Goal: Information Seeking & Learning: Learn about a topic

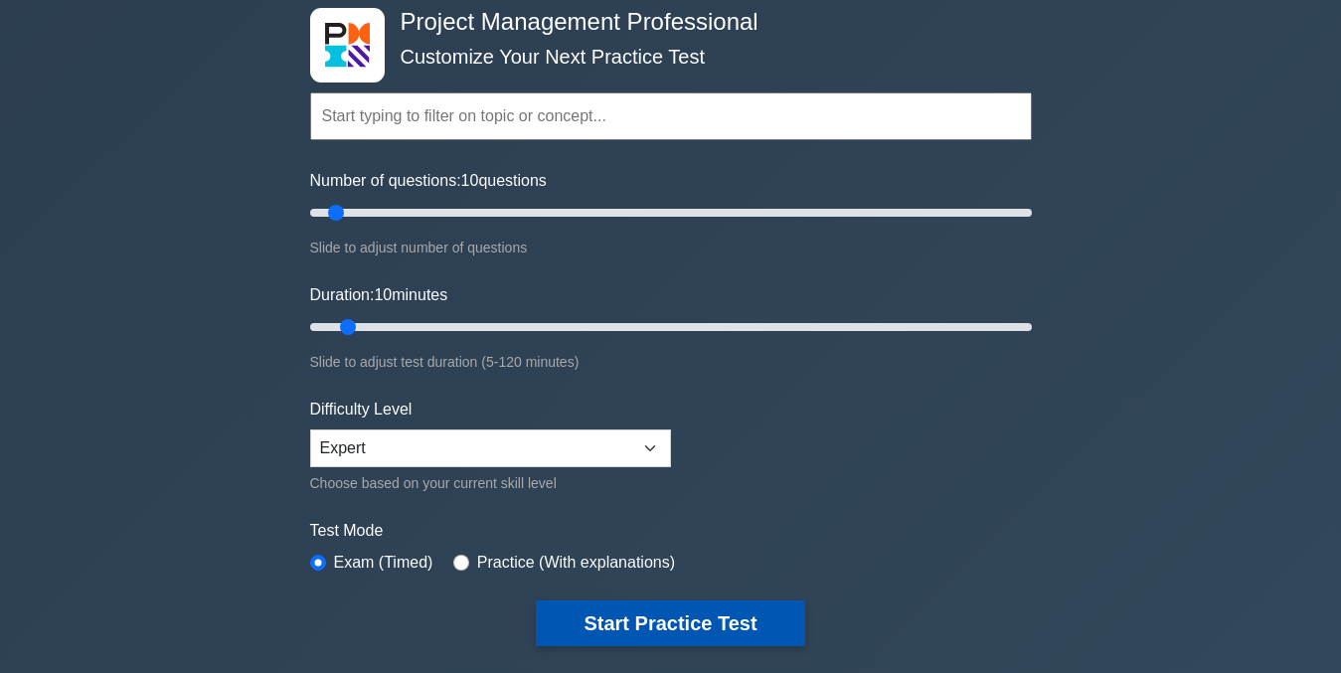
click at [656, 623] on button "Start Practice Test" at bounding box center [670, 623] width 268 height 46
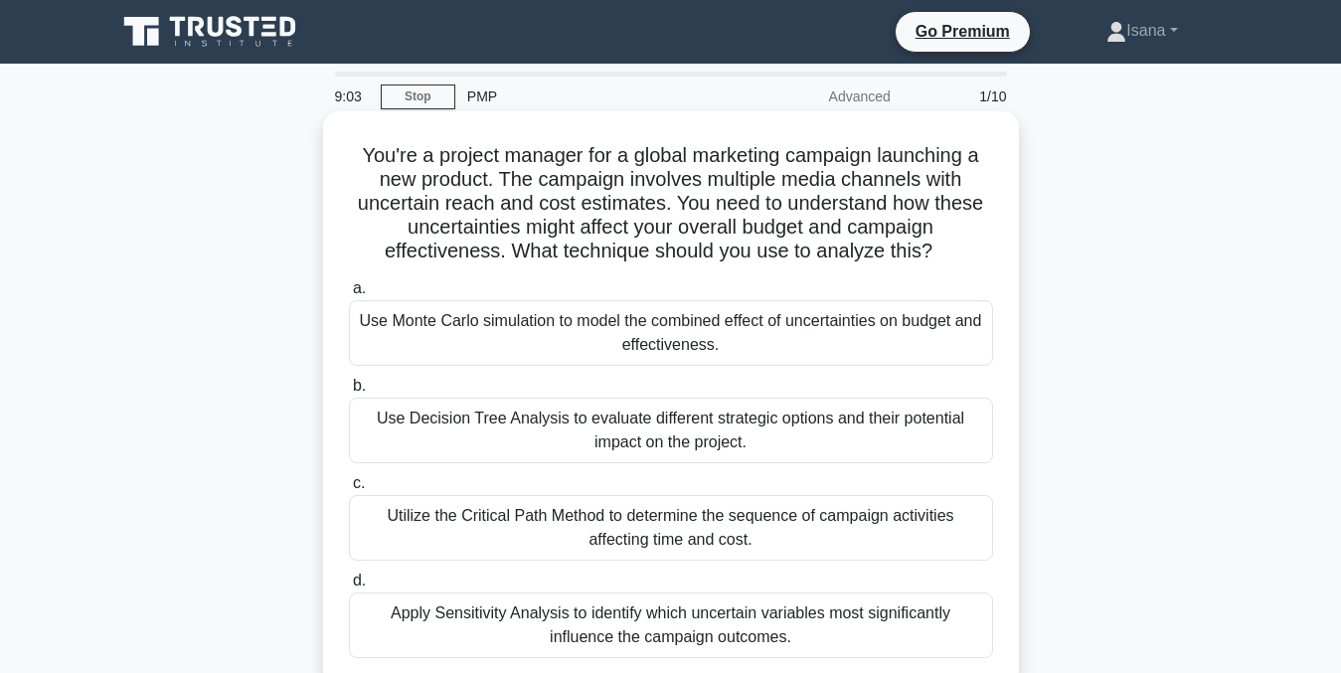
click at [721, 622] on div "Apply Sensitivity Analysis to identify which uncertain variables most significa…" at bounding box center [671, 625] width 644 height 66
click at [349, 588] on input "d. Apply Sensitivity Analysis to identify which uncertain variables most signif…" at bounding box center [349, 581] width 0 height 13
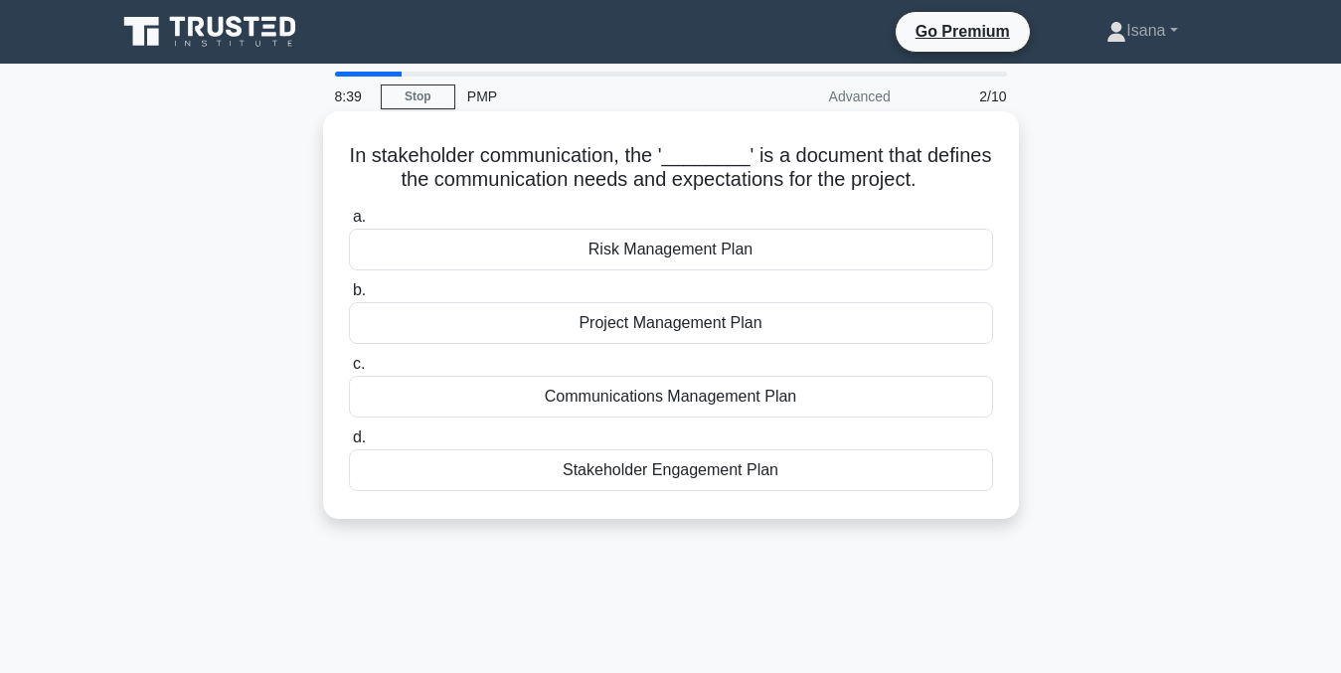
click at [715, 408] on div "Communications Management Plan" at bounding box center [671, 397] width 644 height 42
click at [349, 371] on input "c. Communications Management Plan" at bounding box center [349, 364] width 0 height 13
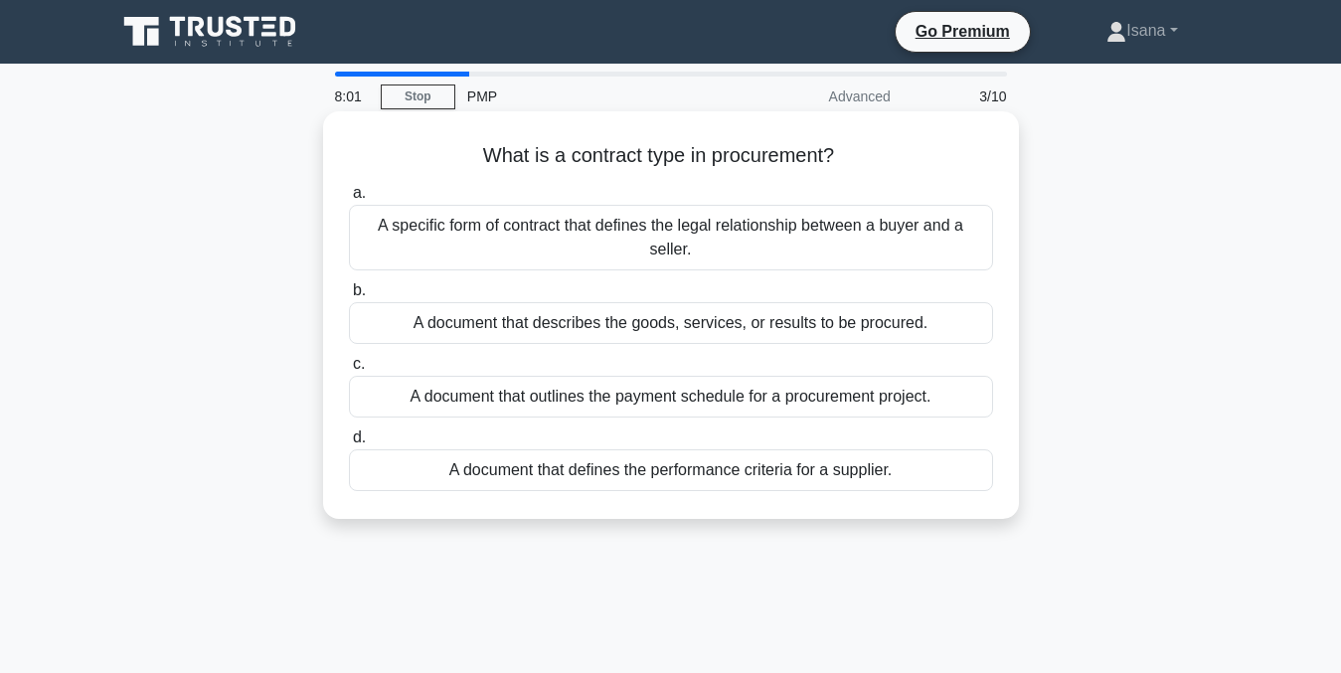
click at [736, 252] on div "A specific form of contract that defines the legal relationship between a buyer…" at bounding box center [671, 238] width 644 height 66
click at [349, 200] on input "a. A specific form of contract that defines the legal relationship between a bu…" at bounding box center [349, 193] width 0 height 13
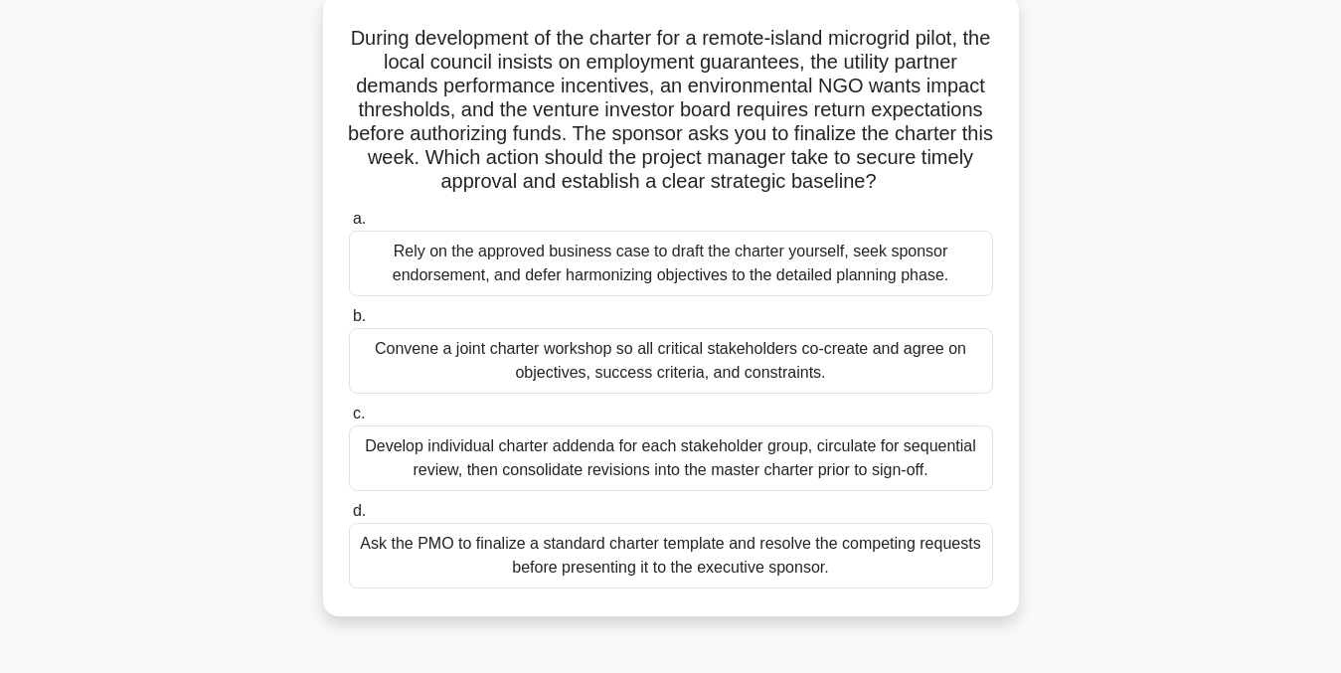
scroll to position [125, 0]
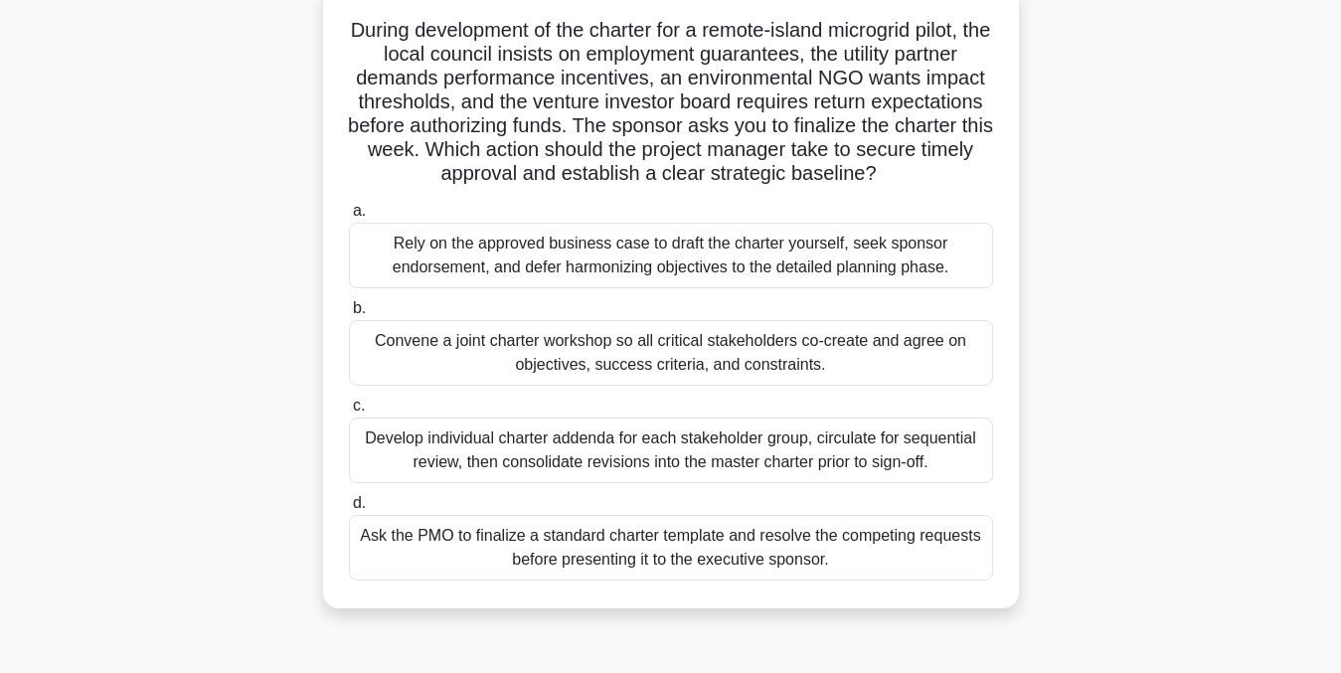
click at [949, 361] on div "Convene a joint charter workshop so all critical stakeholders co-create and agr…" at bounding box center [671, 353] width 644 height 66
click at [349, 315] on input "b. Convene a joint charter workshop so all critical stakeholders co-create and …" at bounding box center [349, 308] width 0 height 13
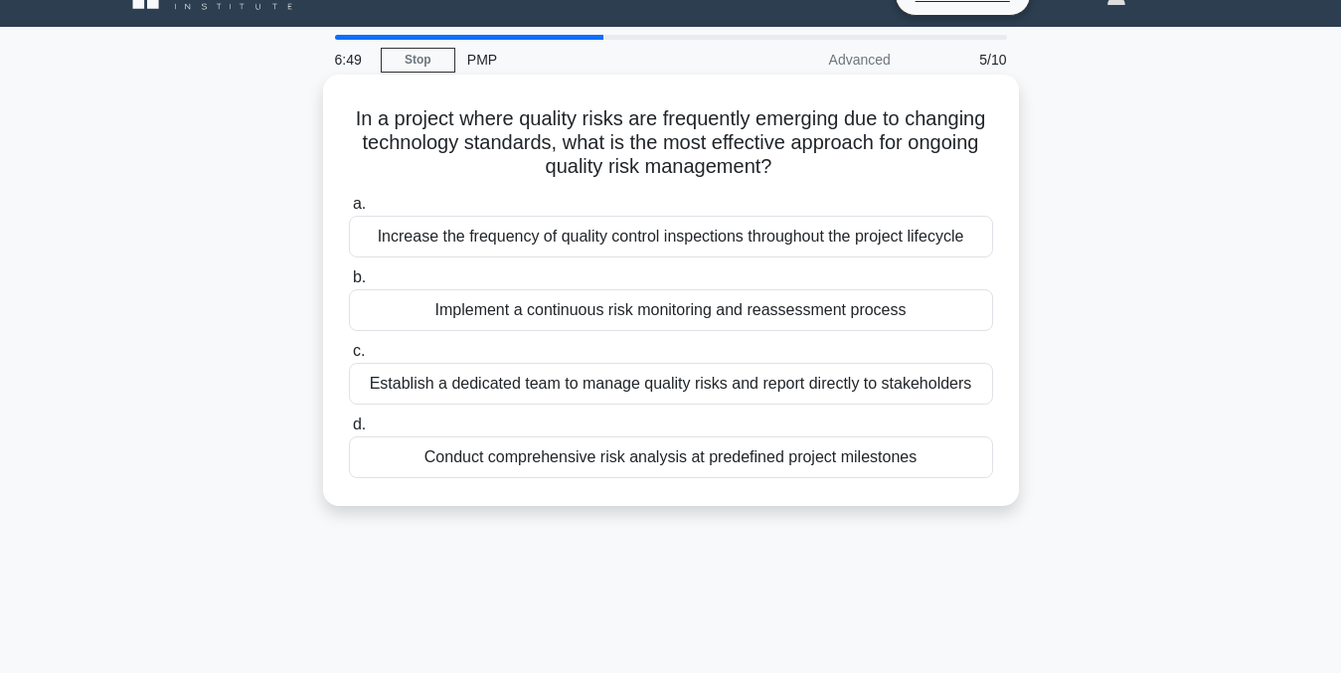
scroll to position [0, 0]
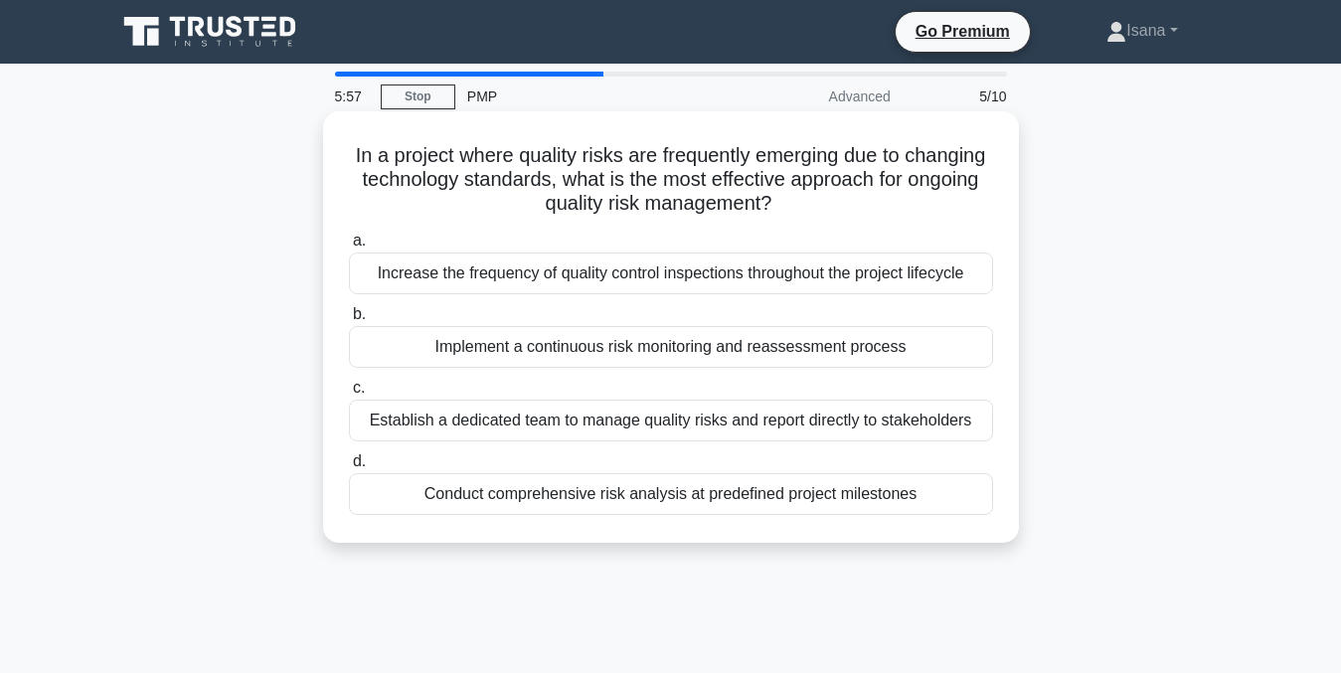
click at [962, 271] on div "Increase the frequency of quality control inspections throughout the project li…" at bounding box center [671, 273] width 644 height 42
click at [349, 248] on input "a. Increase the frequency of quality control inspections throughout the project…" at bounding box center [349, 241] width 0 height 13
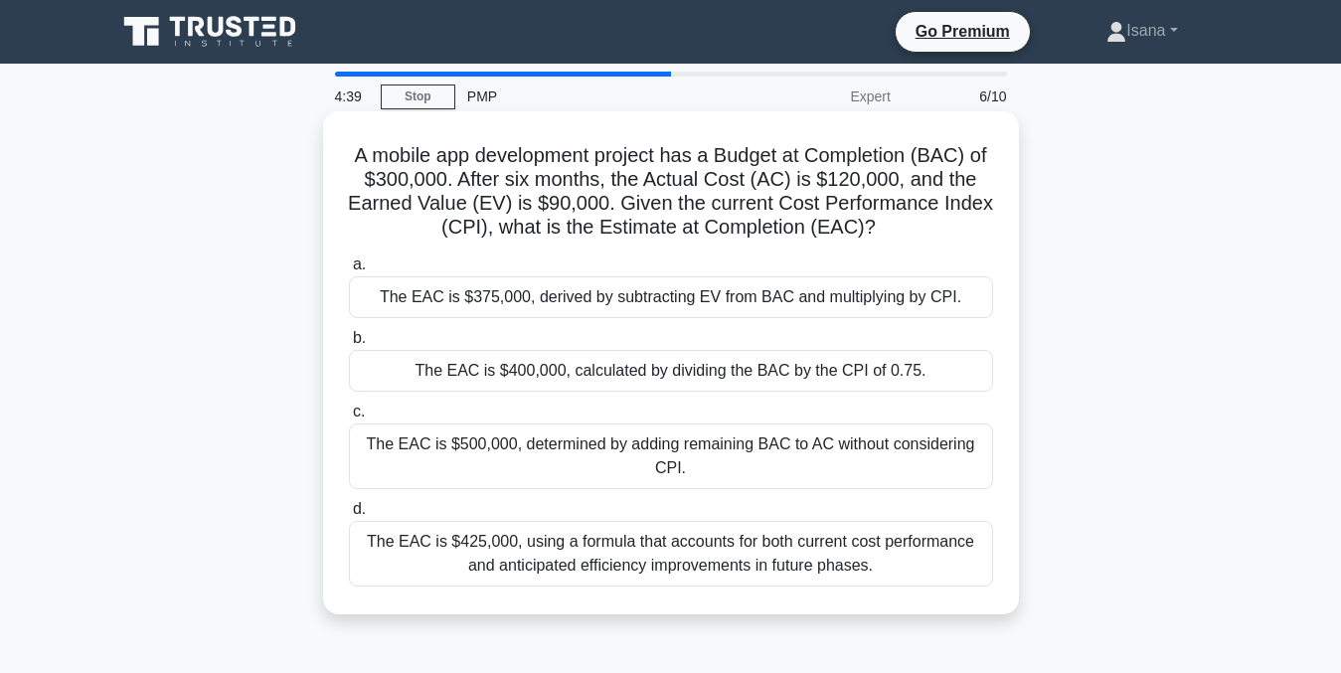
click at [931, 562] on div "The EAC is $425,000, using a formula that accounts for both current cost perfor…" at bounding box center [671, 554] width 644 height 66
click at [349, 516] on input "d. The EAC is $425,000, using a formula that accounts for both current cost per…" at bounding box center [349, 509] width 0 height 13
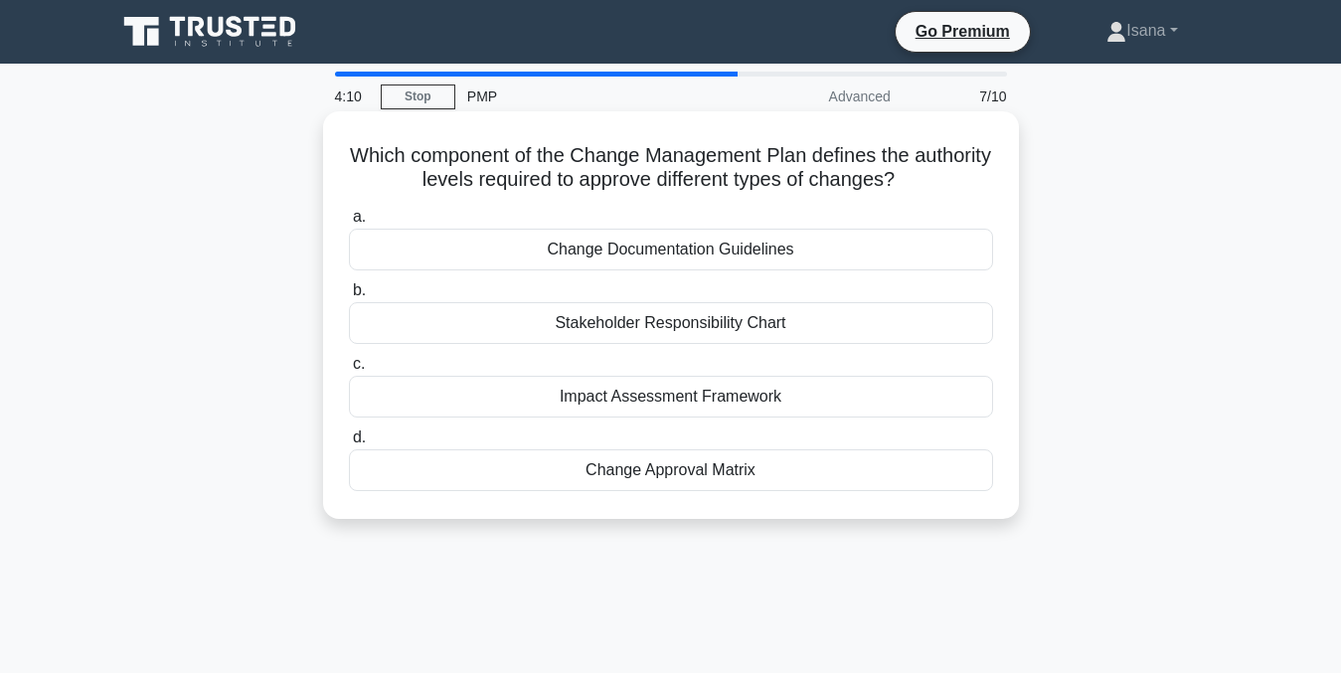
click at [780, 465] on div "Change Approval Matrix" at bounding box center [671, 470] width 644 height 42
click at [349, 444] on input "d. Change Approval Matrix" at bounding box center [349, 437] width 0 height 13
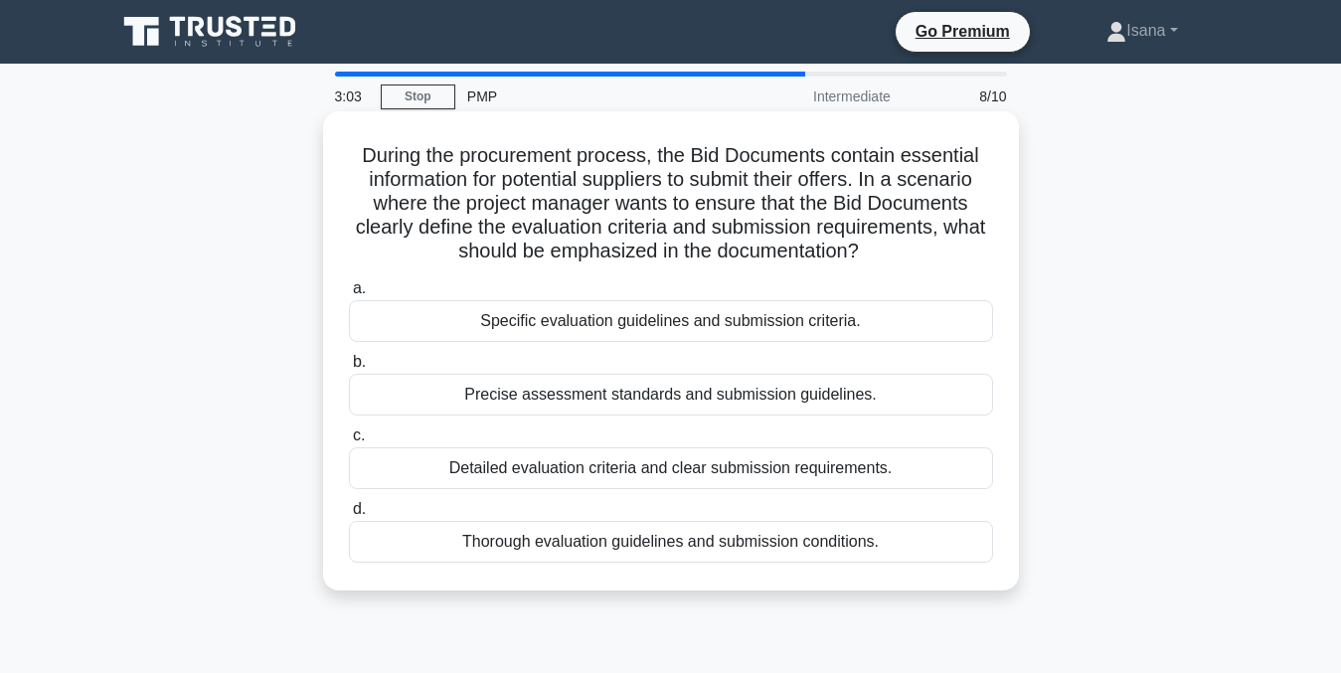
click at [787, 470] on div "Detailed evaluation criteria and clear submission requirements." at bounding box center [671, 468] width 644 height 42
click at [349, 442] on input "c. Detailed evaluation criteria and clear submission requirements." at bounding box center [349, 435] width 0 height 13
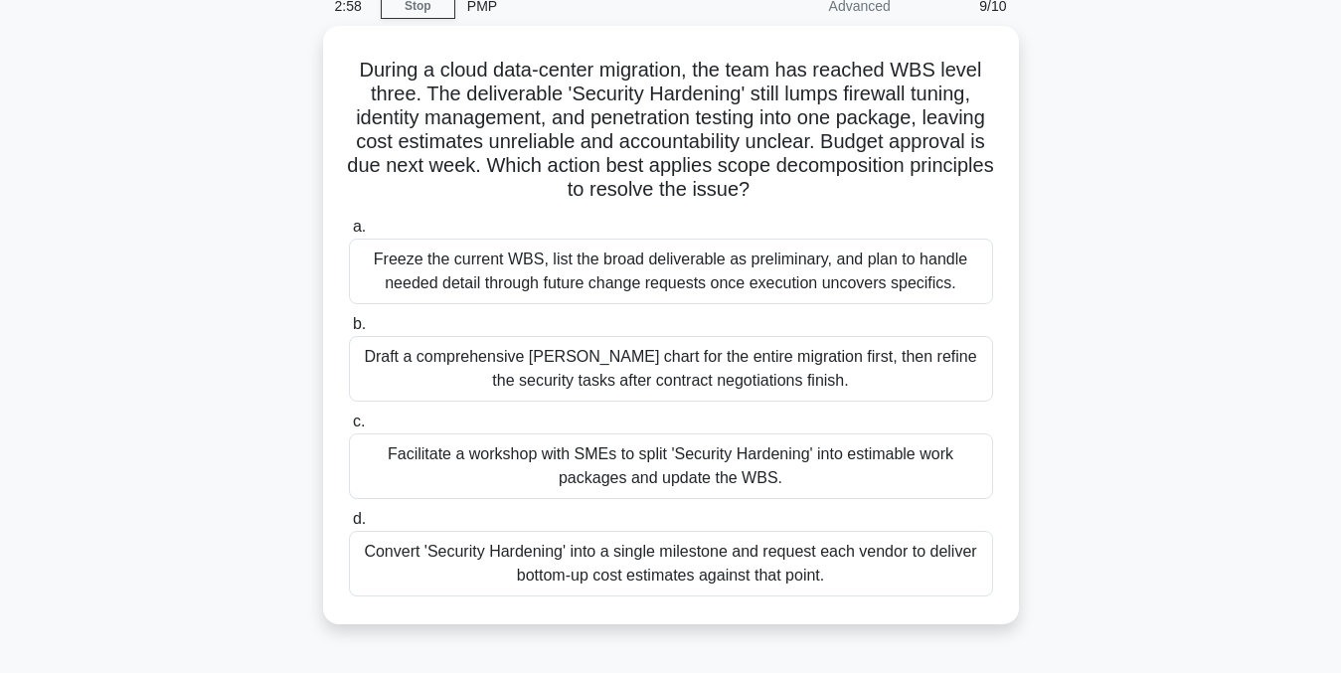
scroll to position [93, 0]
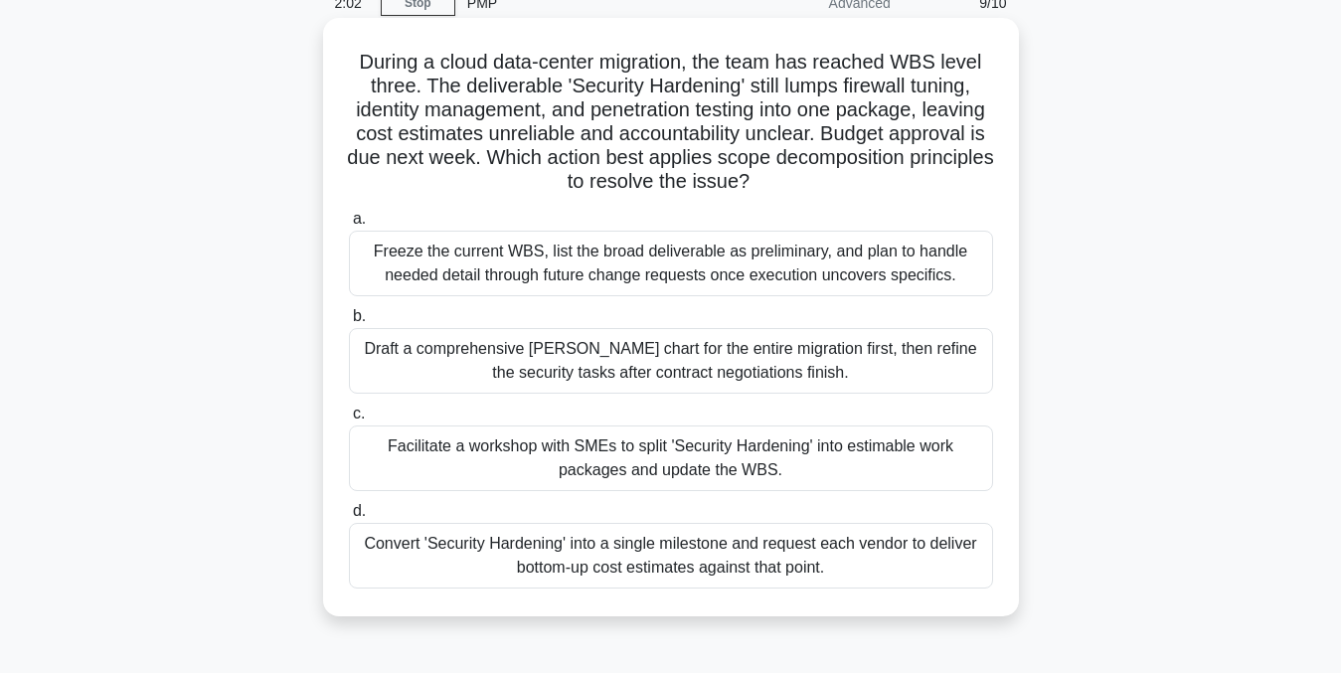
click at [833, 464] on div "Facilitate a workshop with SMEs to split 'Security Hardening' into estimable wo…" at bounding box center [671, 458] width 644 height 66
click at [349, 420] on input "c. Facilitate a workshop with SMEs to split 'Security Hardening' into estimable…" at bounding box center [349, 414] width 0 height 13
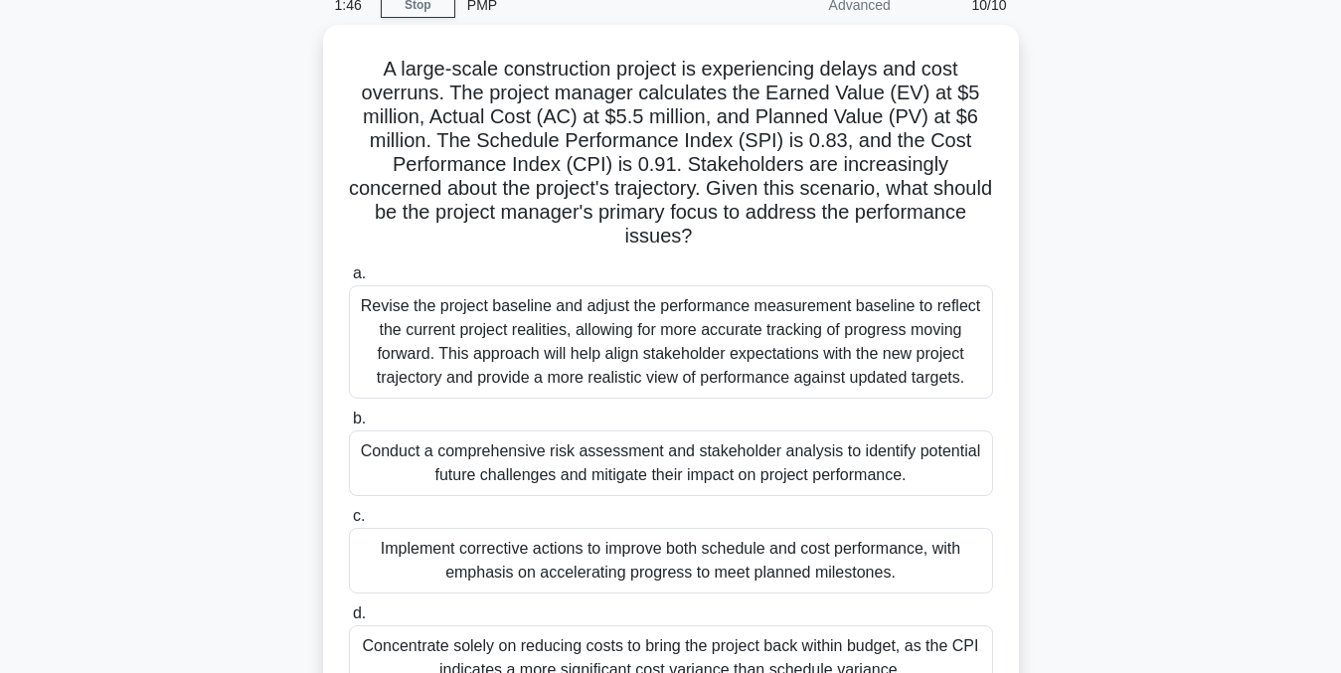
scroll to position [88, 0]
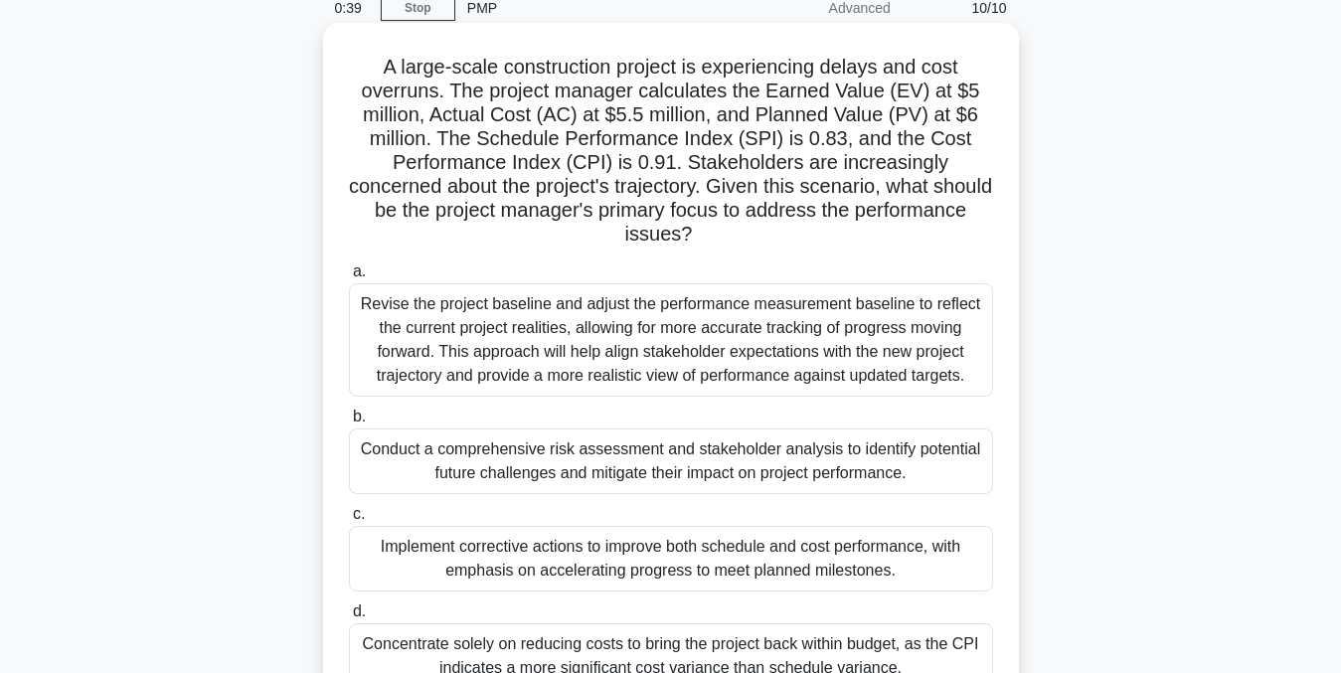
click at [952, 339] on div "Revise the project baseline and adjust the performance measurement baseline to …" at bounding box center [671, 339] width 644 height 113
click at [349, 278] on input "a. Revise the project baseline and adjust the performance measurement baseline …" at bounding box center [349, 271] width 0 height 13
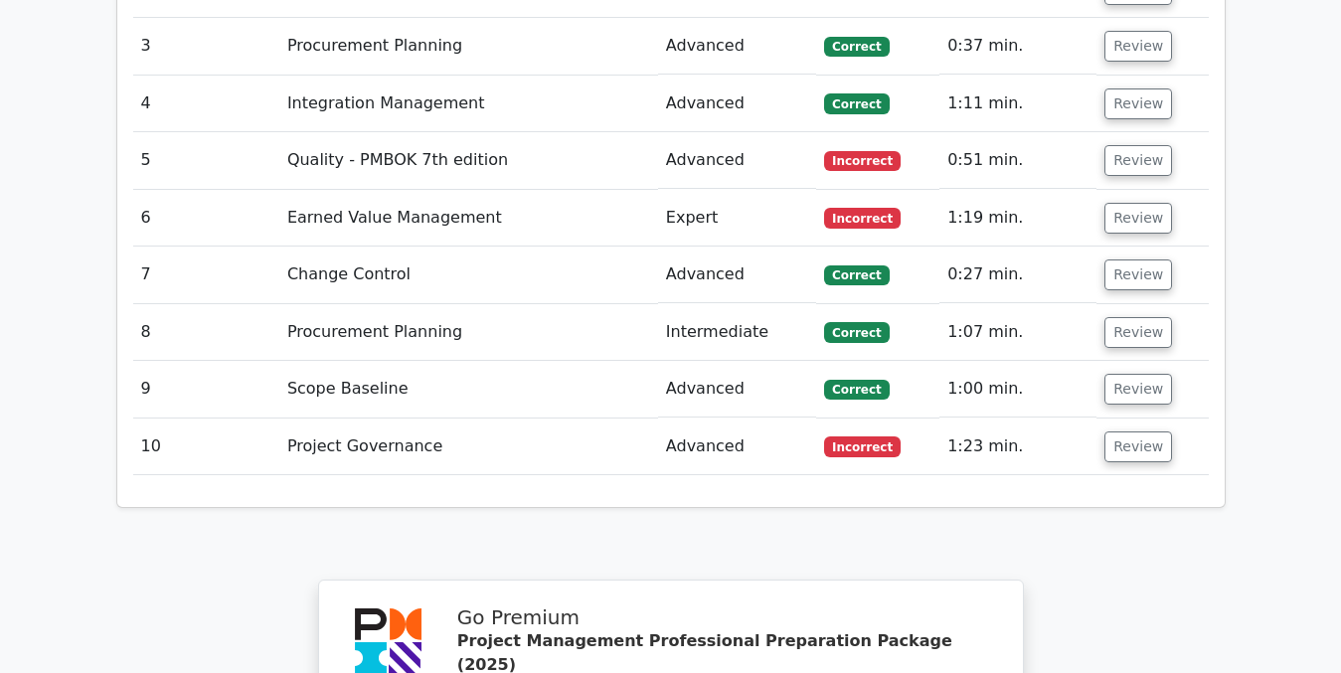
scroll to position [3137, 0]
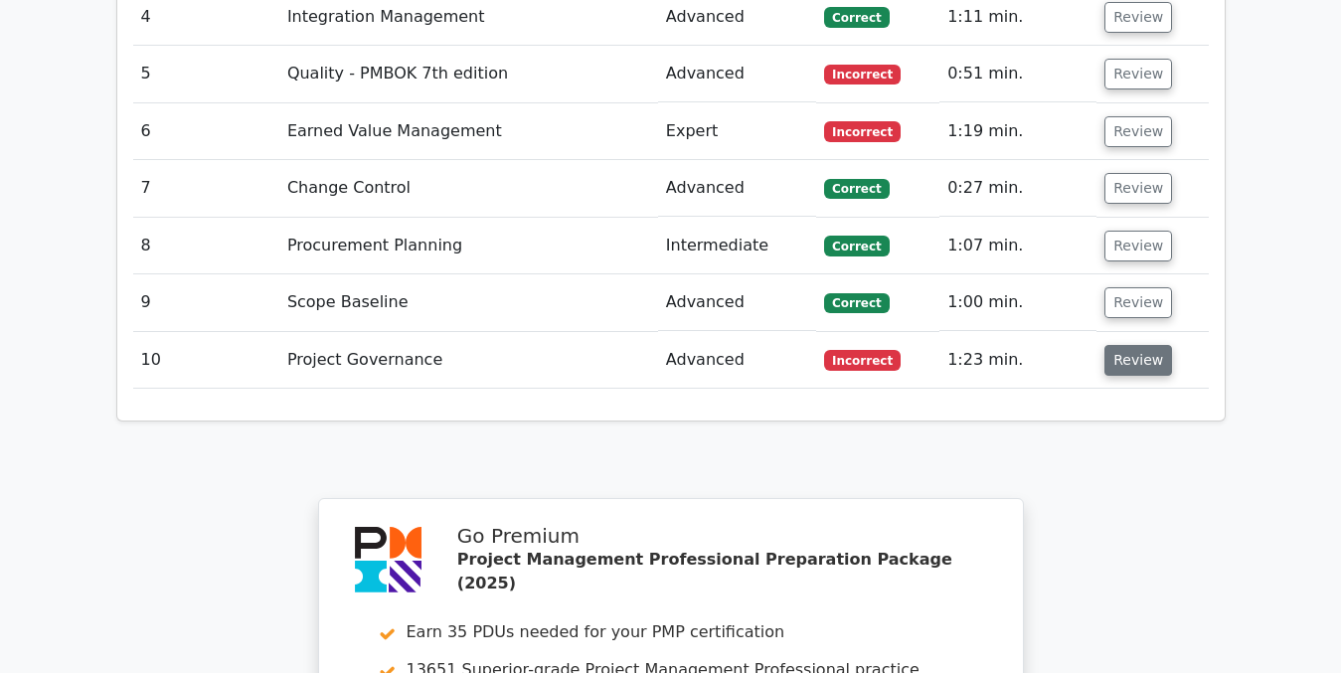
click at [1134, 345] on button "Review" at bounding box center [1138, 360] width 68 height 31
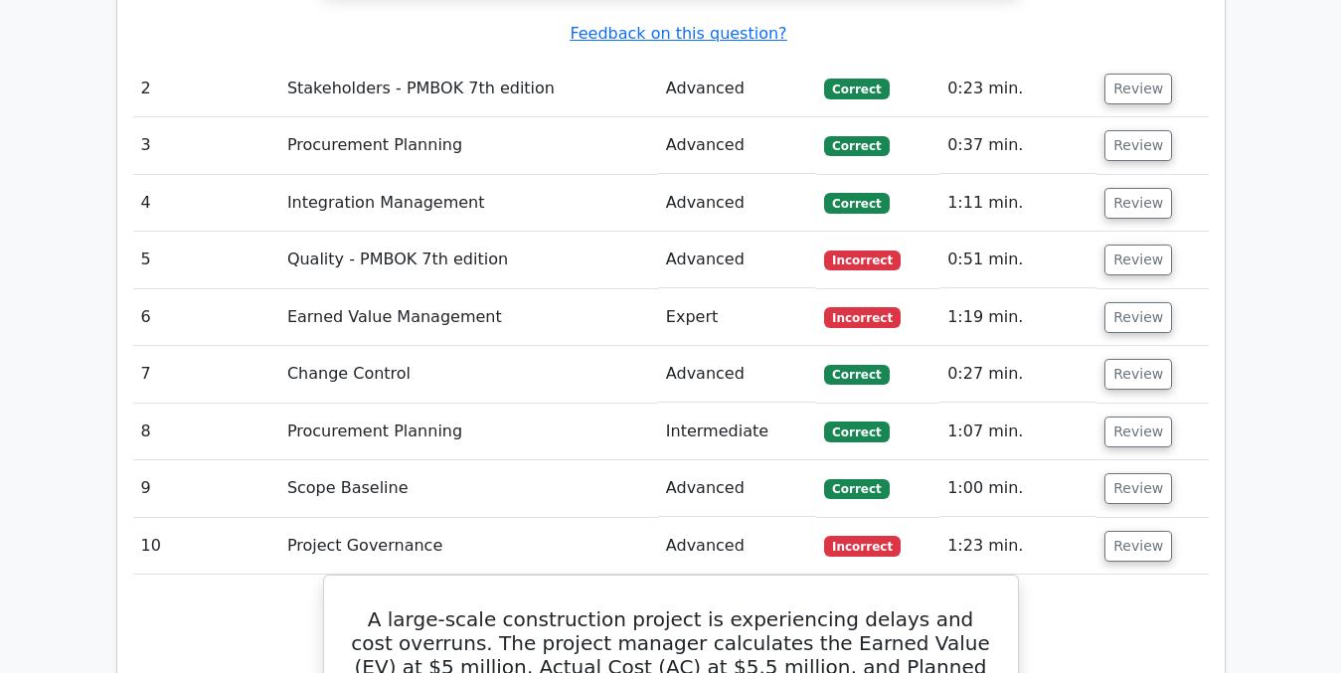
scroll to position [2929, 0]
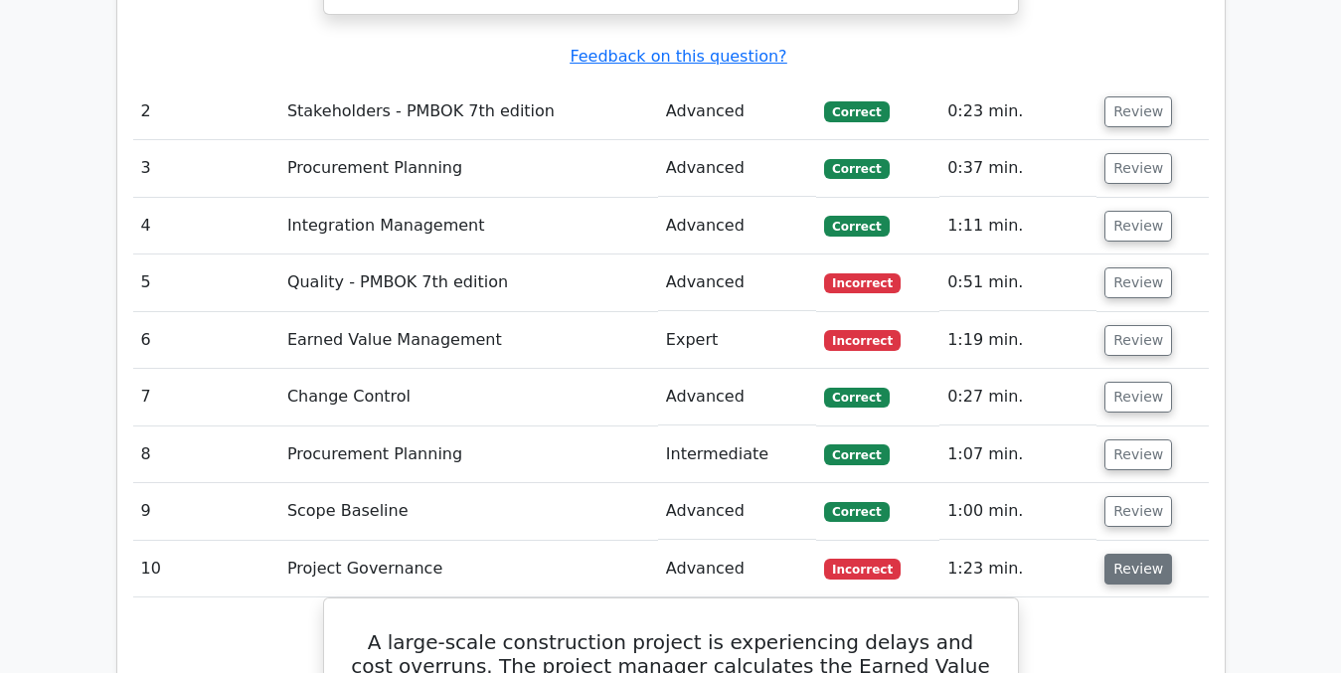
click at [1128, 554] on button "Review" at bounding box center [1138, 569] width 68 height 31
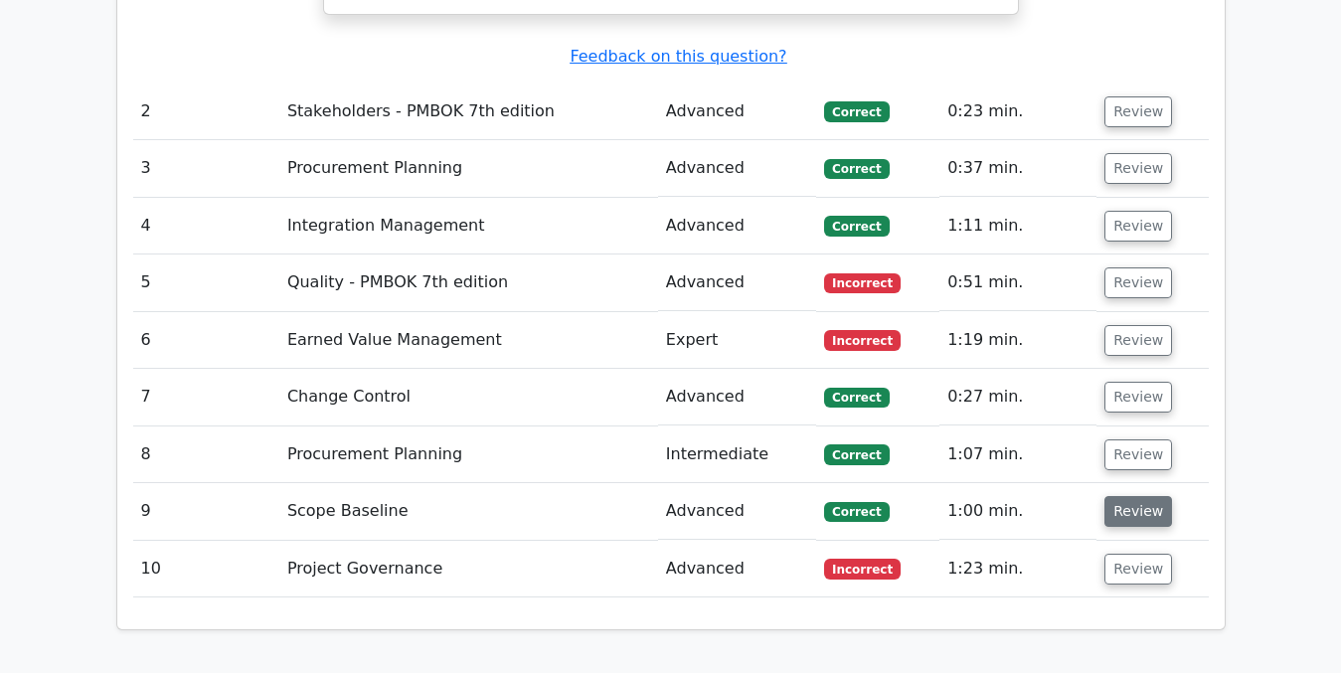
click at [1127, 496] on button "Review" at bounding box center [1138, 511] width 68 height 31
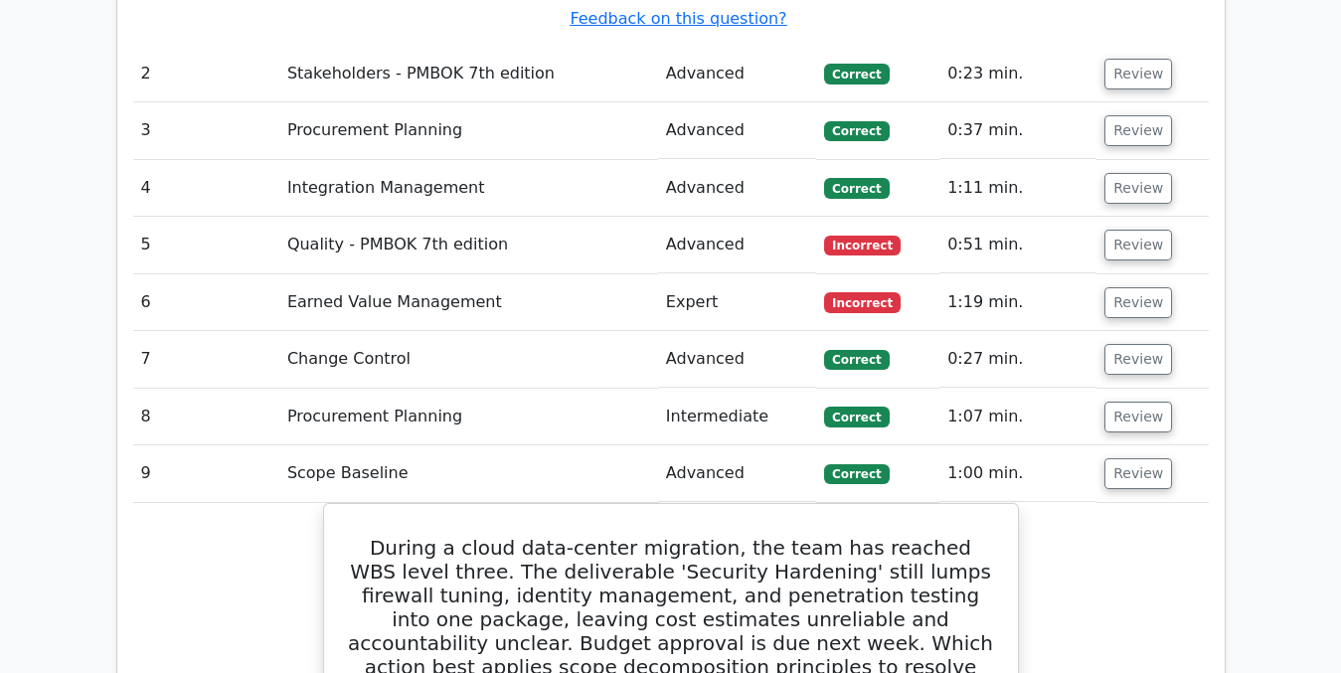
scroll to position [2945, 0]
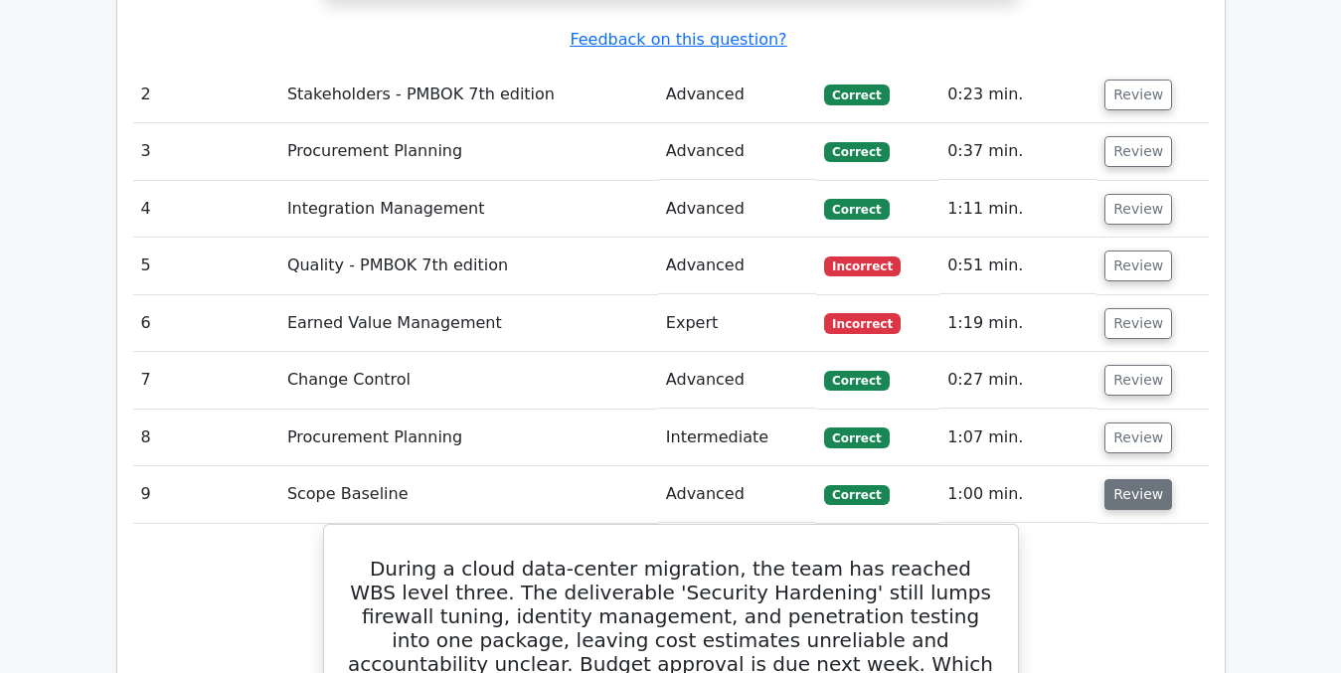
click at [1140, 479] on button "Review" at bounding box center [1138, 494] width 68 height 31
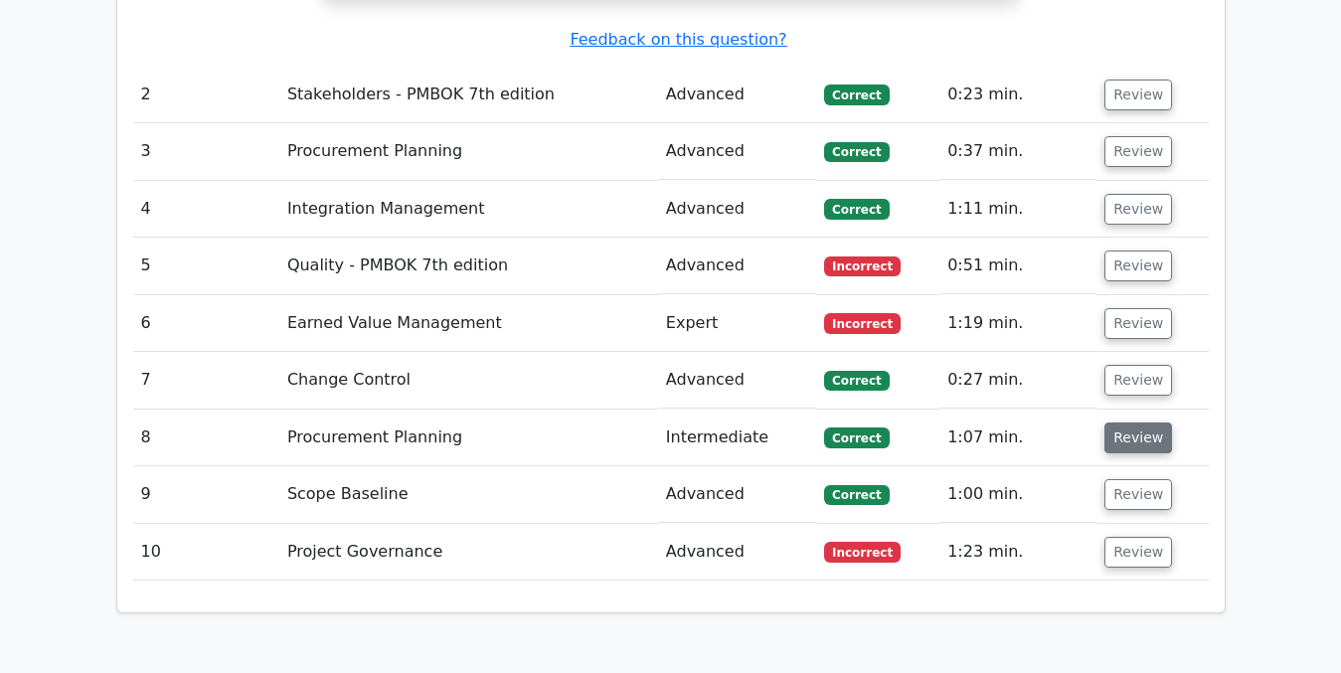
click at [1117, 422] on button "Review" at bounding box center [1138, 437] width 68 height 31
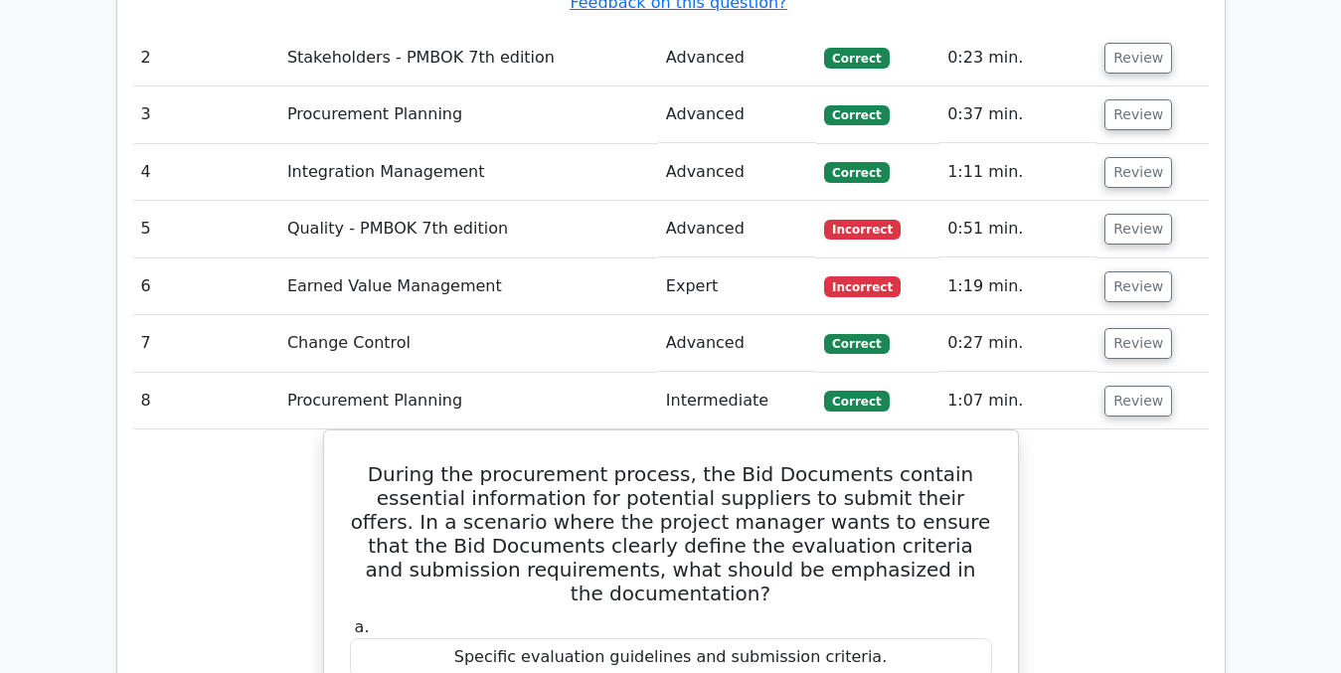
scroll to position [2979, 0]
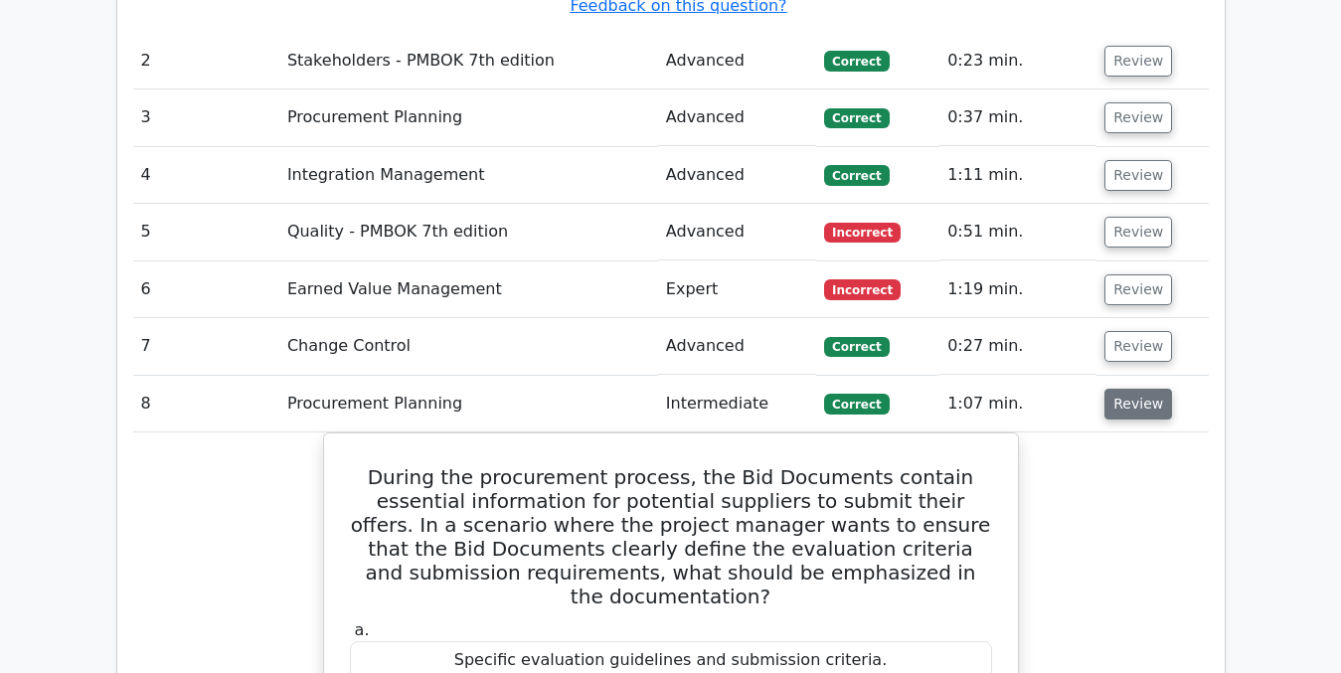
click at [1129, 389] on button "Review" at bounding box center [1138, 404] width 68 height 31
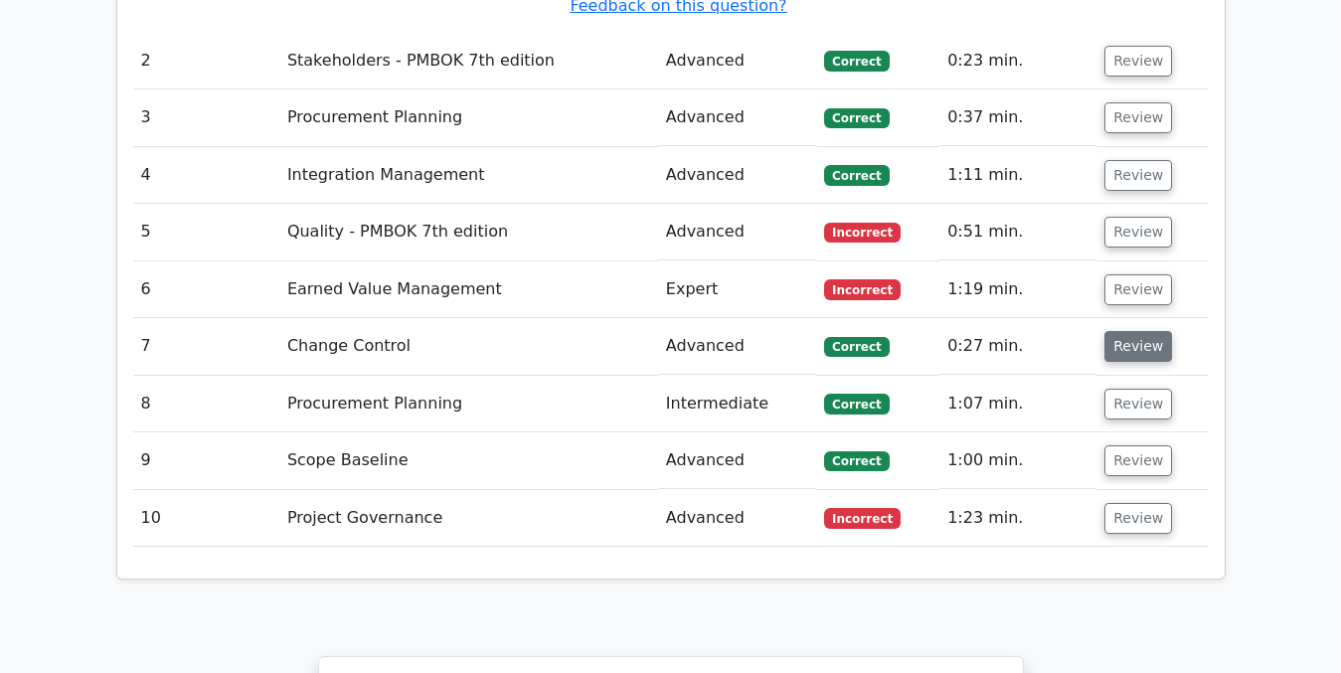
click at [1118, 331] on button "Review" at bounding box center [1138, 346] width 68 height 31
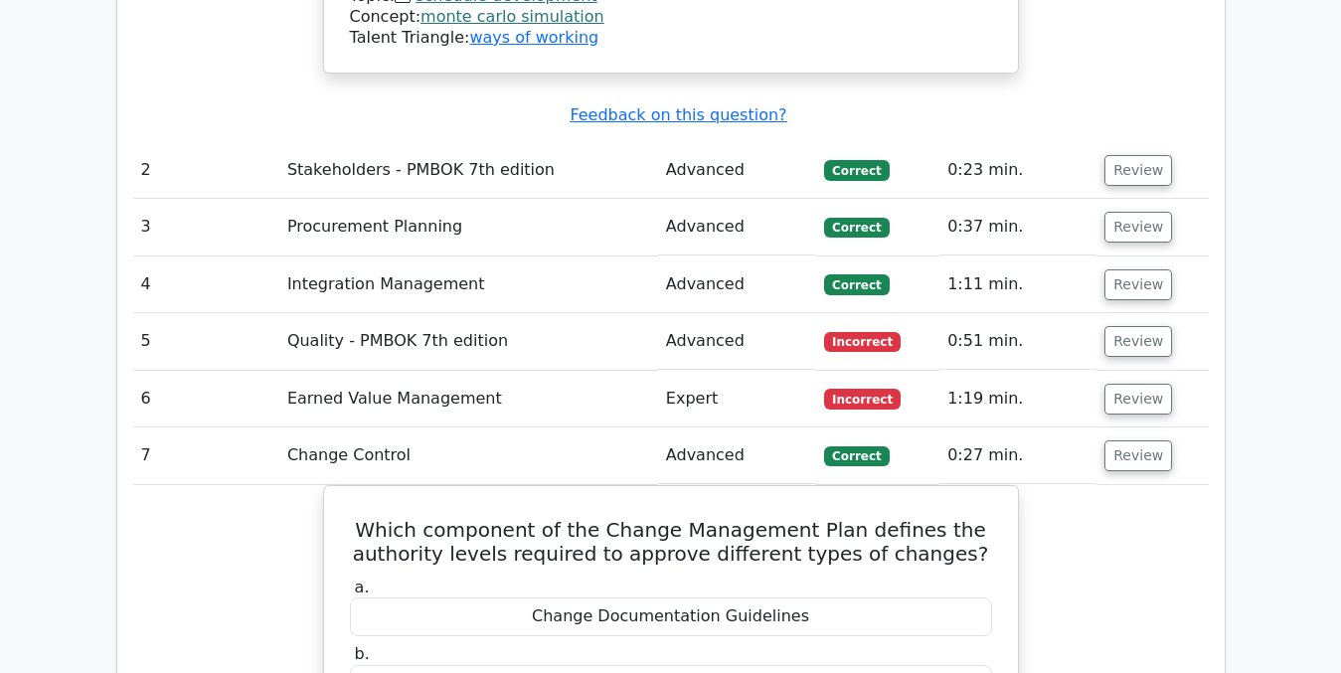
scroll to position [2867, 0]
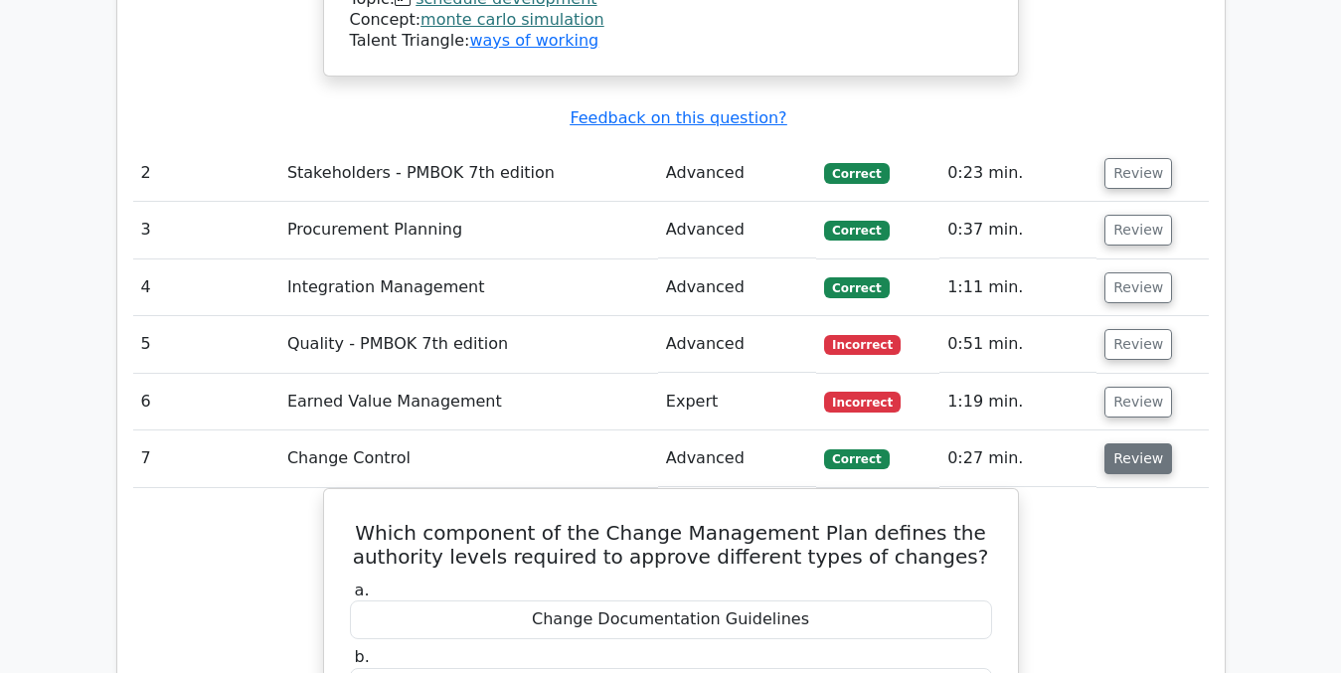
click at [1139, 443] on button "Review" at bounding box center [1138, 458] width 68 height 31
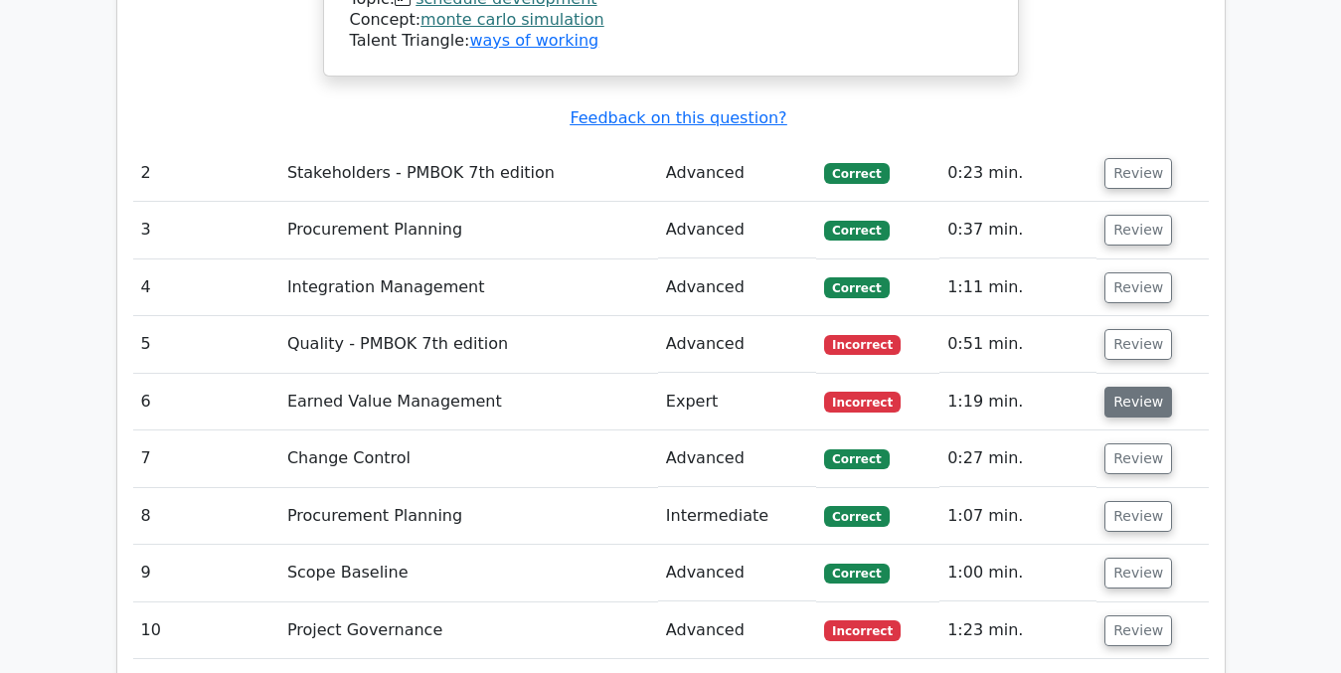
click at [1123, 387] on button "Review" at bounding box center [1138, 402] width 68 height 31
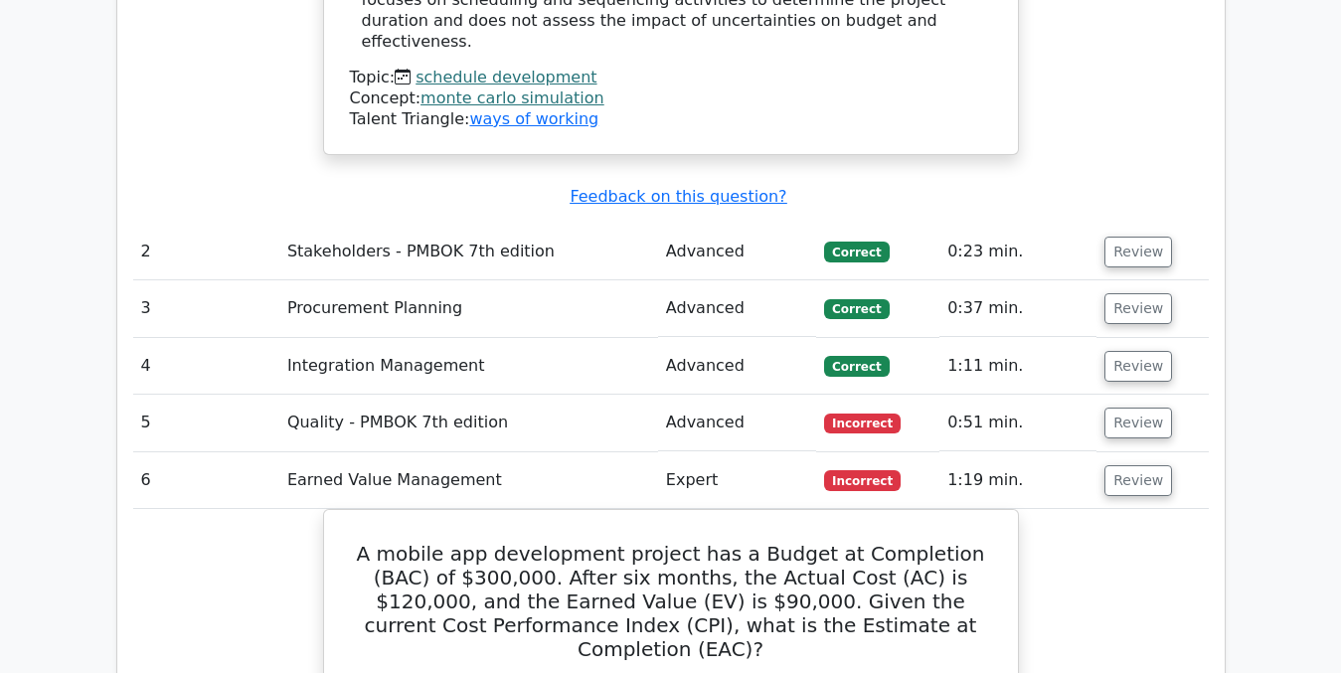
scroll to position [2801, 0]
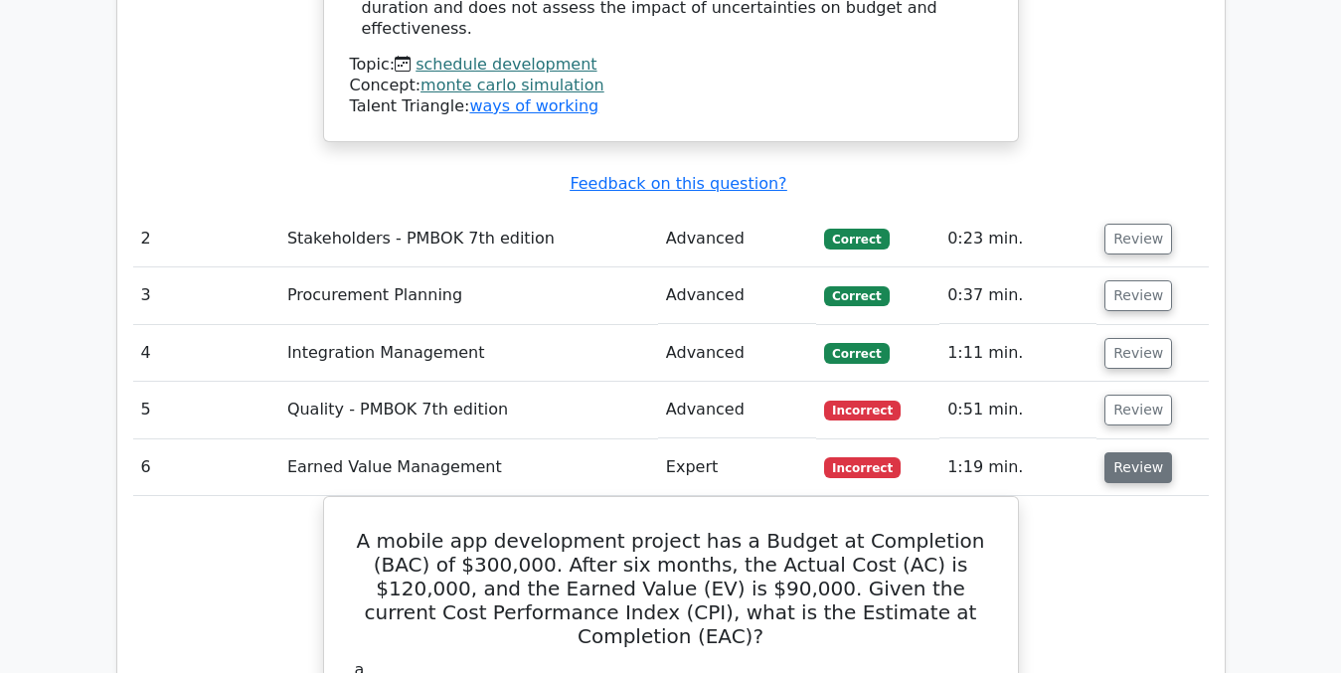
click at [1141, 452] on button "Review" at bounding box center [1138, 467] width 68 height 31
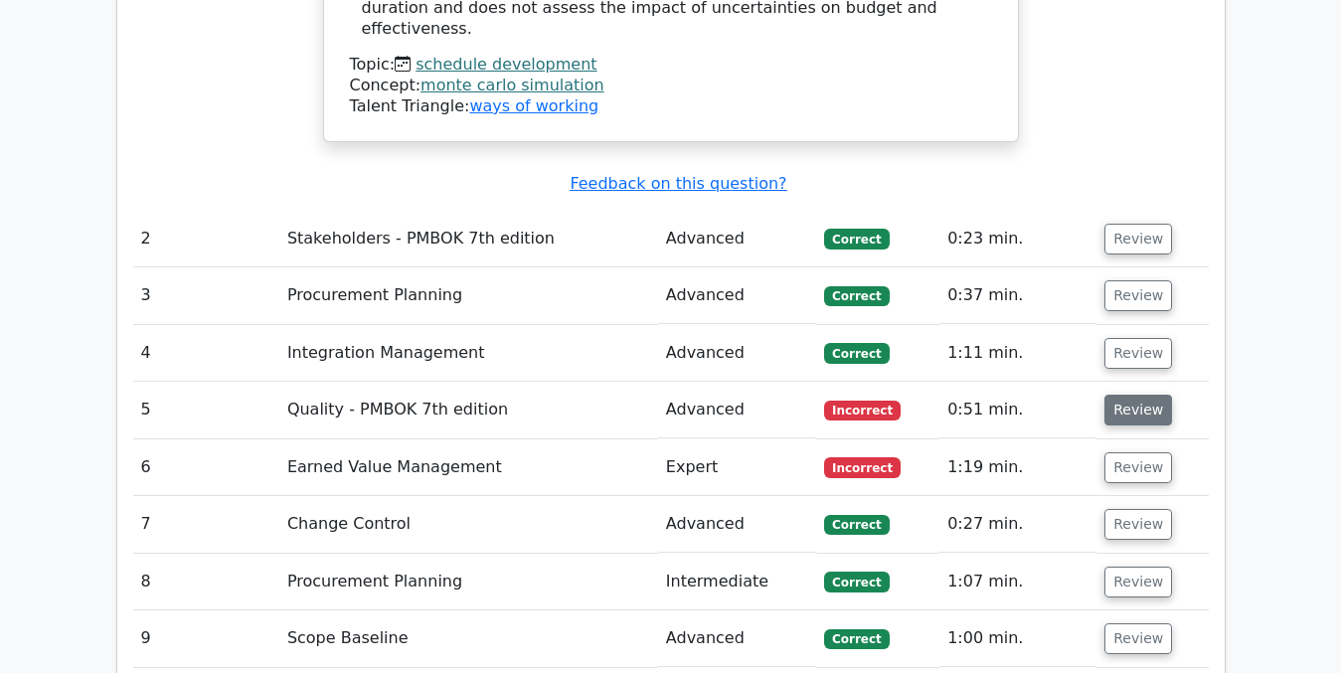
click at [1135, 395] on button "Review" at bounding box center [1138, 410] width 68 height 31
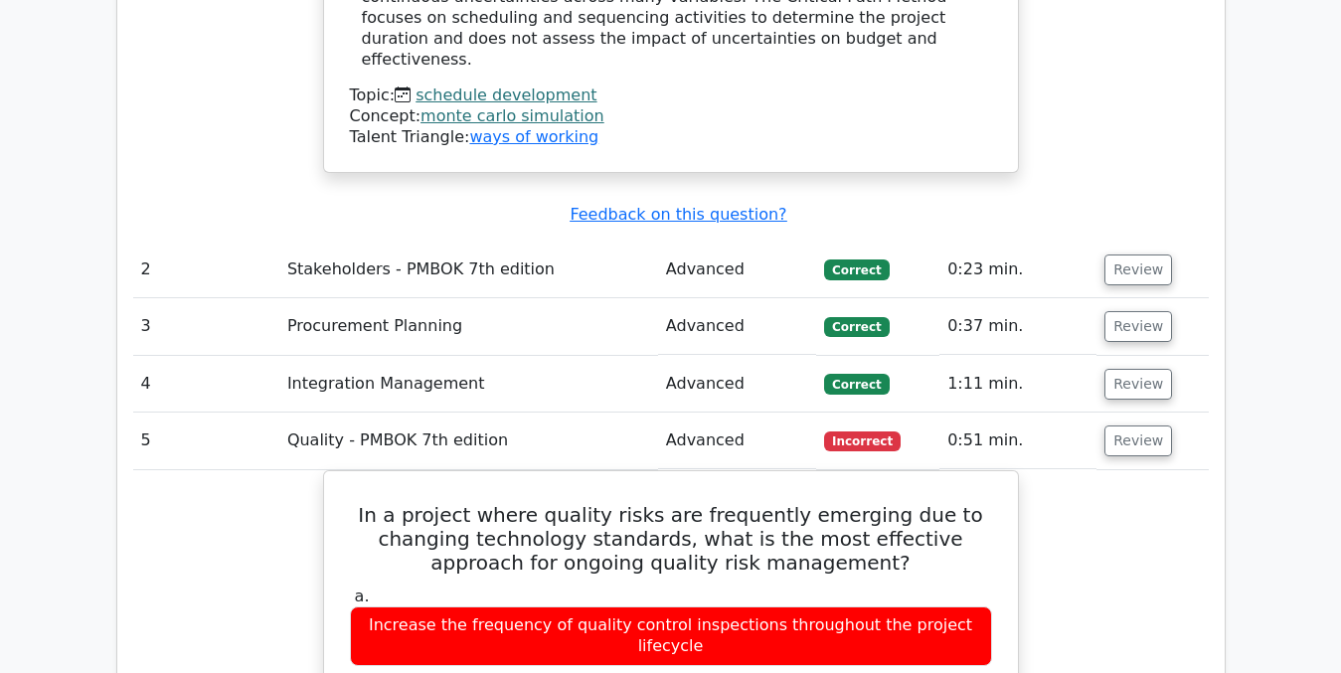
scroll to position [2759, 0]
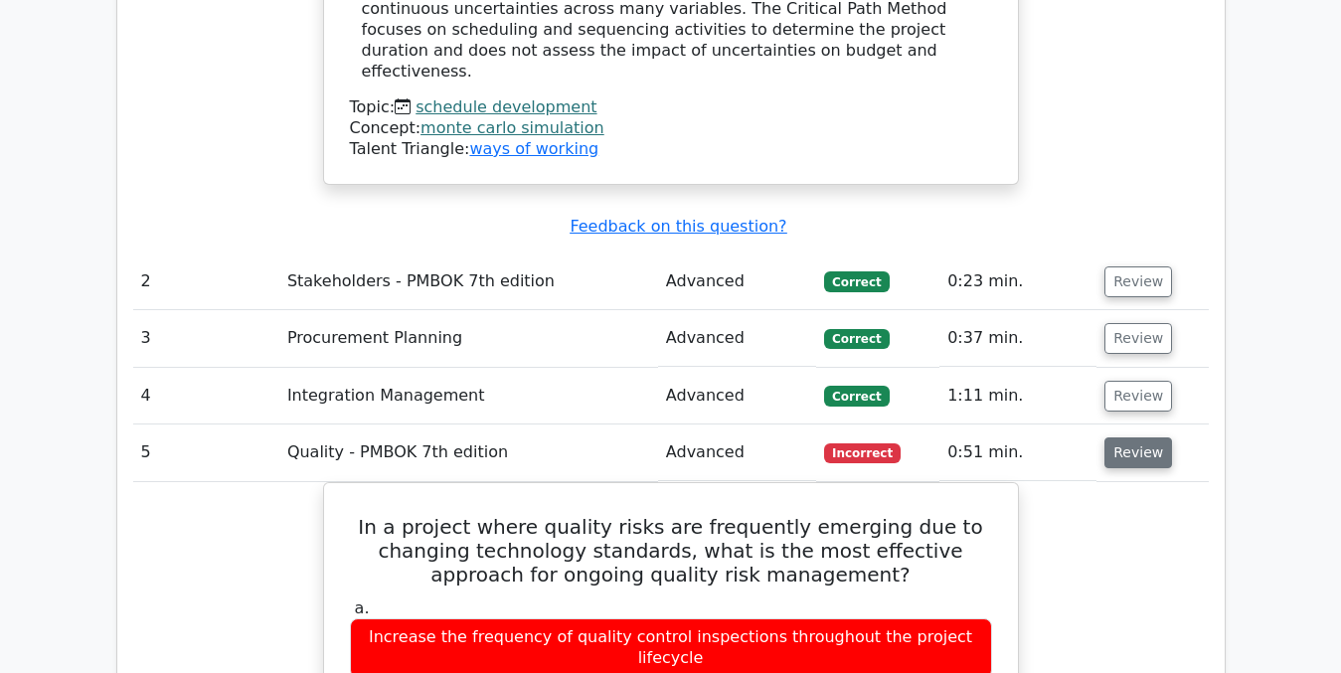
click at [1144, 437] on button "Review" at bounding box center [1138, 452] width 68 height 31
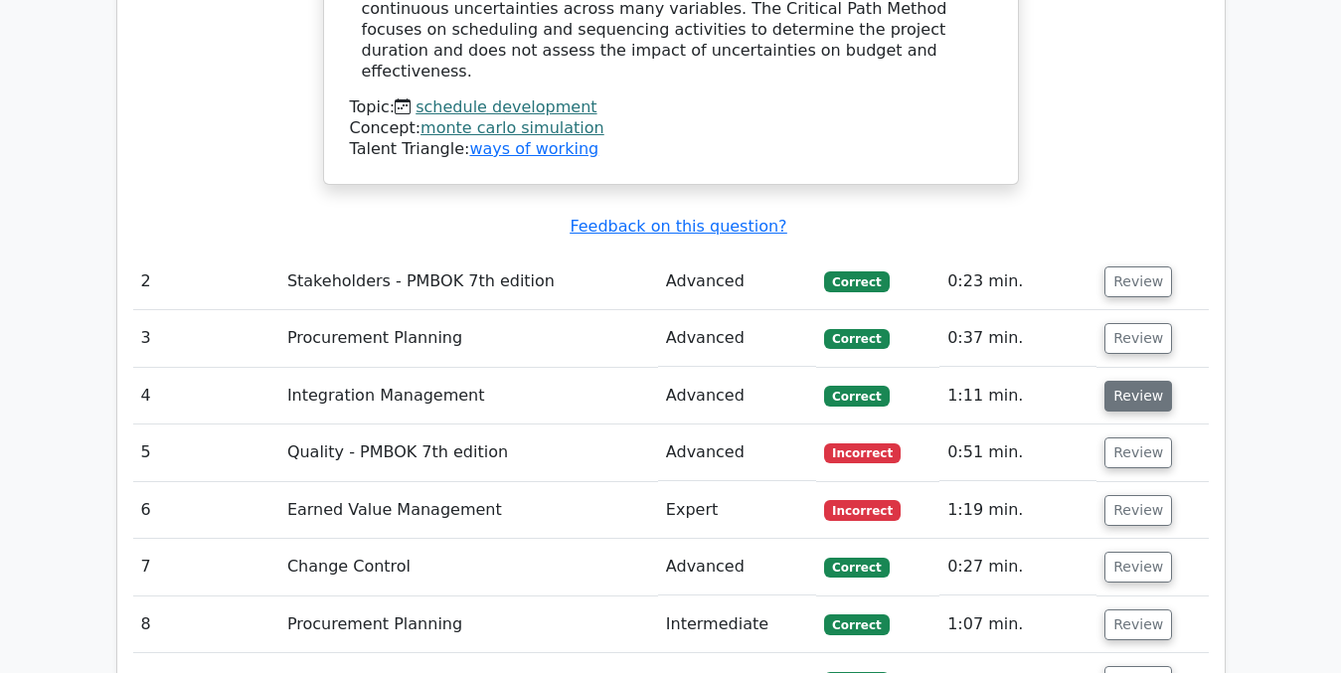
click at [1120, 381] on button "Review" at bounding box center [1138, 396] width 68 height 31
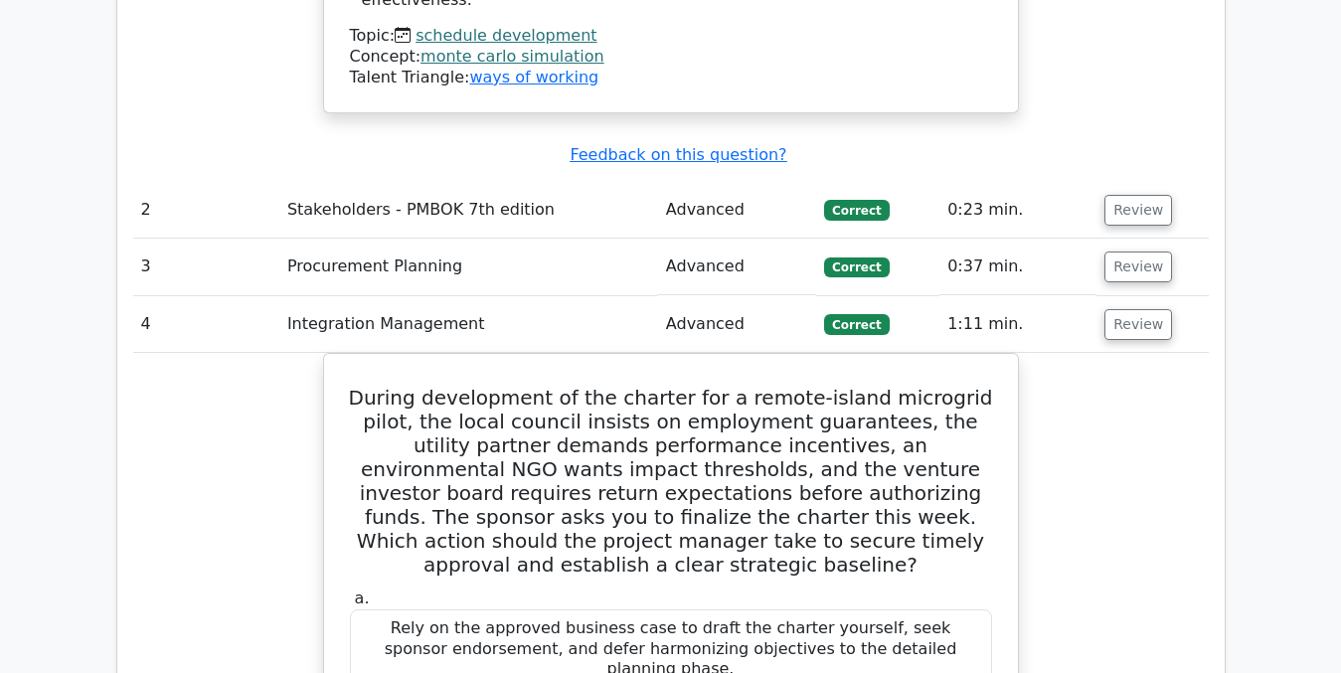
scroll to position [2827, 0]
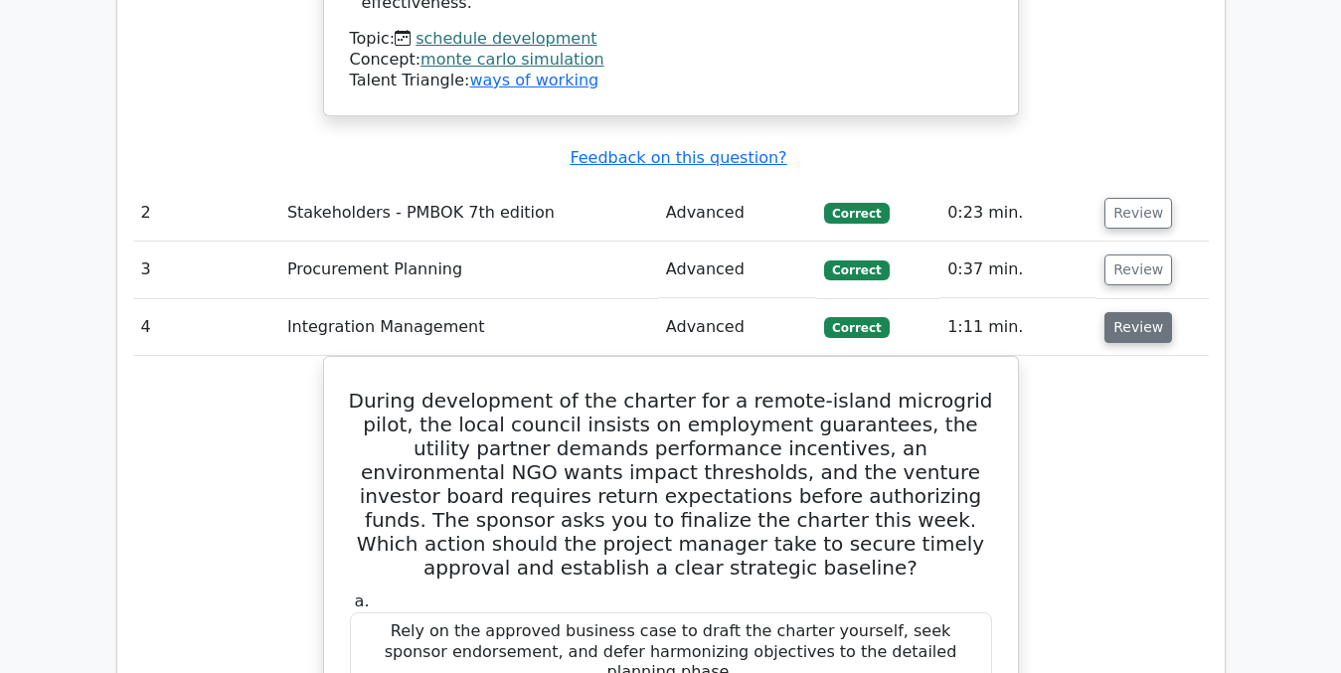
click at [1144, 312] on button "Review" at bounding box center [1138, 327] width 68 height 31
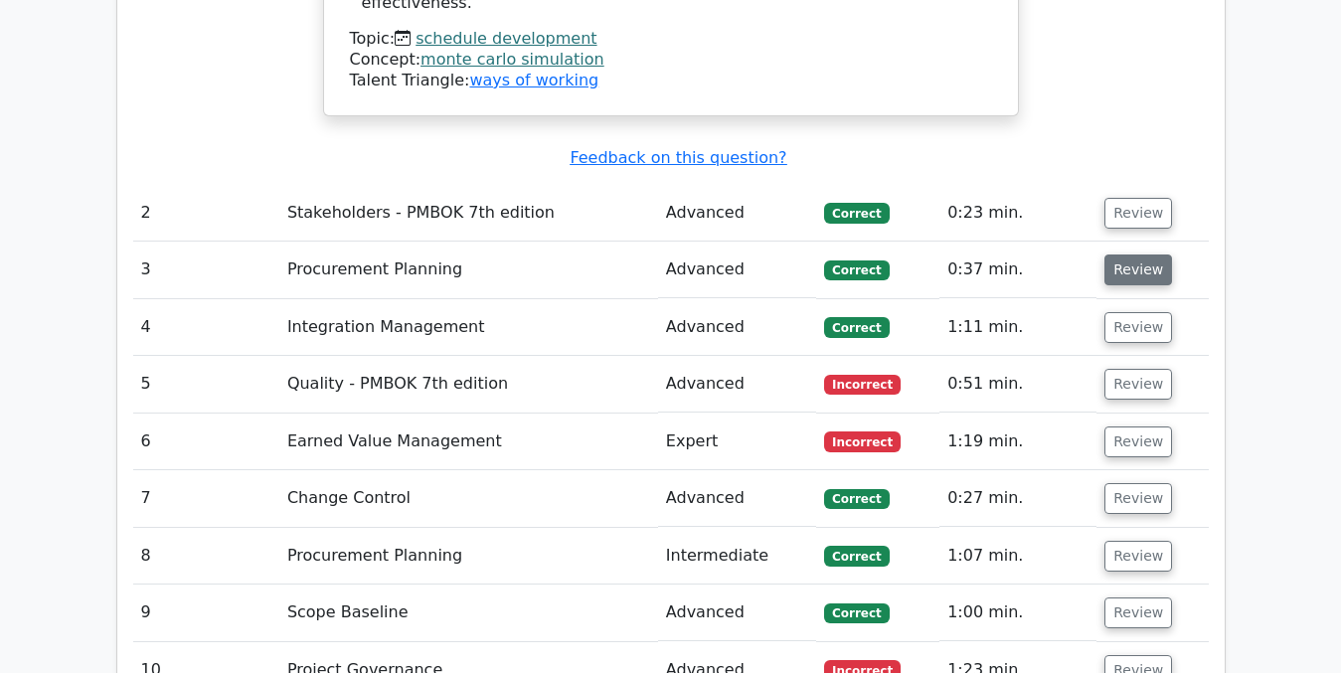
click at [1137, 254] on button "Review" at bounding box center [1138, 269] width 68 height 31
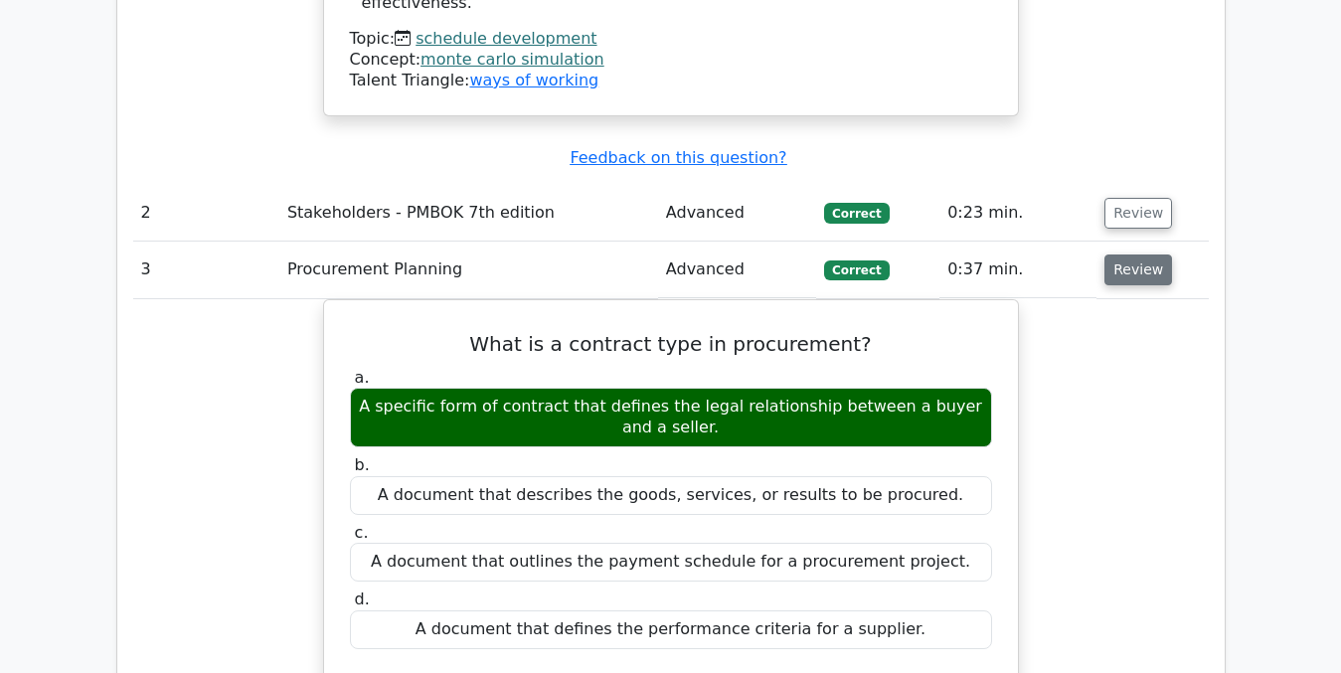
click at [1137, 254] on button "Review" at bounding box center [1138, 269] width 68 height 31
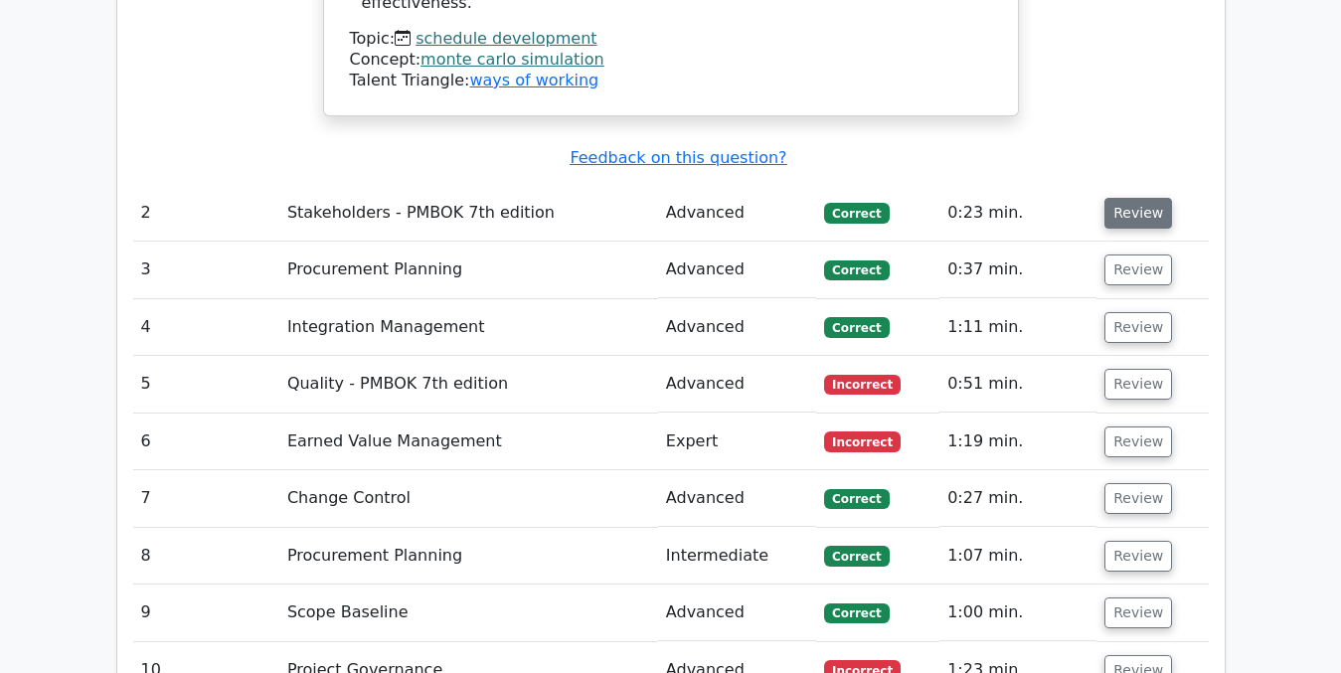
click at [1137, 198] on button "Review" at bounding box center [1138, 213] width 68 height 31
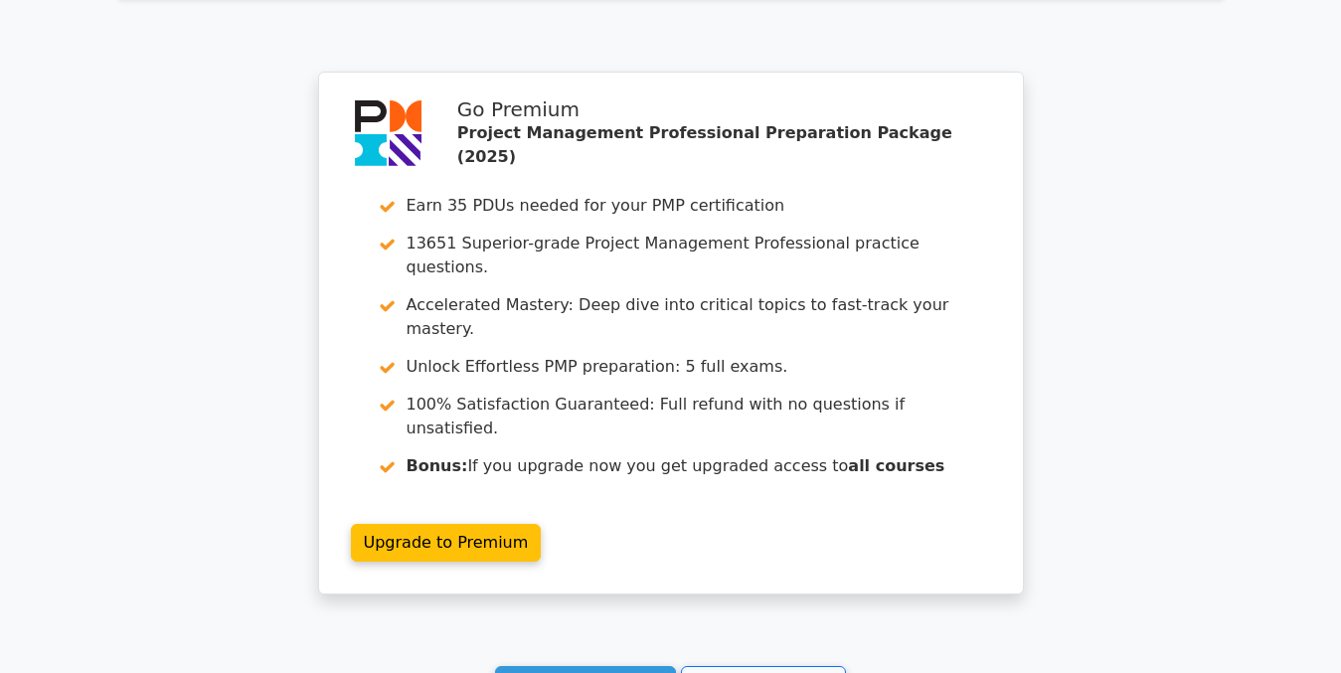
scroll to position [4804, 0]
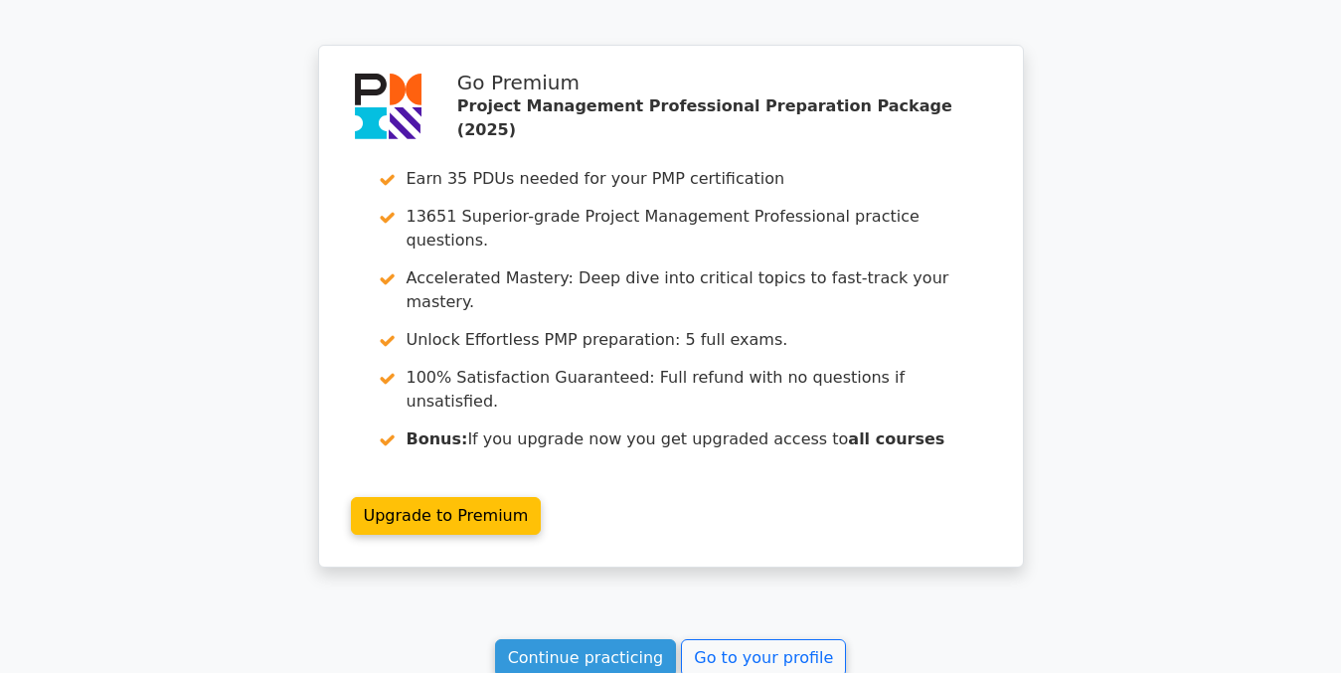
scroll to position [4745, 0]
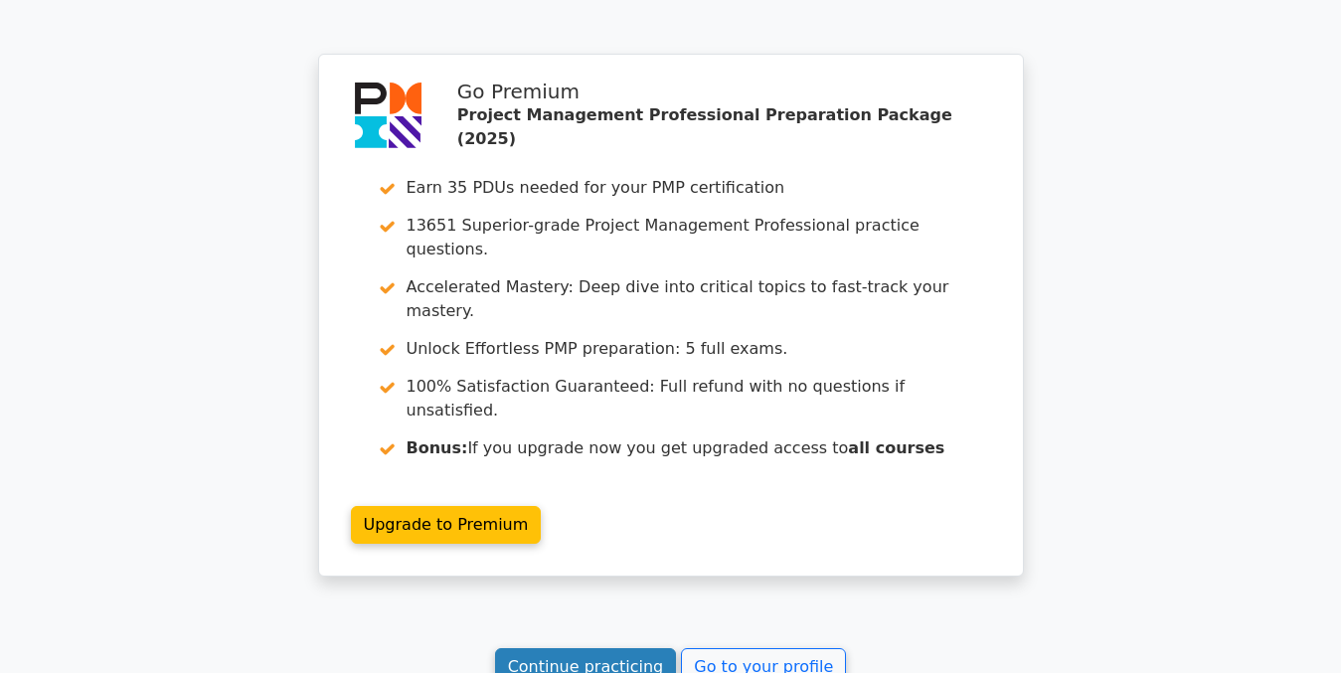
click at [572, 648] on link "Continue practicing" at bounding box center [586, 667] width 182 height 38
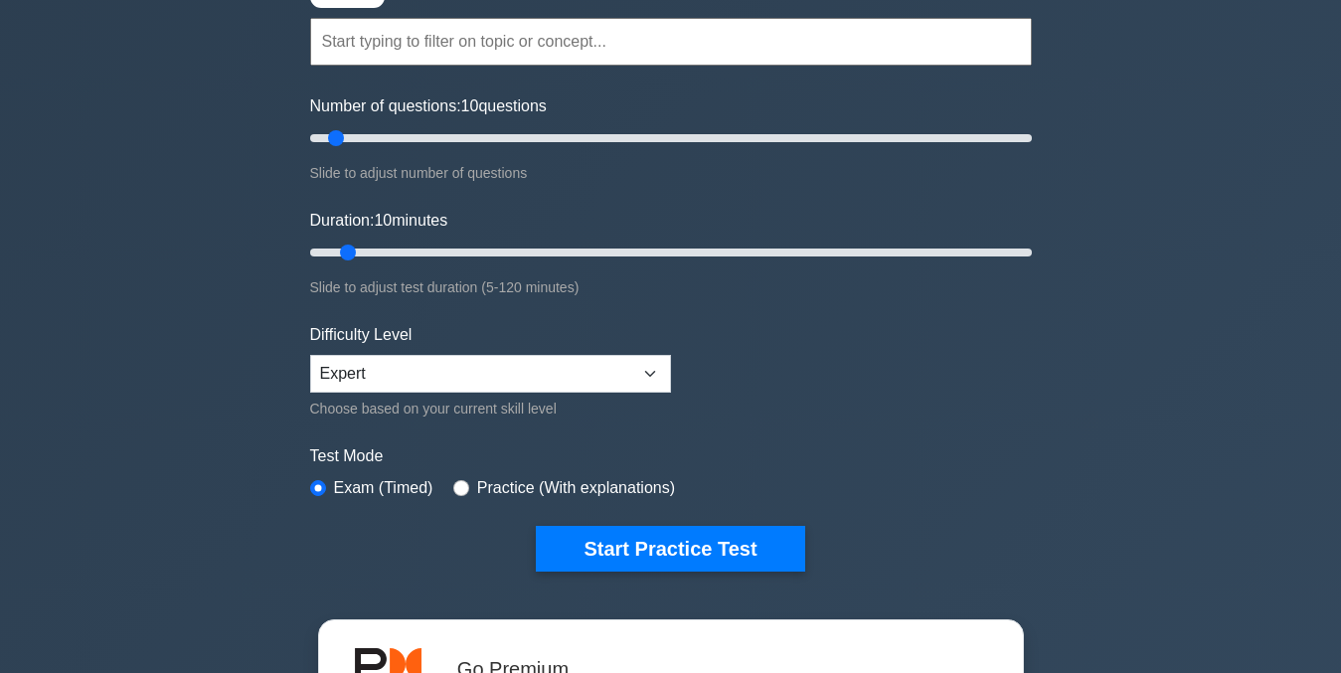
scroll to position [193, 0]
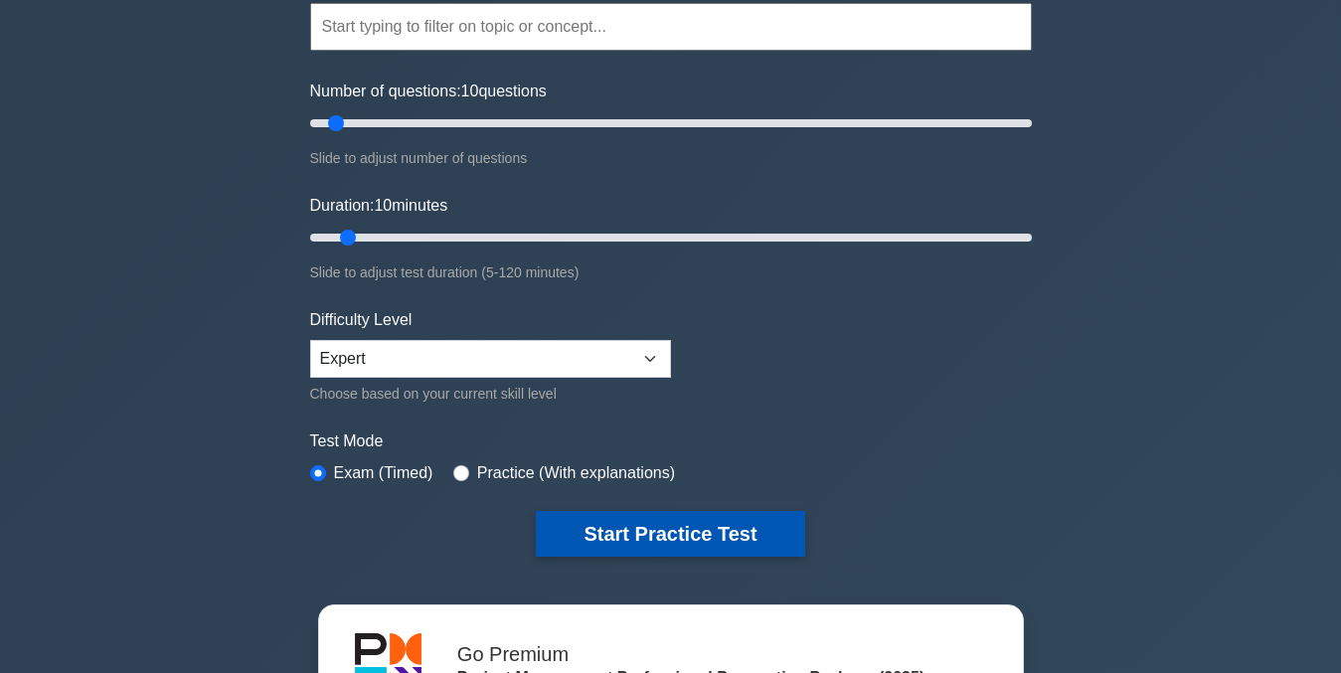
click at [644, 536] on button "Start Practice Test" at bounding box center [670, 534] width 268 height 46
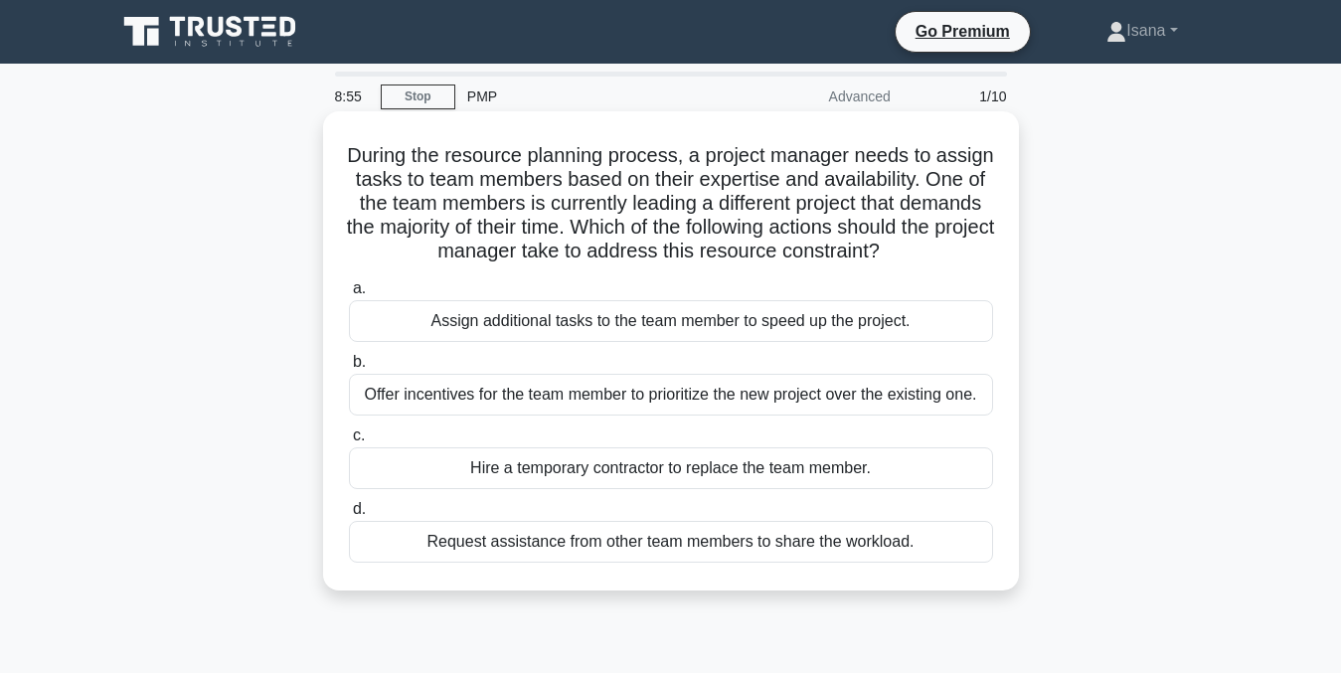
click at [875, 403] on div "Offer incentives for the team member to prioritize the new project over the exi…" at bounding box center [671, 395] width 644 height 42
click at [349, 369] on input "b. Offer incentives for the team member to prioritize the new project over the …" at bounding box center [349, 362] width 0 height 13
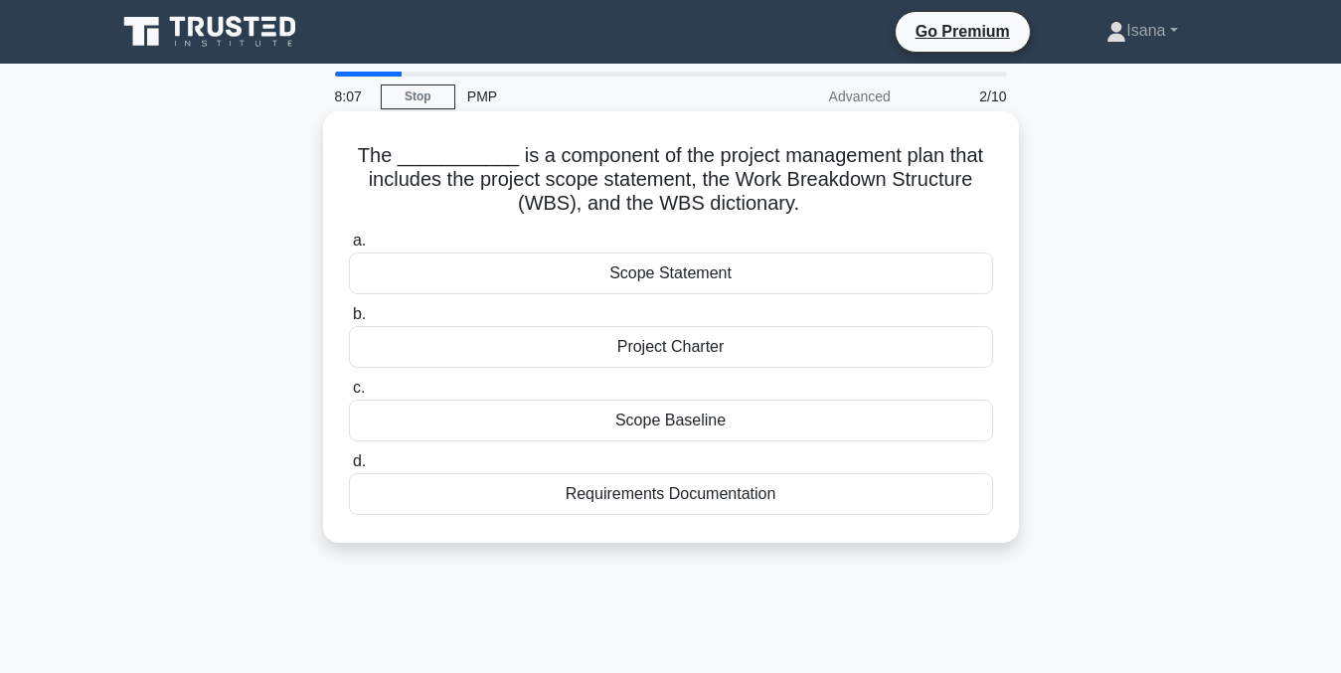
click at [812, 415] on div "Scope Baseline" at bounding box center [671, 421] width 644 height 42
click at [349, 395] on input "c. Scope Baseline" at bounding box center [349, 388] width 0 height 13
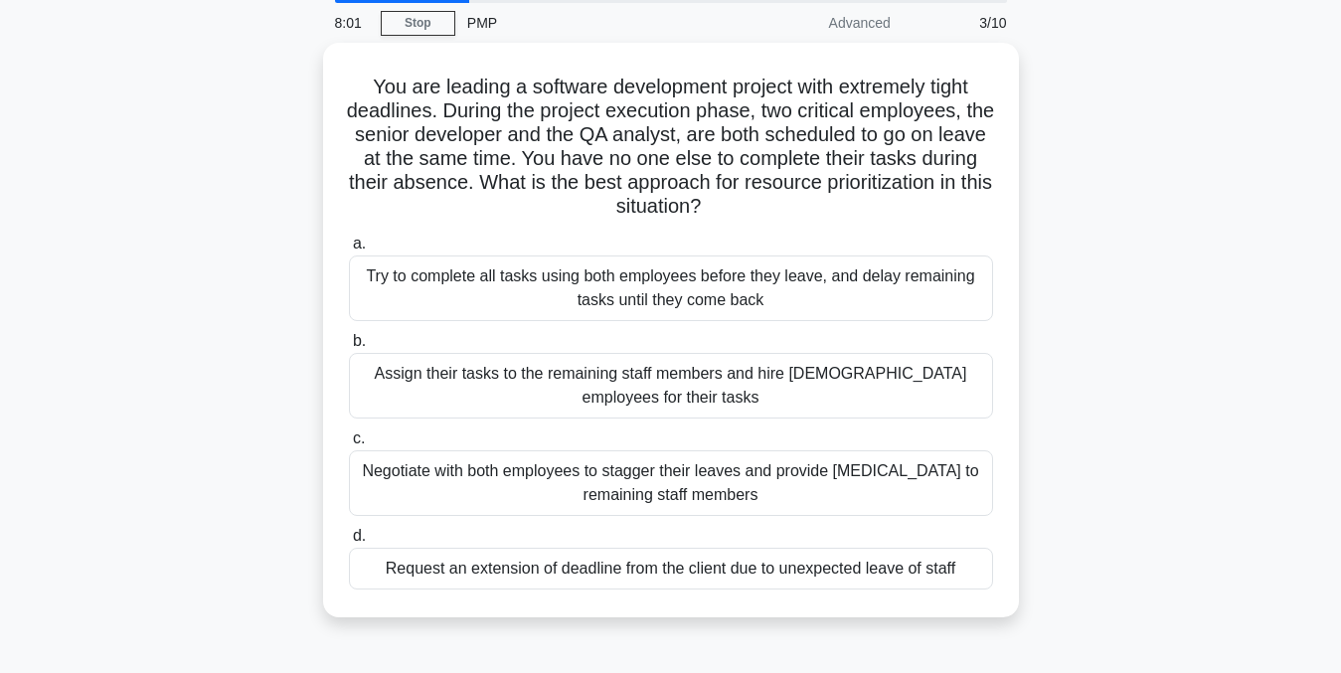
scroll to position [77, 0]
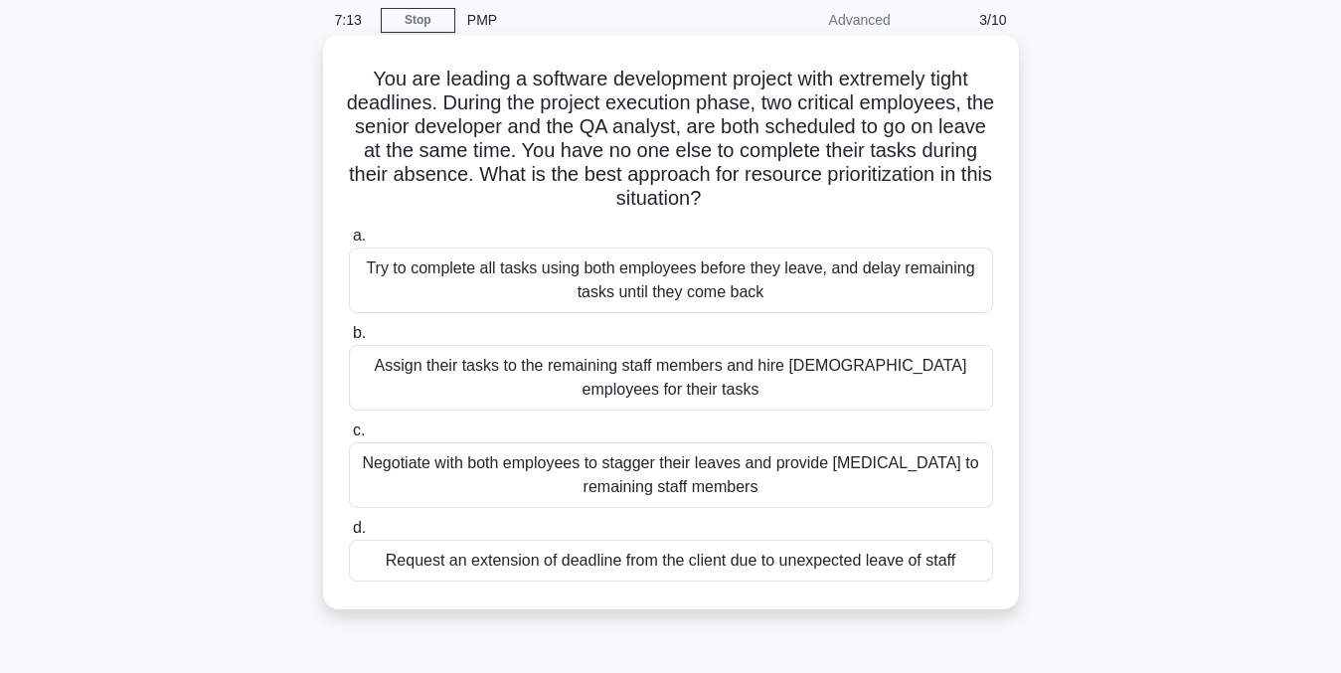
click at [875, 473] on div "Negotiate with both employees to stagger their leaves and provide [MEDICAL_DATA…" at bounding box center [671, 475] width 644 height 66
click at [349, 437] on input "c. Negotiate with both employees to stagger their leaves and provide [MEDICAL_D…" at bounding box center [349, 430] width 0 height 13
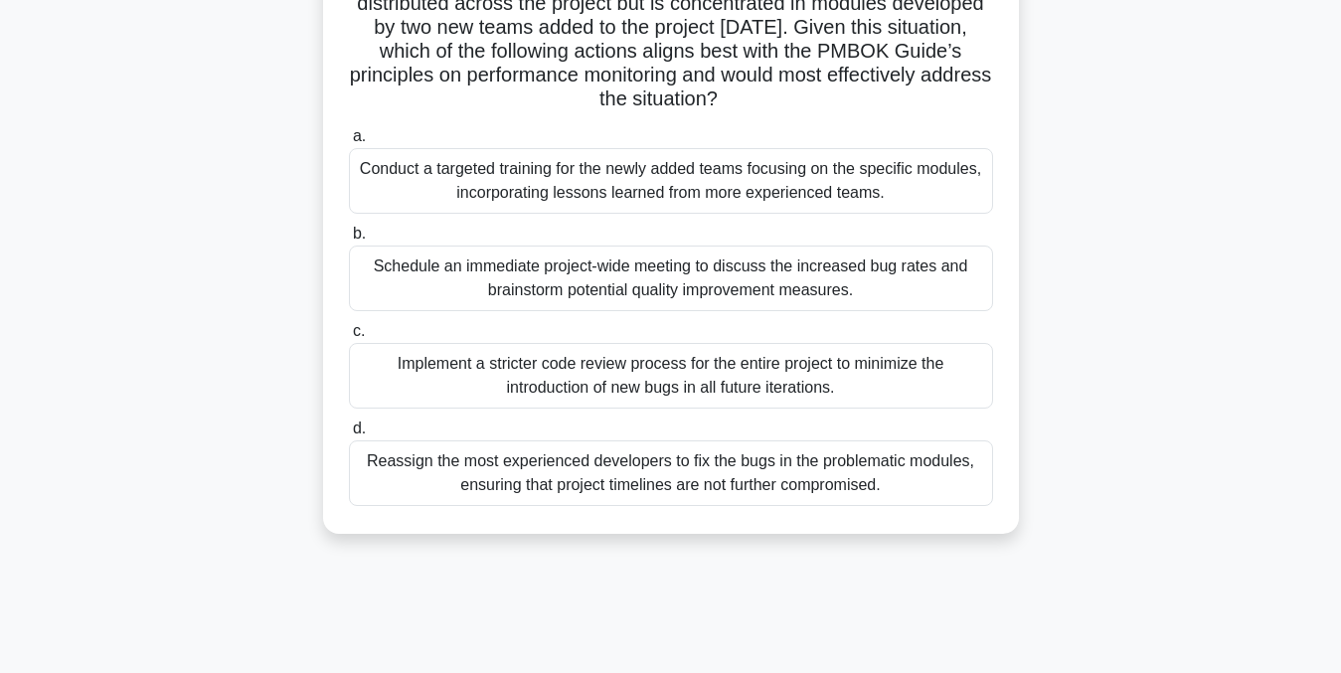
scroll to position [401, 0]
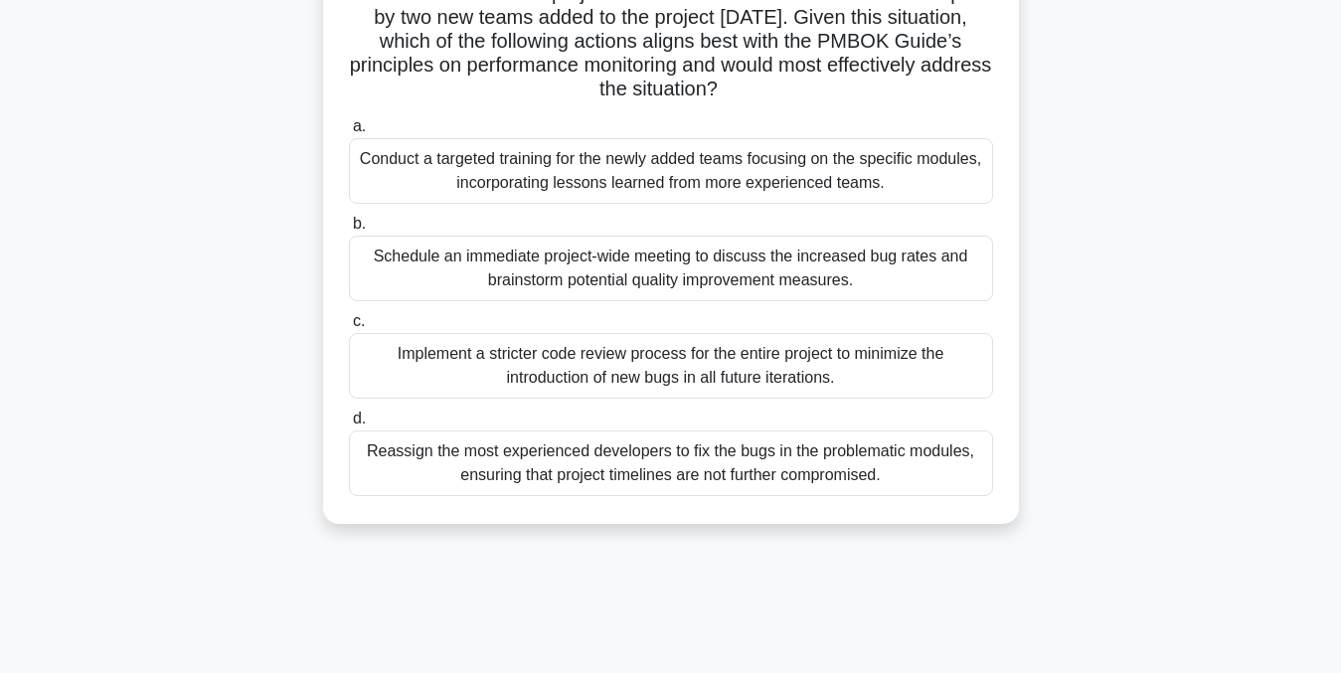
click at [872, 472] on div "Reassign the most experienced developers to fix the bugs in the problematic mod…" at bounding box center [671, 463] width 644 height 66
click at [349, 425] on input "d. Reassign the most experienced developers to fix the bugs in the problematic …" at bounding box center [349, 419] width 0 height 13
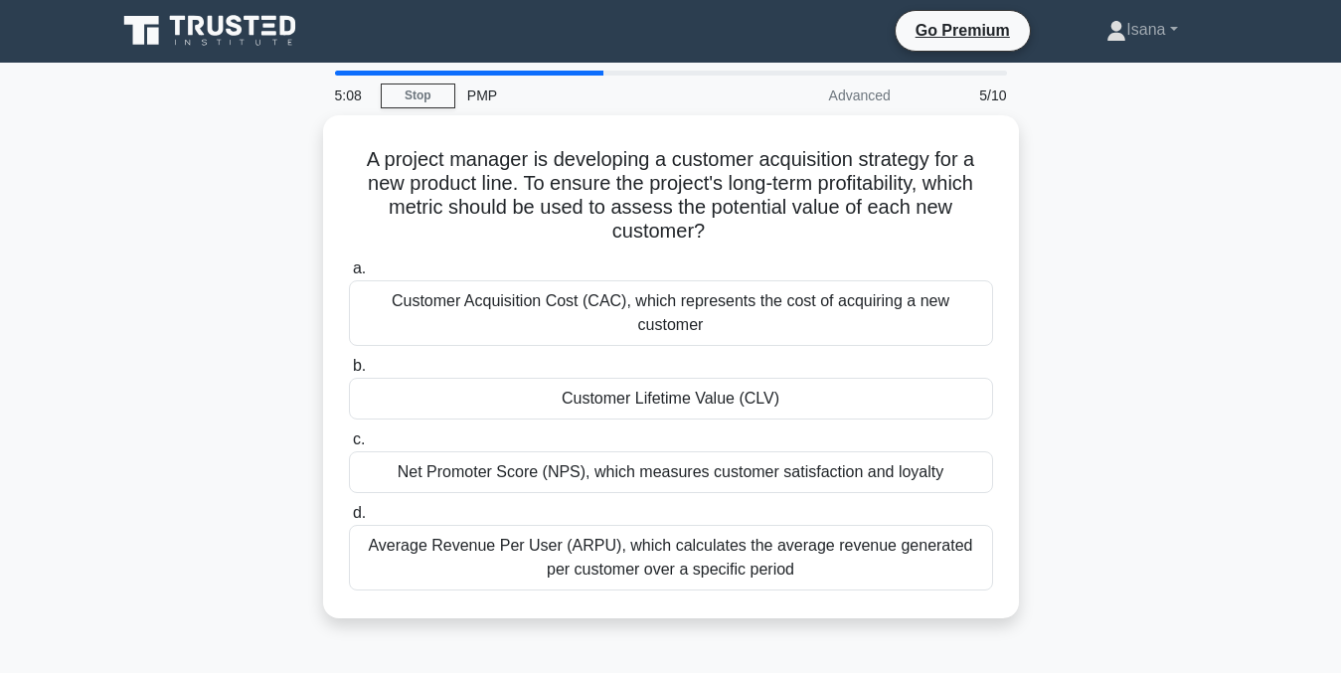
scroll to position [0, 0]
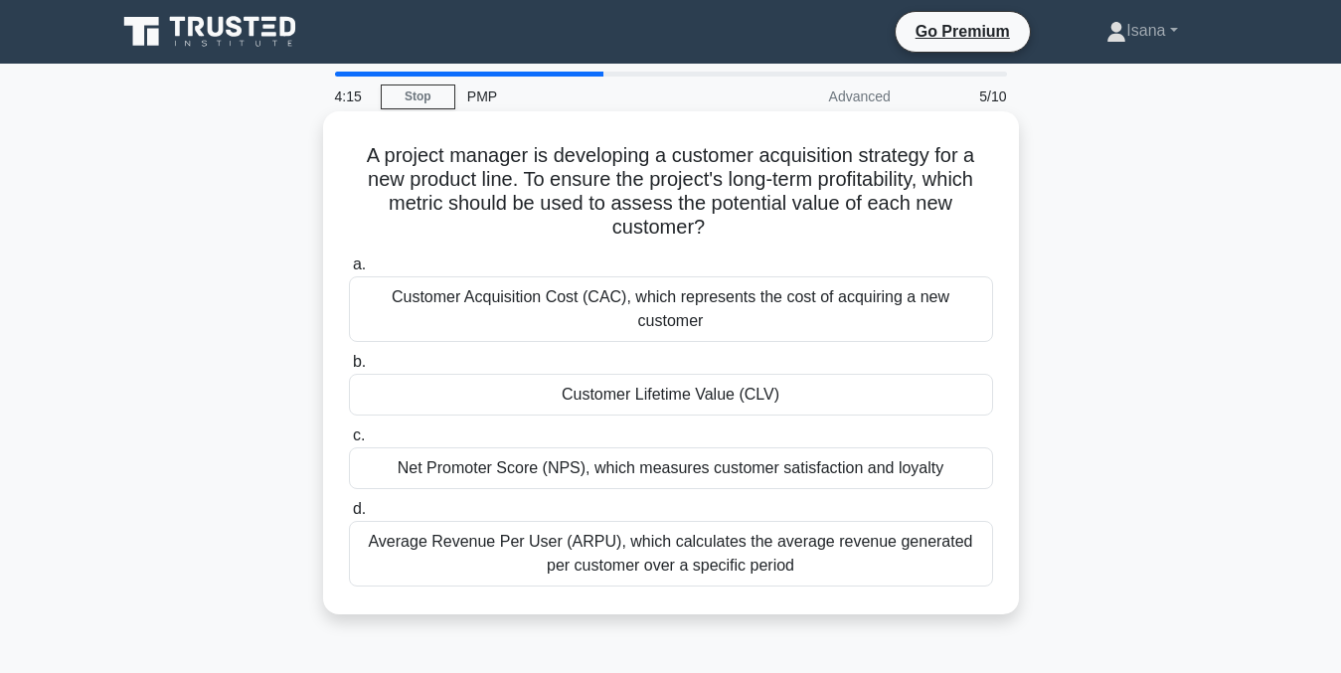
click at [899, 447] on div "Net Promoter Score (NPS), which measures customer satisfaction and loyalty" at bounding box center [671, 468] width 644 height 42
click at [349, 440] on input "c. Net Promoter Score (NPS), which measures customer satisfaction and loyalty" at bounding box center [349, 435] width 0 height 13
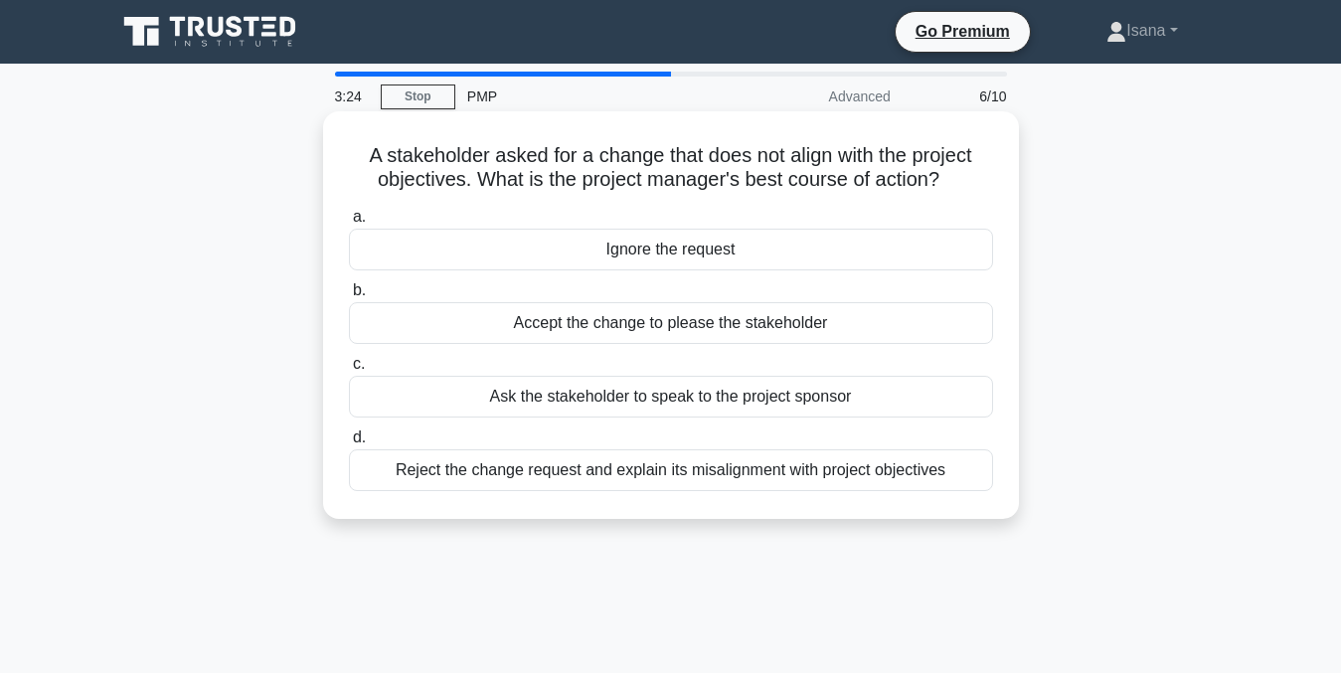
click at [881, 397] on div "Ask the stakeholder to speak to the project sponsor" at bounding box center [671, 397] width 644 height 42
click at [349, 371] on input "c. Ask the stakeholder to speak to the project sponsor" at bounding box center [349, 364] width 0 height 13
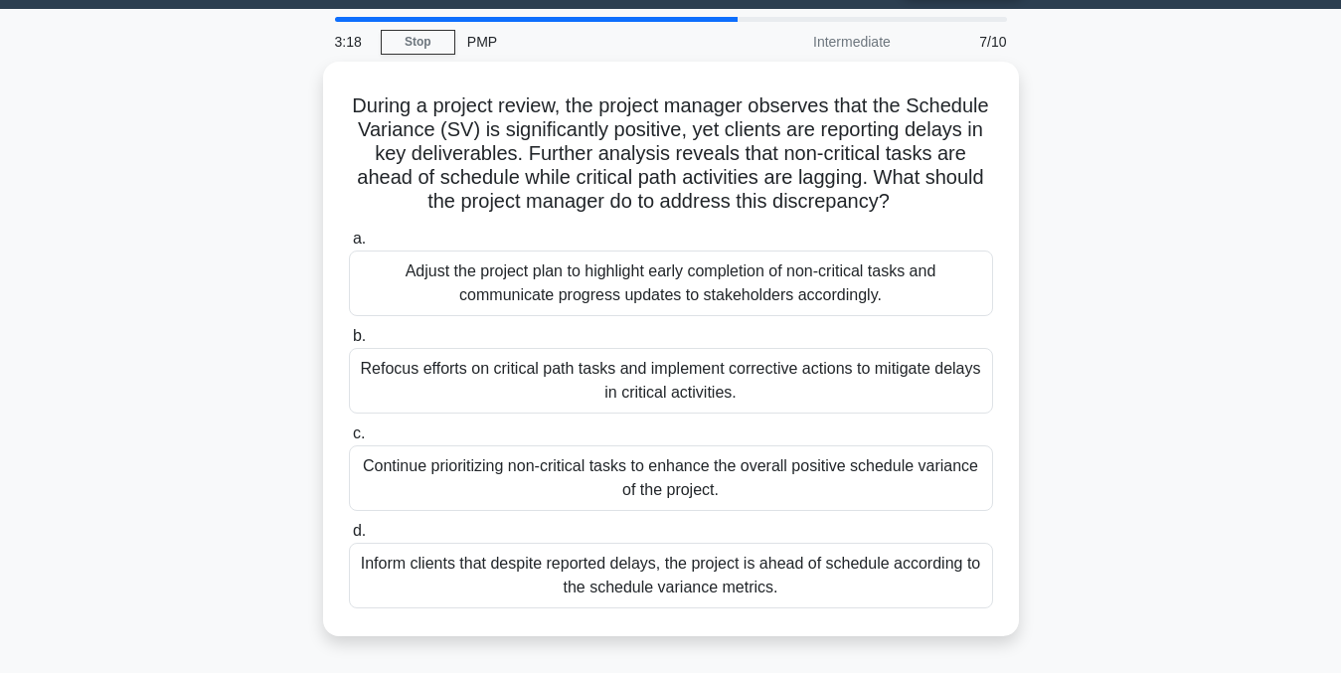
scroll to position [57, 0]
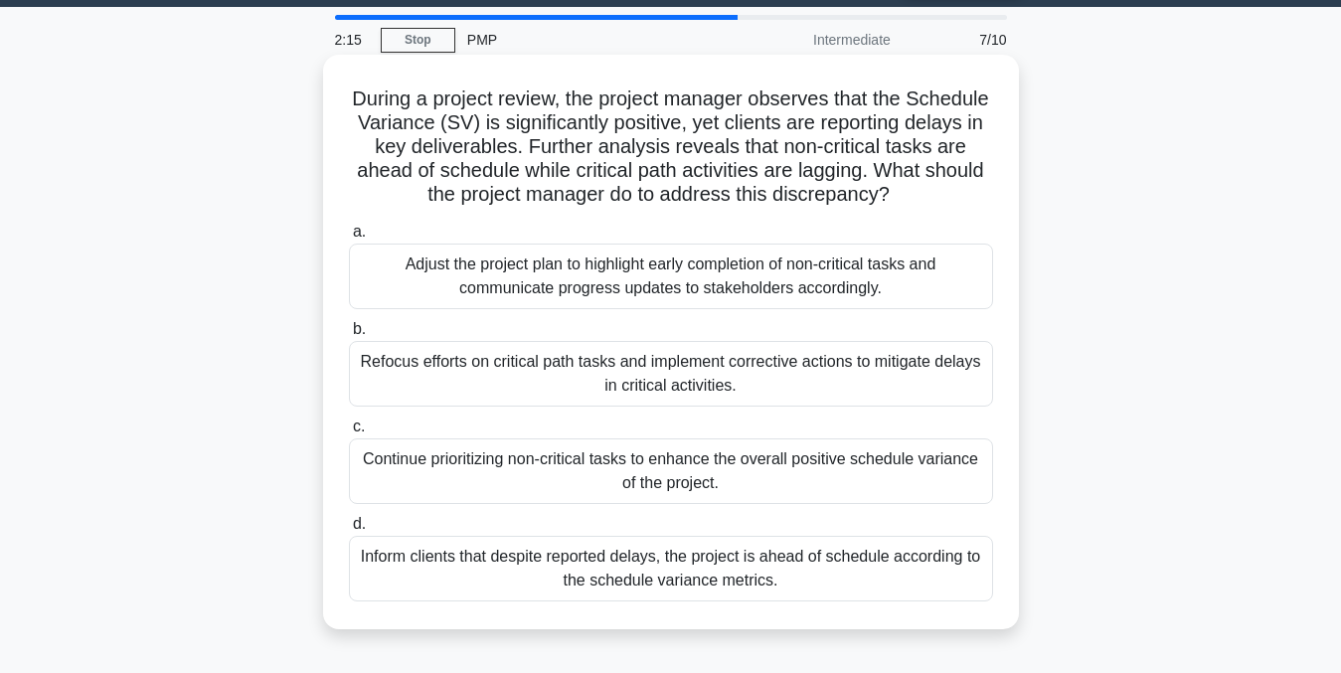
click at [958, 297] on div "Adjust the project plan to highlight early completion of non-critical tasks and…" at bounding box center [671, 277] width 644 height 66
click at [349, 239] on input "a. Adjust the project plan to highlight early completion of non-critical tasks …" at bounding box center [349, 232] width 0 height 13
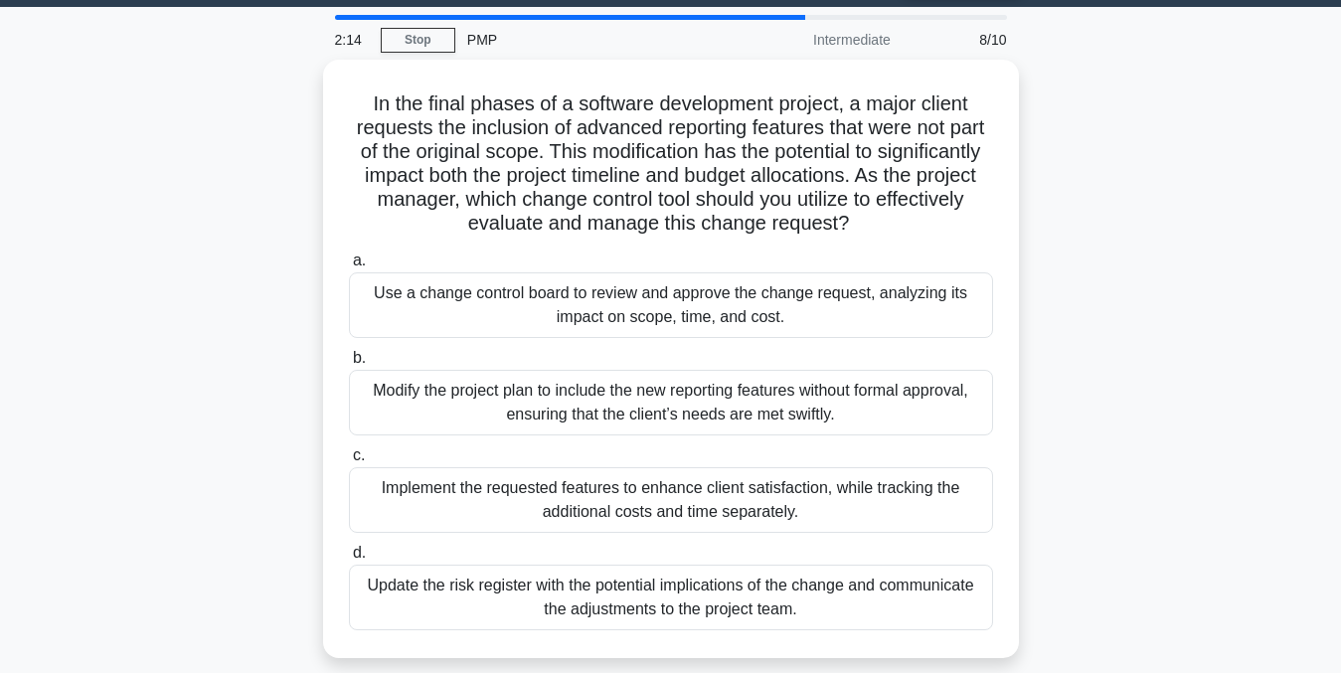
scroll to position [0, 0]
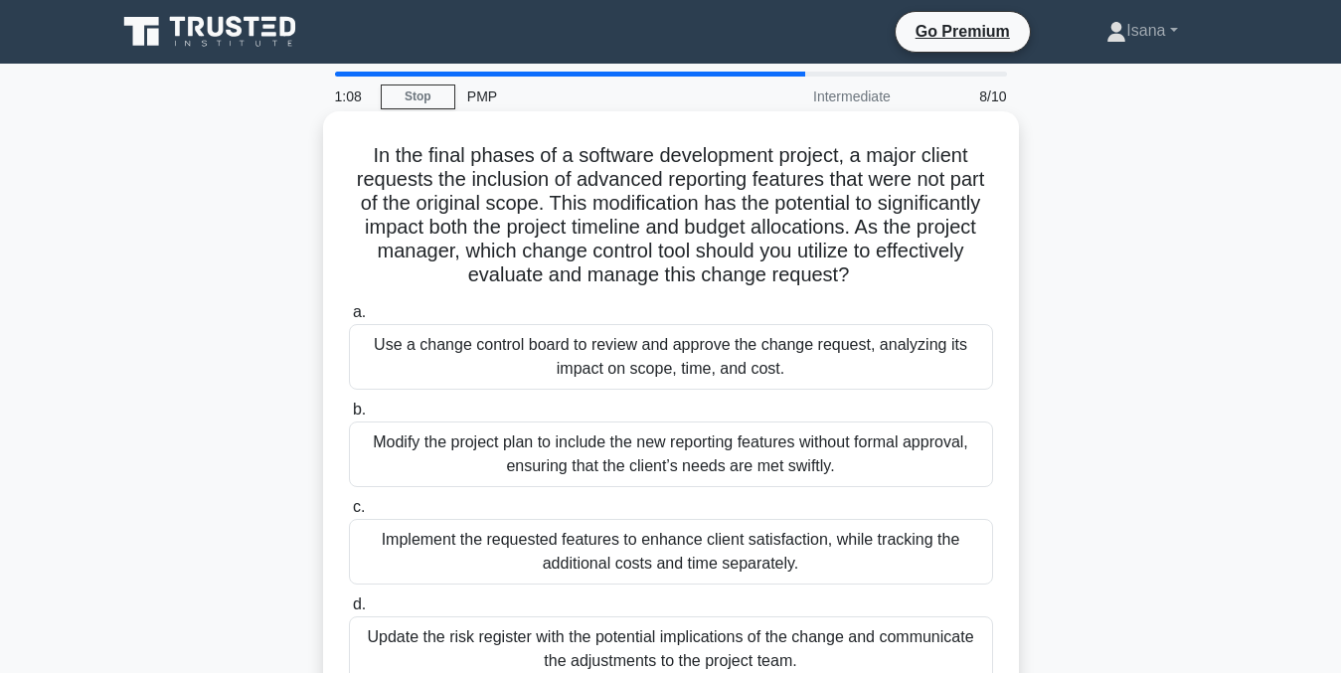
click at [906, 544] on div "Implement the requested features to enhance client satisfaction, while tracking…" at bounding box center [671, 552] width 644 height 66
click at [349, 514] on input "c. Implement the requested features to enhance client satisfaction, while track…" at bounding box center [349, 507] width 0 height 13
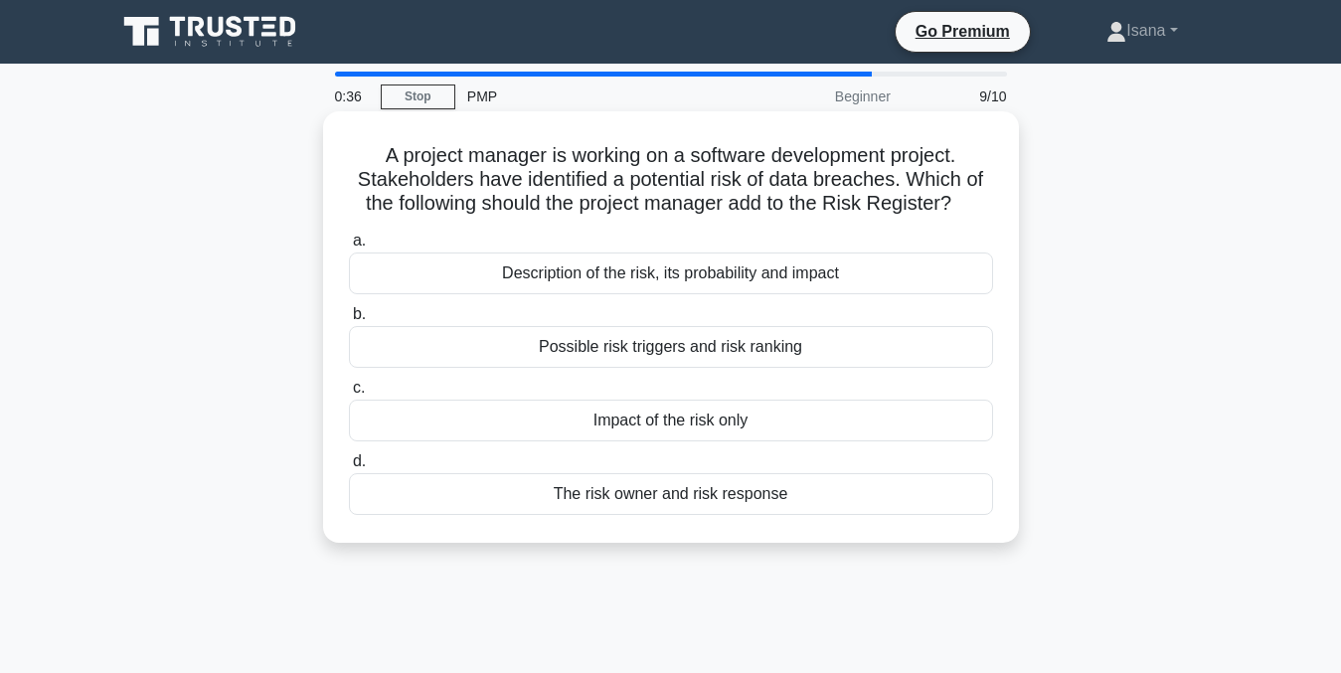
click at [843, 279] on div "Description of the risk, its probability and impact" at bounding box center [671, 273] width 644 height 42
click at [349, 248] on input "a. Description of the risk, its probability and impact" at bounding box center [349, 241] width 0 height 13
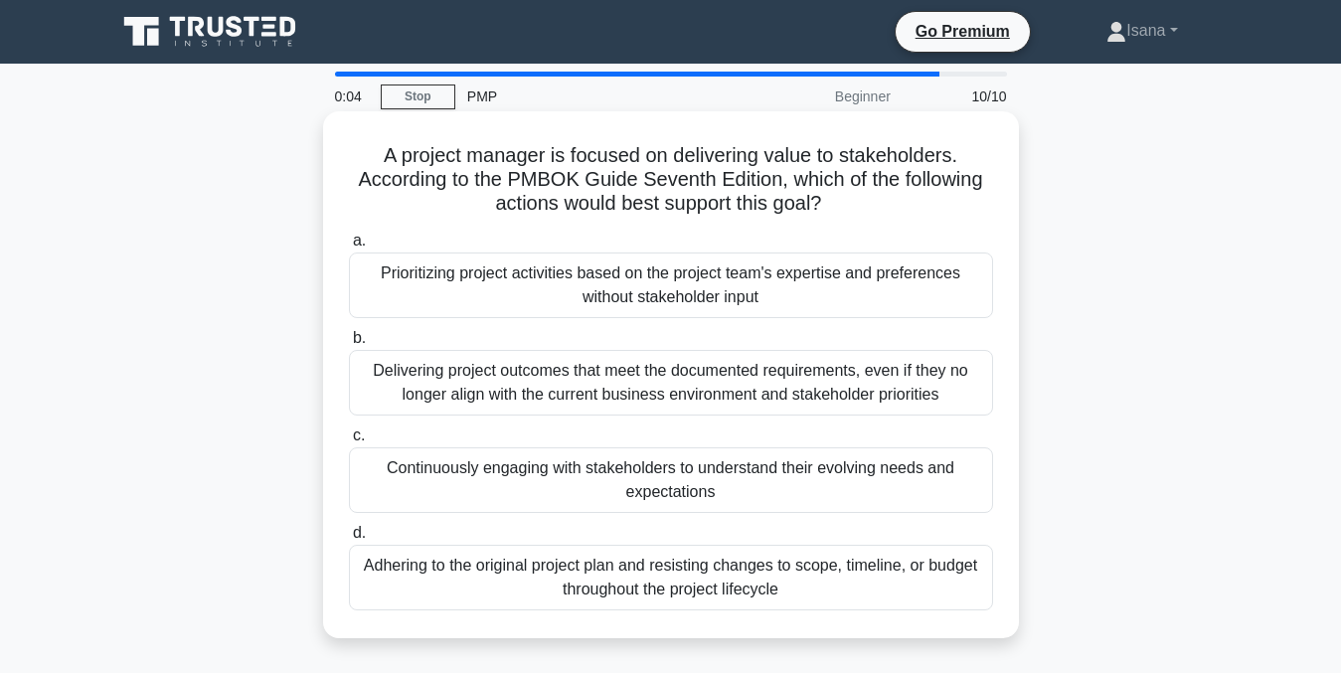
click at [843, 476] on div "Continuously engaging with stakeholders to understand their evolving needs and …" at bounding box center [671, 480] width 644 height 66
click at [349, 442] on input "c. Continuously engaging with stakeholders to understand their evolving needs a…" at bounding box center [349, 435] width 0 height 13
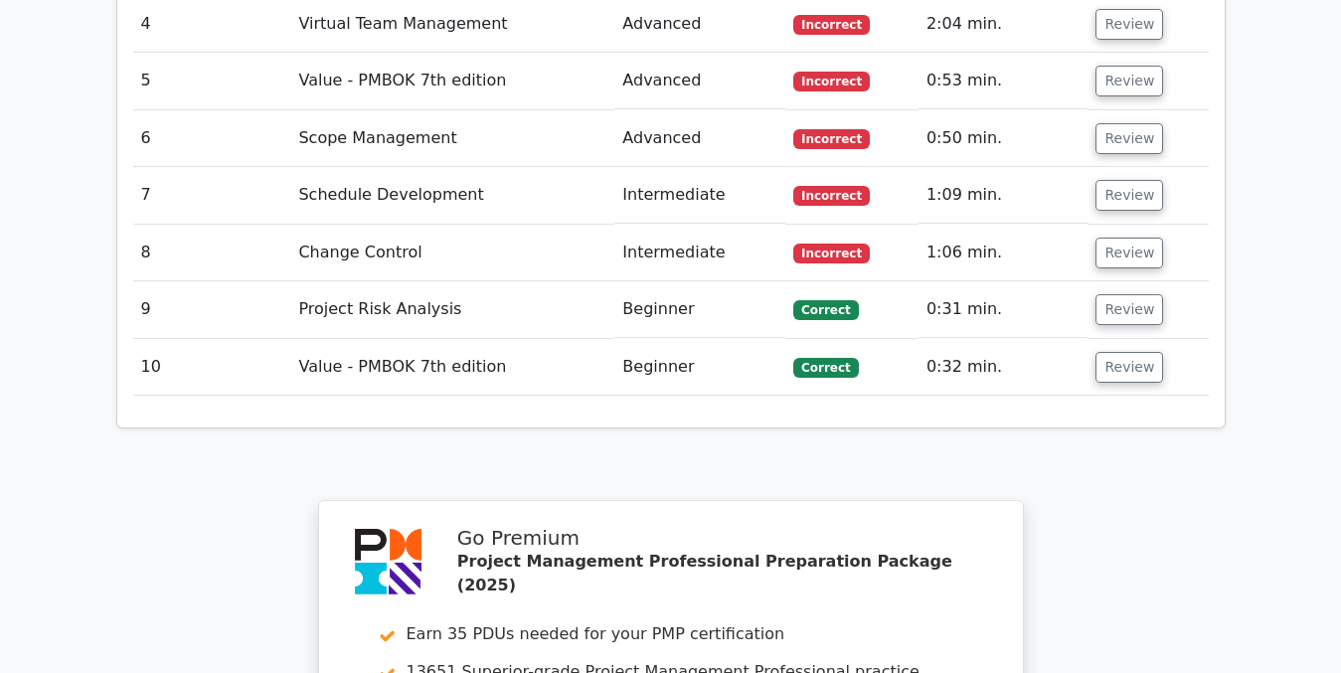
scroll to position [3182, 0]
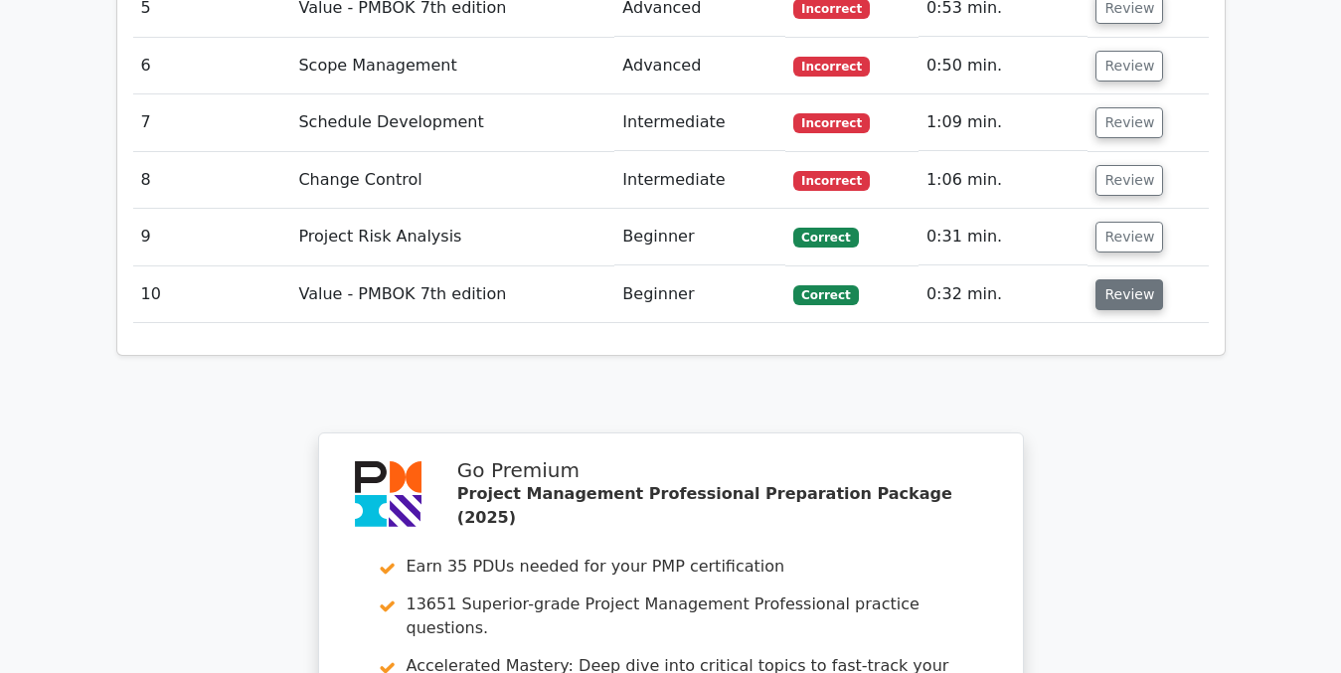
click at [1120, 279] on button "Review" at bounding box center [1129, 294] width 68 height 31
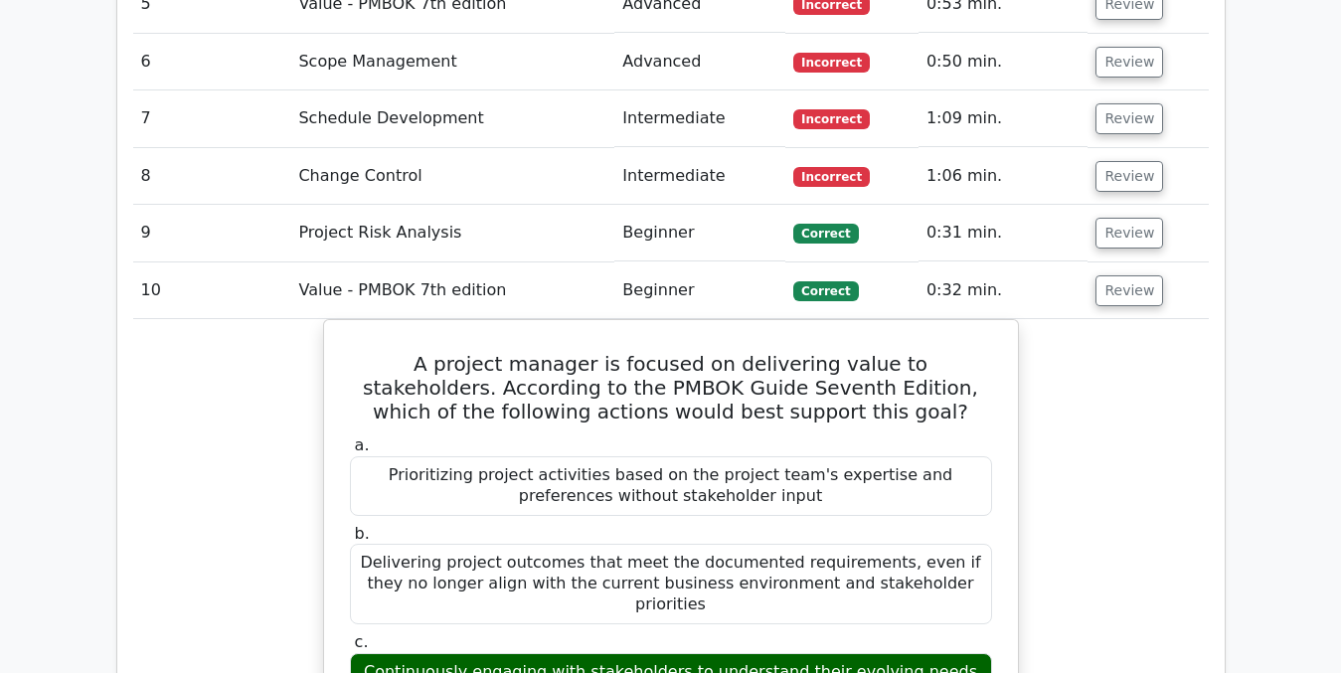
scroll to position [3156, 0]
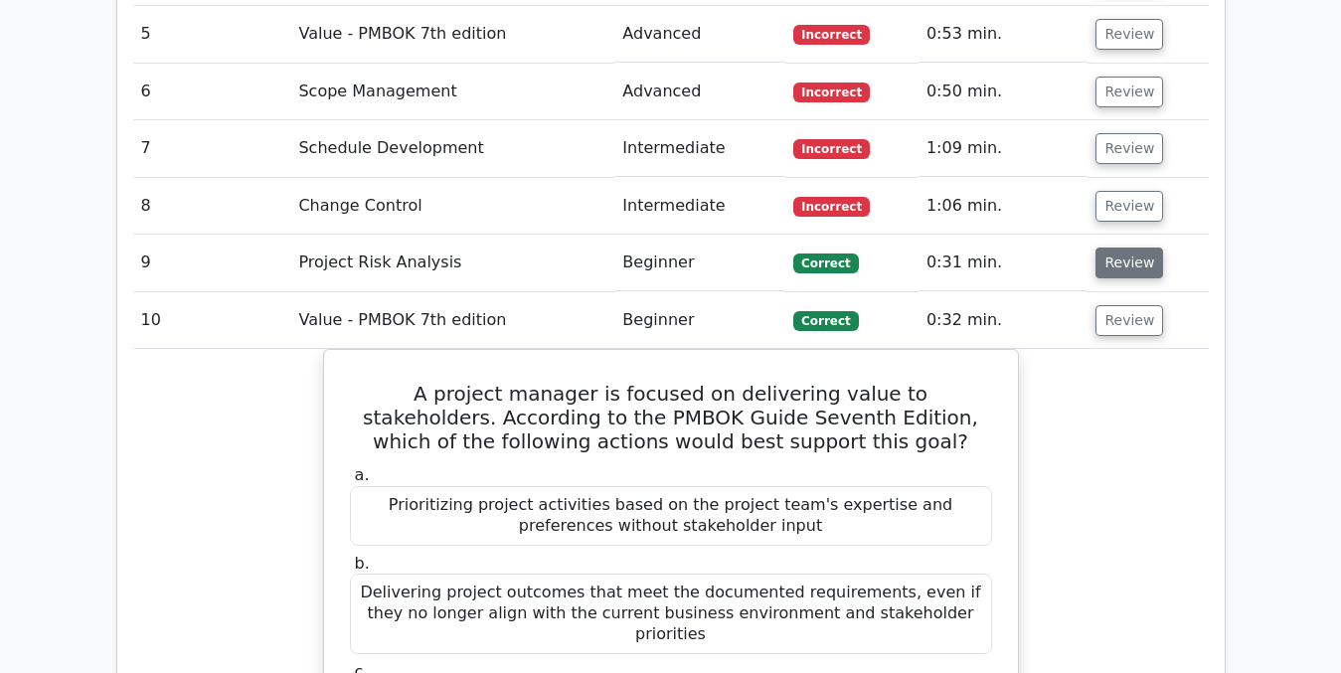
click at [1106, 248] on button "Review" at bounding box center [1129, 263] width 68 height 31
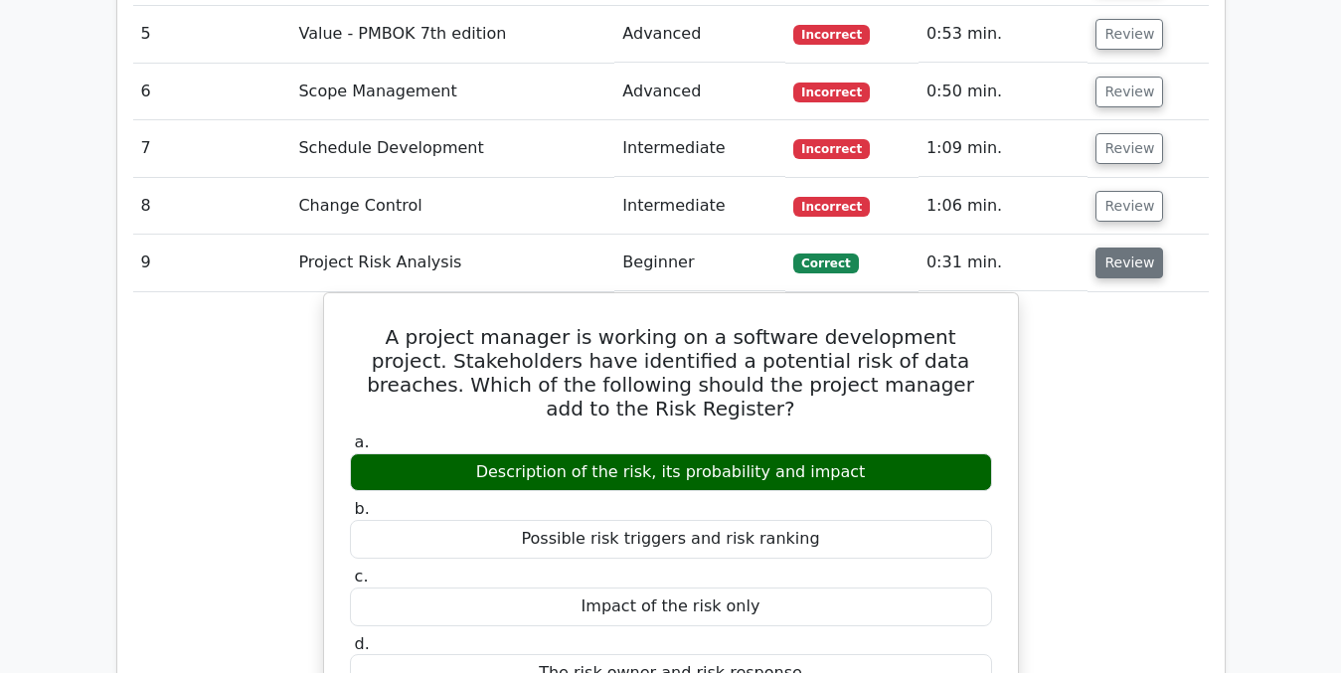
click at [1125, 248] on button "Review" at bounding box center [1129, 263] width 68 height 31
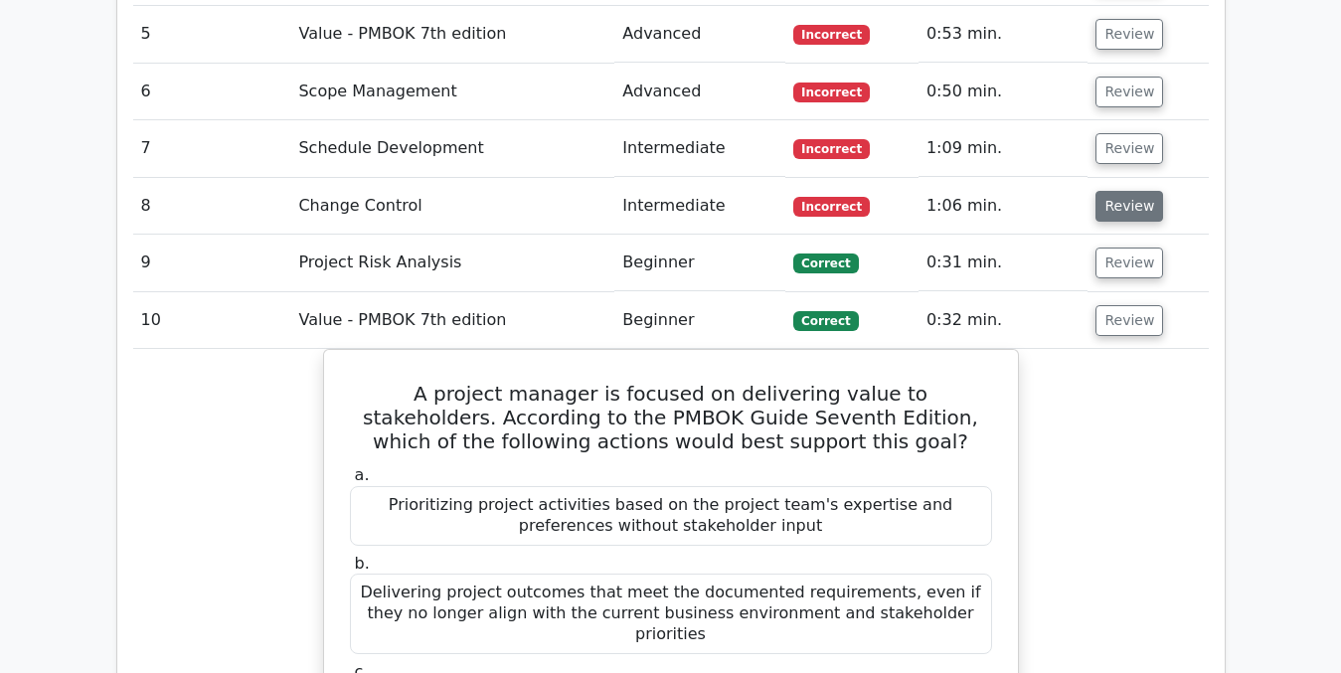
click at [1124, 191] on button "Review" at bounding box center [1129, 206] width 68 height 31
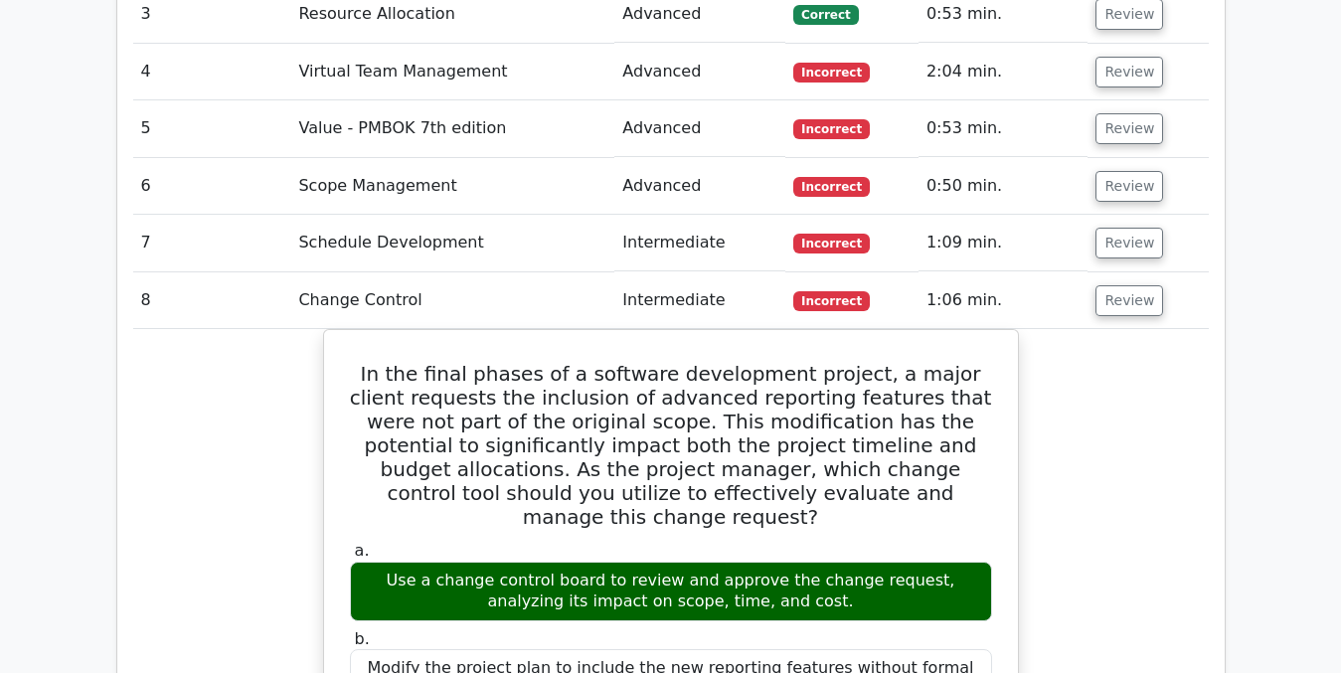
scroll to position [3017, 0]
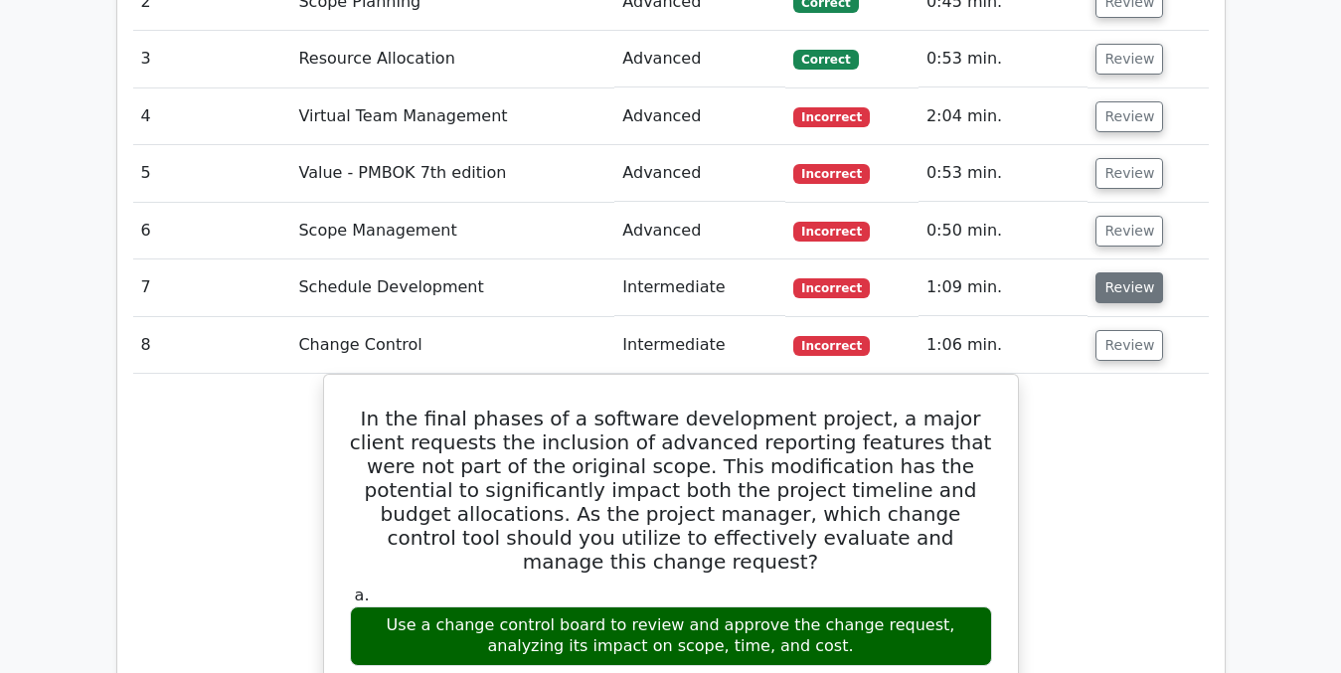
click at [1125, 272] on button "Review" at bounding box center [1129, 287] width 68 height 31
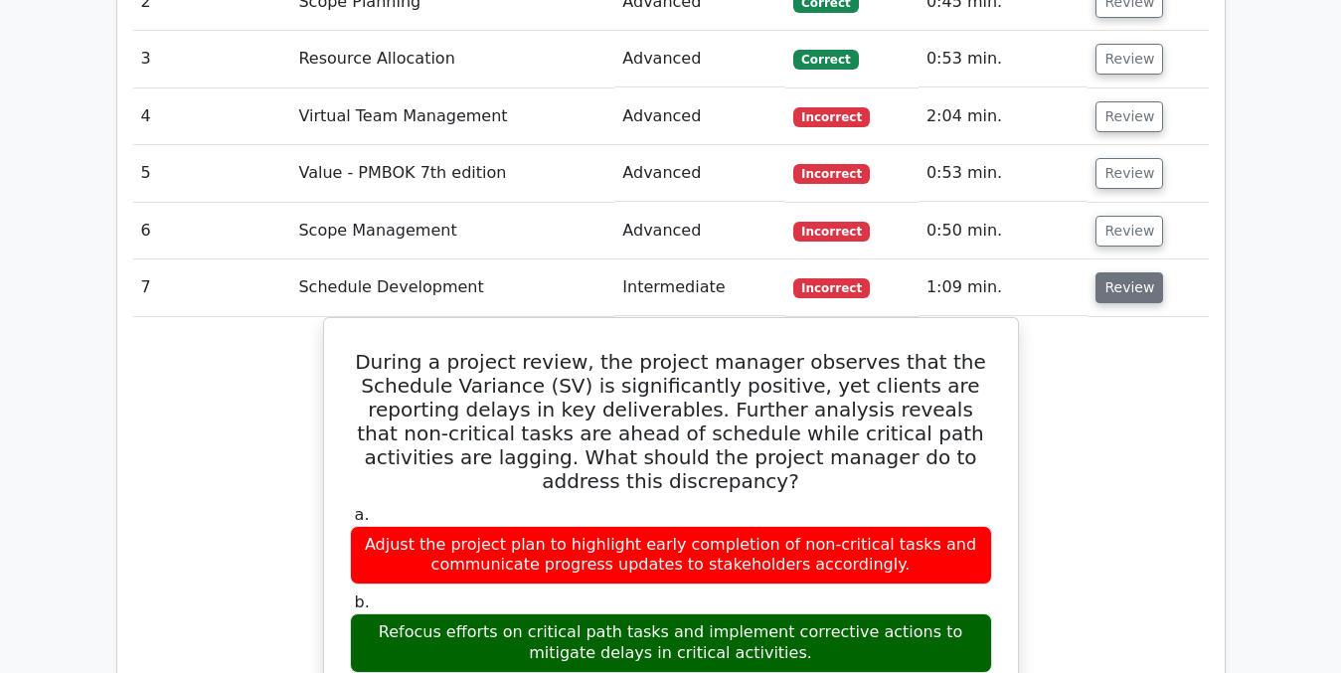
click at [1125, 272] on button "Review" at bounding box center [1129, 287] width 68 height 31
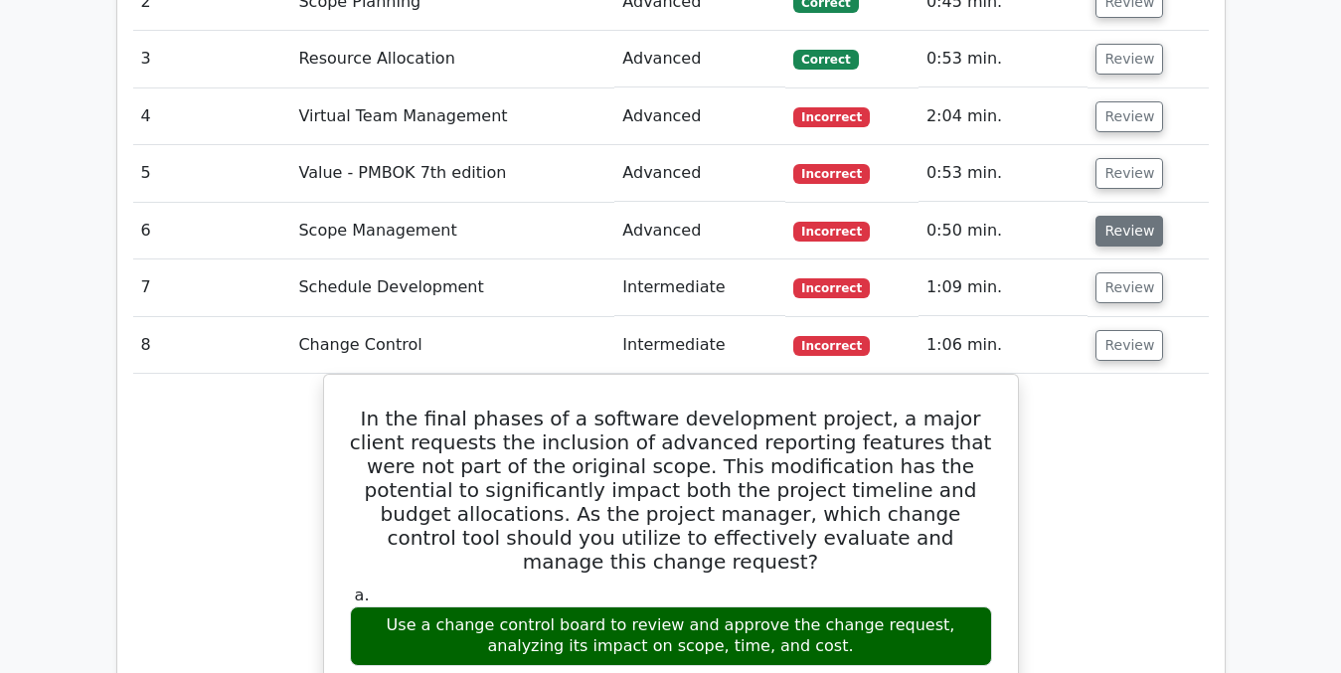
click at [1121, 216] on button "Review" at bounding box center [1129, 231] width 68 height 31
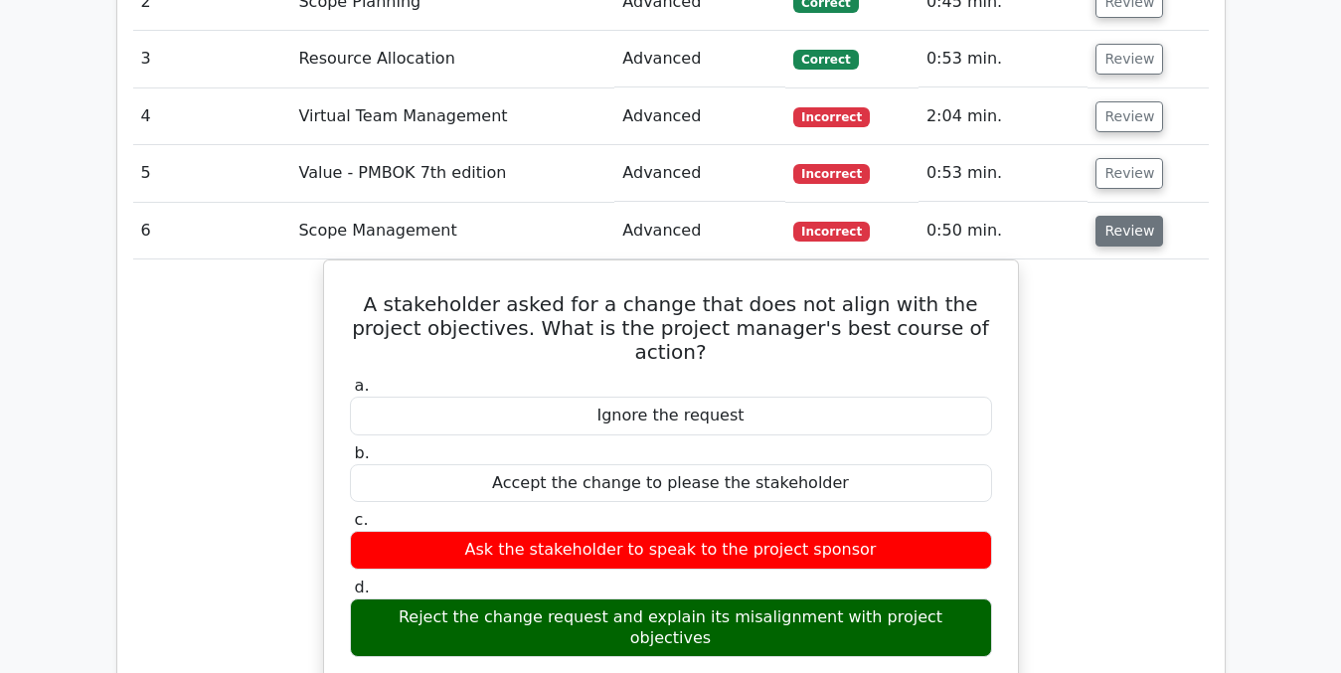
click at [1116, 216] on button "Review" at bounding box center [1129, 231] width 68 height 31
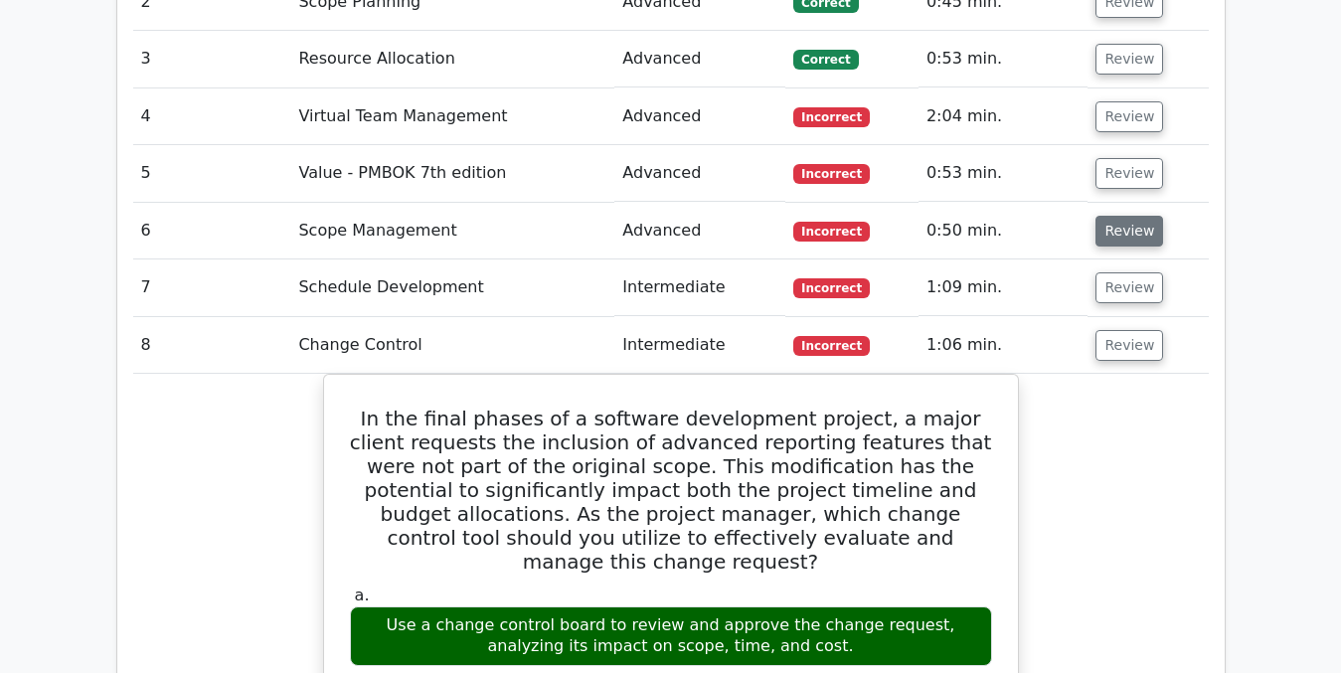
click at [1116, 216] on button "Review" at bounding box center [1129, 231] width 68 height 31
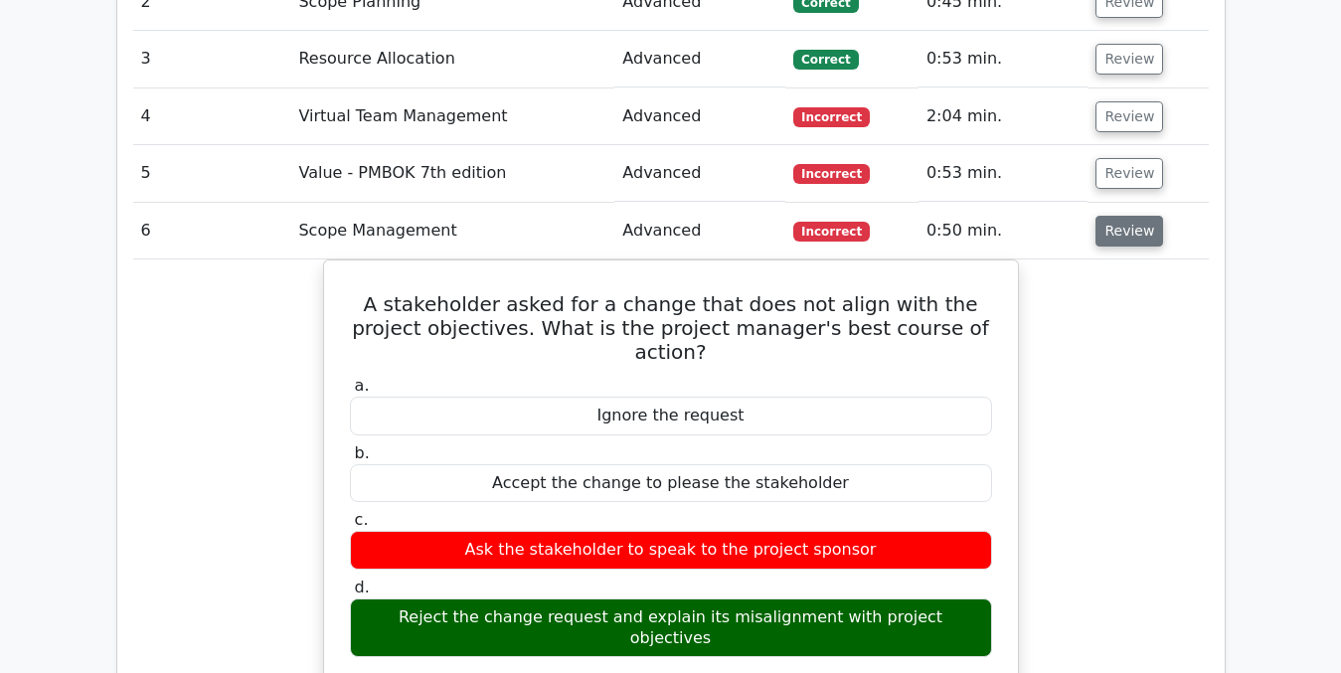
click at [1116, 216] on button "Review" at bounding box center [1129, 231] width 68 height 31
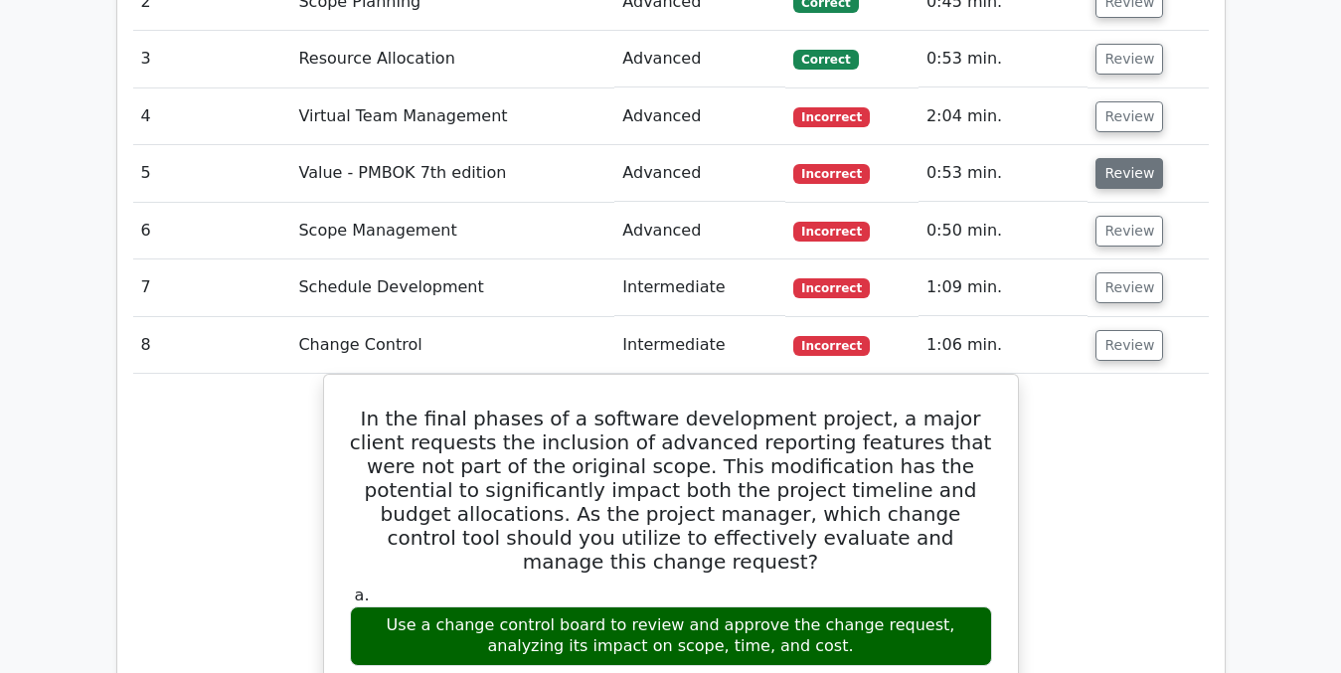
click at [1112, 158] on button "Review" at bounding box center [1129, 173] width 68 height 31
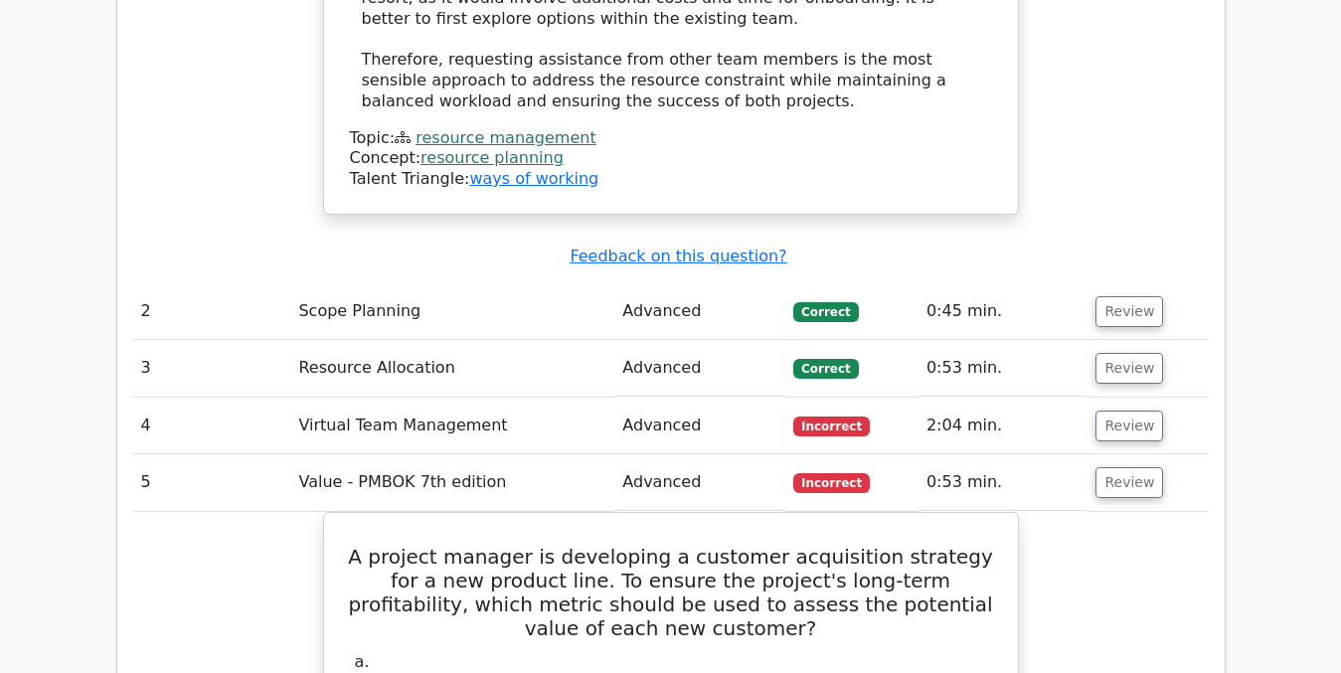
scroll to position [2631, 0]
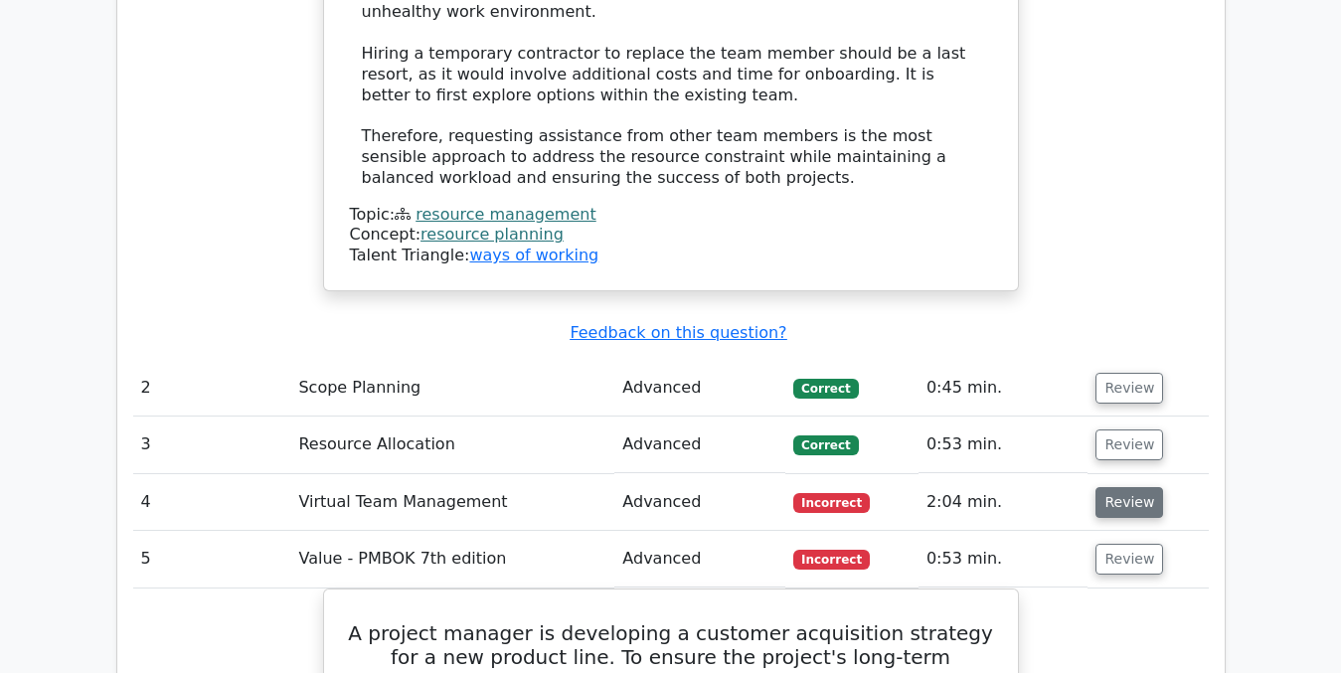
click at [1136, 487] on button "Review" at bounding box center [1129, 502] width 68 height 31
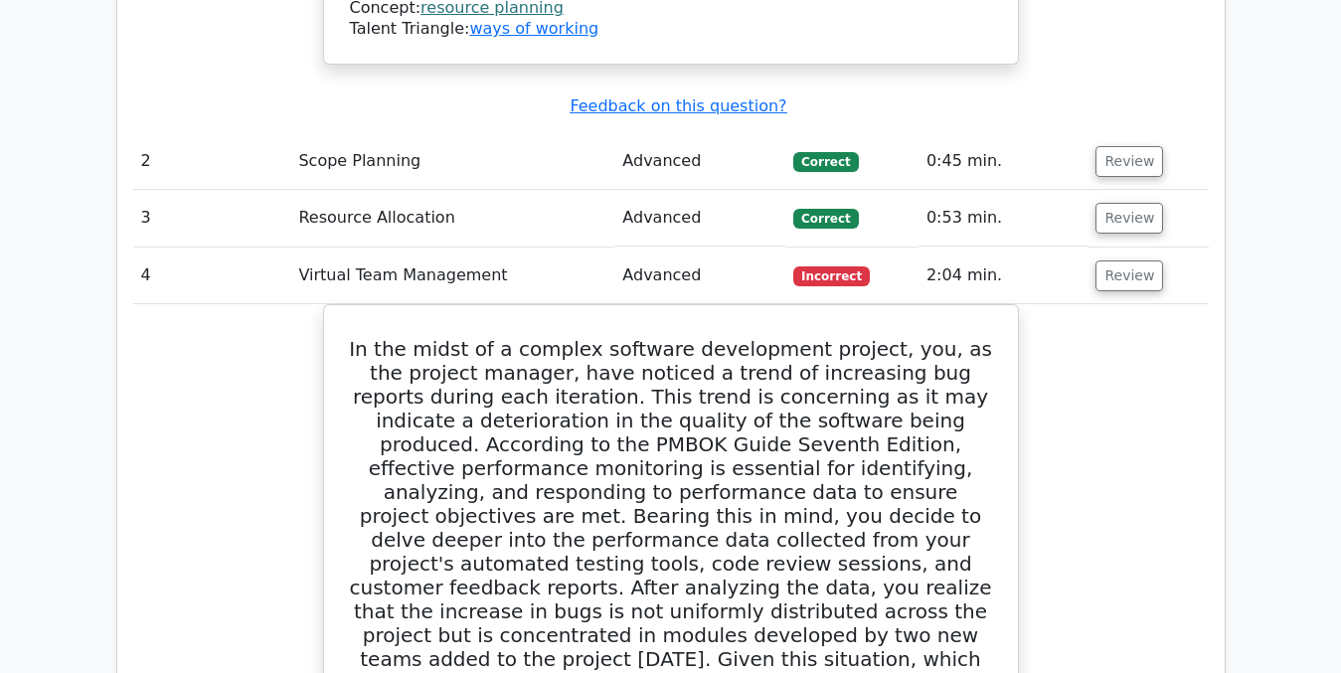
scroll to position [2932, 0]
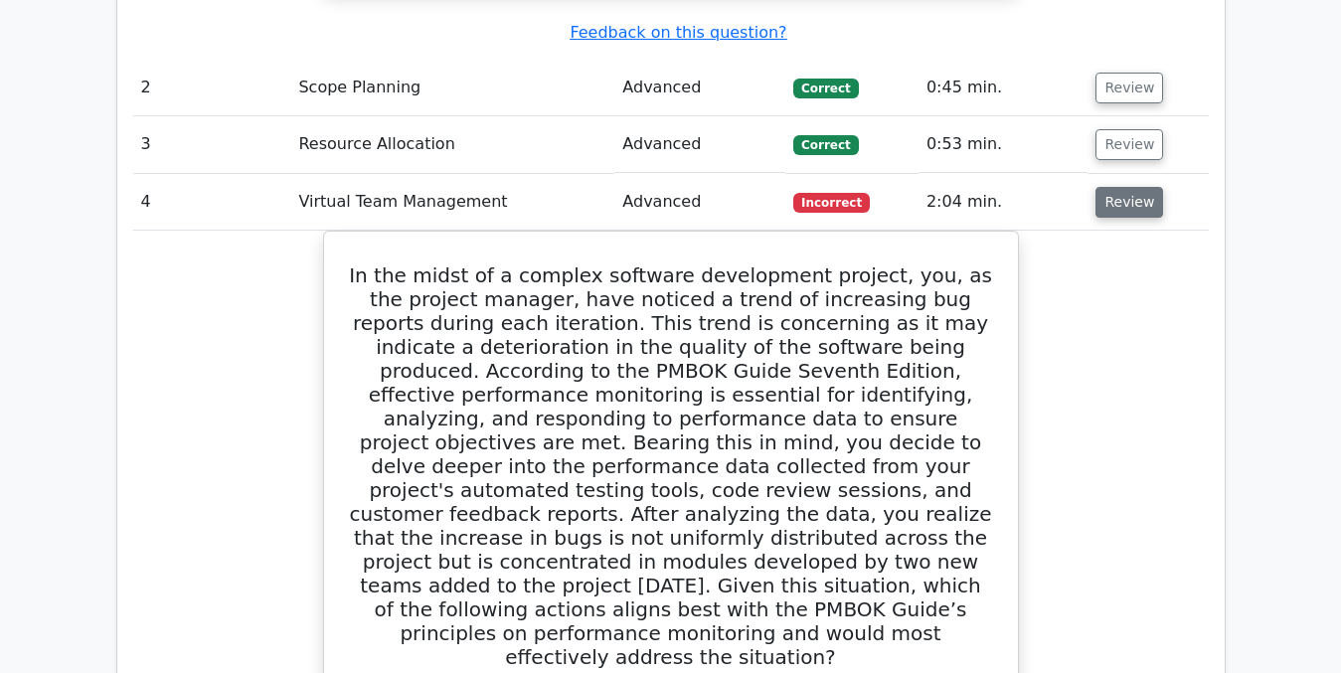
click at [1132, 187] on button "Review" at bounding box center [1129, 202] width 68 height 31
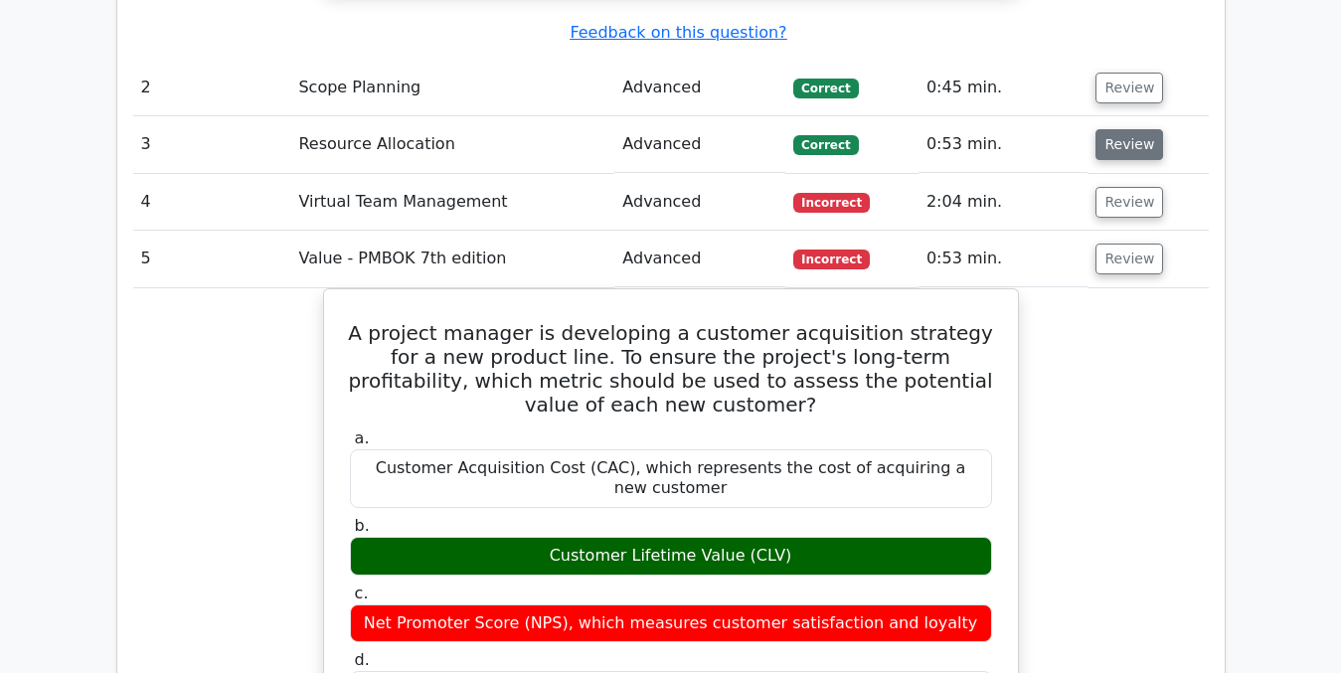
click at [1118, 129] on button "Review" at bounding box center [1129, 144] width 68 height 31
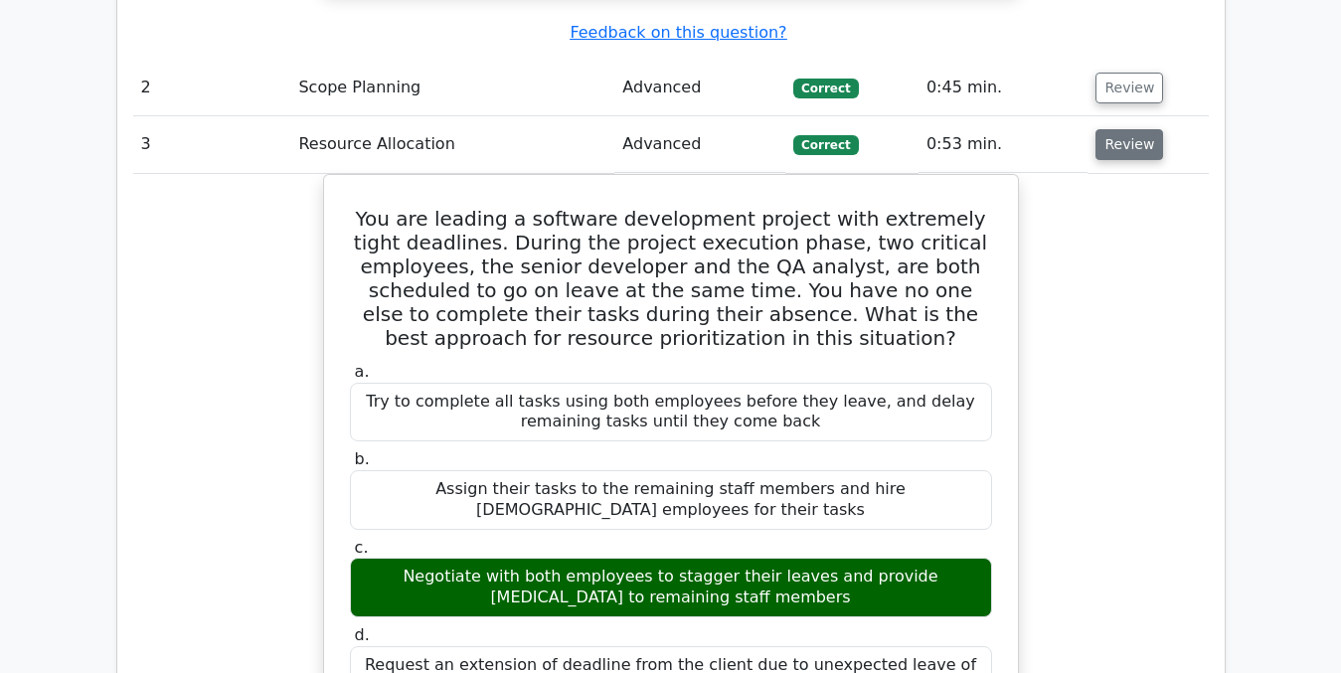
click at [1124, 129] on button "Review" at bounding box center [1129, 144] width 68 height 31
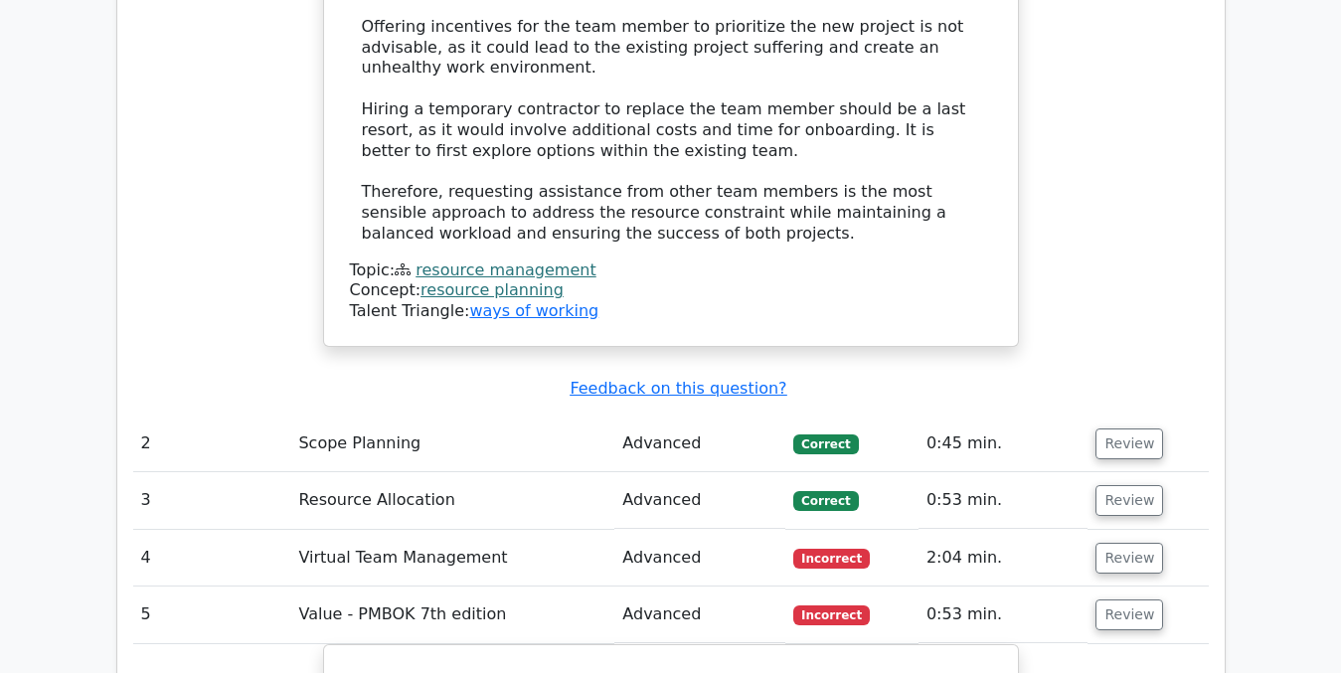
scroll to position [2557, 0]
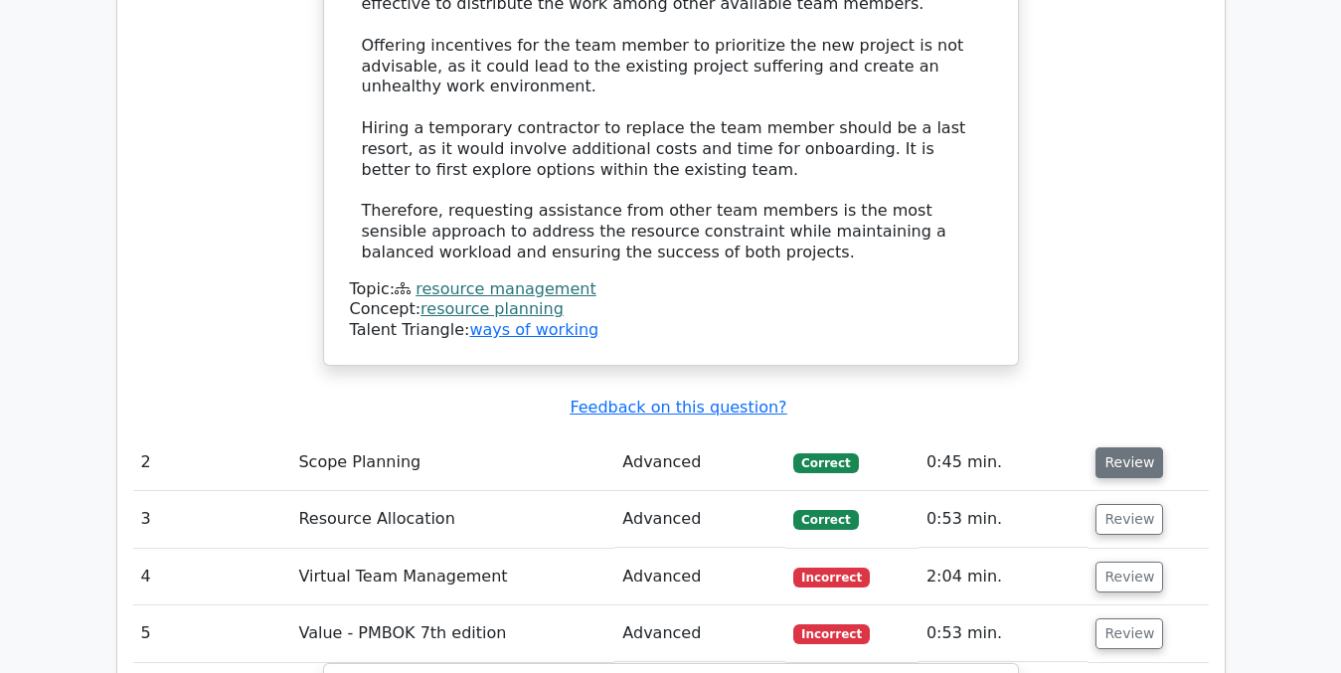
click at [1118, 447] on button "Review" at bounding box center [1129, 462] width 68 height 31
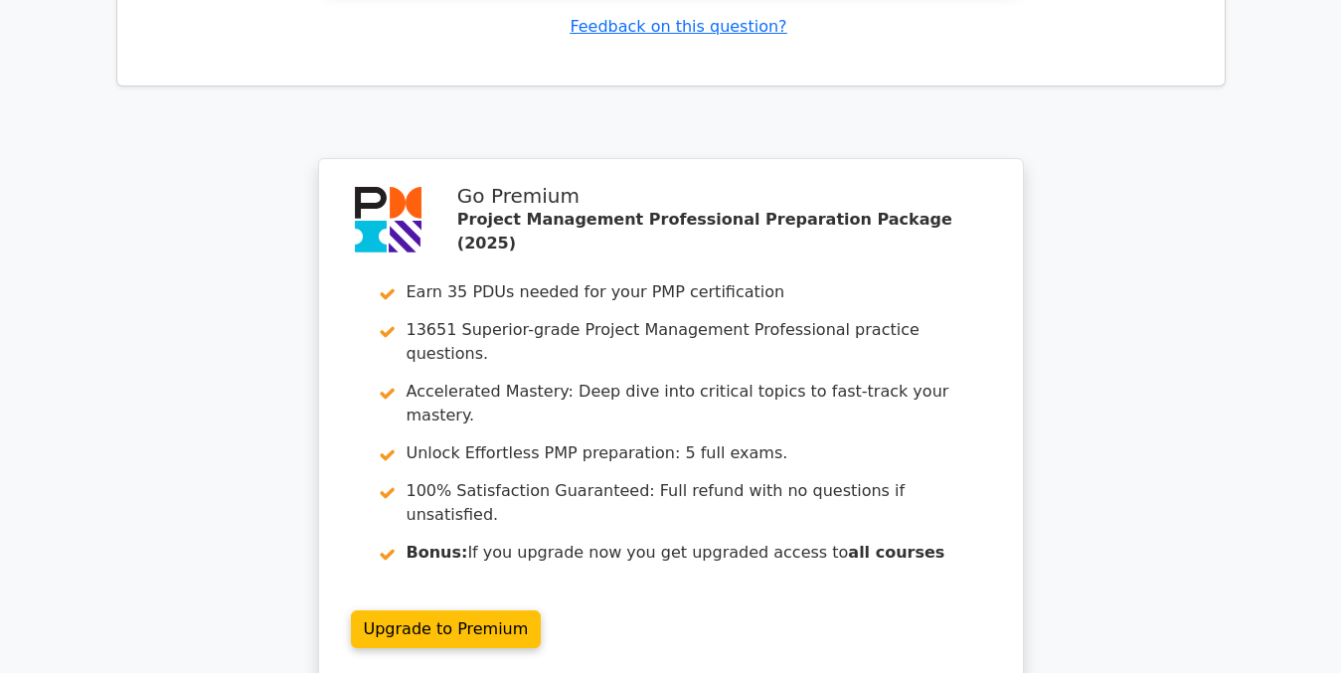
scroll to position [7664, 0]
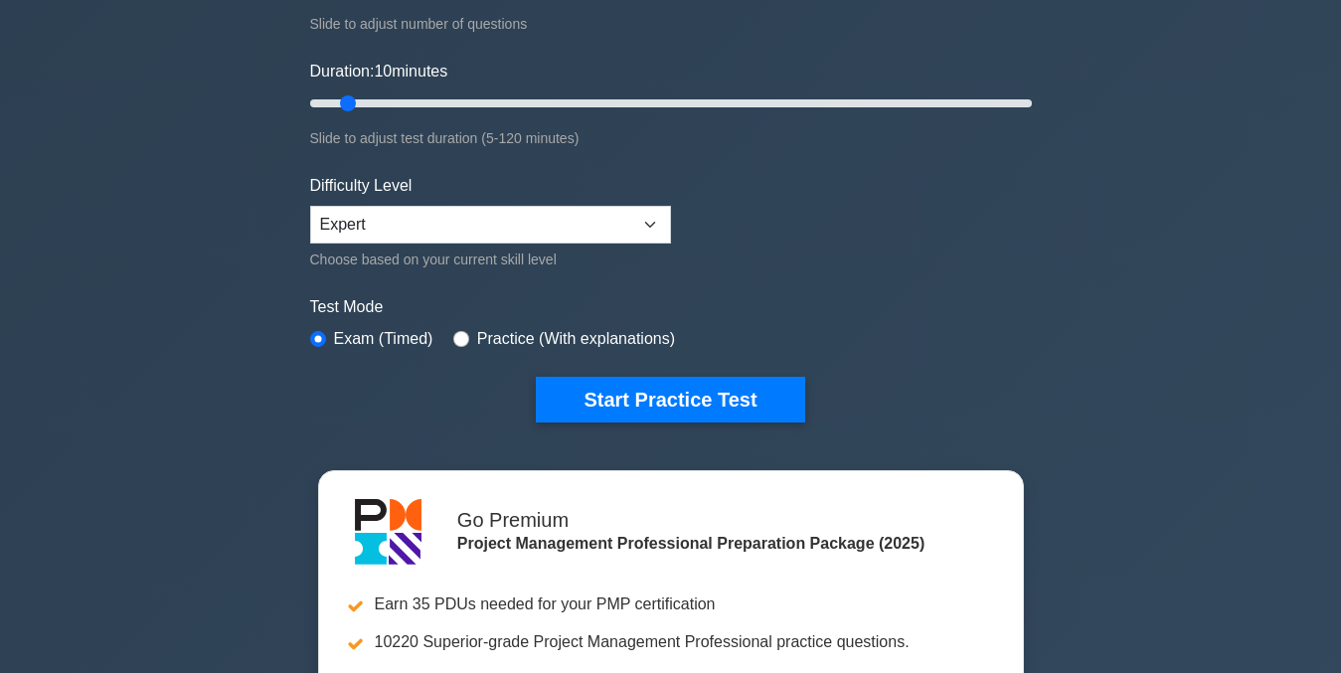
scroll to position [312, 0]
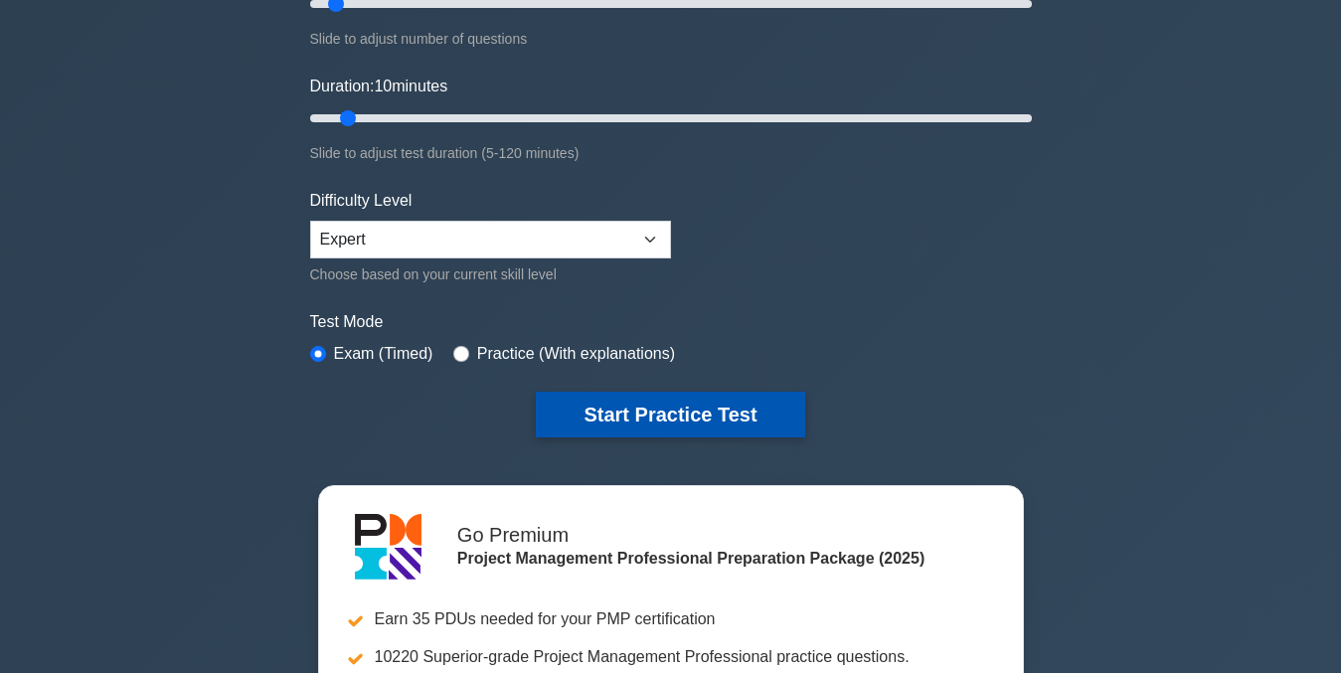
click at [623, 414] on button "Start Practice Test" at bounding box center [670, 415] width 268 height 46
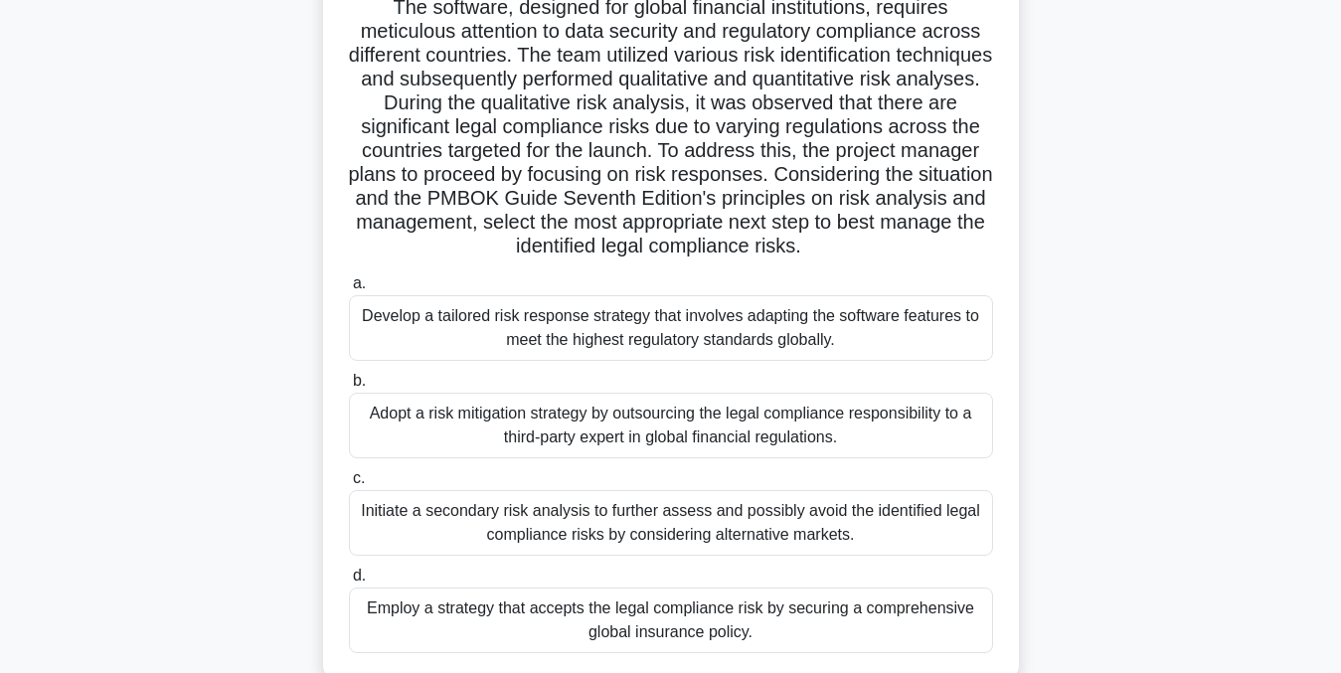
scroll to position [202, 0]
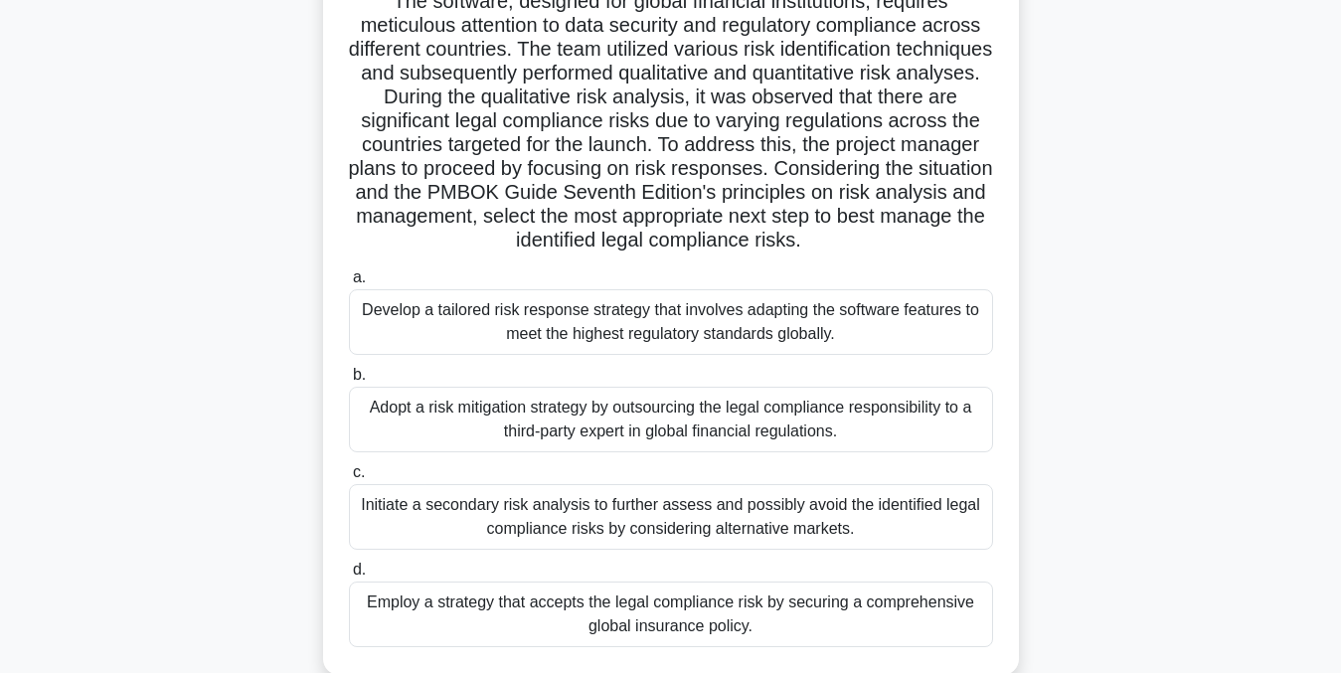
click at [918, 326] on div "Develop a tailored risk response strategy that involves adapting the software f…" at bounding box center [671, 322] width 644 height 66
click at [349, 284] on input "a. Develop a tailored risk response strategy that involves adapting the softwar…" at bounding box center [349, 277] width 0 height 13
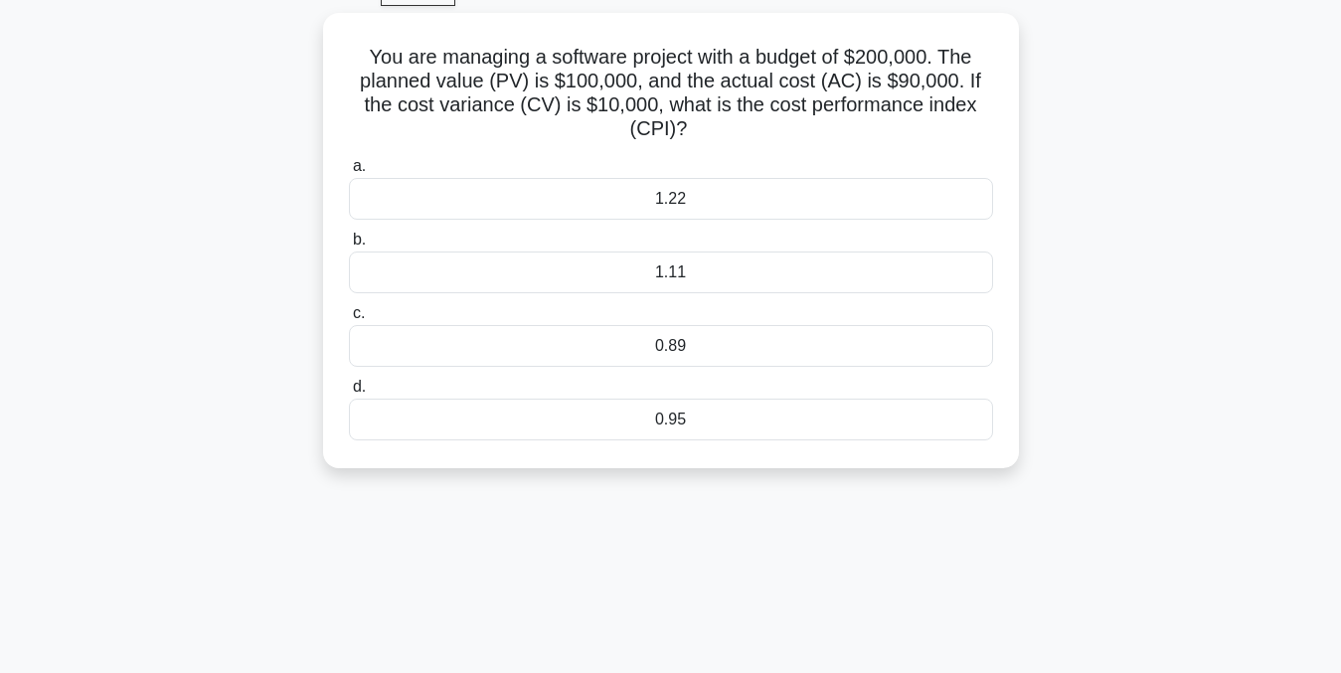
scroll to position [0, 0]
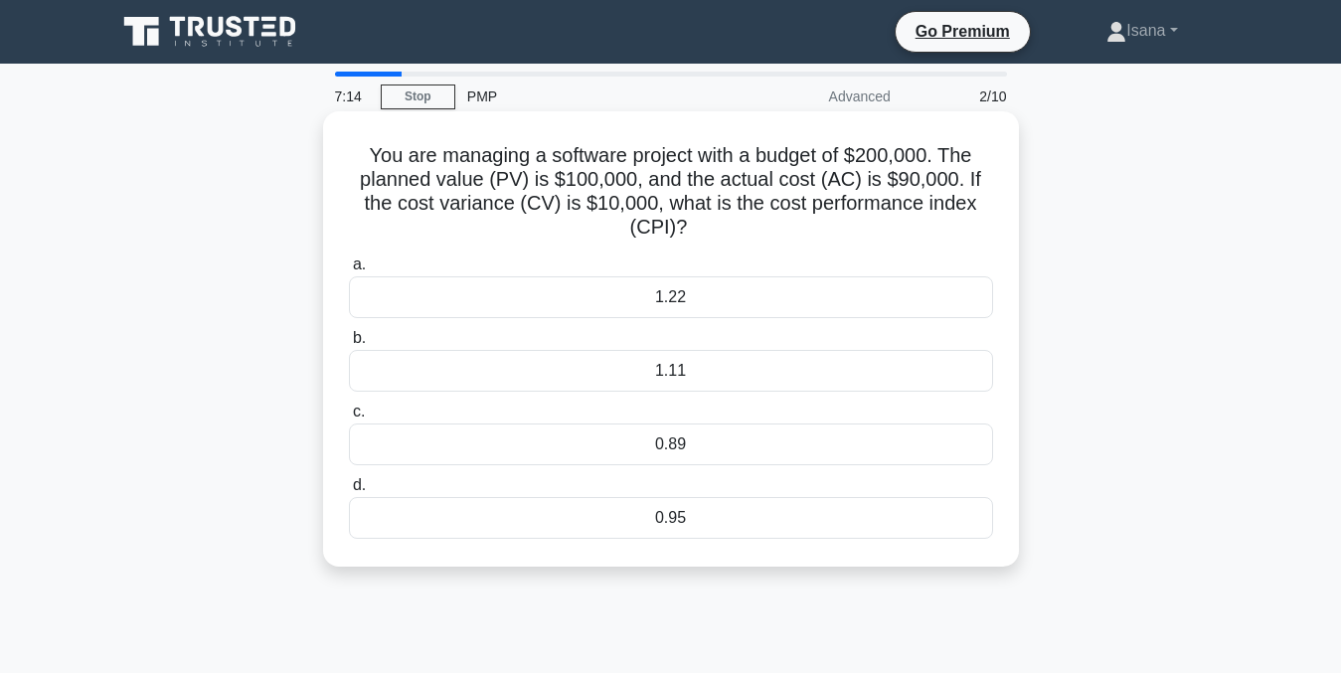
click at [806, 305] on div "1.22" at bounding box center [671, 297] width 644 height 42
click at [349, 271] on input "a. 1.22" at bounding box center [349, 264] width 0 height 13
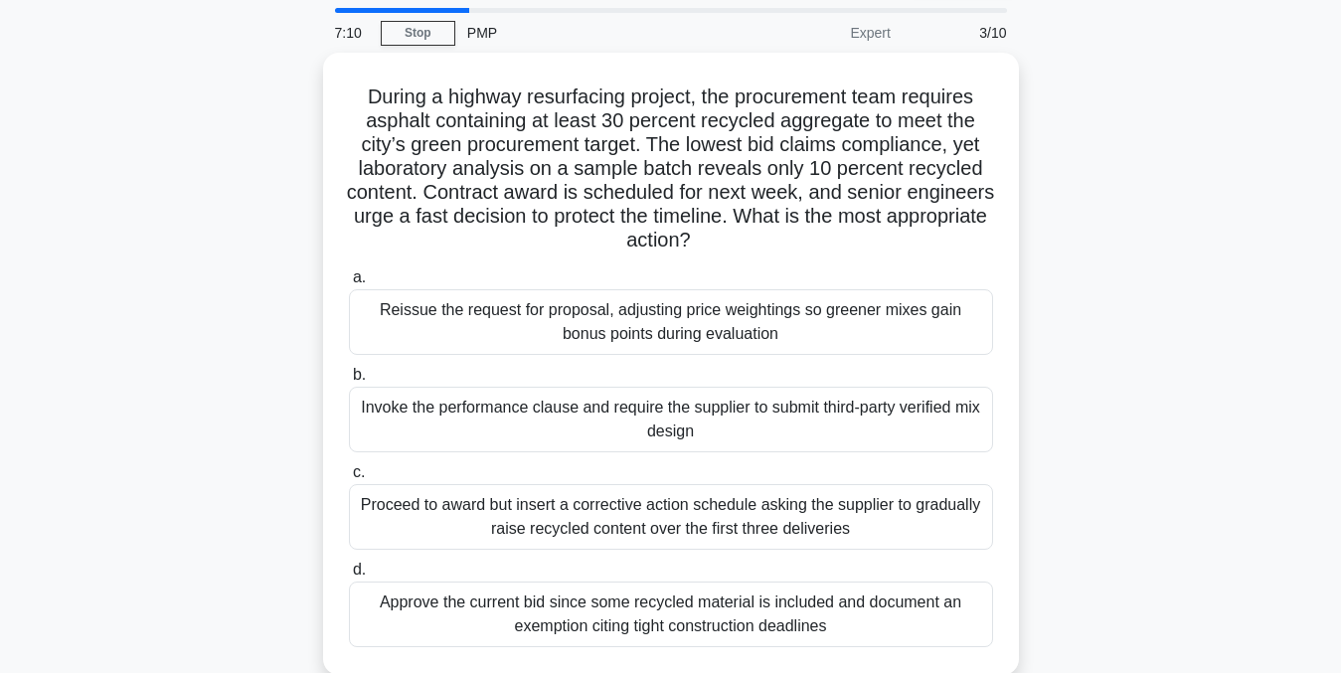
scroll to position [107, 0]
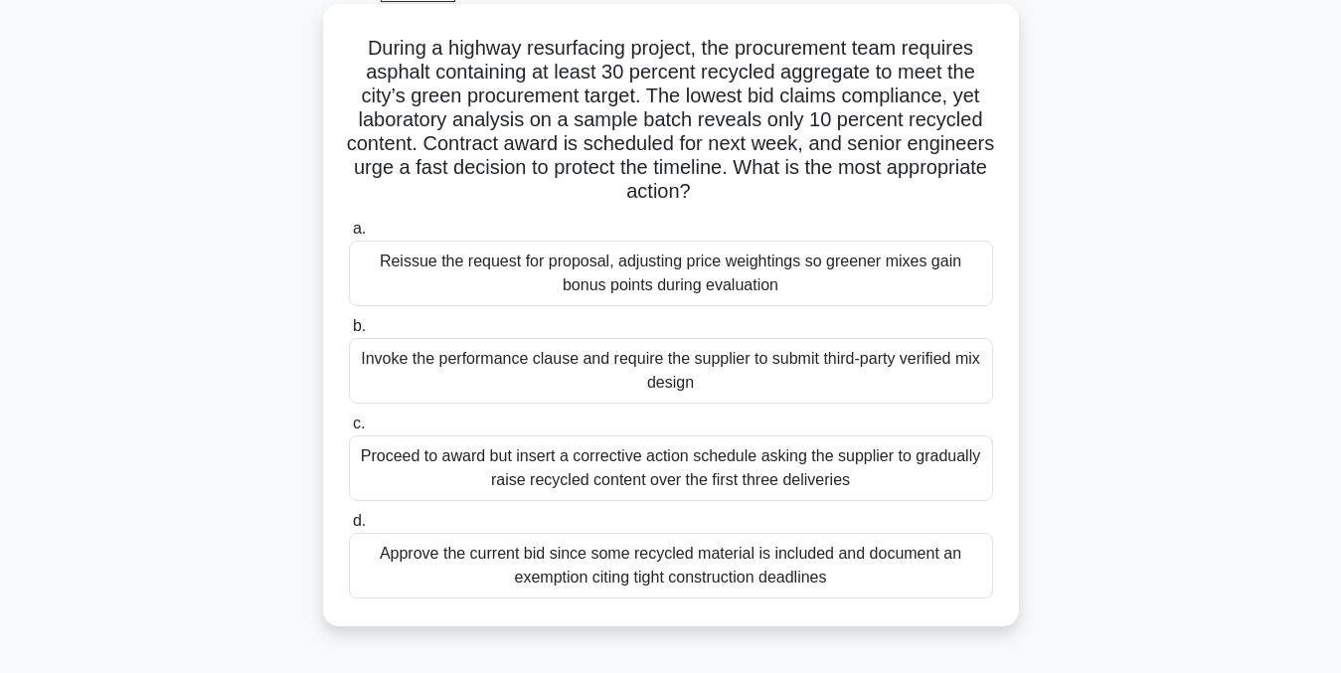
click at [949, 374] on div "Invoke the performance clause and require the supplier to submit third-party ve…" at bounding box center [671, 371] width 644 height 66
click at [349, 333] on input "b. Invoke the performance clause and require the supplier to submit third-party…" at bounding box center [349, 326] width 0 height 13
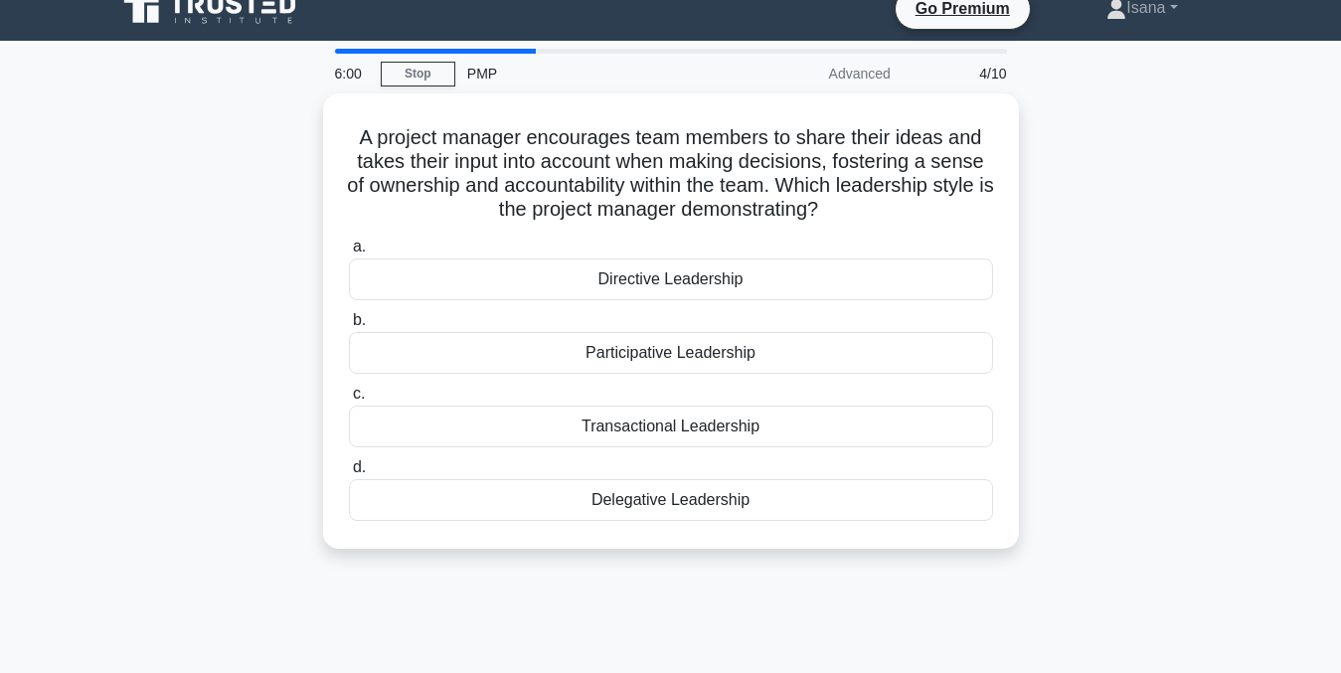
scroll to position [0, 0]
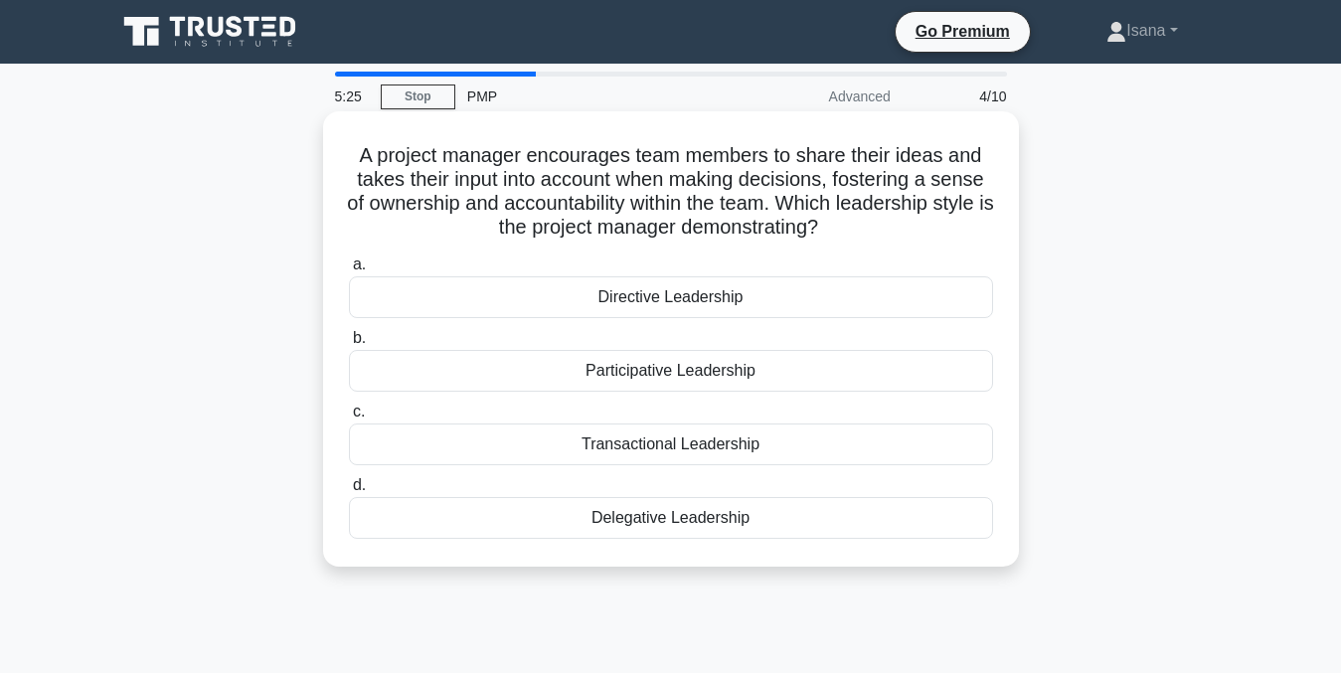
click at [818, 443] on div "Transactional Leadership" at bounding box center [671, 444] width 644 height 42
click at [349, 419] on input "c. Transactional Leadership" at bounding box center [349, 412] width 0 height 13
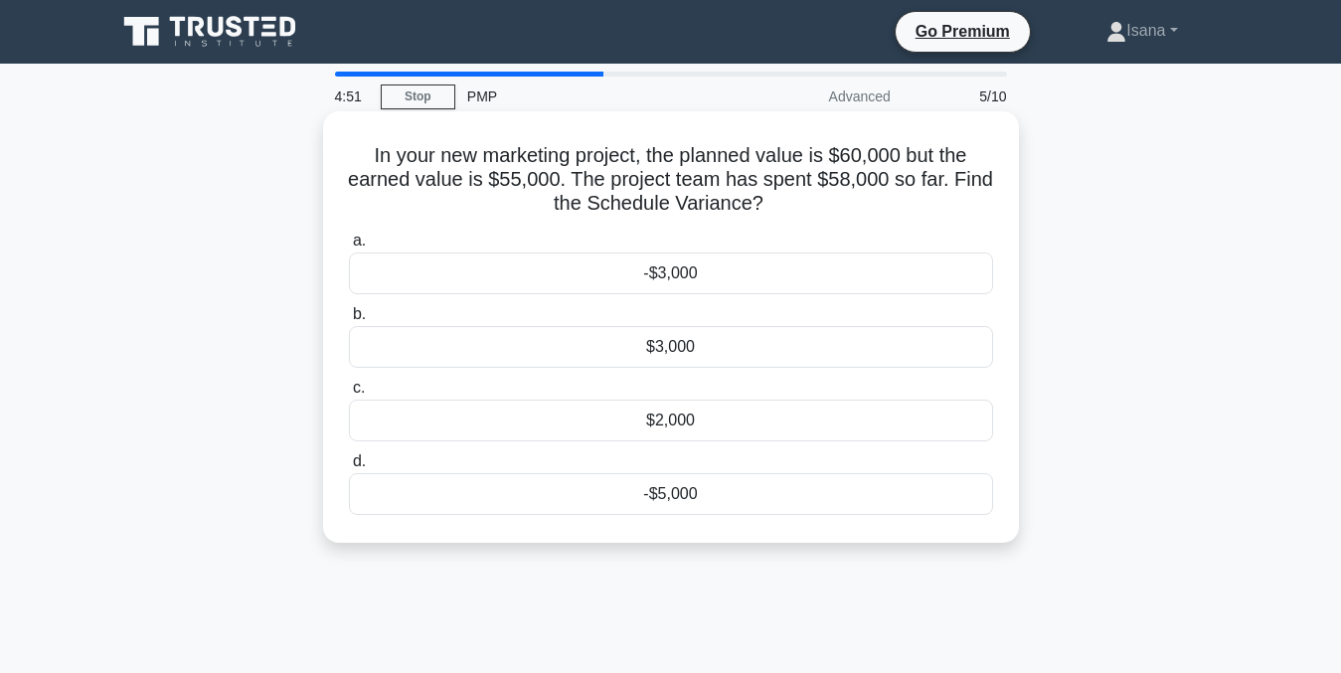
click at [729, 281] on div "-$3,000" at bounding box center [671, 273] width 644 height 42
click at [349, 248] on input "a. -$3,000" at bounding box center [349, 241] width 0 height 13
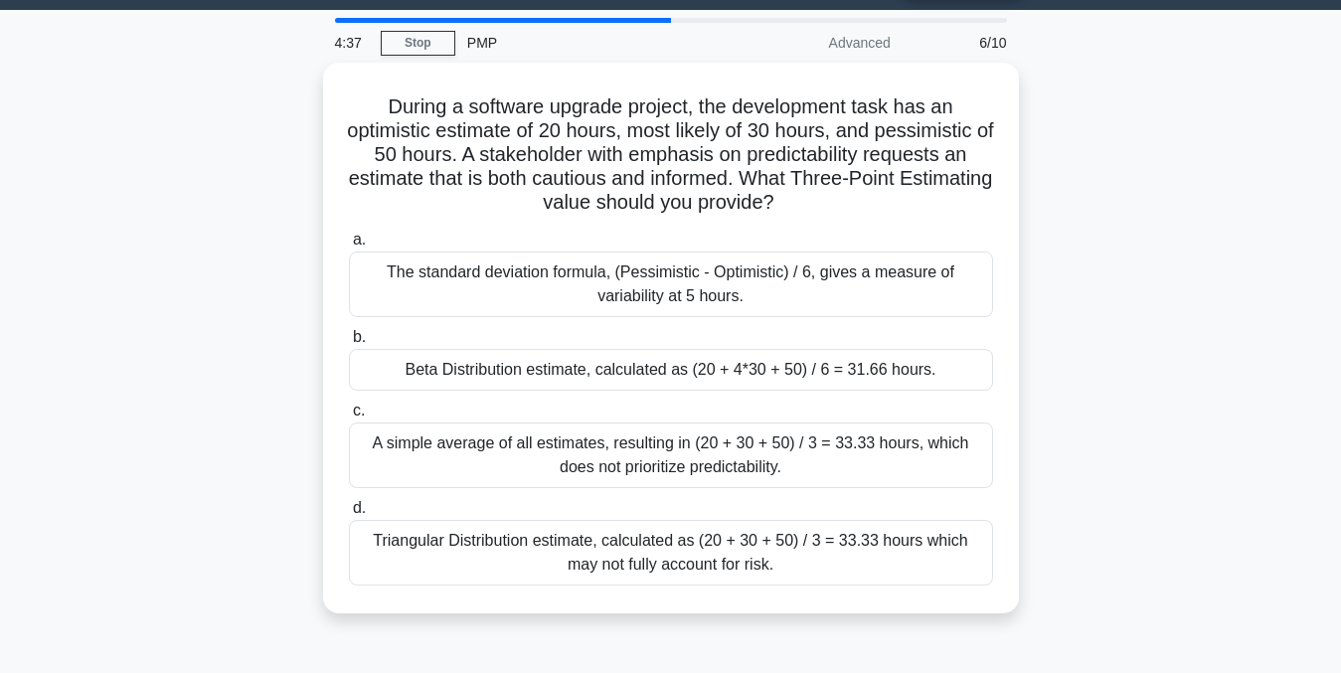
scroll to position [55, 0]
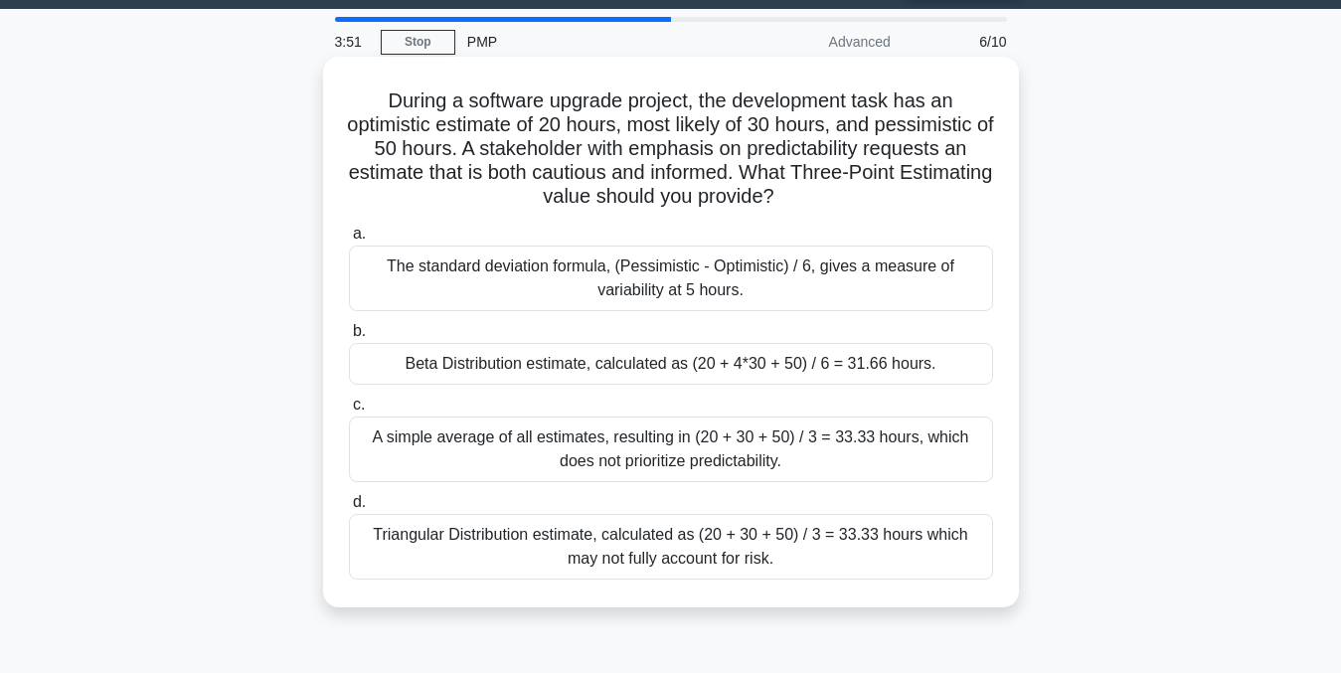
click at [765, 445] on div "A simple average of all estimates, resulting in (20 + 30 + 50) / 3 = 33.33 hour…" at bounding box center [671, 450] width 644 height 66
click at [349, 412] on input "c. A simple average of all estimates, resulting in (20 + 30 + 50) / 3 = 33.33 h…" at bounding box center [349, 405] width 0 height 13
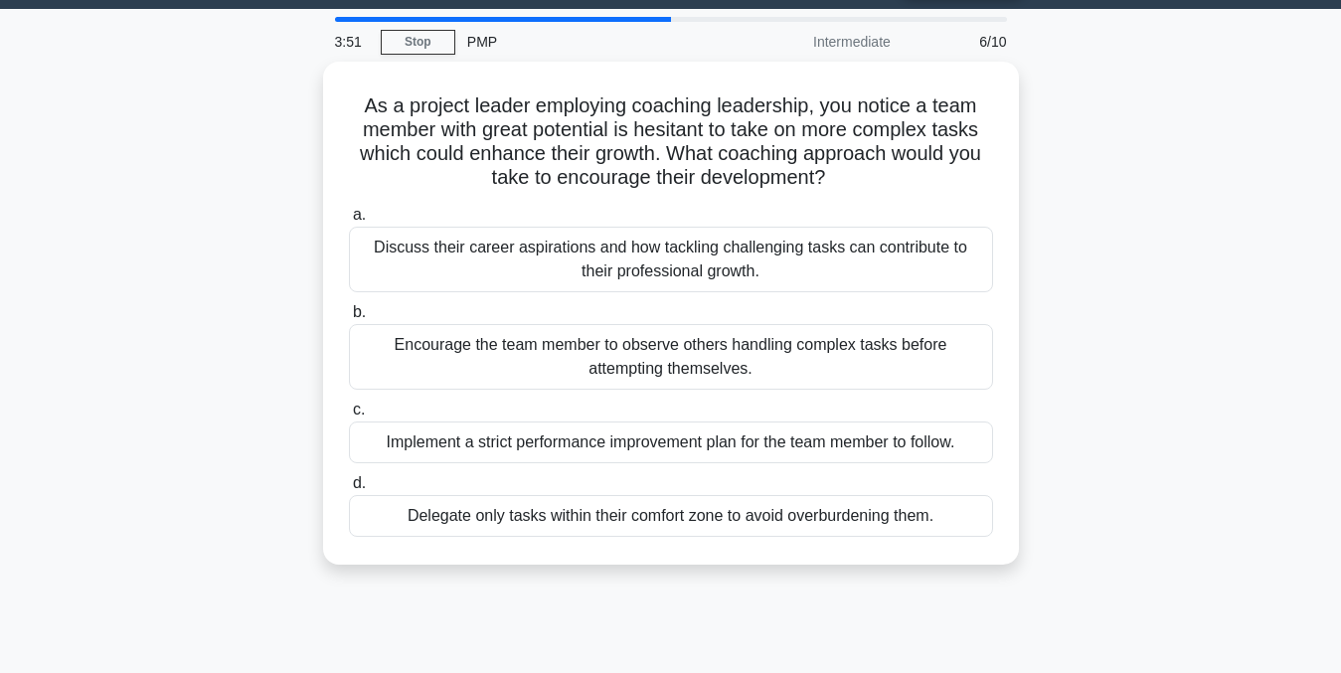
scroll to position [0, 0]
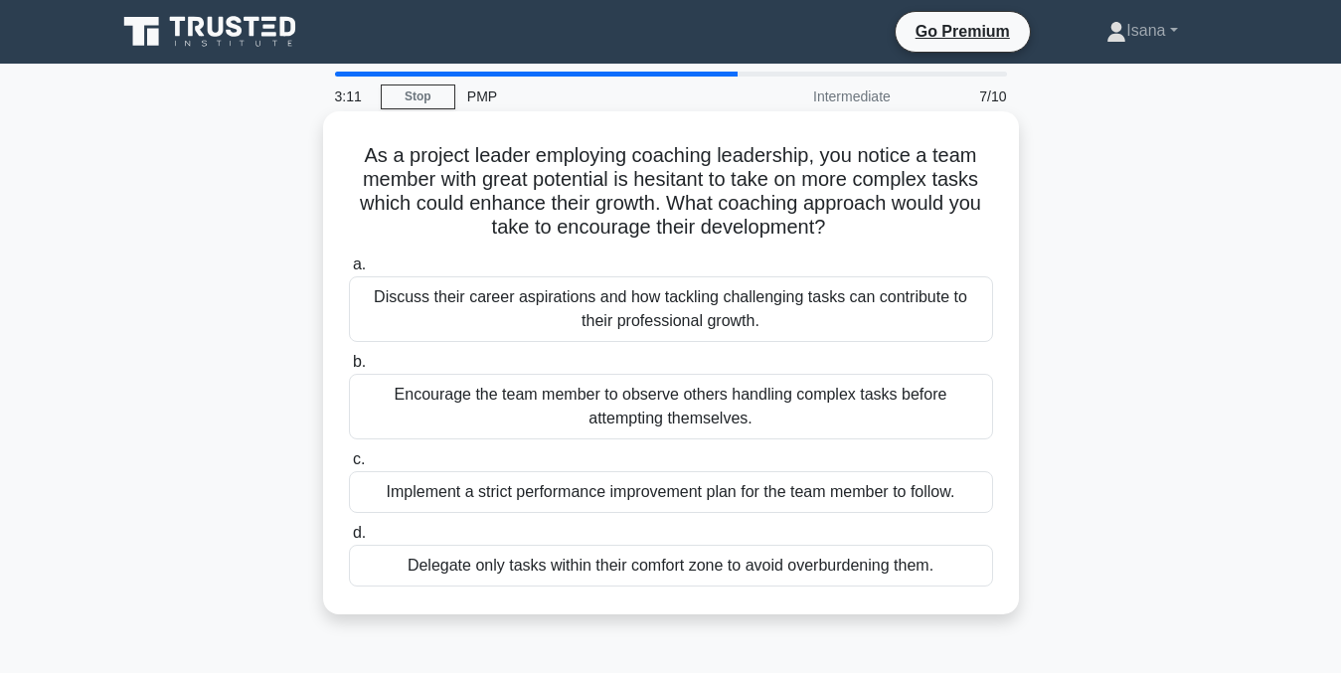
click at [881, 390] on div "Encourage the team member to observe others handling complex tasks before attem…" at bounding box center [671, 407] width 644 height 66
click at [349, 369] on input "b. Encourage the team member to observe others handling complex tasks before at…" at bounding box center [349, 362] width 0 height 13
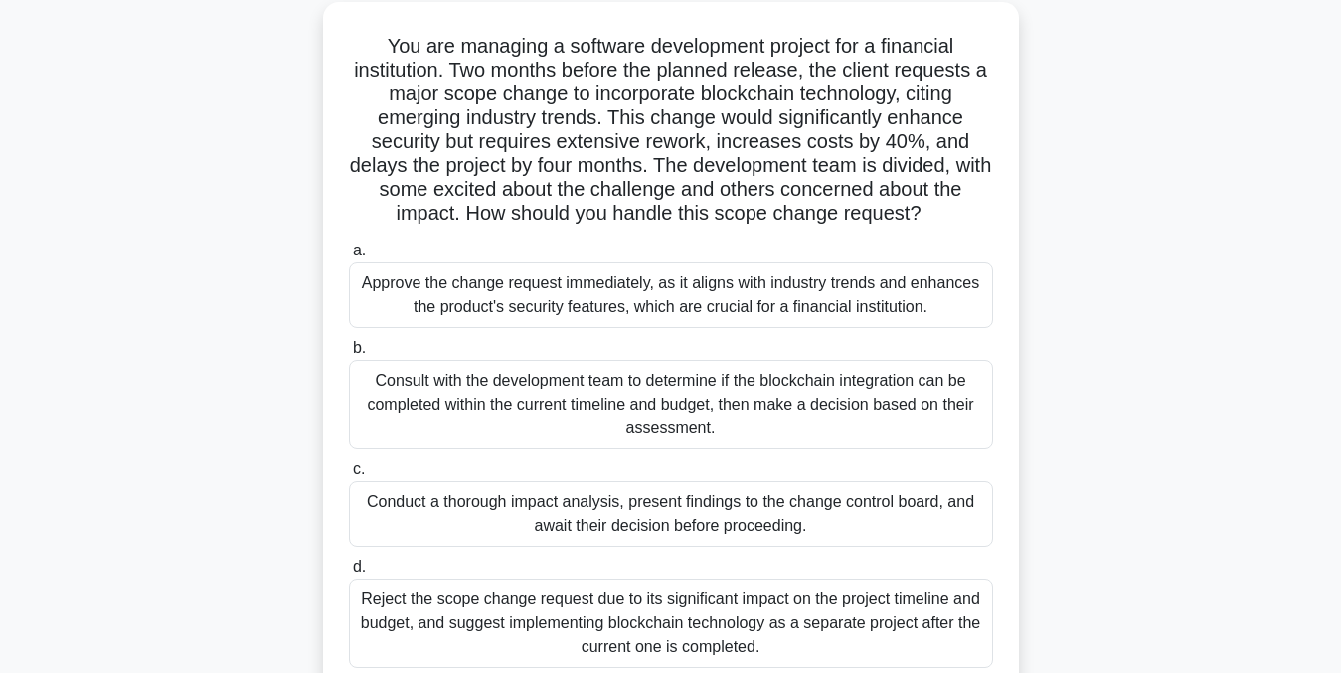
scroll to position [115, 0]
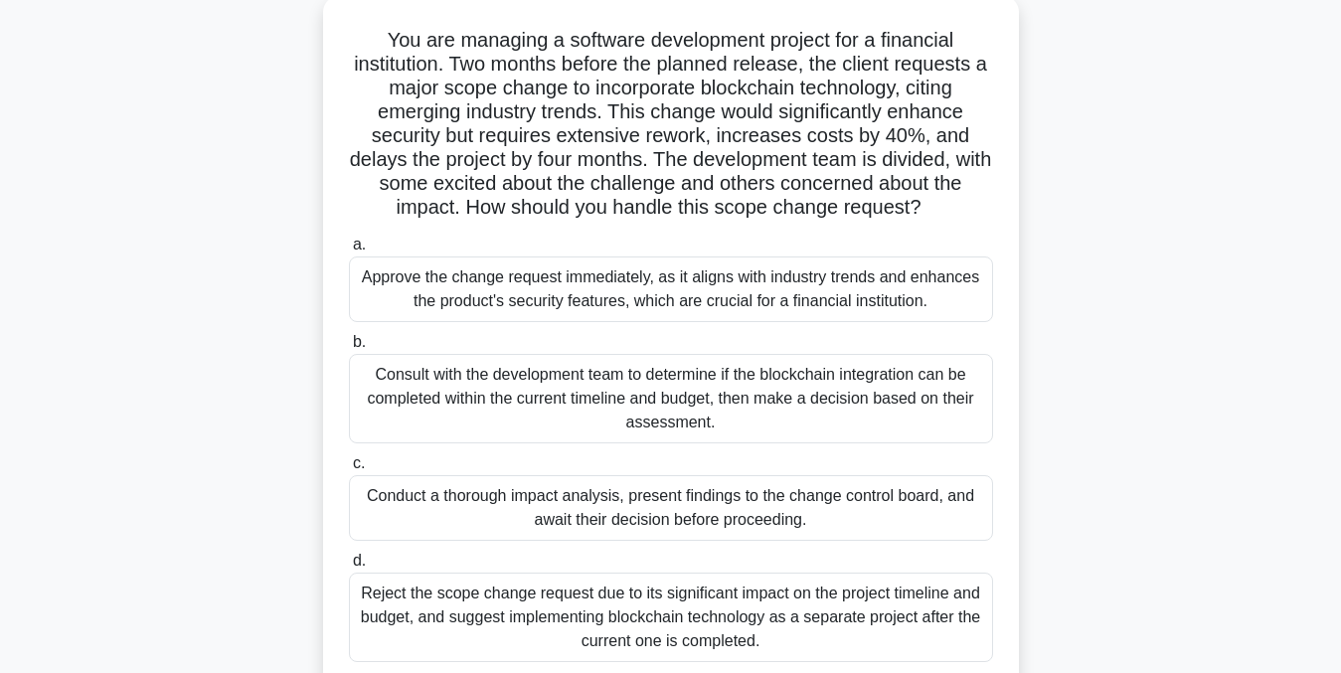
click at [881, 408] on div "Consult with the development team to determine if the blockchain integration ca…" at bounding box center [671, 398] width 644 height 89
click at [349, 349] on input "b. Consult with the development team to determine if the blockchain integration…" at bounding box center [349, 342] width 0 height 13
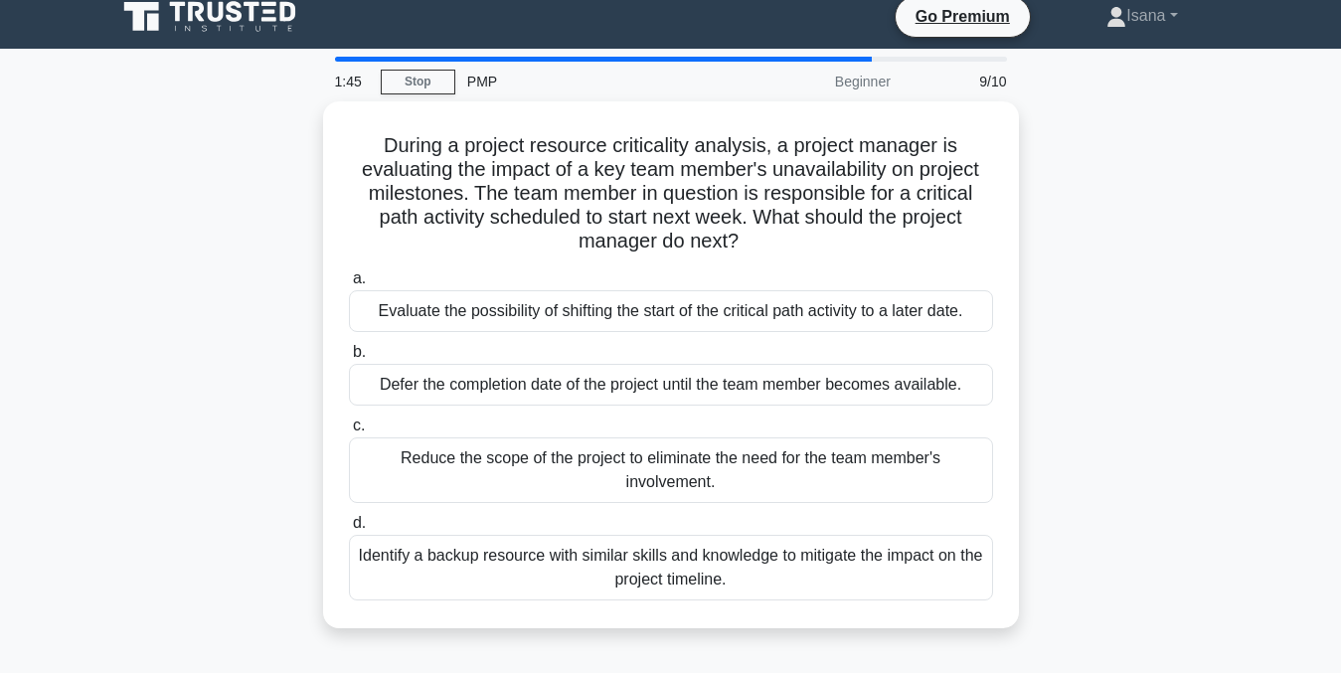
scroll to position [0, 0]
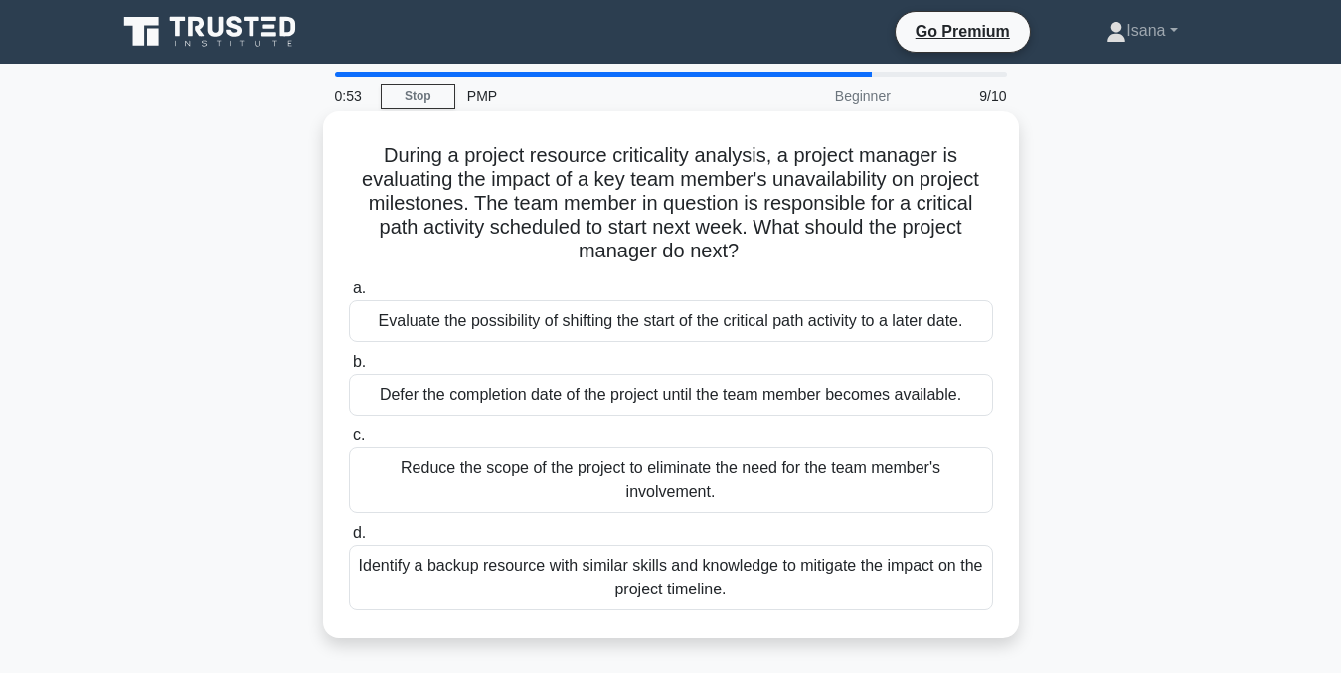
click at [840, 571] on div "Identify a backup resource with similar skills and knowledge to mitigate the im…" at bounding box center [671, 578] width 644 height 66
click at [349, 540] on input "d. Identify a backup resource with similar skills and knowledge to mitigate the…" at bounding box center [349, 533] width 0 height 13
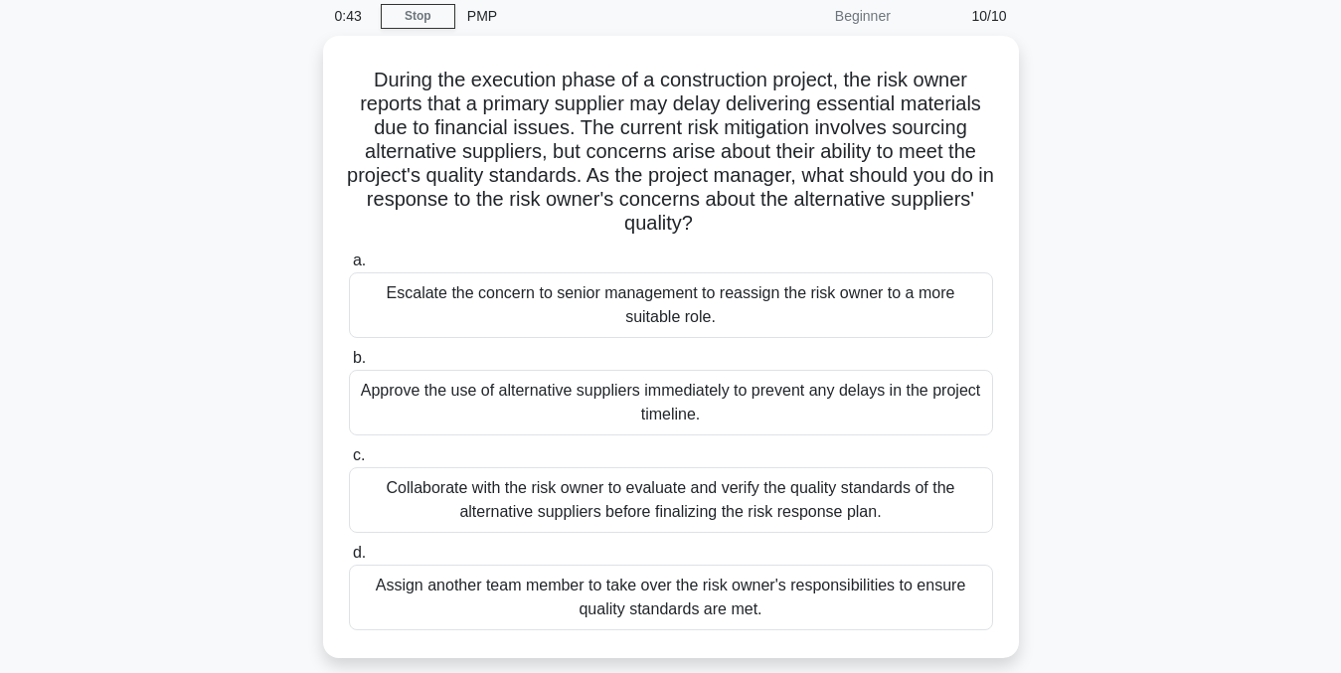
scroll to position [72, 0]
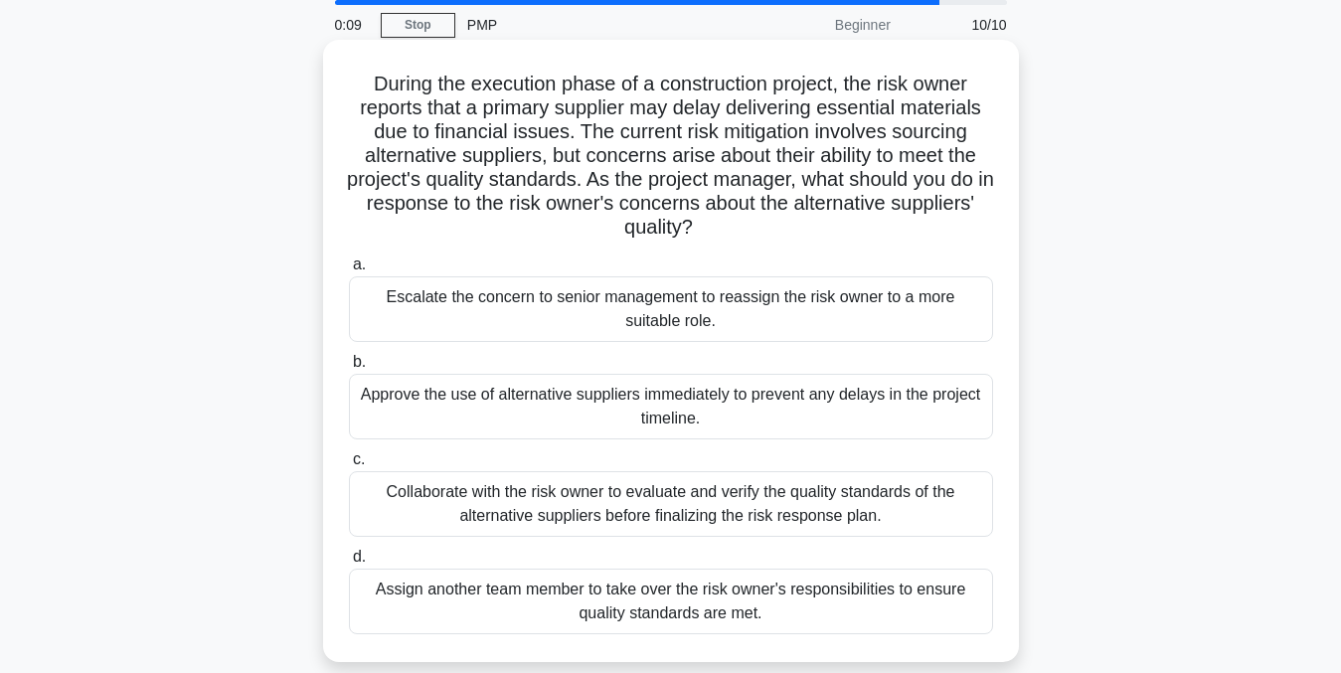
click at [964, 509] on div "Collaborate with the risk owner to evaluate and verify the quality standards of…" at bounding box center [671, 504] width 644 height 66
click at [349, 466] on input "c. Collaborate with the risk owner to evaluate and verify the quality standards…" at bounding box center [349, 459] width 0 height 13
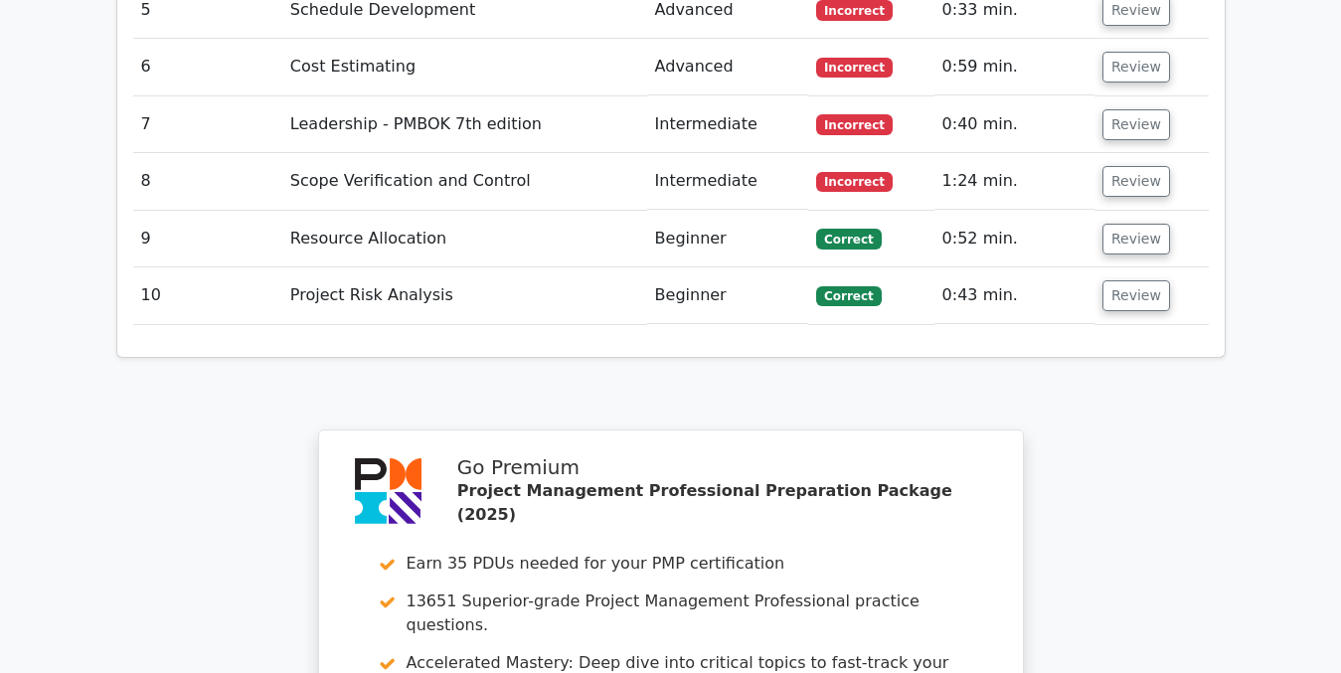
scroll to position [3310, 0]
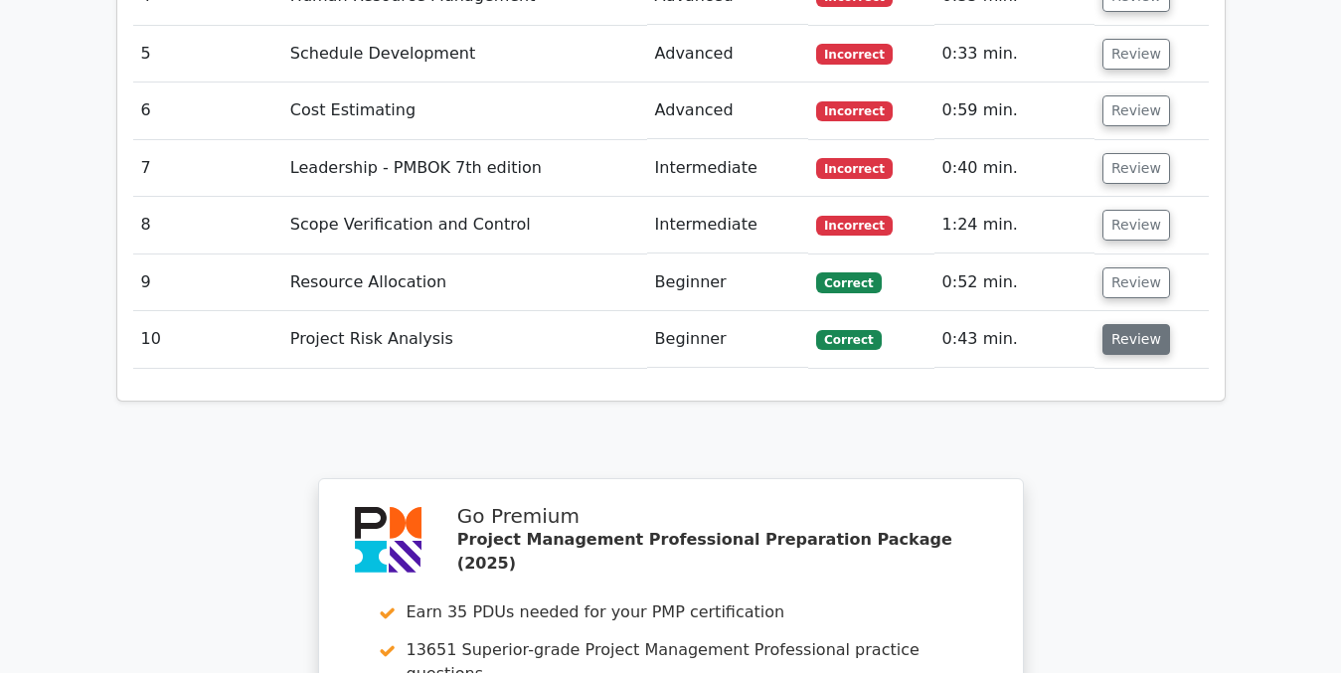
click at [1137, 324] on button "Review" at bounding box center [1136, 339] width 68 height 31
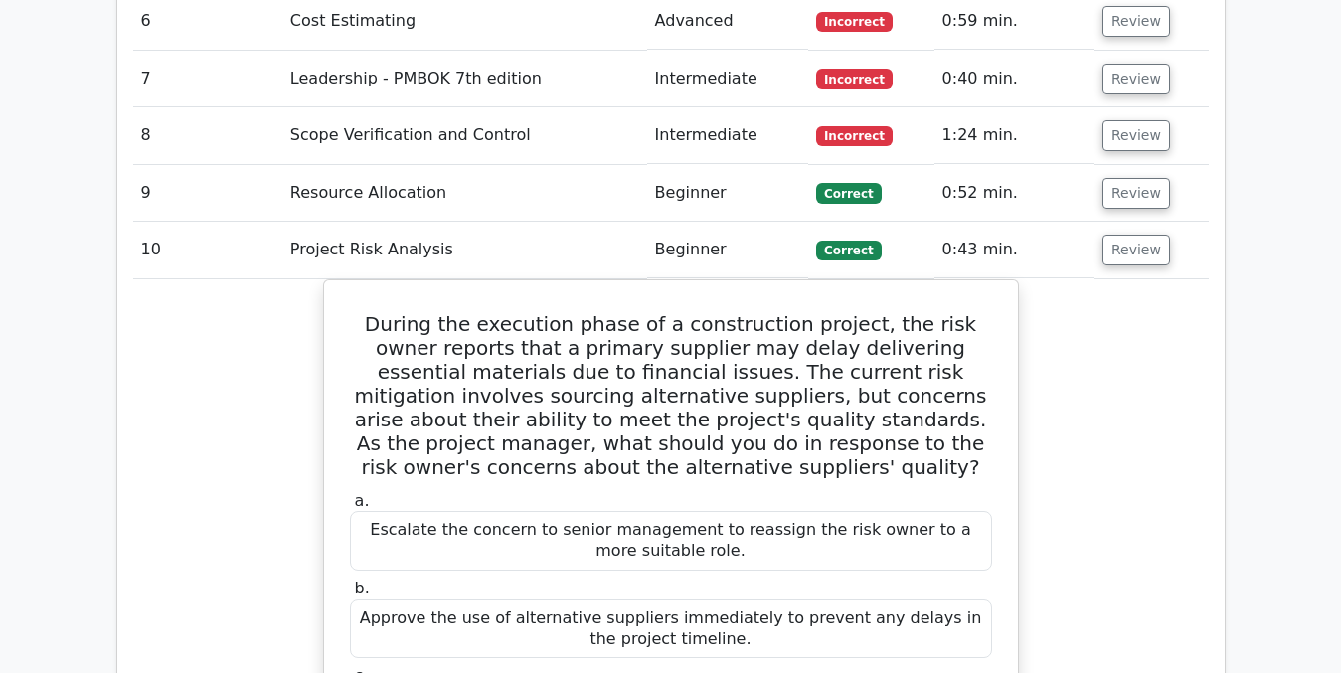
scroll to position [3431, 0]
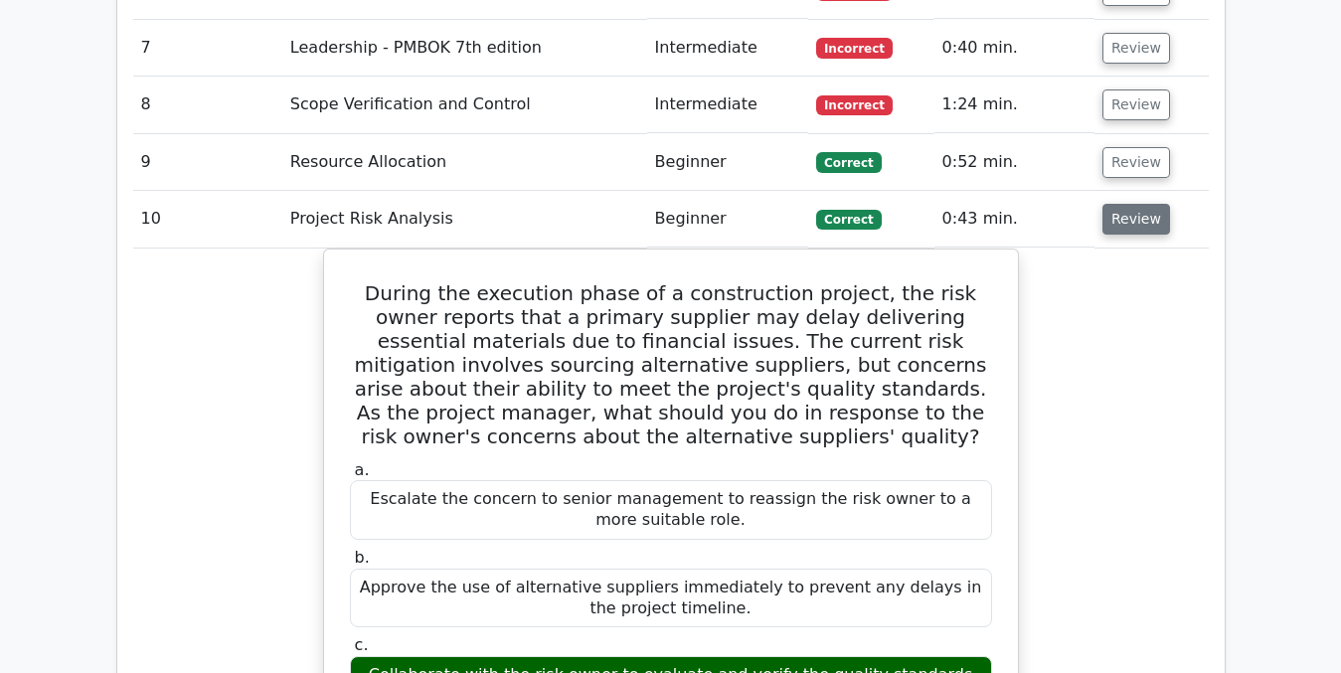
click at [1119, 204] on button "Review" at bounding box center [1136, 219] width 68 height 31
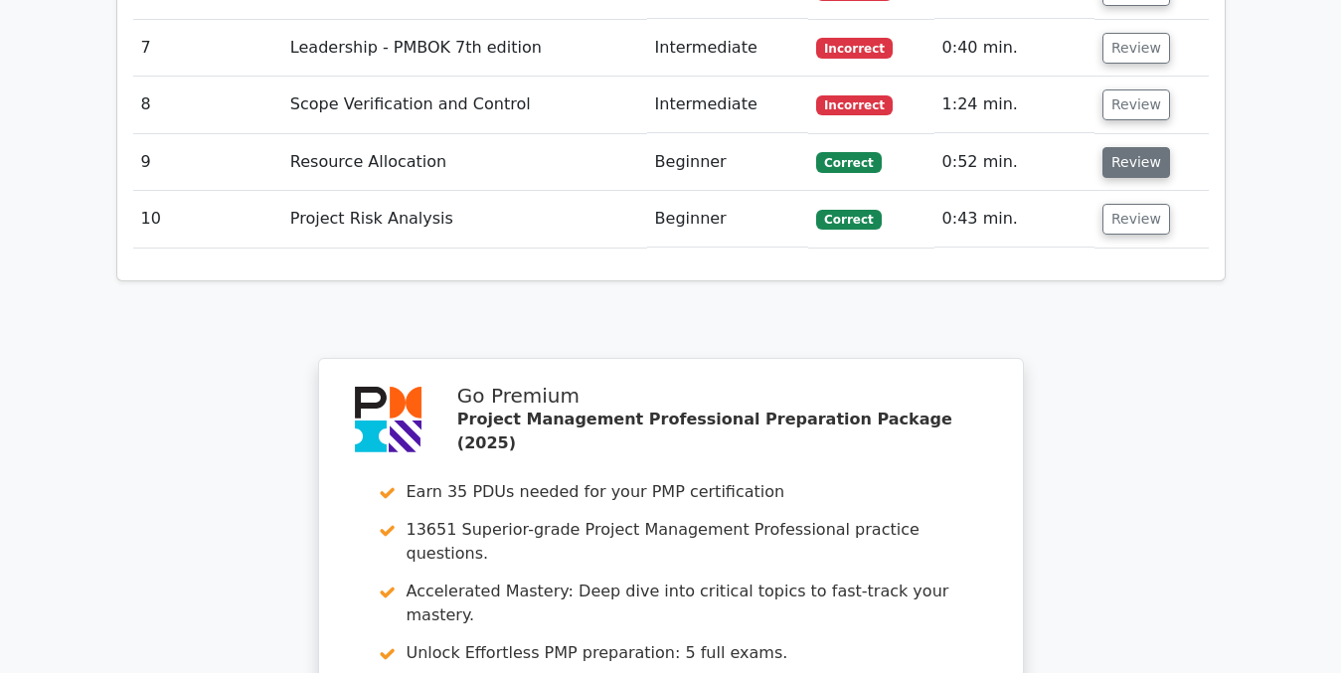
click at [1117, 147] on button "Review" at bounding box center [1136, 162] width 68 height 31
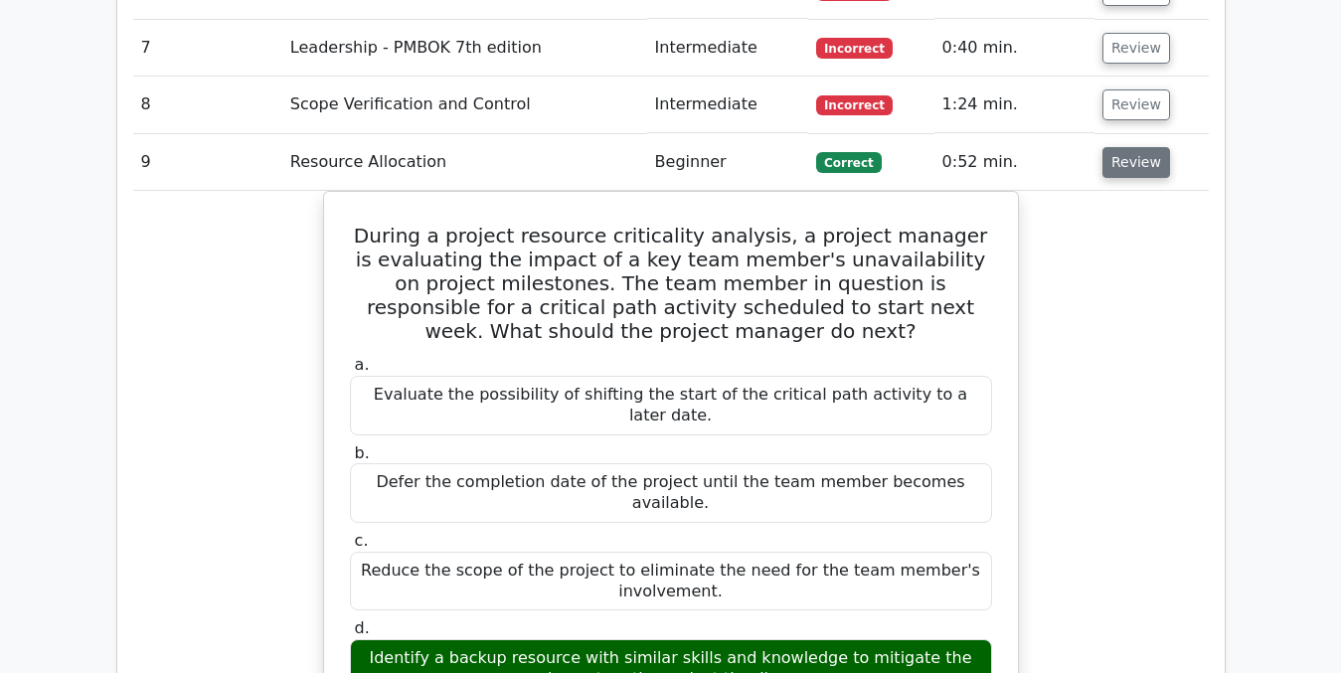
click at [1126, 147] on button "Review" at bounding box center [1136, 162] width 68 height 31
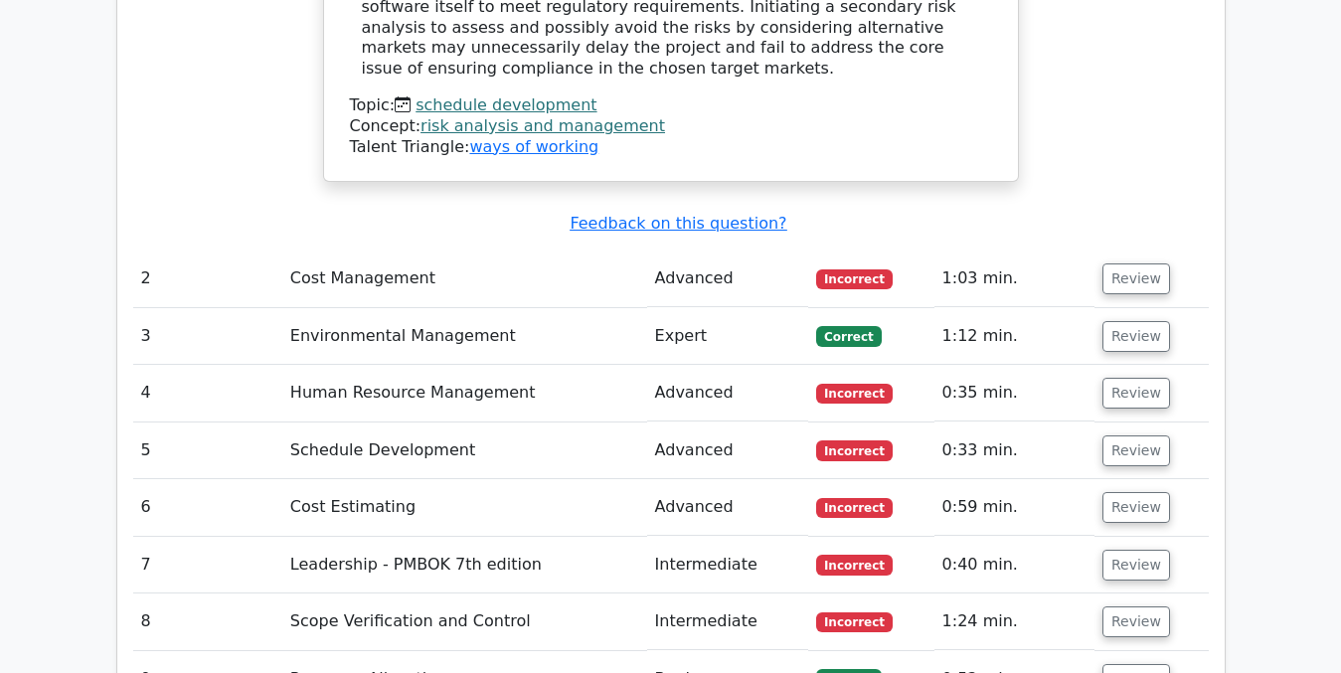
scroll to position [2933, 0]
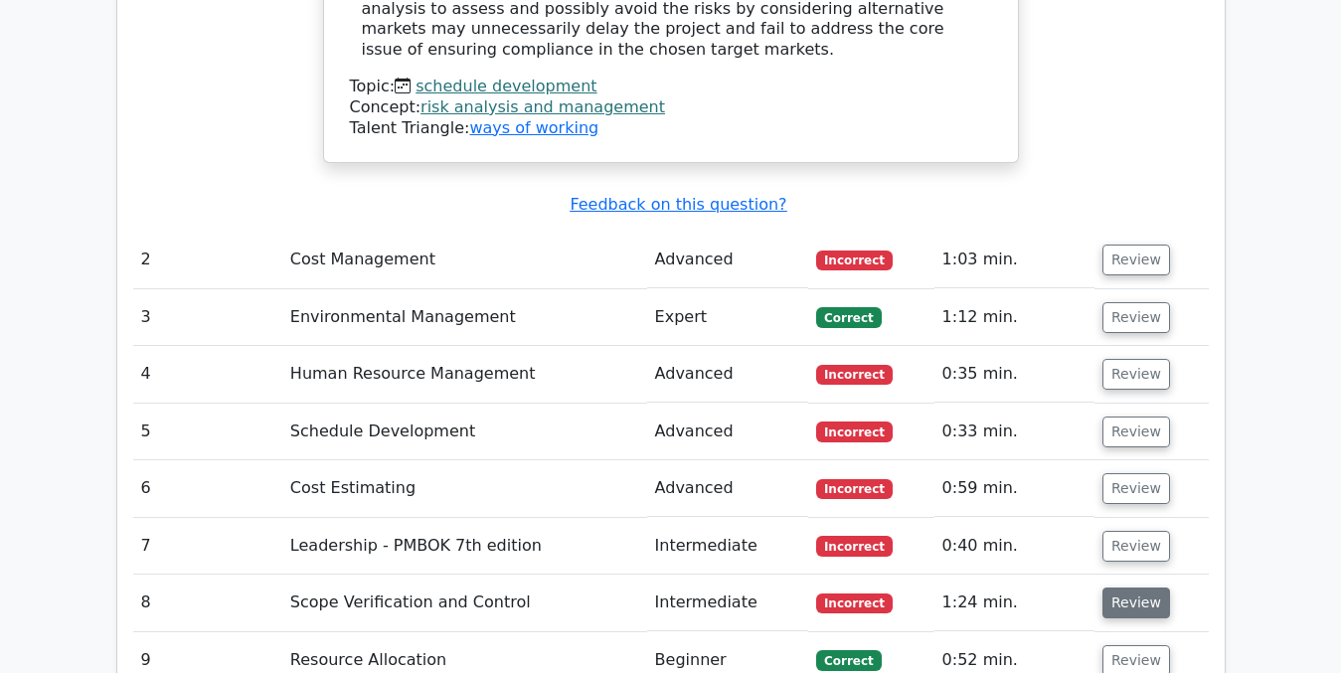
click at [1111, 588] on button "Review" at bounding box center [1136, 603] width 68 height 31
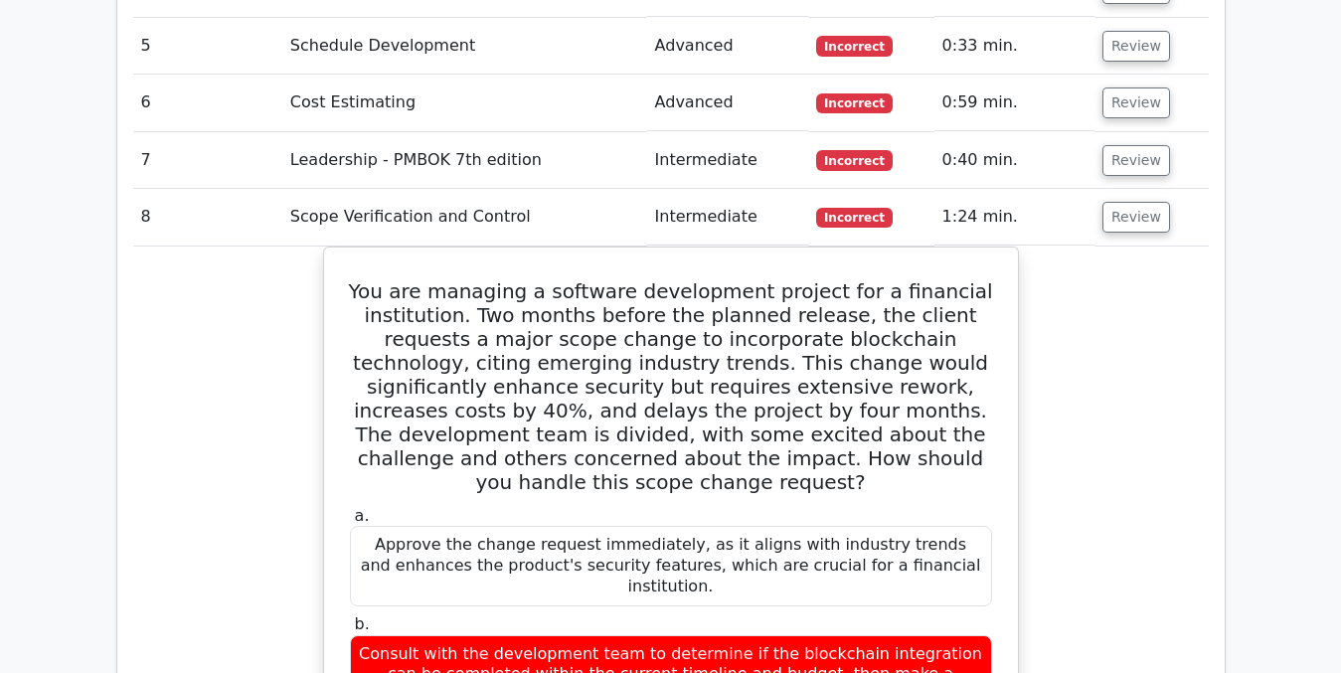
scroll to position [3304, 0]
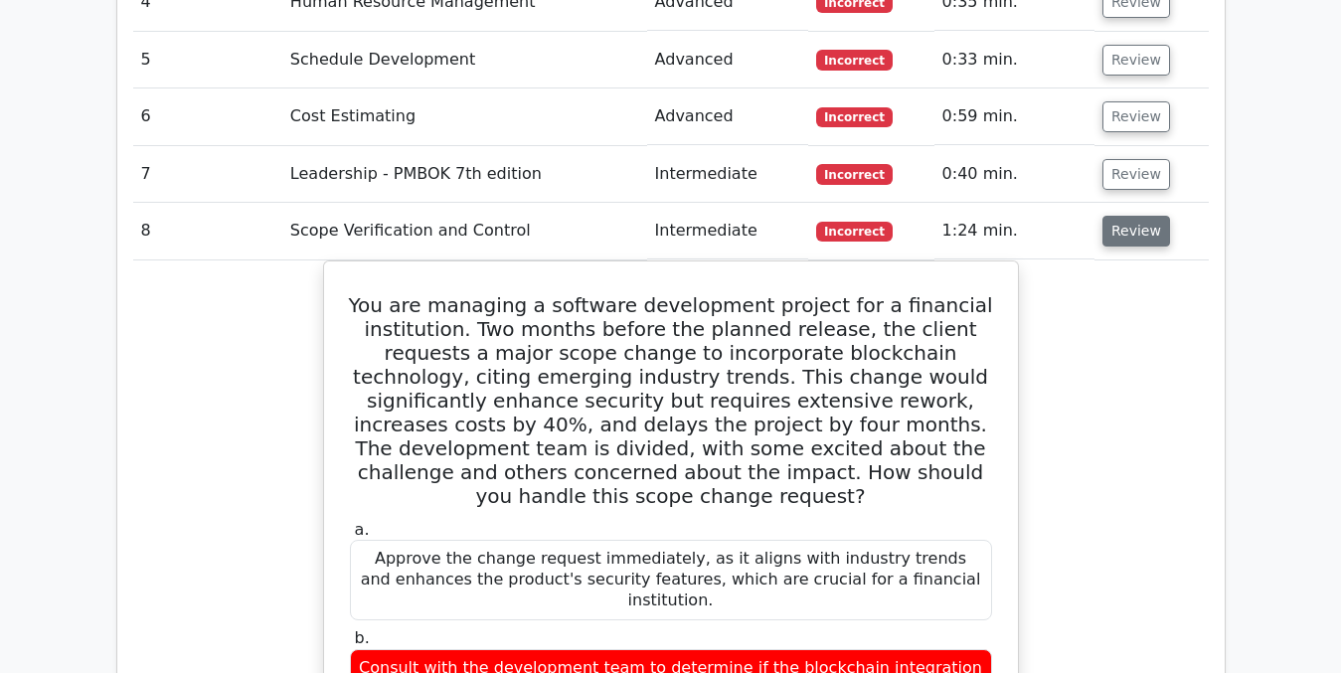
click at [1118, 216] on button "Review" at bounding box center [1136, 231] width 68 height 31
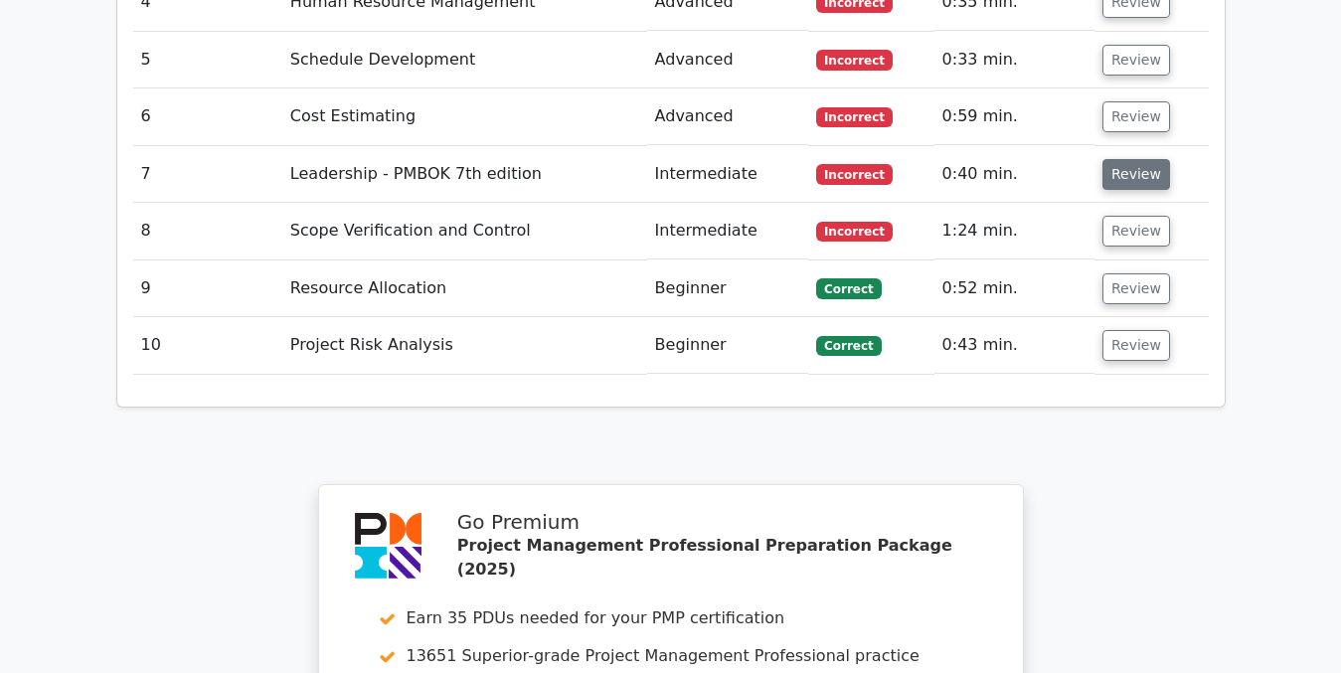
click at [1113, 159] on button "Review" at bounding box center [1136, 174] width 68 height 31
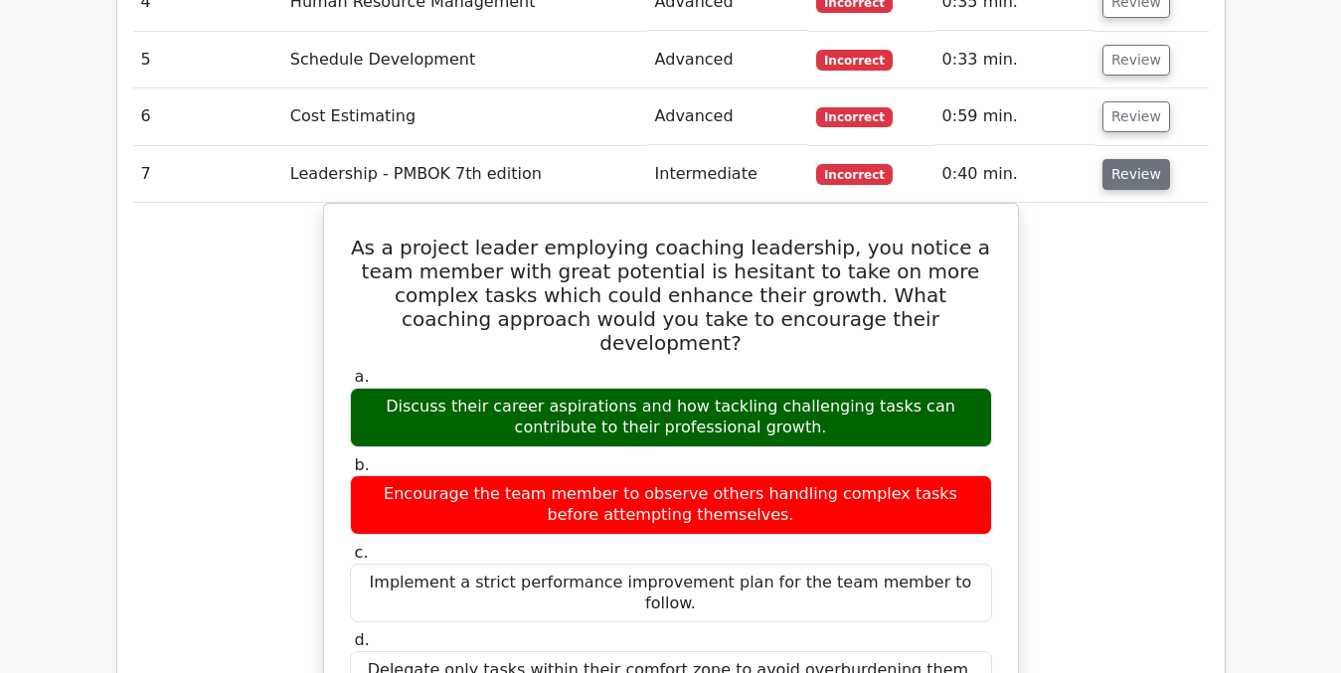
click at [1133, 159] on button "Review" at bounding box center [1136, 174] width 68 height 31
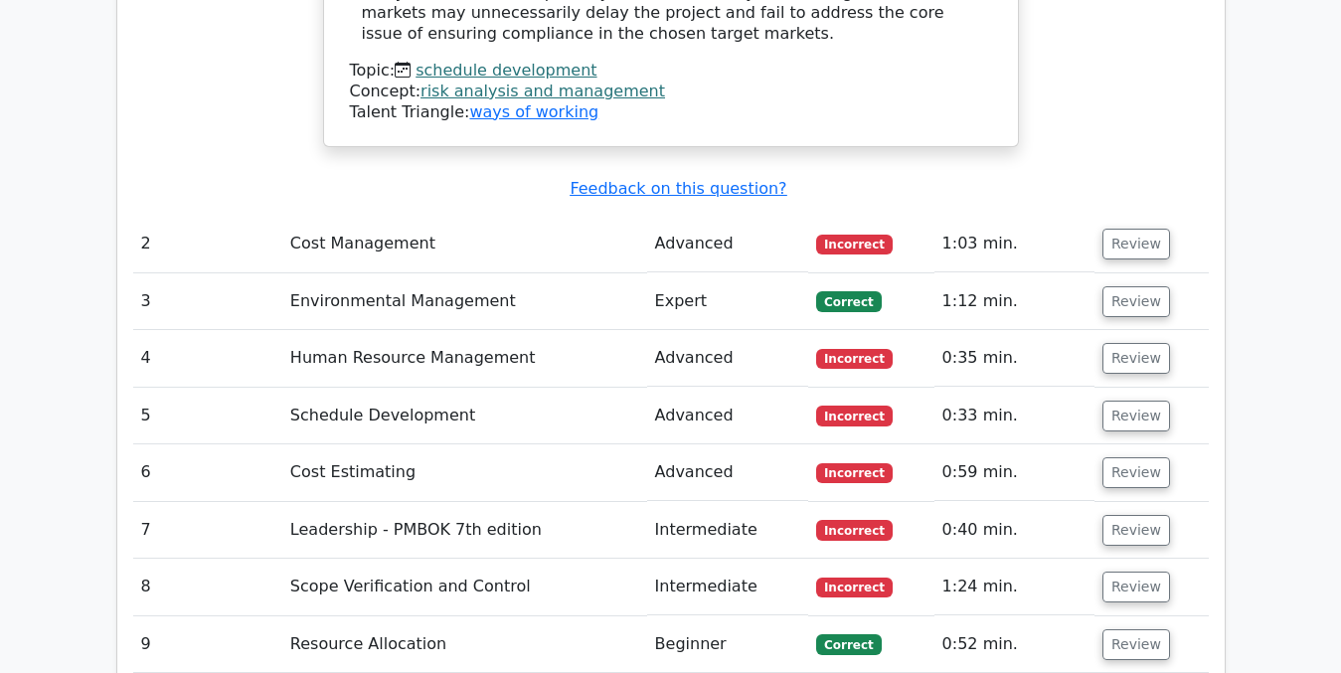
scroll to position [2933, 0]
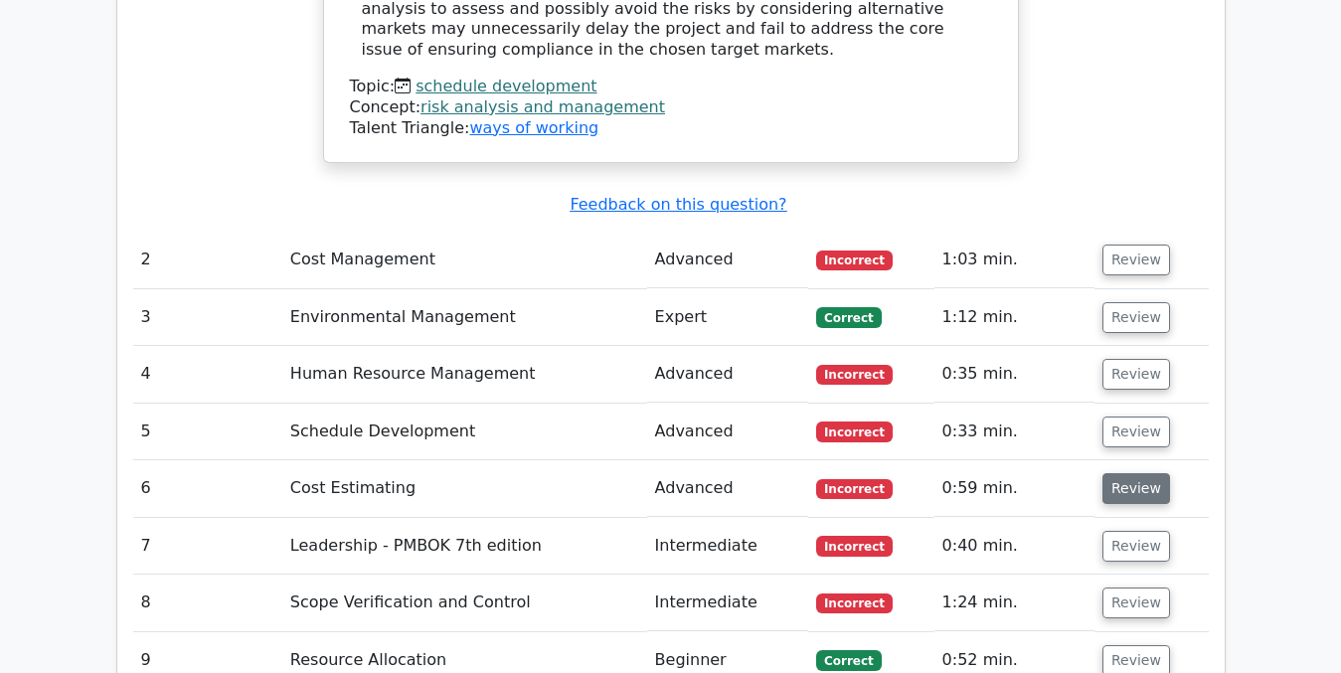
click at [1117, 473] on button "Review" at bounding box center [1136, 488] width 68 height 31
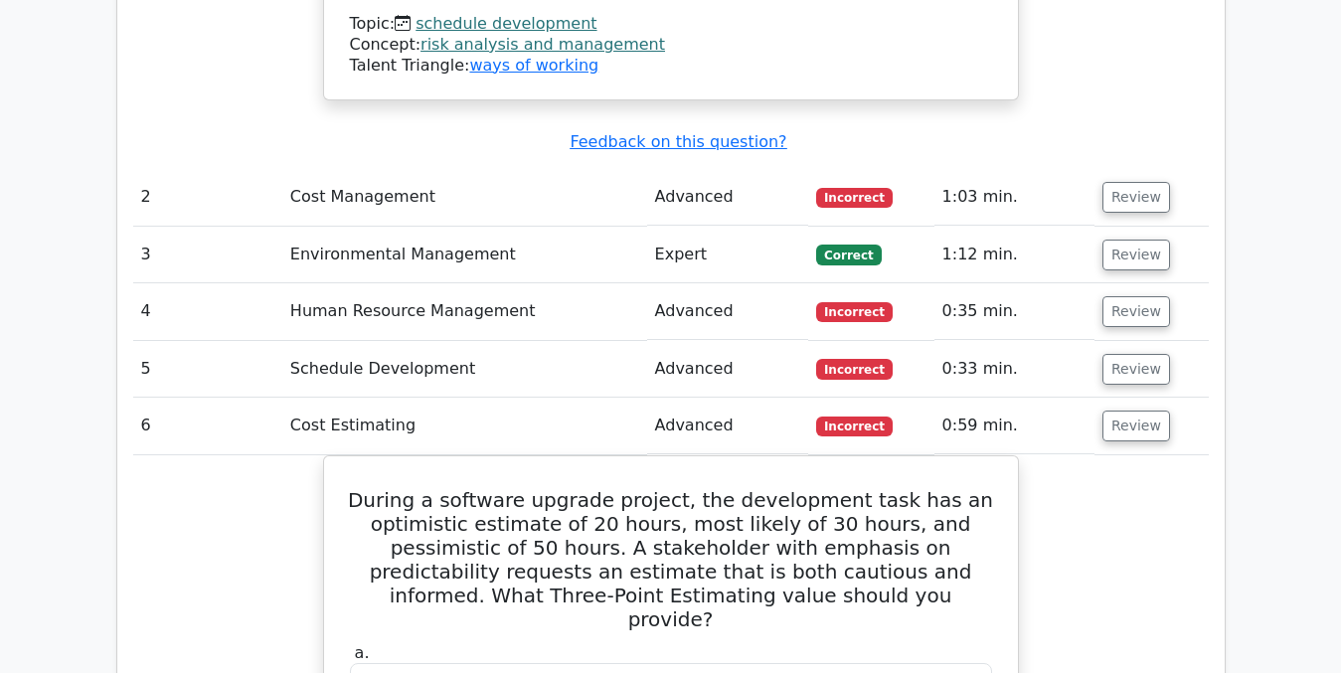
scroll to position [2983, 0]
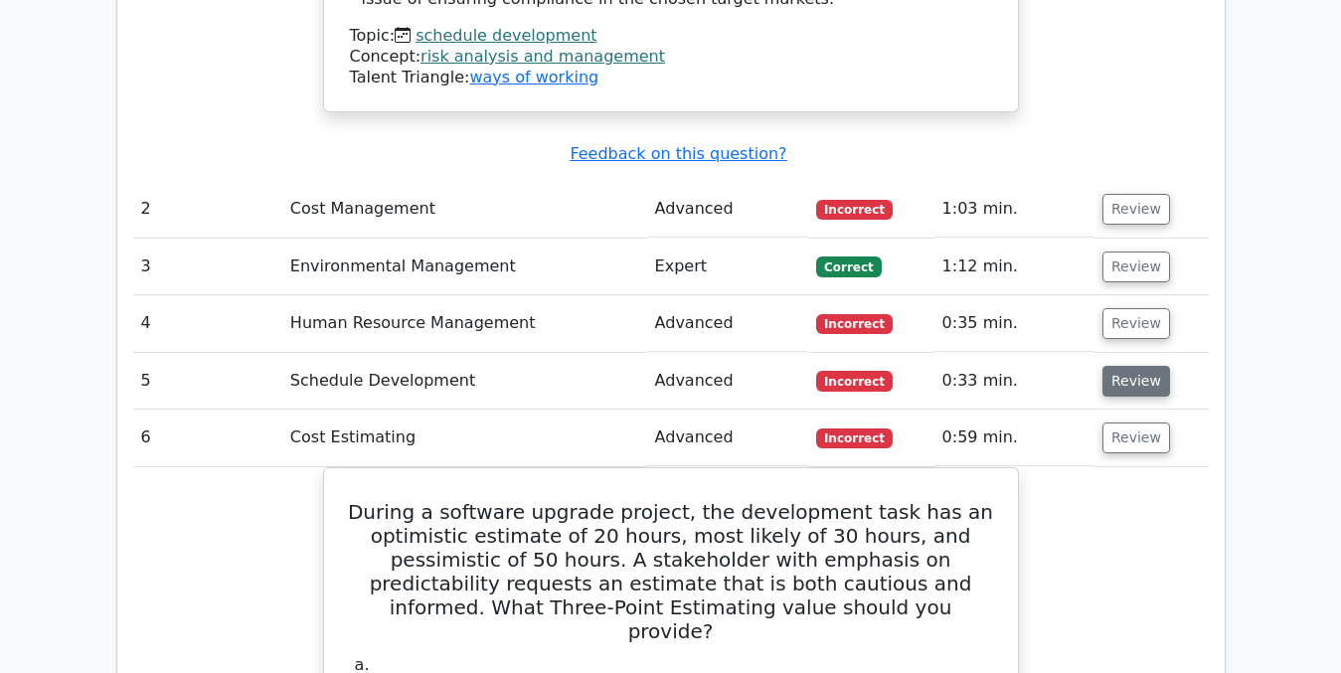
click at [1135, 366] on button "Review" at bounding box center [1136, 381] width 68 height 31
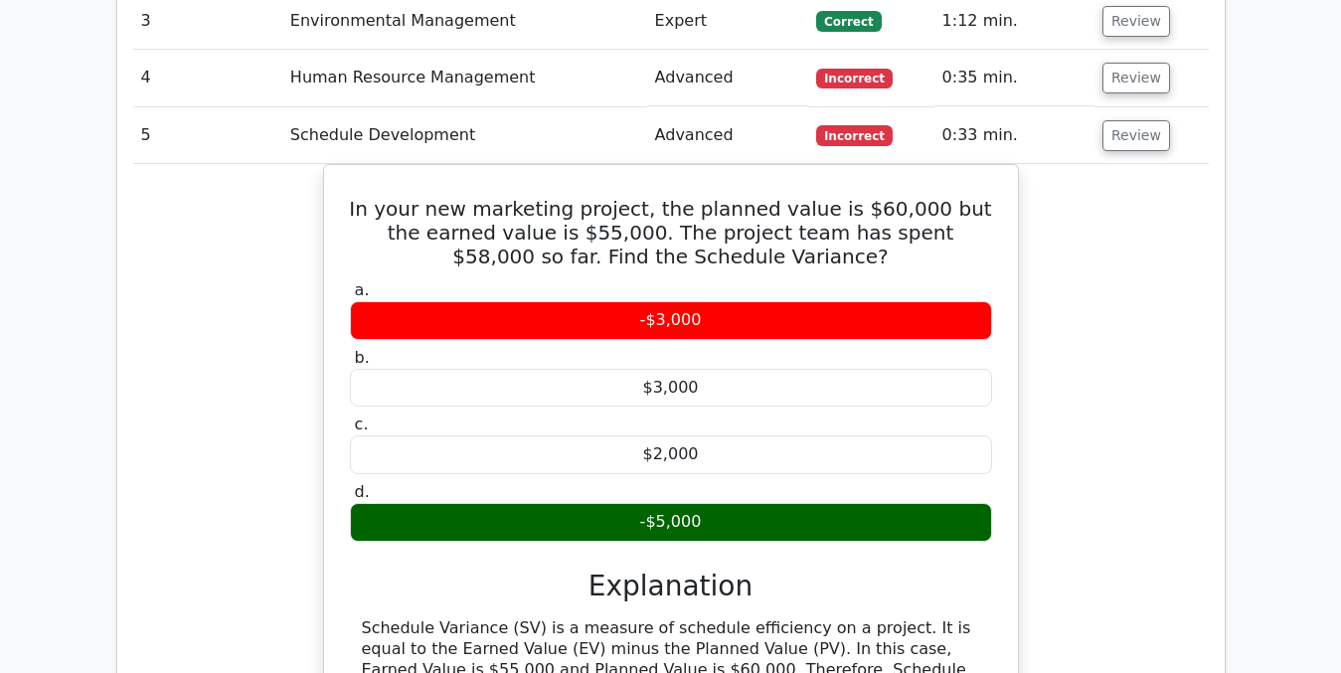
scroll to position [3195, 0]
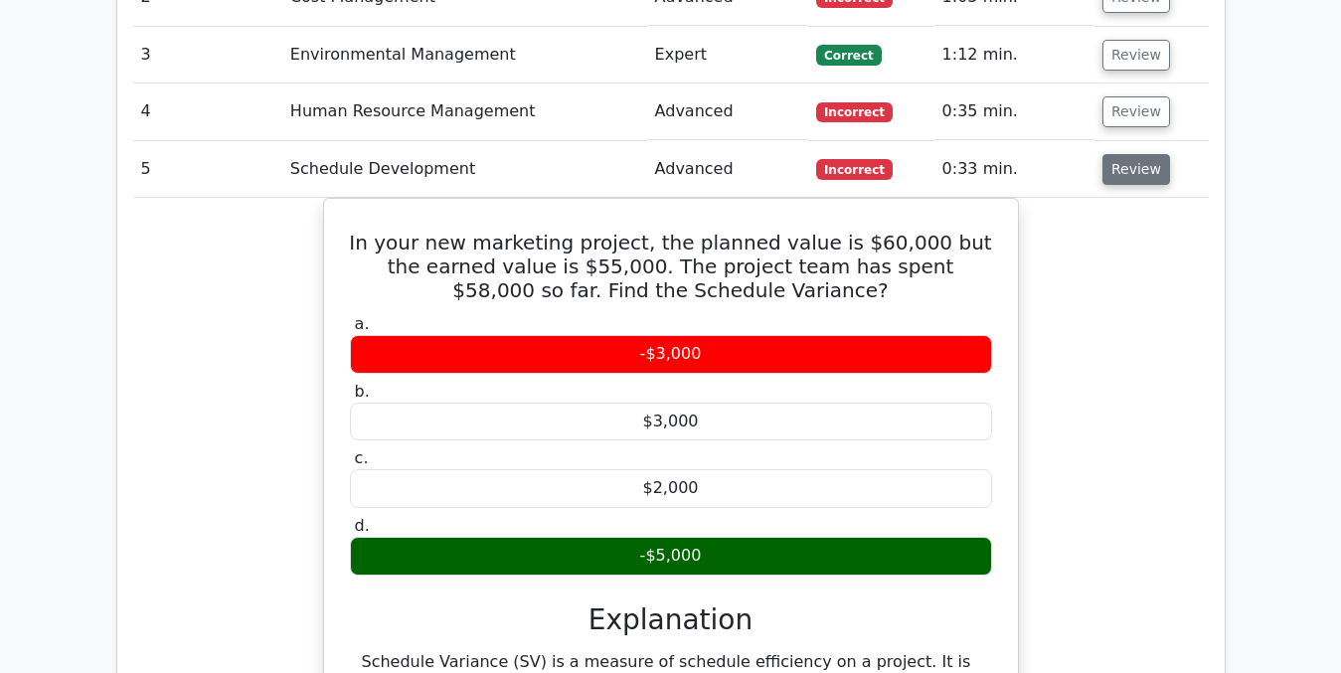
click at [1130, 154] on button "Review" at bounding box center [1136, 169] width 68 height 31
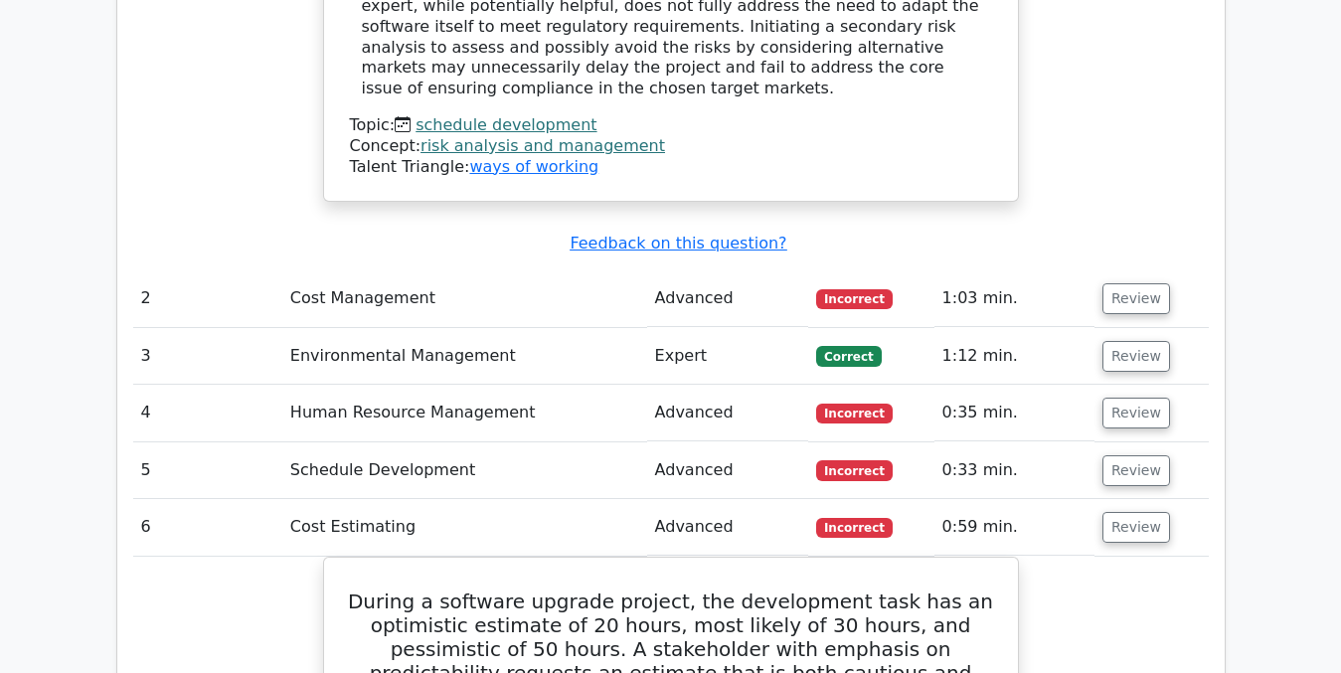
scroll to position [2882, 0]
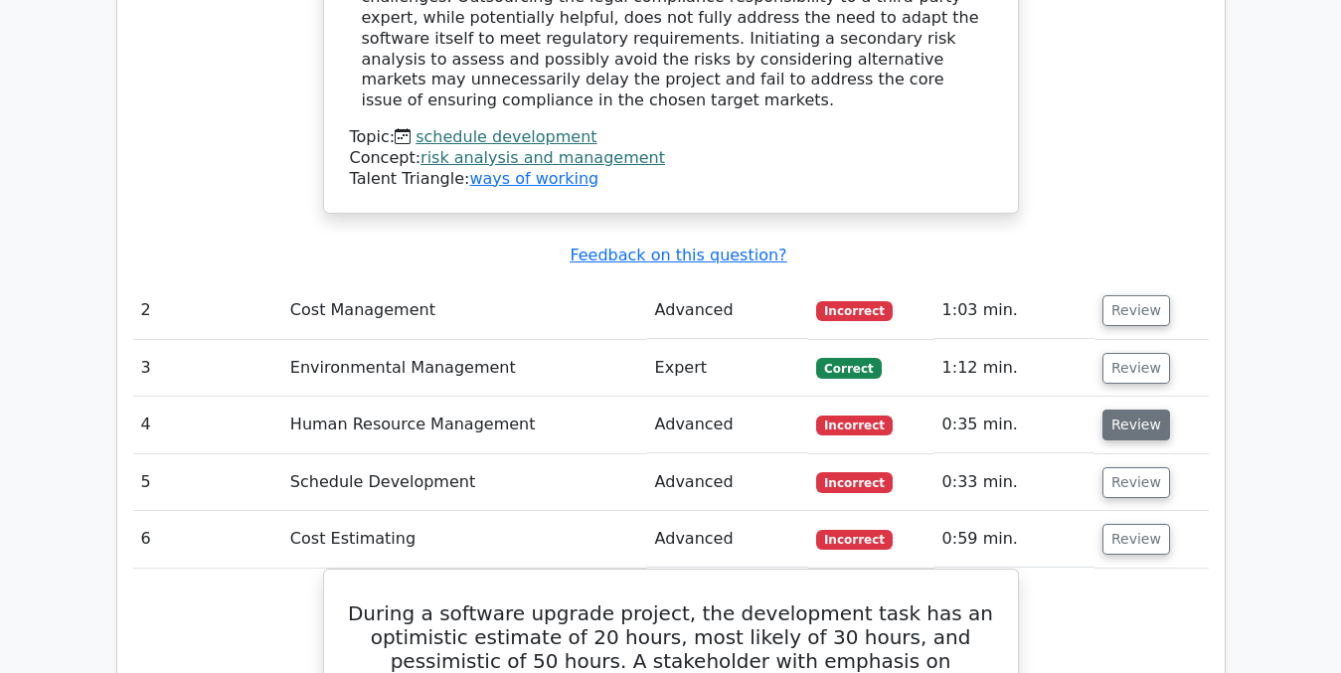
click at [1130, 410] on button "Review" at bounding box center [1136, 425] width 68 height 31
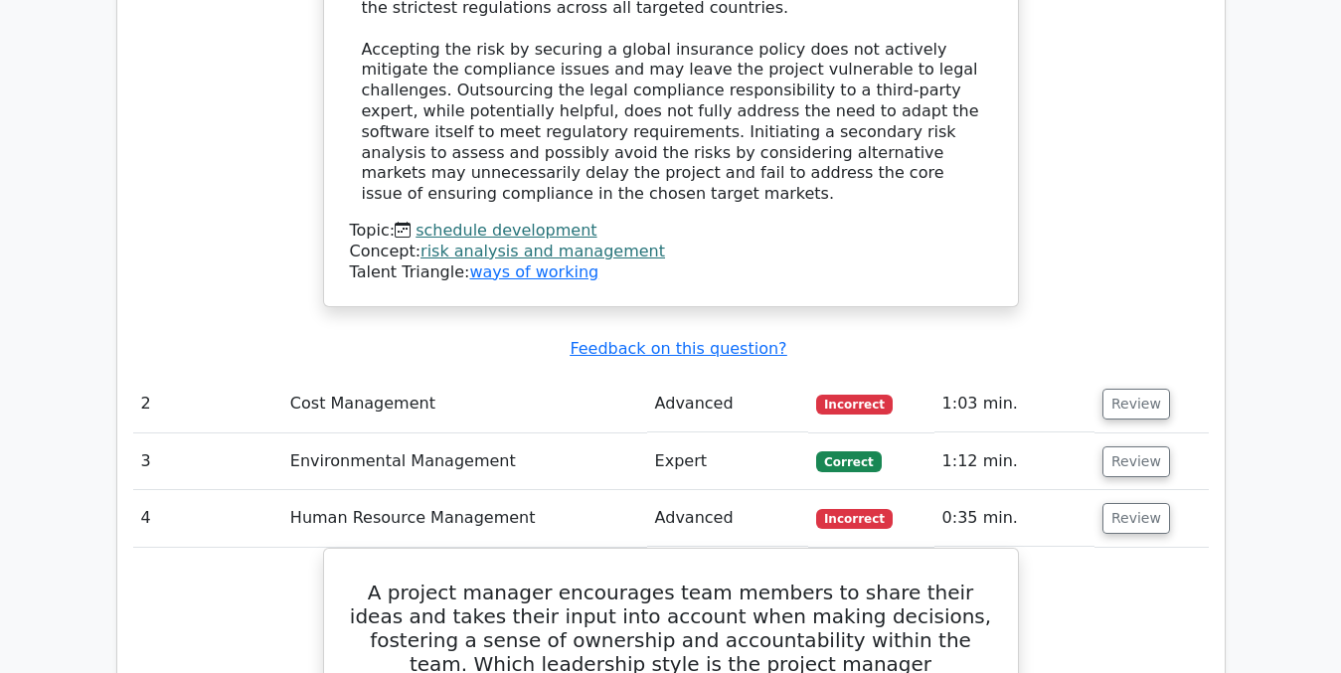
scroll to position [2803, 0]
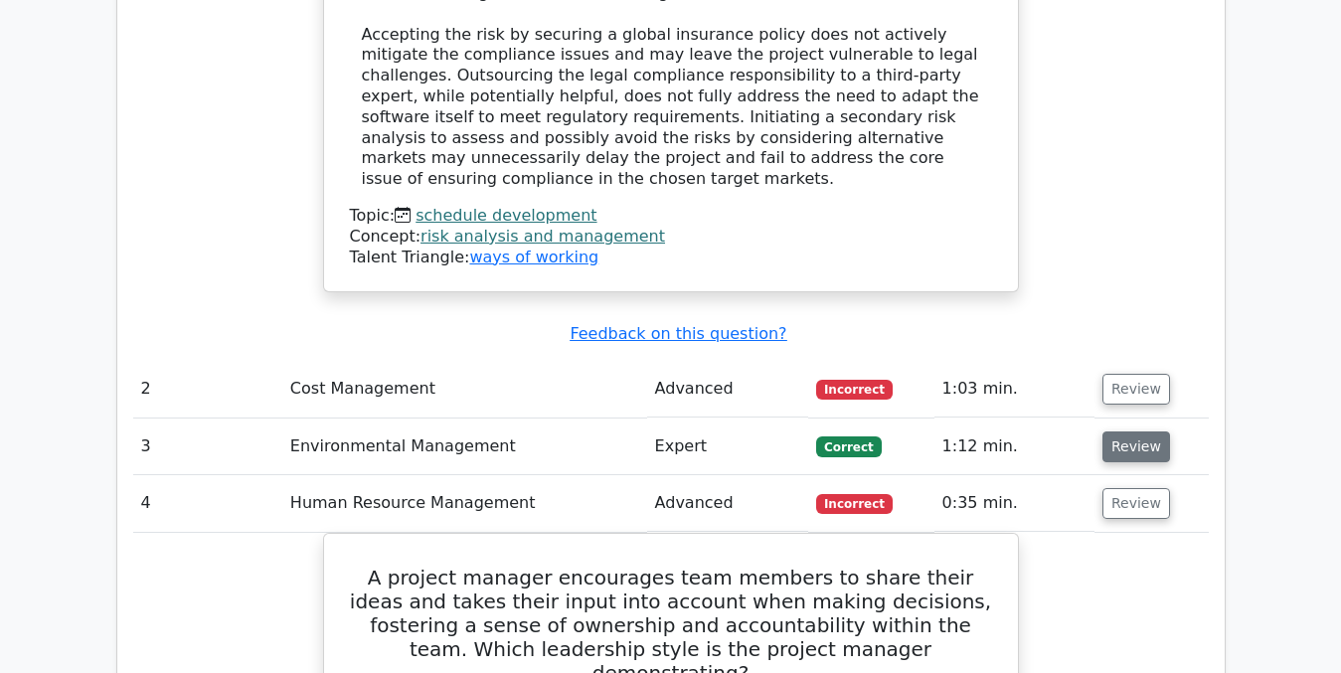
click at [1151, 431] on button "Review" at bounding box center [1136, 446] width 68 height 31
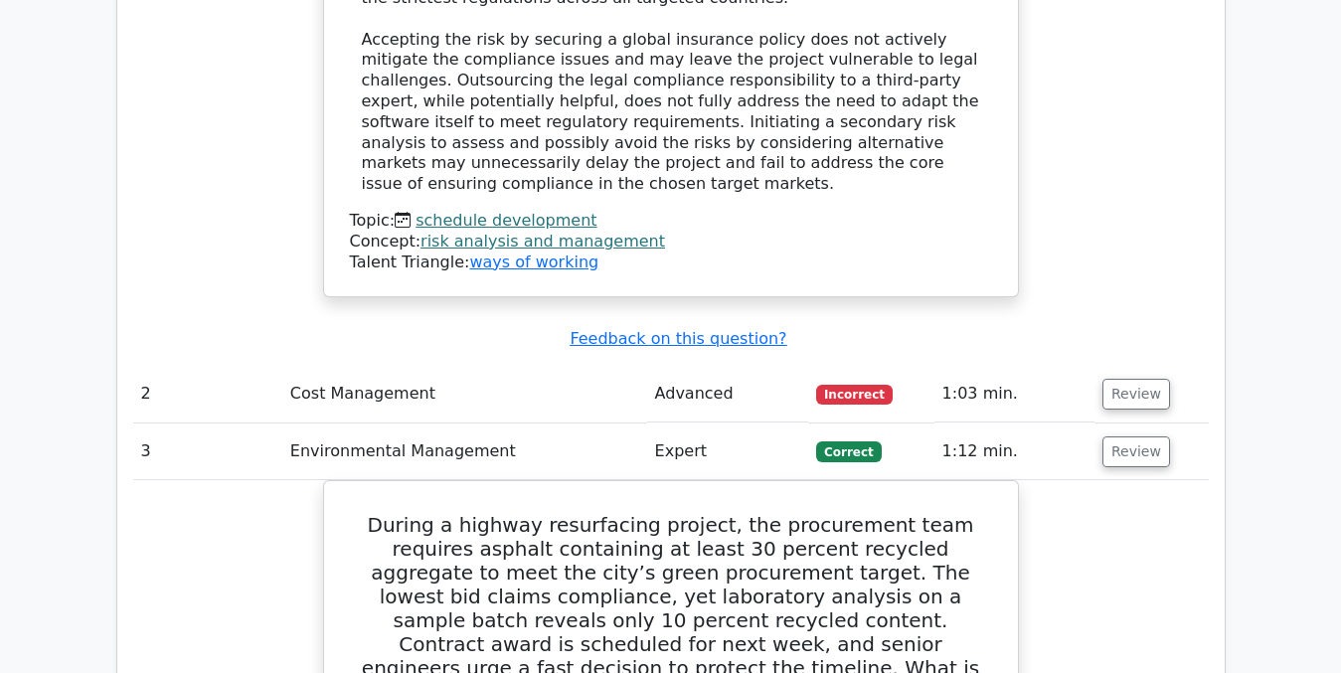
scroll to position [2896, 0]
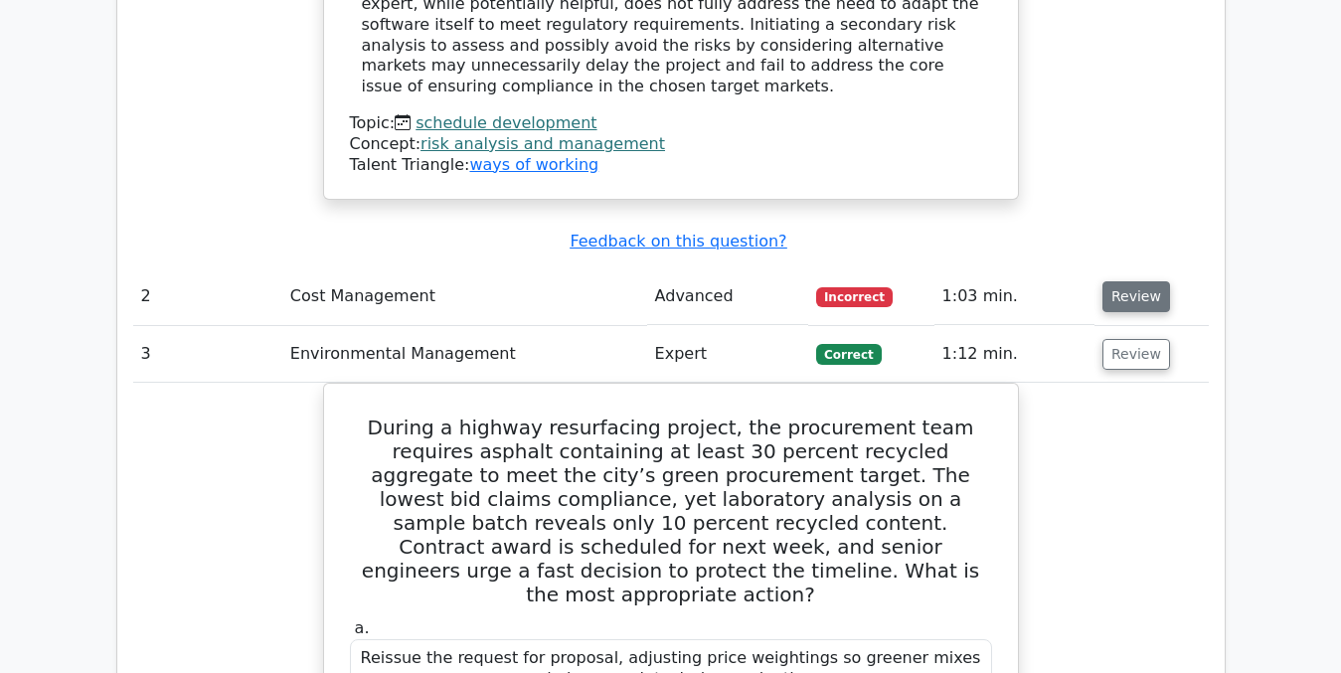
click at [1143, 281] on button "Review" at bounding box center [1136, 296] width 68 height 31
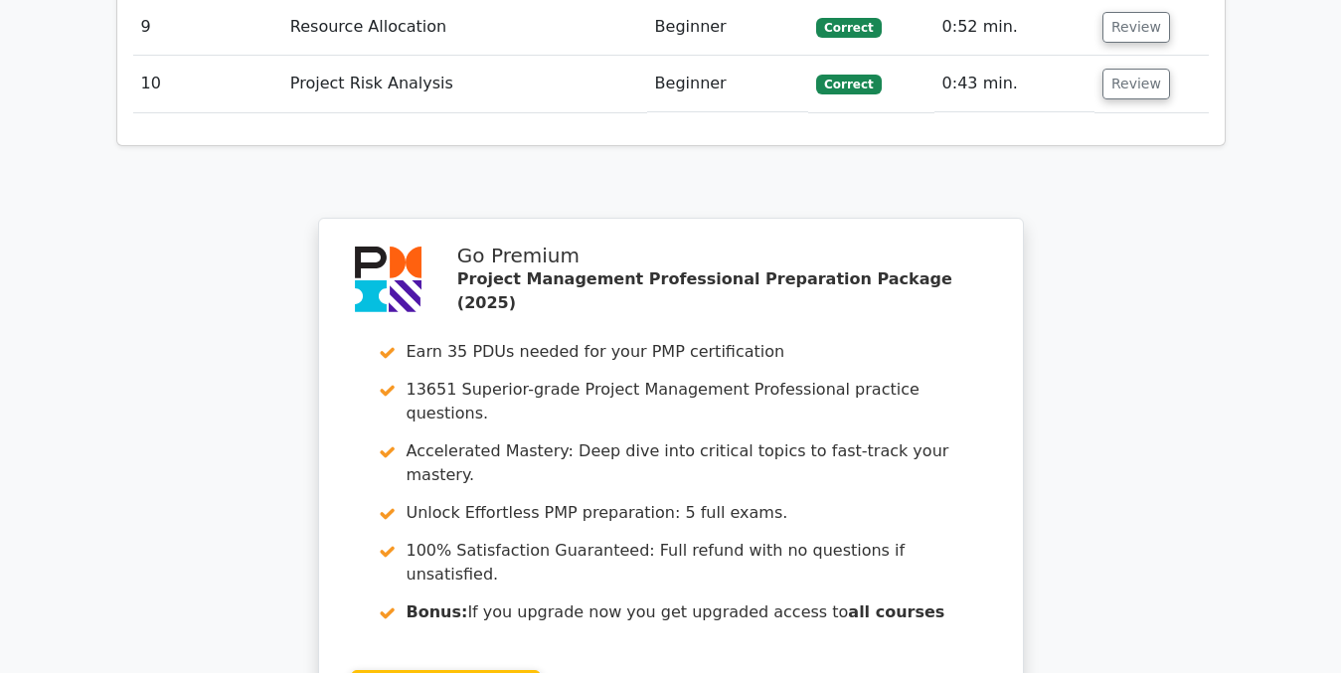
scroll to position [7612, 0]
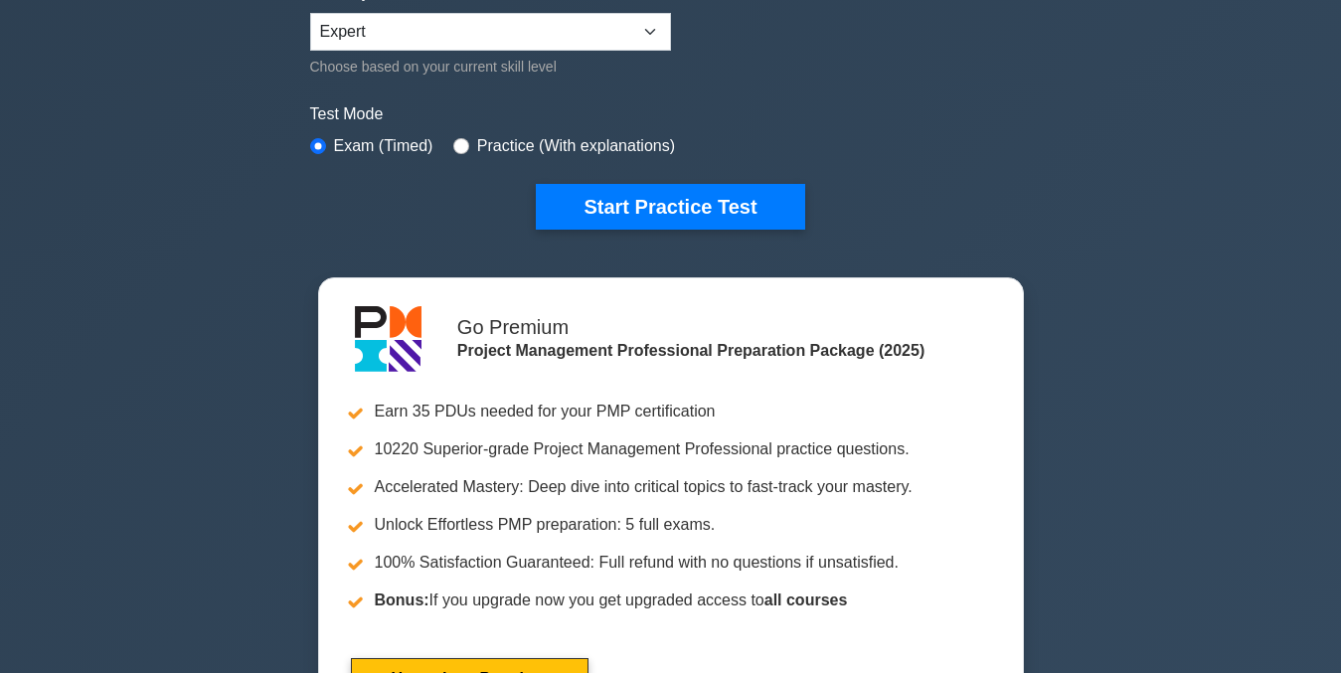
scroll to position [460, 0]
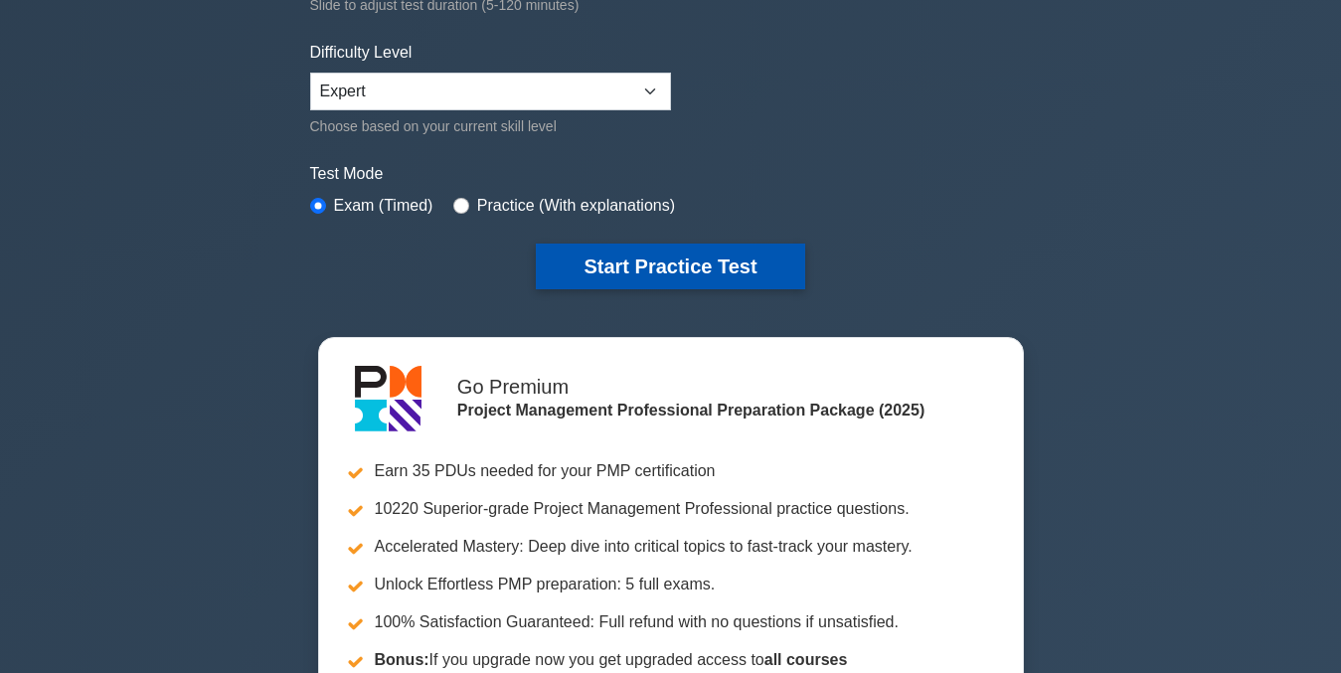
click at [673, 275] on button "Start Practice Test" at bounding box center [670, 267] width 268 height 46
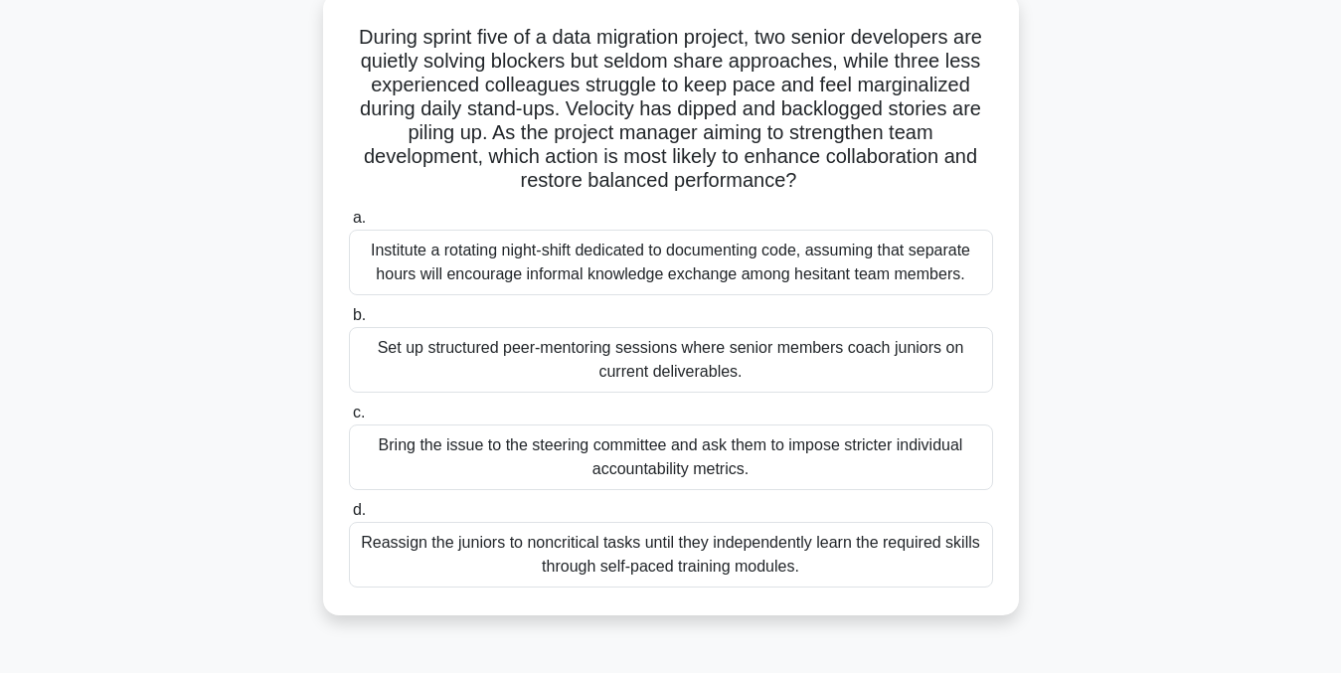
scroll to position [125, 0]
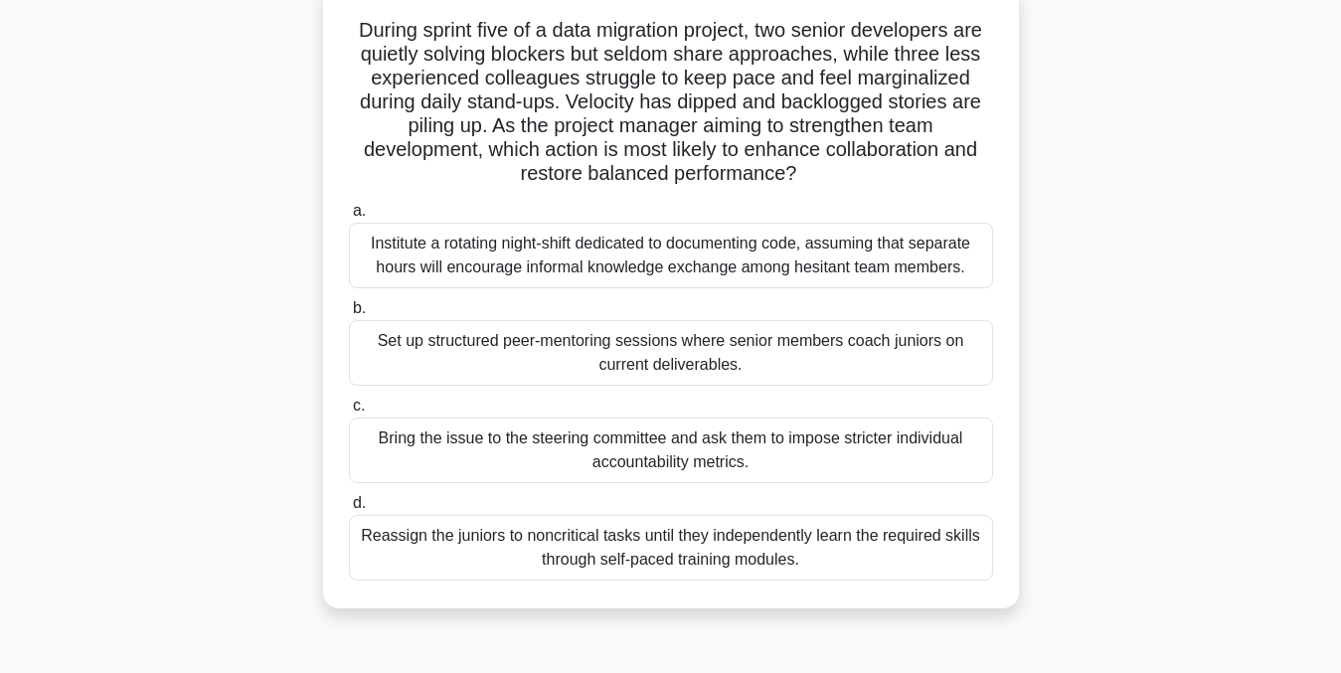
click at [819, 570] on div "Reassign the juniors to noncritical tasks until they independently learn the re…" at bounding box center [671, 548] width 644 height 66
click at [349, 510] on input "d. Reassign the juniors to noncritical tasks until they independently learn the…" at bounding box center [349, 503] width 0 height 13
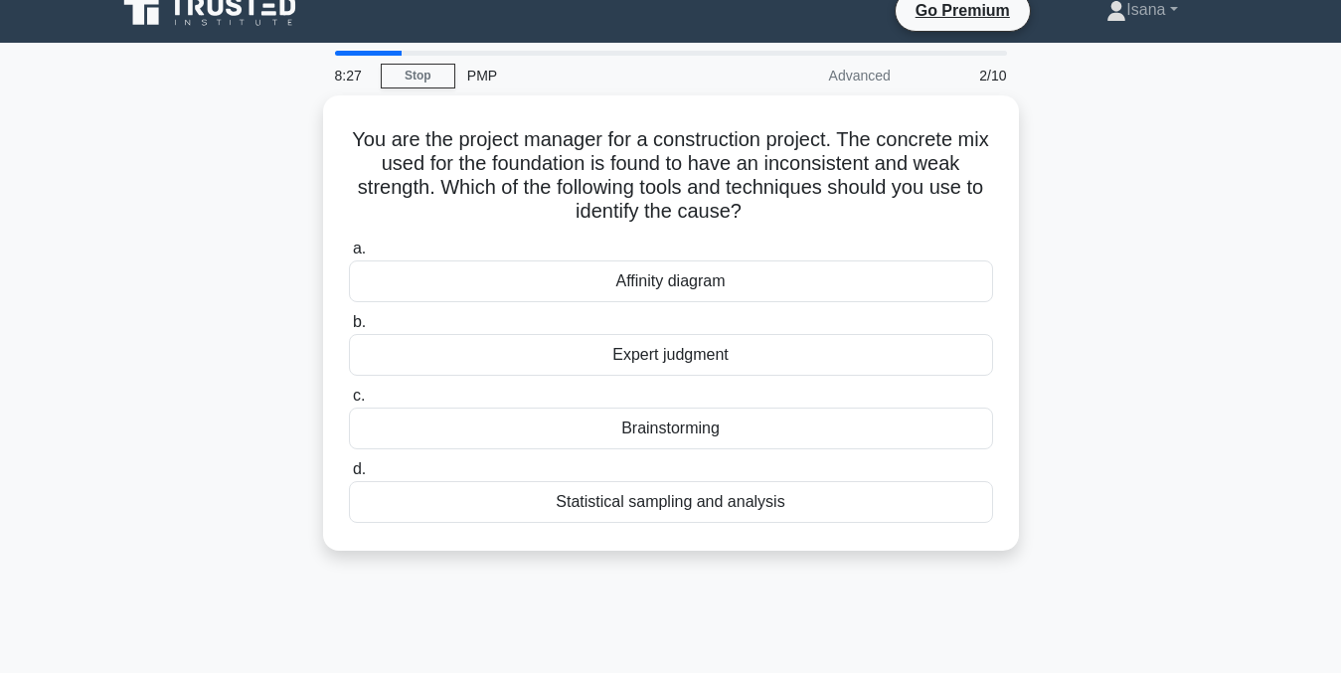
scroll to position [0, 0]
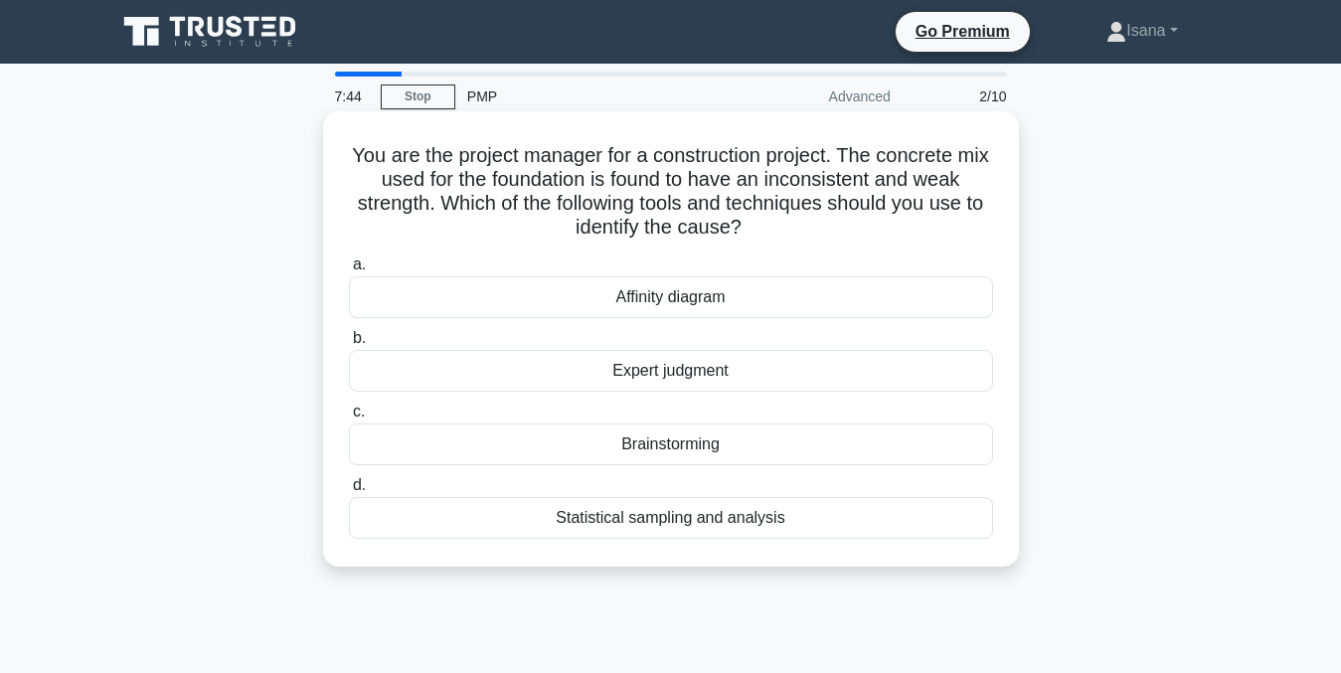
click at [774, 526] on div "Statistical sampling and analysis" at bounding box center [671, 518] width 644 height 42
click at [349, 492] on input "d. Statistical sampling and analysis" at bounding box center [349, 485] width 0 height 13
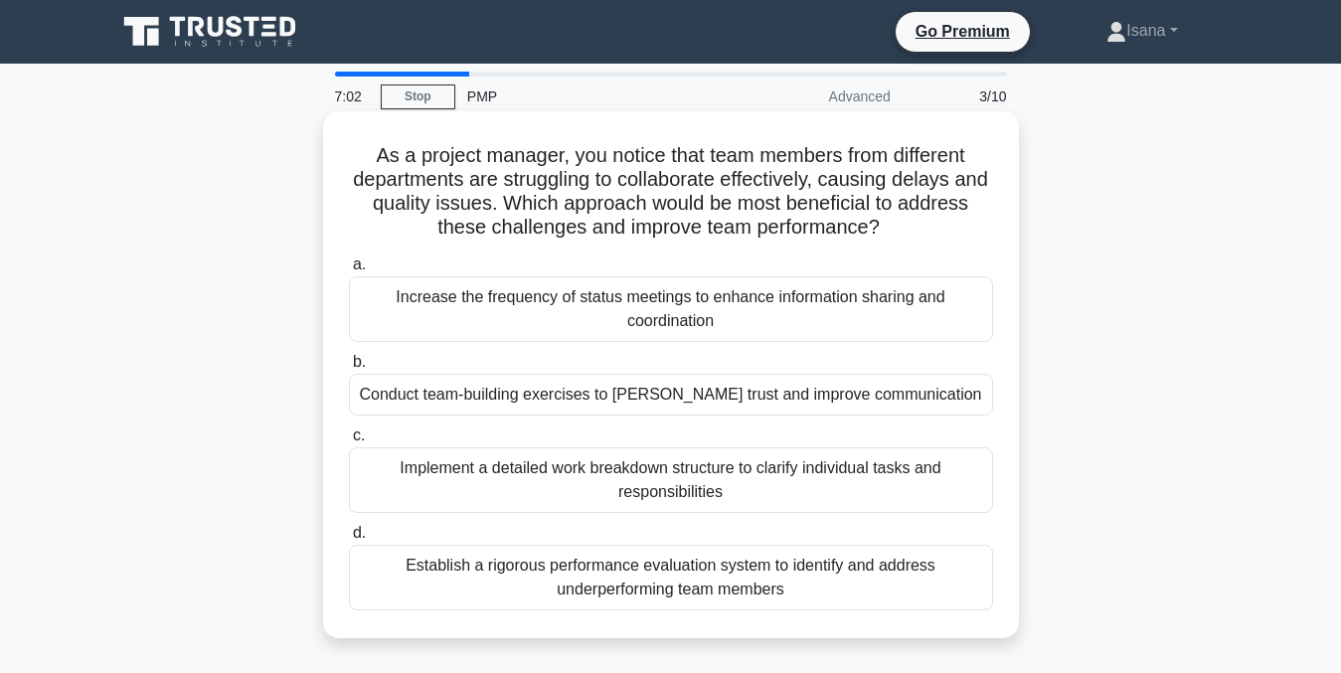
click at [888, 306] on div "Increase the frequency of status meetings to enhance information sharing and co…" at bounding box center [671, 309] width 644 height 66
click at [349, 271] on input "a. Increase the frequency of status meetings to enhance information sharing and…" at bounding box center [349, 264] width 0 height 13
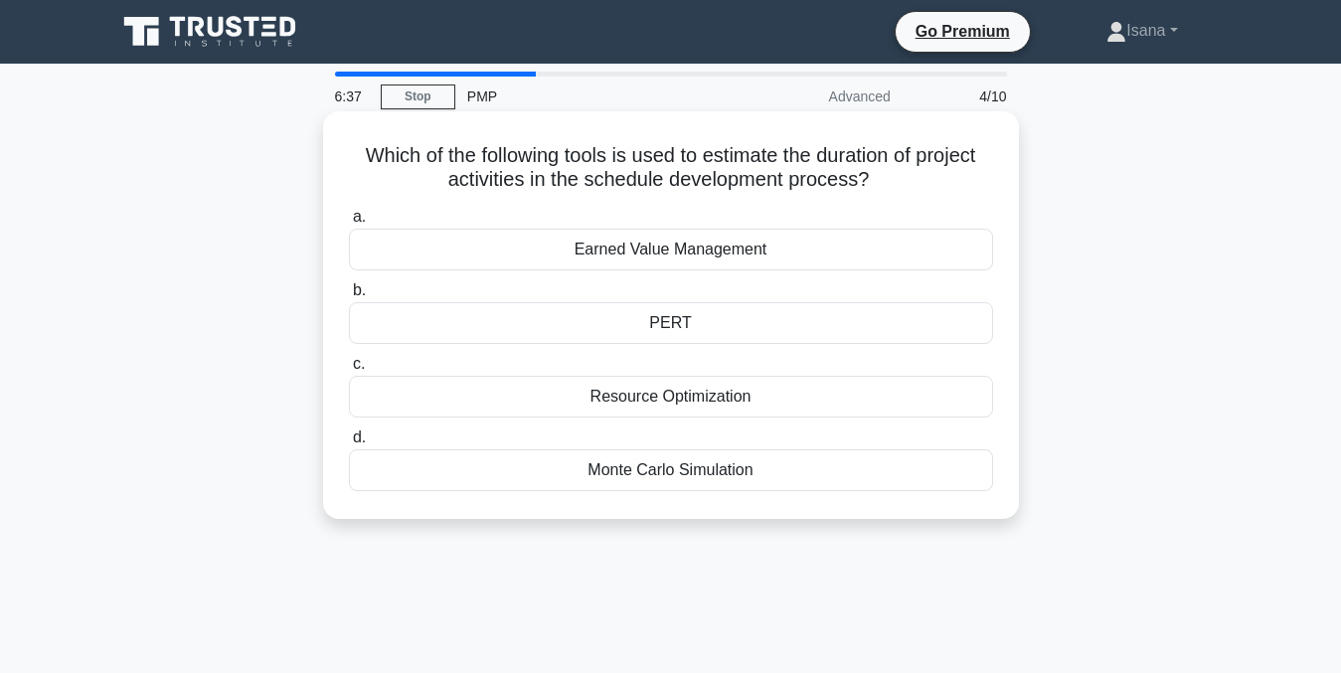
click at [933, 309] on div "PERT" at bounding box center [671, 323] width 644 height 42
click at [349, 297] on input "b. PERT" at bounding box center [349, 290] width 0 height 13
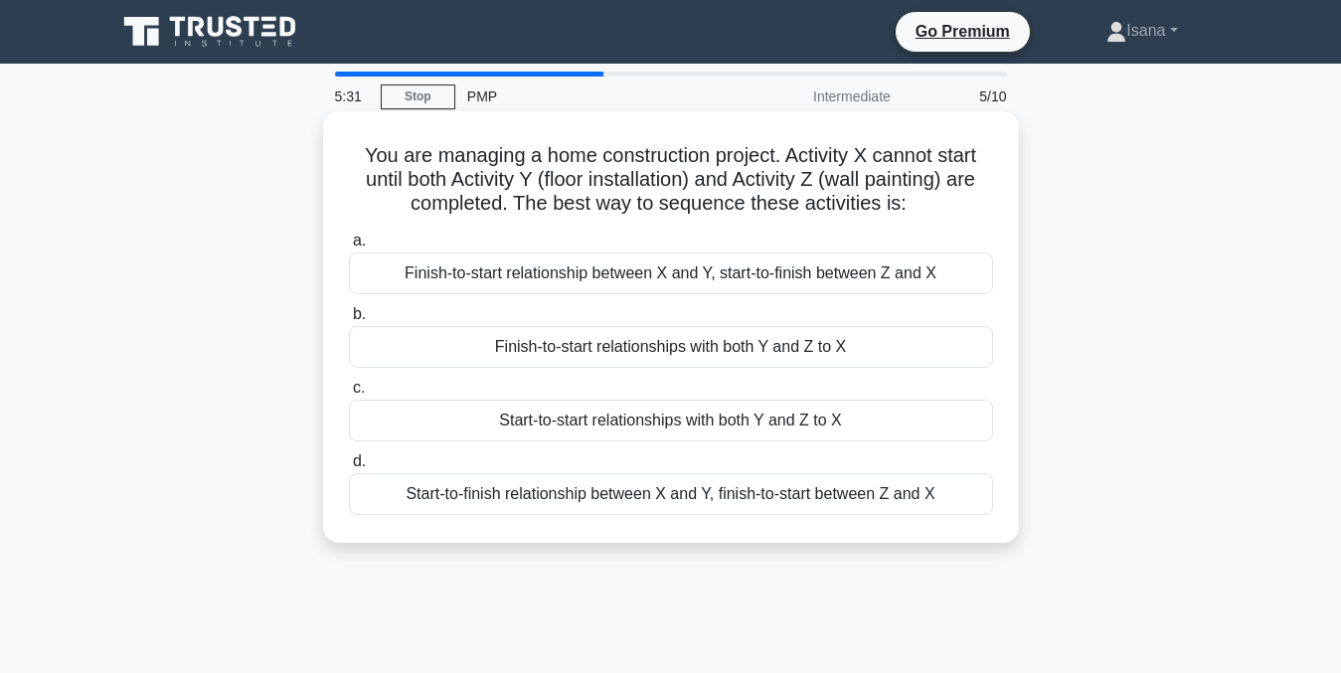
click at [817, 280] on div "Finish-to-start relationship between X and Y, start-to-finish between Z and X" at bounding box center [671, 273] width 644 height 42
click at [349, 248] on input "a. Finish-to-start relationship between X and Y, start-to-finish between Z and X" at bounding box center [349, 241] width 0 height 13
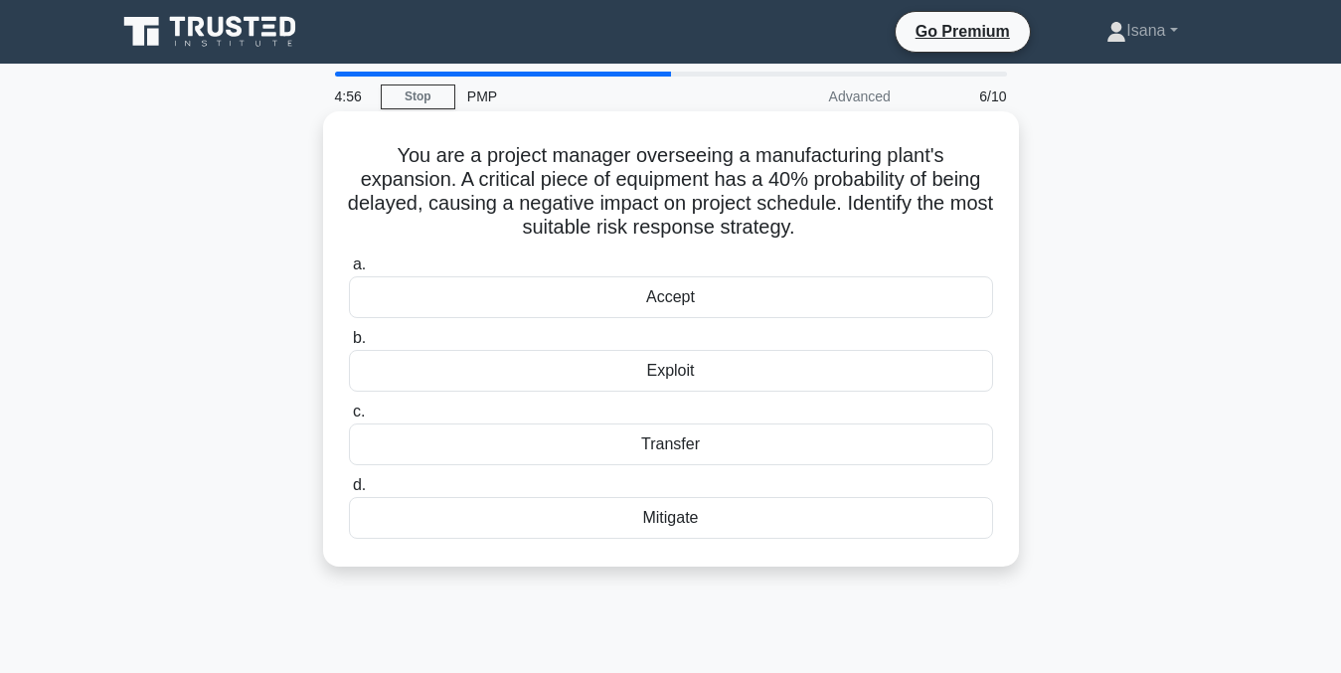
click at [722, 521] on div "Mitigate" at bounding box center [671, 518] width 644 height 42
click at [349, 492] on input "d. Mitigate" at bounding box center [349, 485] width 0 height 13
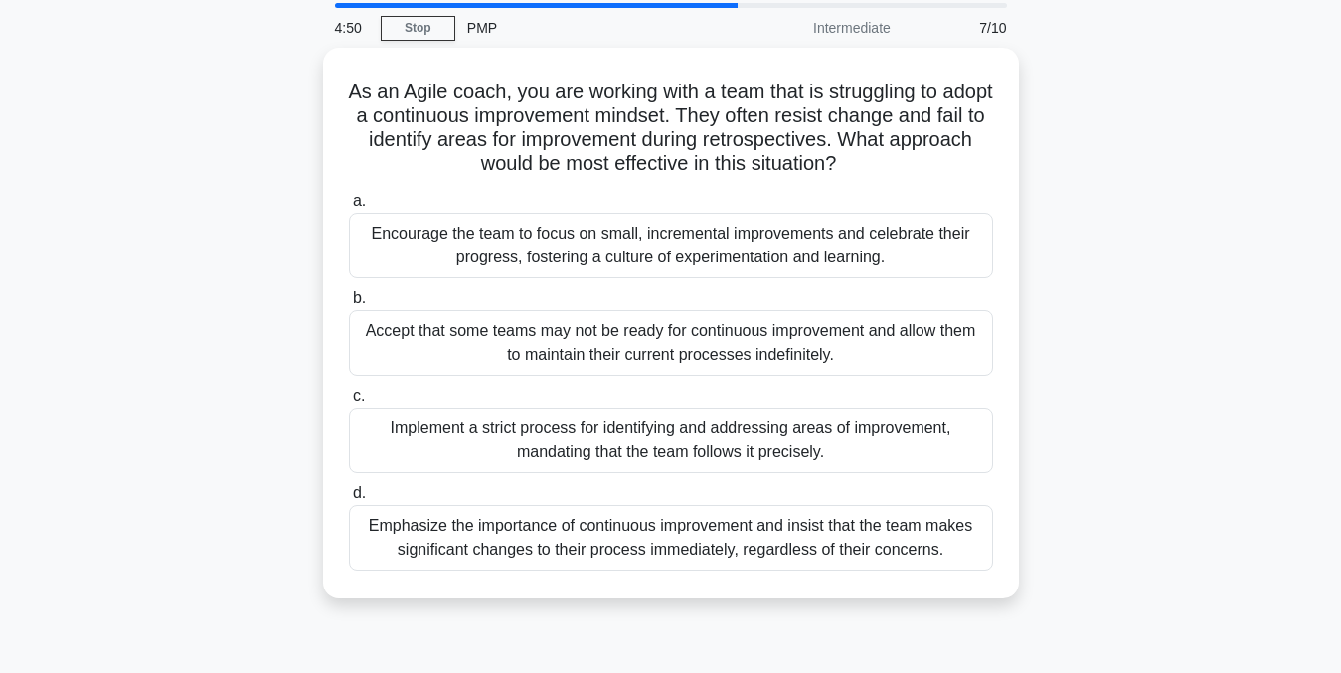
scroll to position [74, 0]
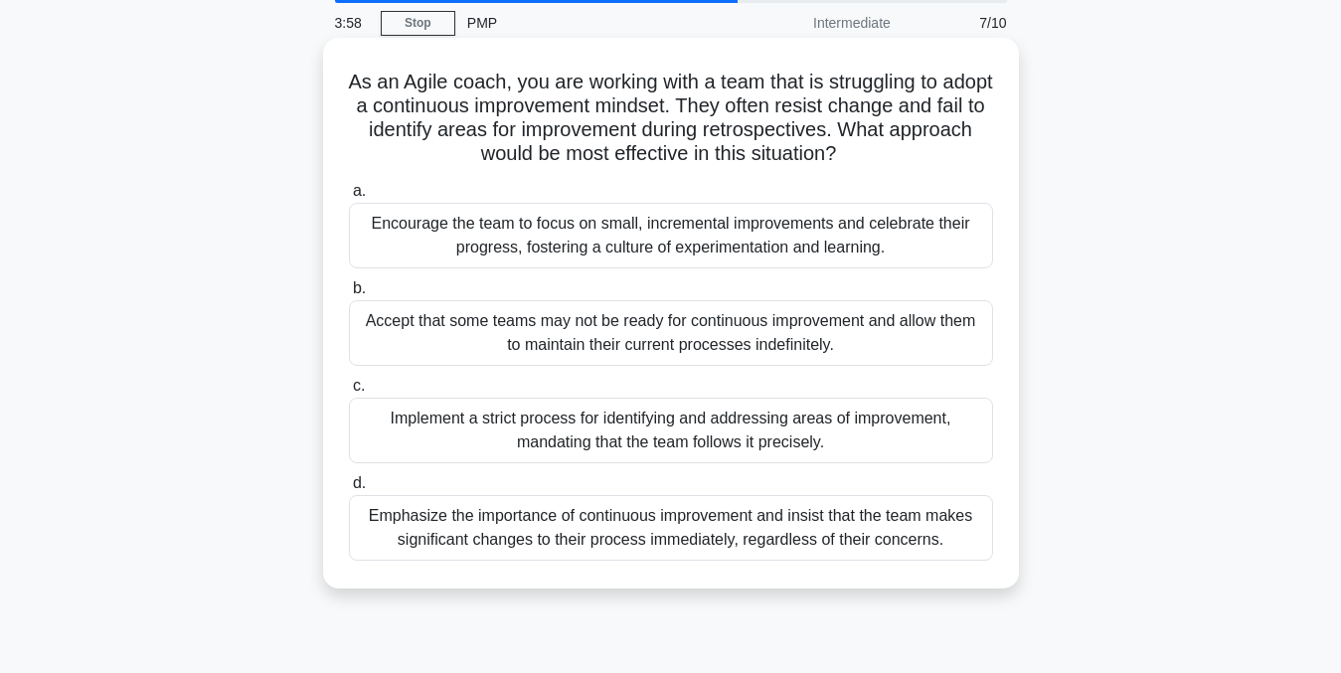
click at [966, 241] on div "Encourage the team to focus on small, incremental improvements and celebrate th…" at bounding box center [671, 236] width 644 height 66
click at [349, 198] on input "a. Encourage the team to focus on small, incremental improvements and celebrate…" at bounding box center [349, 191] width 0 height 13
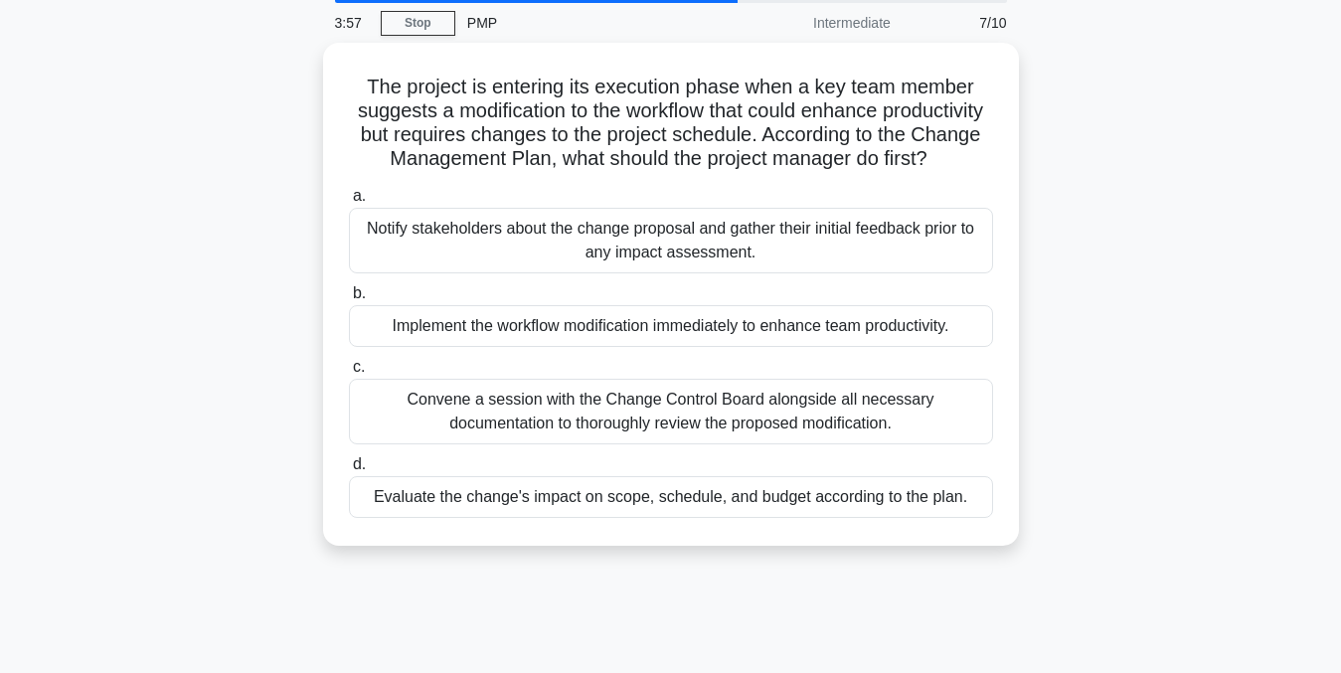
scroll to position [0, 0]
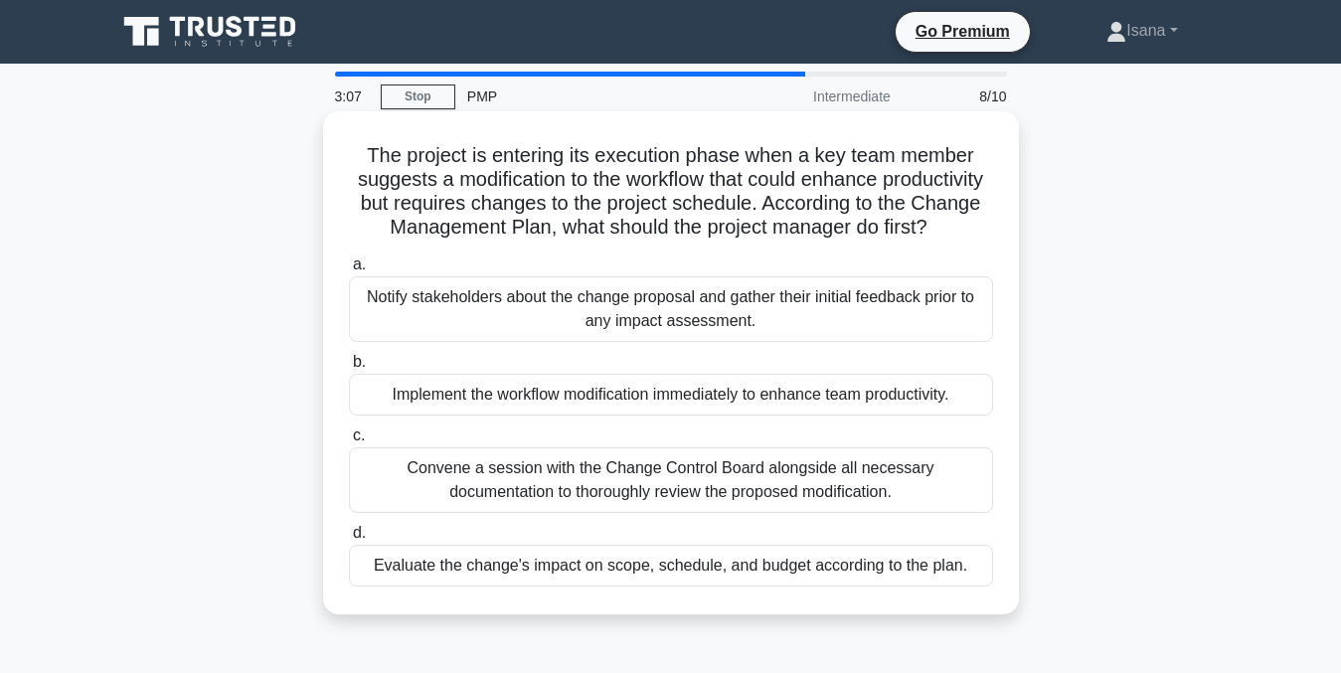
click at [950, 334] on div "Notify stakeholders about the change proposal and gather their initial feedback…" at bounding box center [671, 309] width 644 height 66
click at [349, 271] on input "a. Notify stakeholders about the change proposal and gather their initial feedb…" at bounding box center [349, 264] width 0 height 13
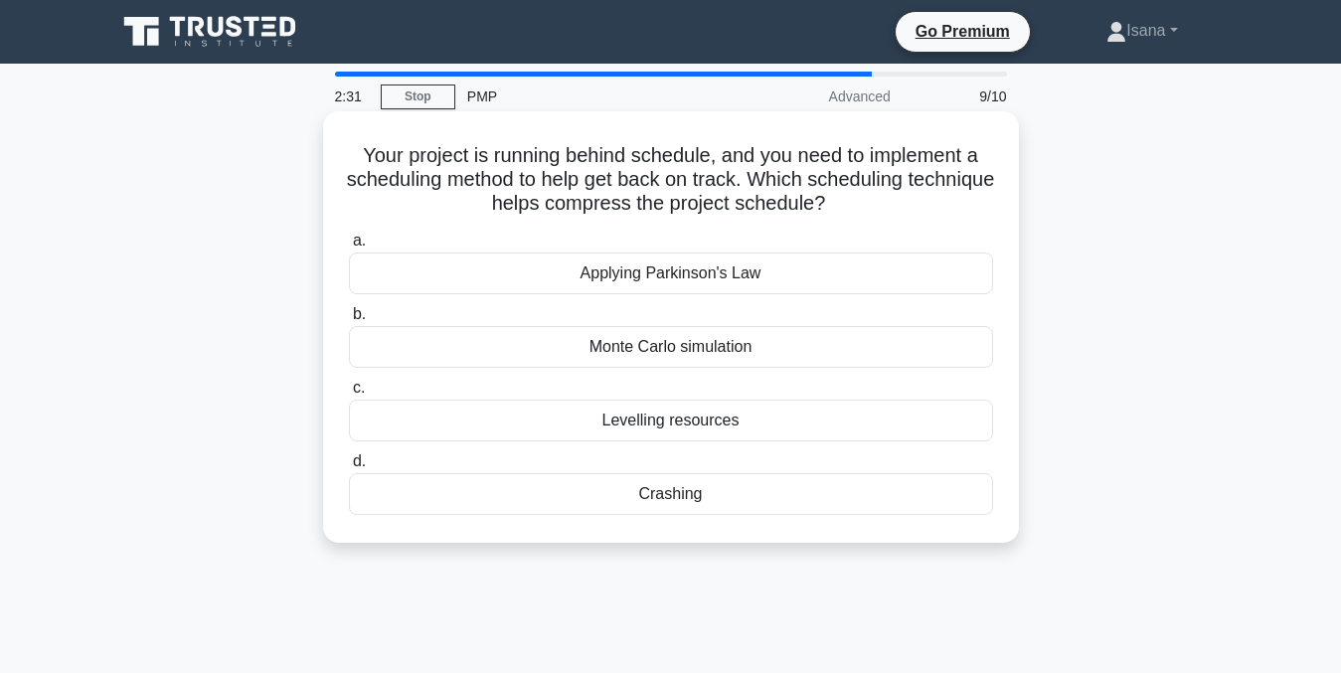
click at [905, 417] on div "Levelling resources" at bounding box center [671, 421] width 644 height 42
click at [349, 395] on input "c. Levelling resources" at bounding box center [349, 388] width 0 height 13
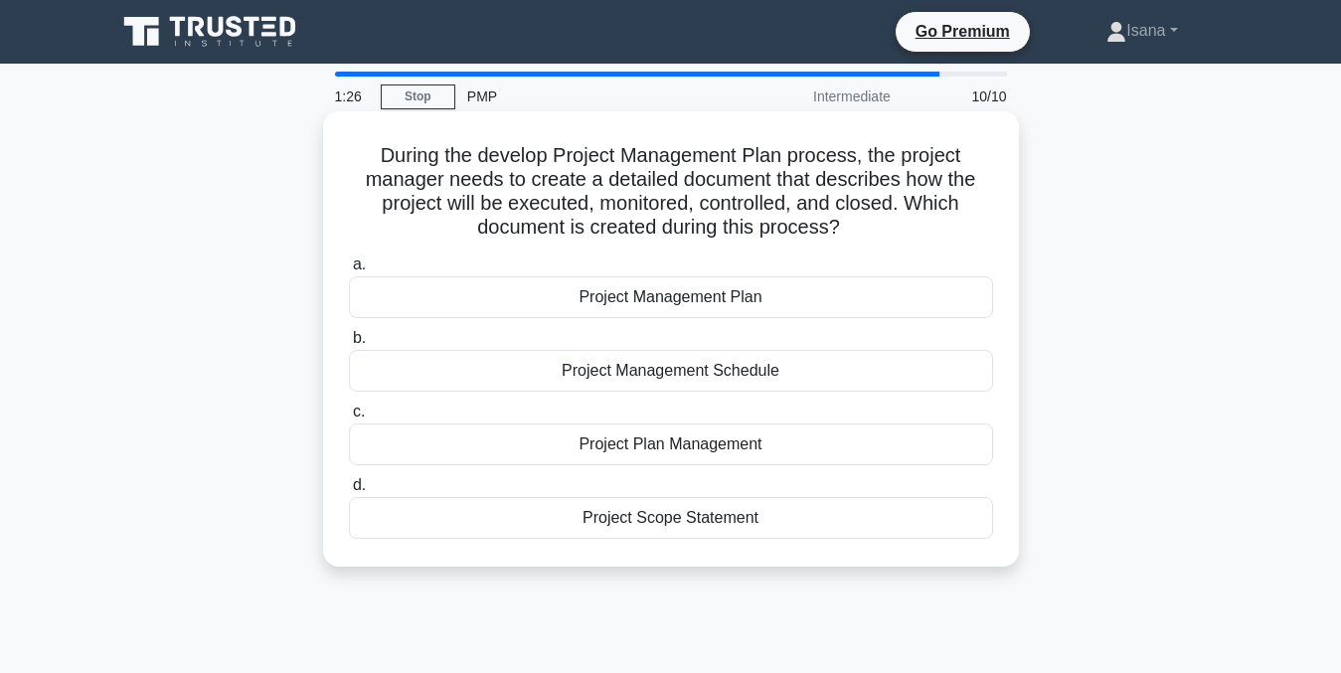
click at [805, 301] on div "Project Management Plan" at bounding box center [671, 297] width 644 height 42
click at [349, 271] on input "a. Project Management Plan" at bounding box center [349, 264] width 0 height 13
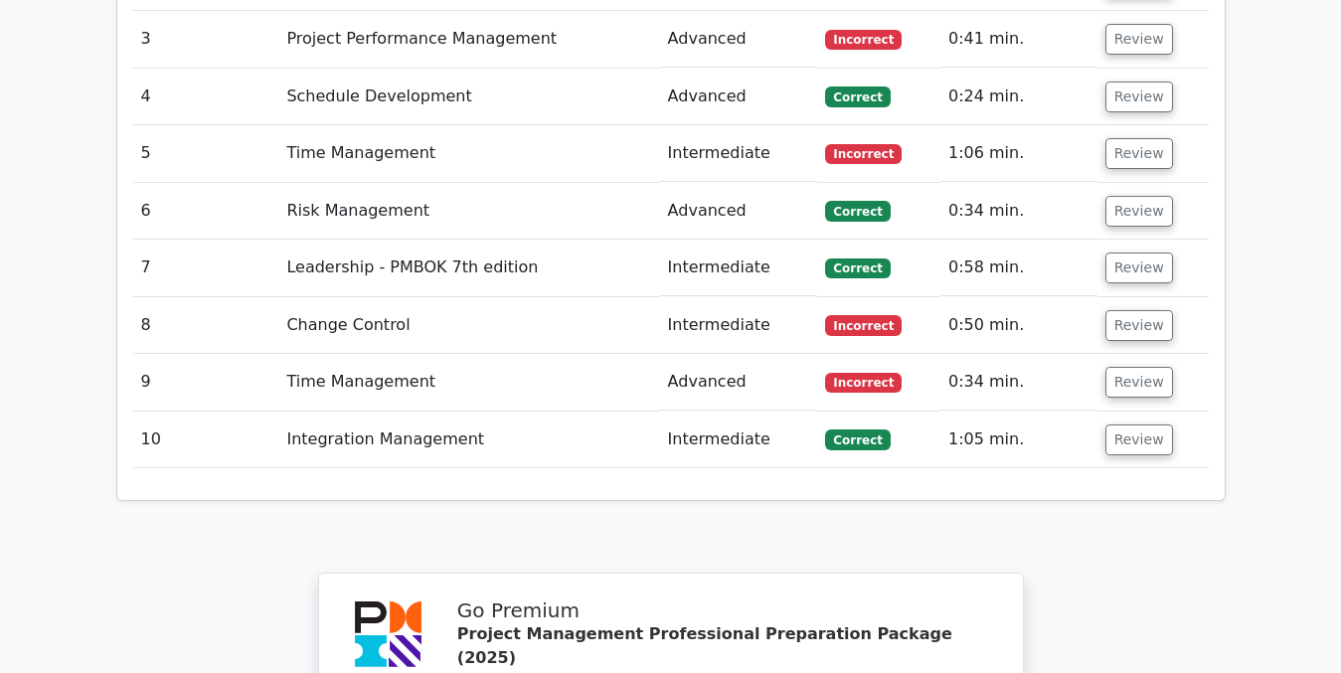
scroll to position [3070, 0]
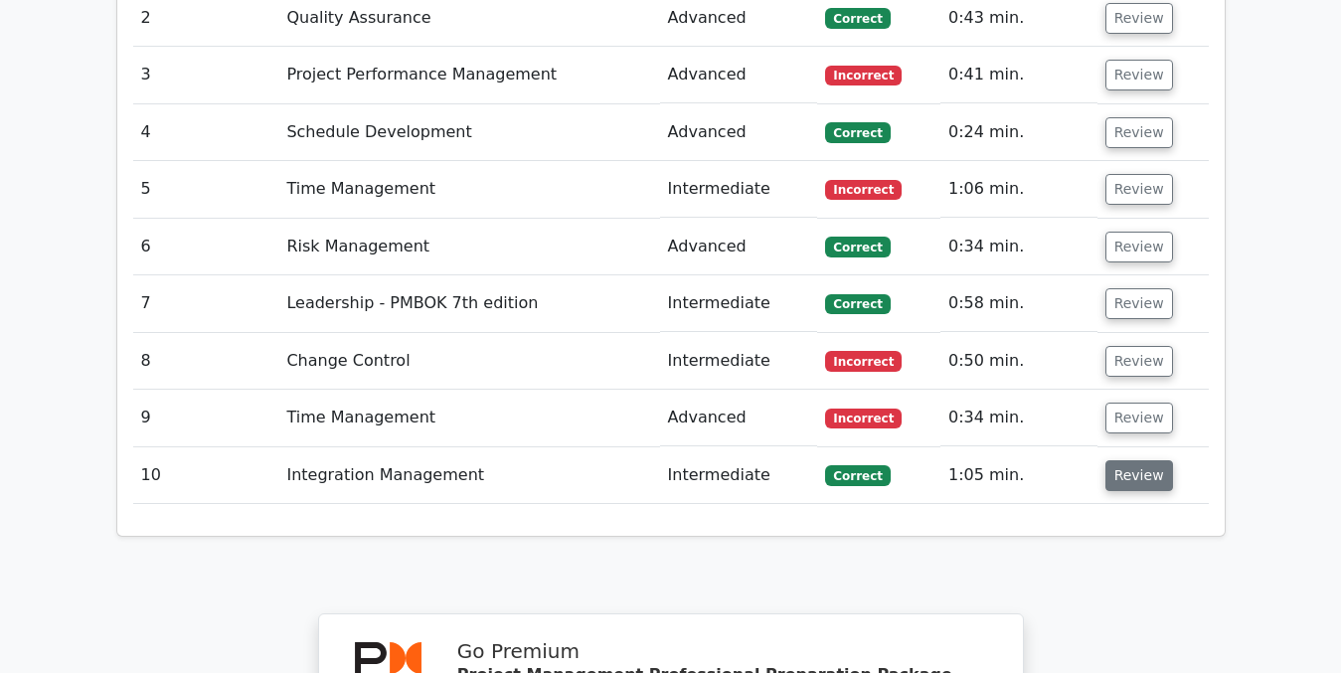
click at [1134, 460] on button "Review" at bounding box center [1139, 475] width 68 height 31
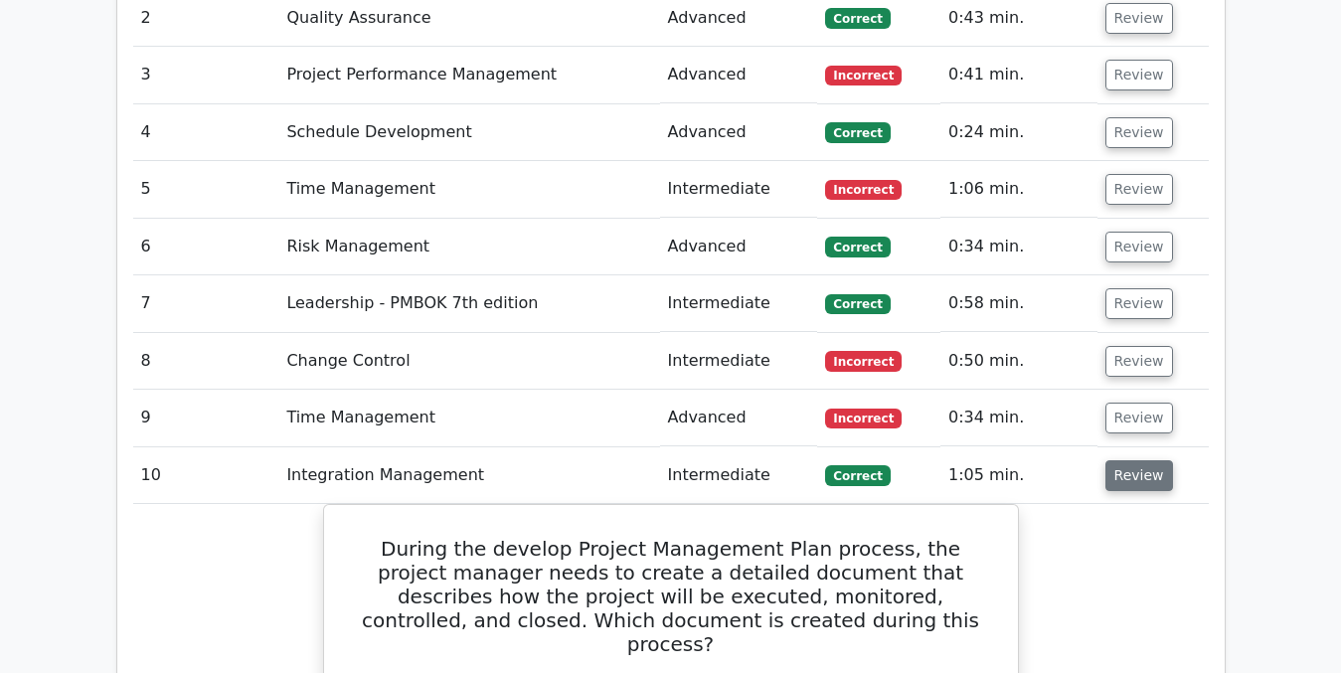
click at [1134, 460] on button "Review" at bounding box center [1139, 475] width 68 height 31
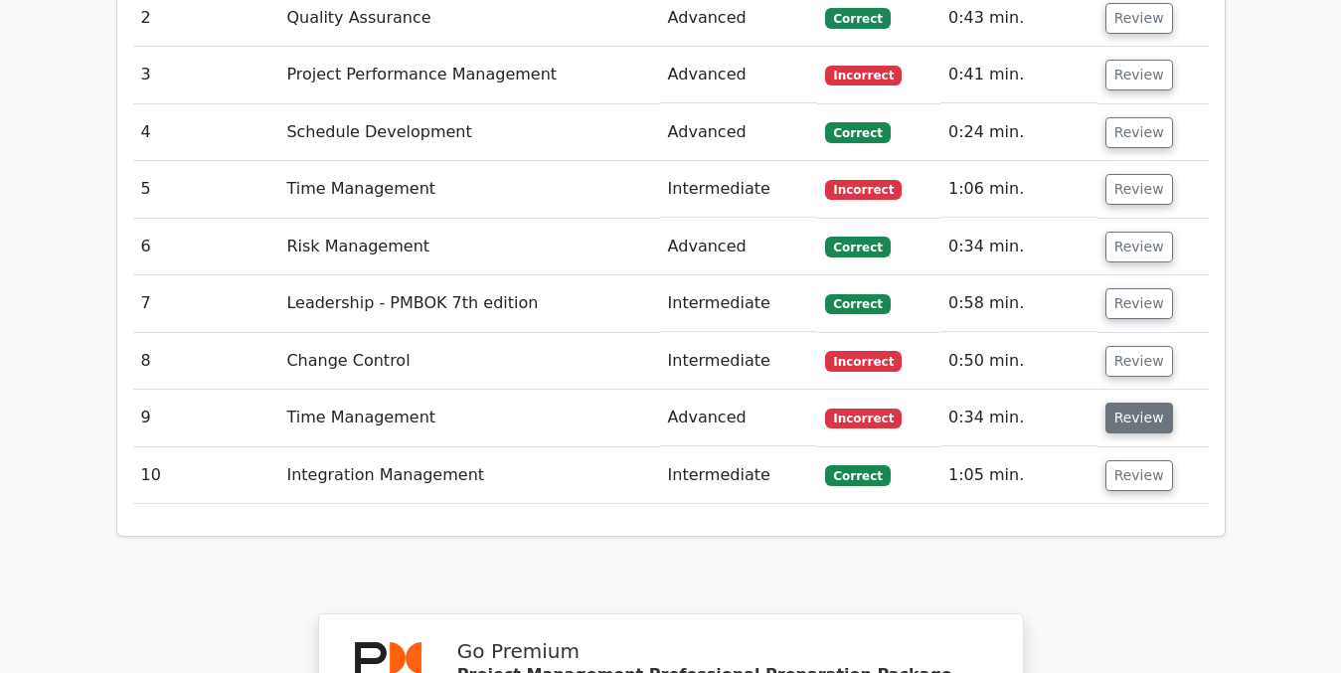
click at [1124, 403] on button "Review" at bounding box center [1139, 418] width 68 height 31
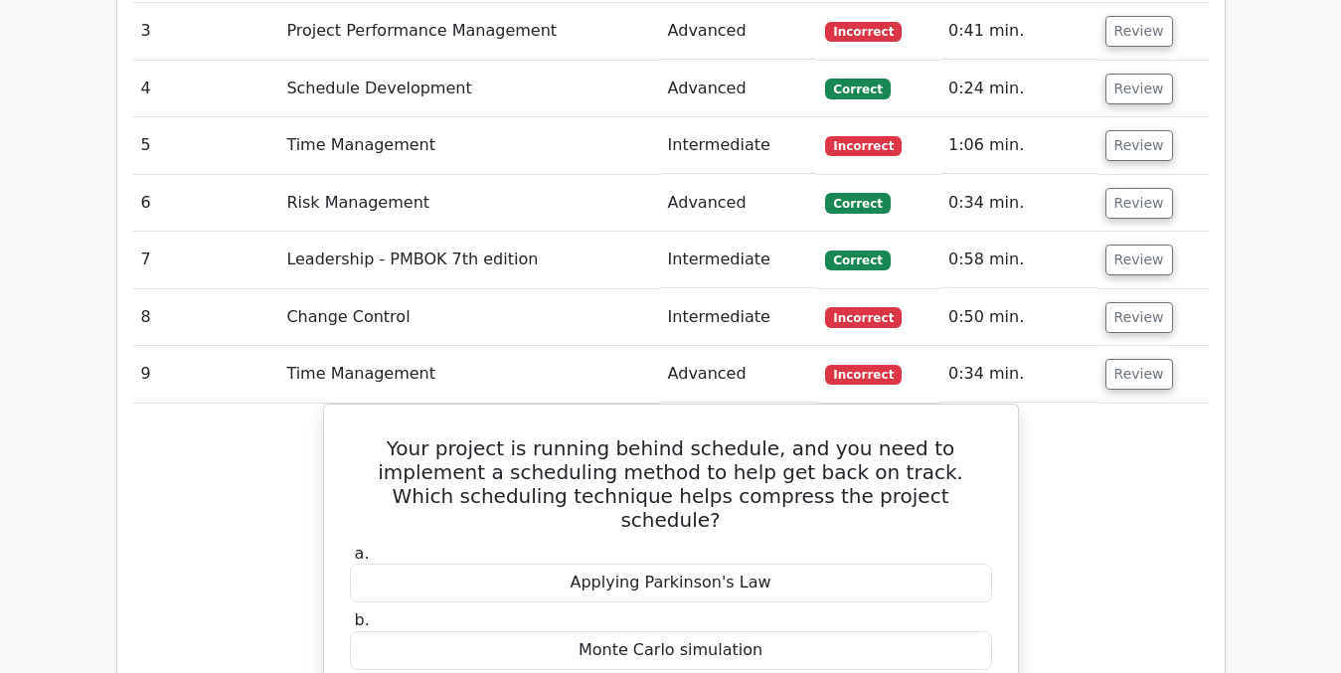
scroll to position [3109, 0]
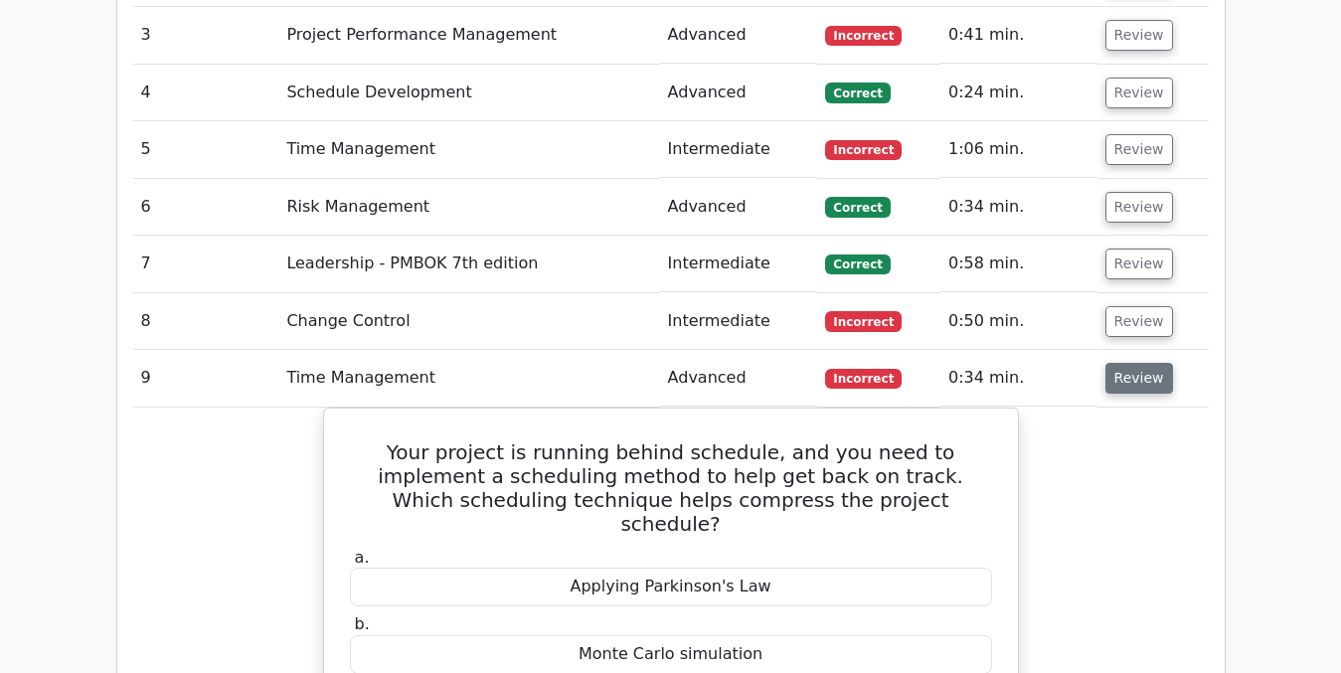
click at [1137, 363] on button "Review" at bounding box center [1139, 378] width 68 height 31
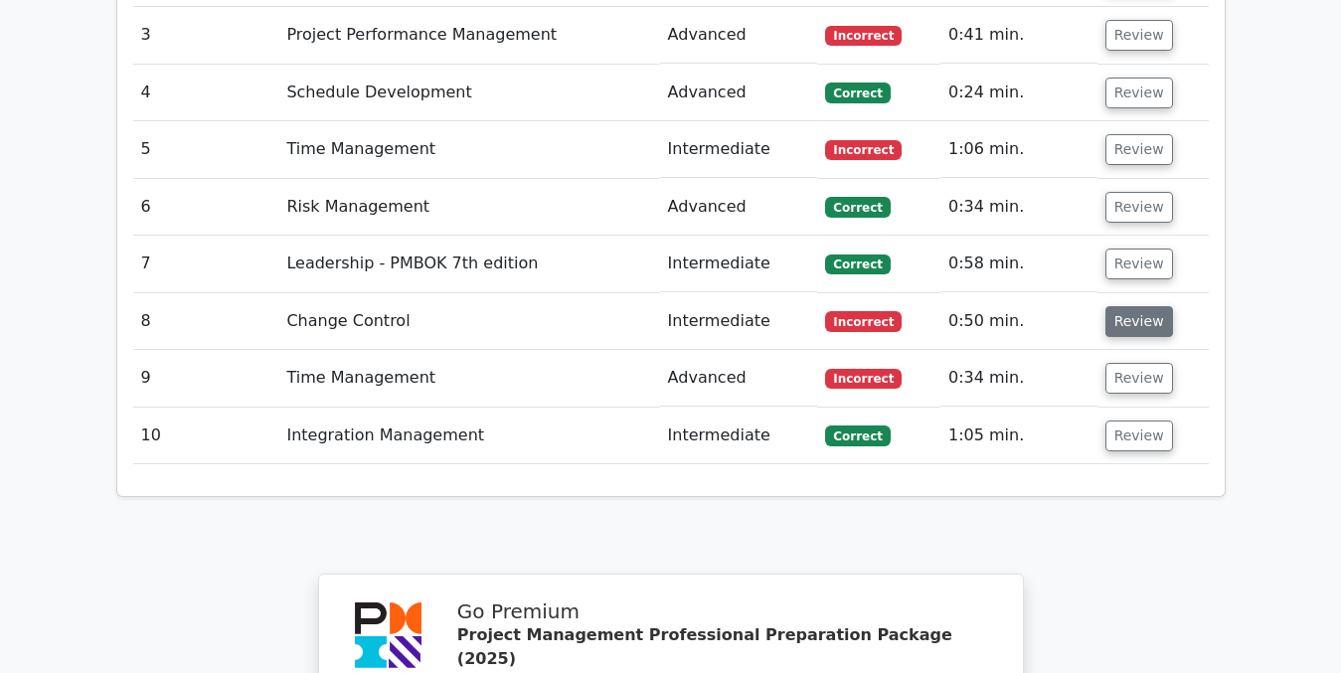
click at [1134, 306] on button "Review" at bounding box center [1139, 321] width 68 height 31
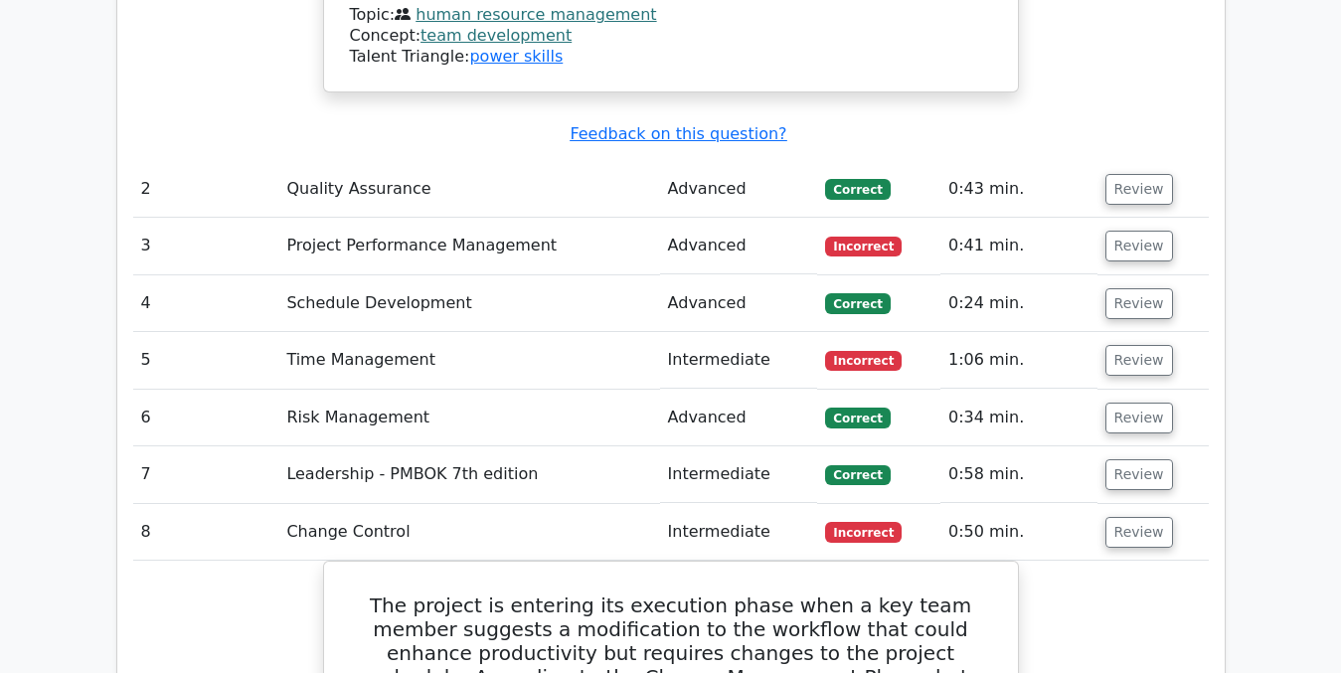
scroll to position [2895, 0]
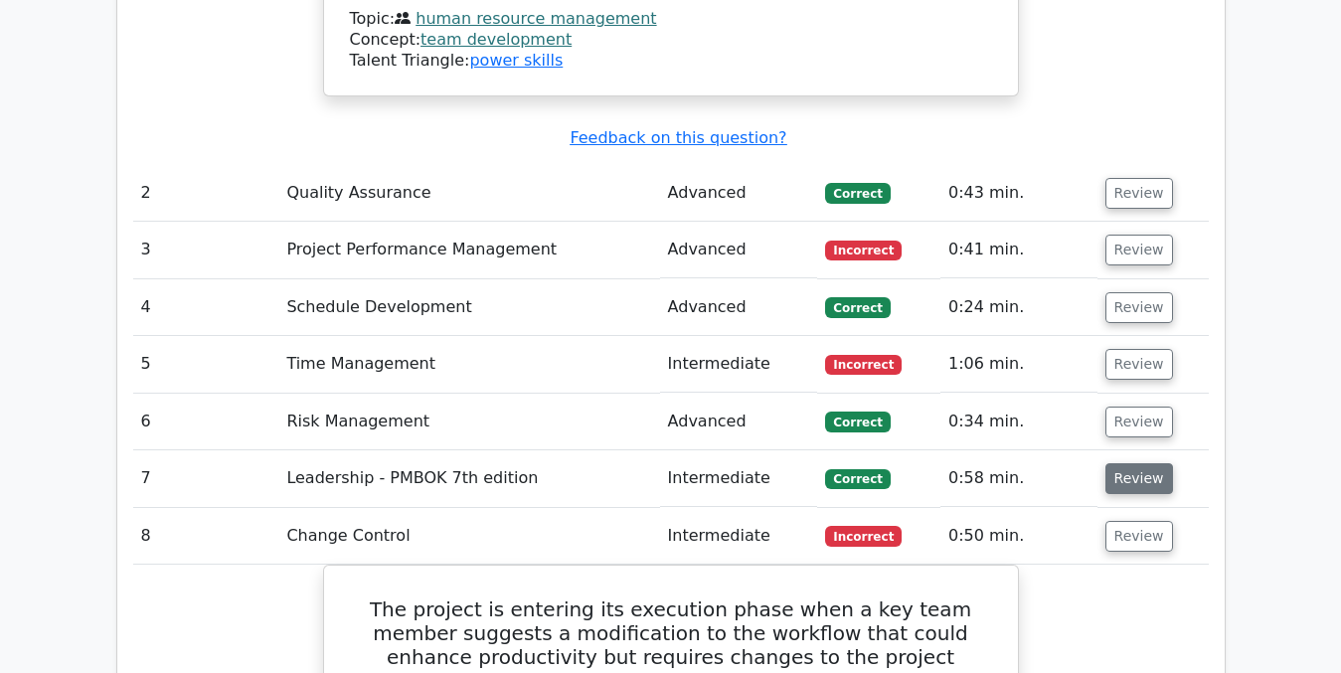
click at [1144, 463] on button "Review" at bounding box center [1139, 478] width 68 height 31
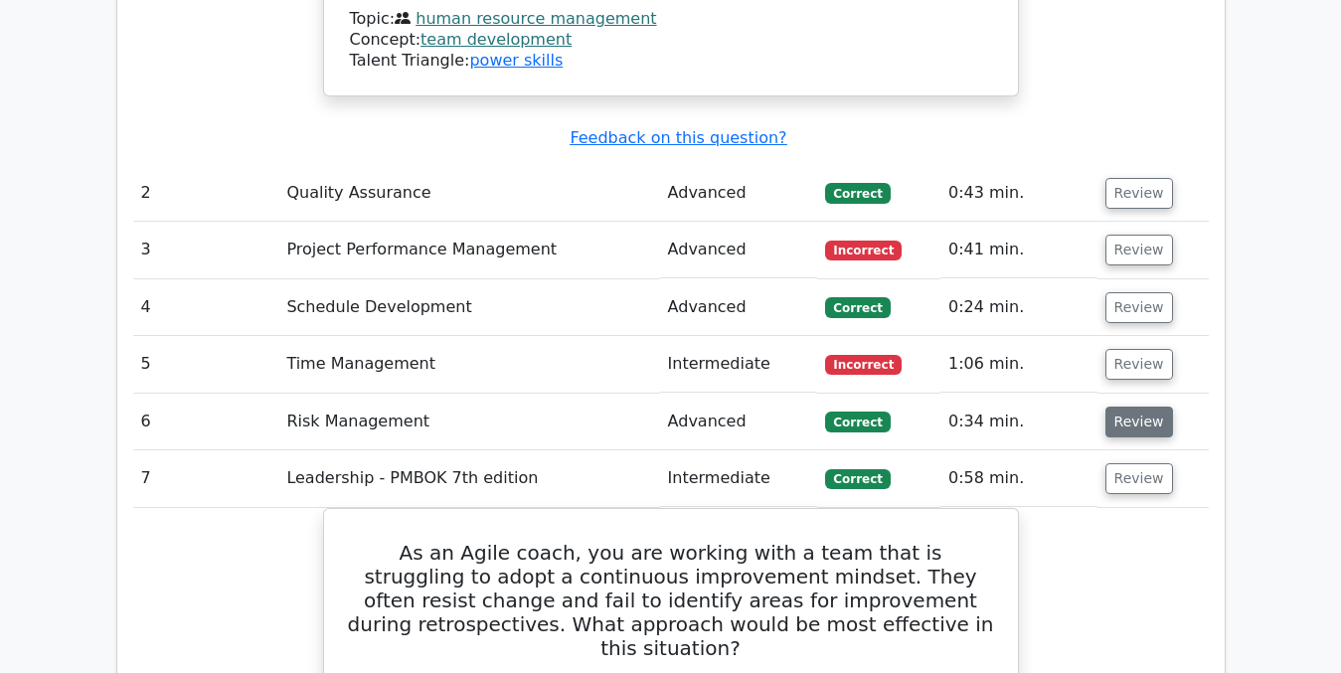
click at [1130, 407] on button "Review" at bounding box center [1139, 422] width 68 height 31
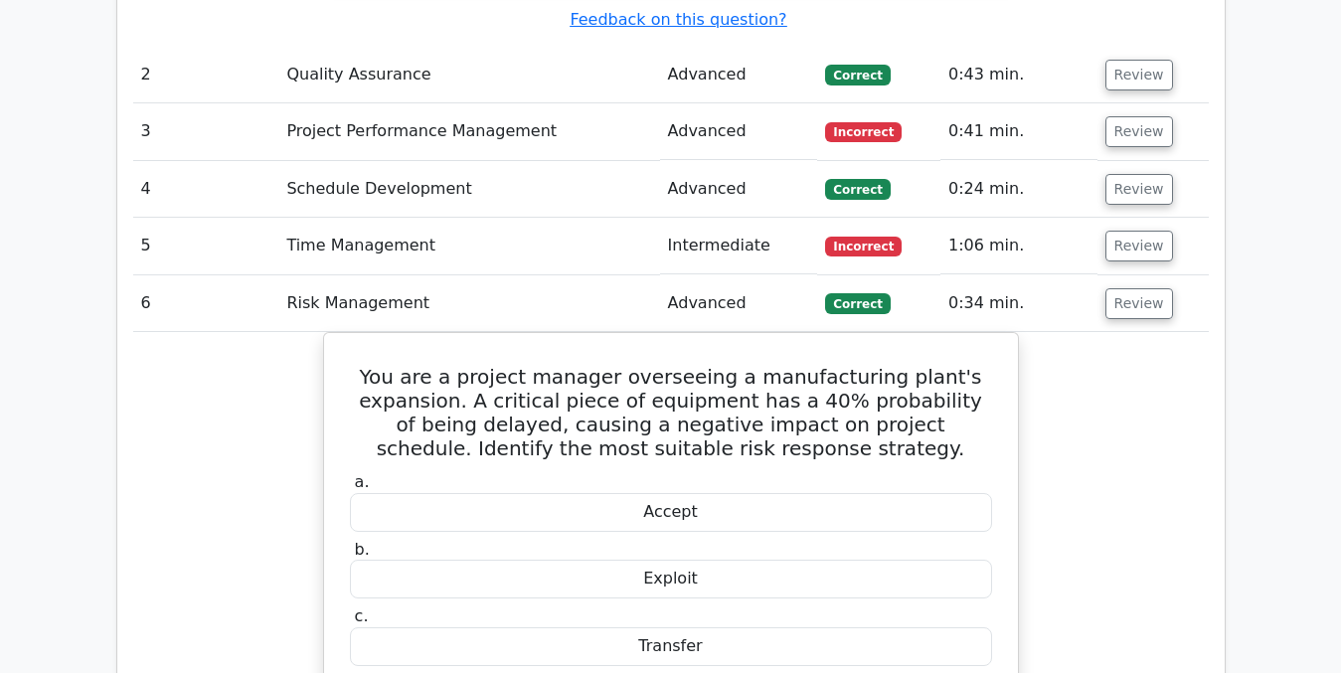
scroll to position [3040, 0]
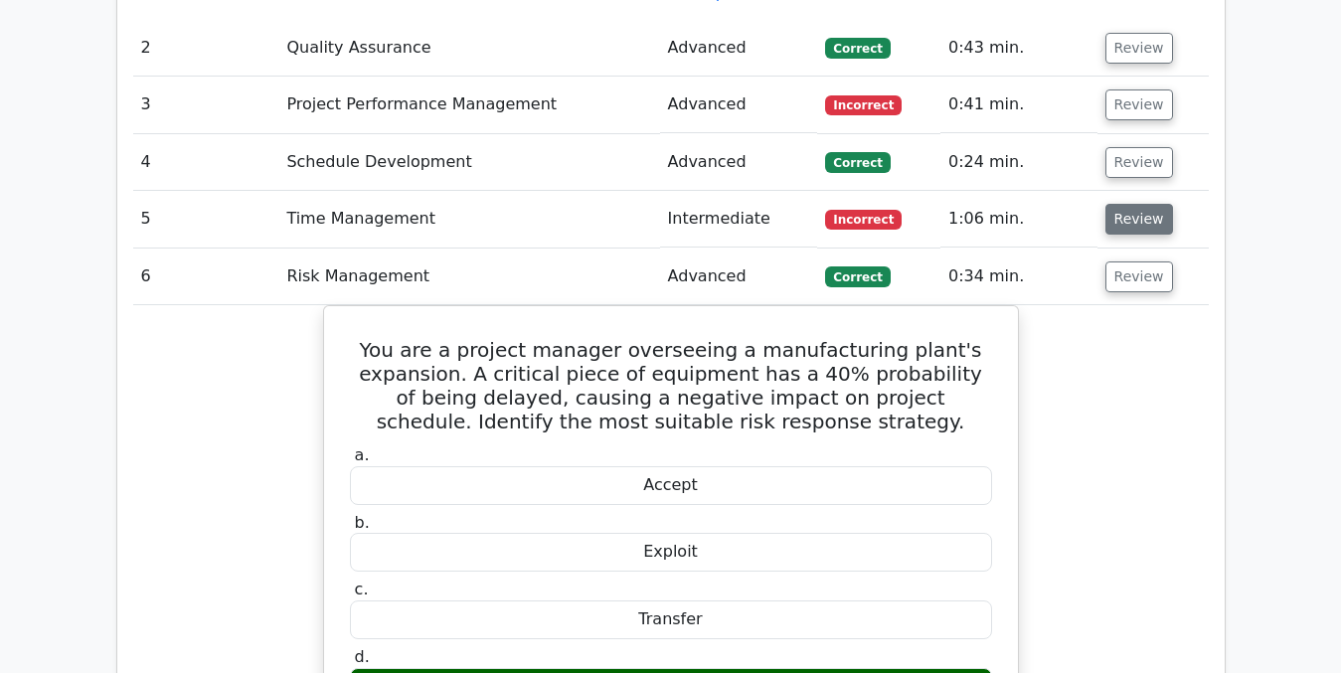
click at [1141, 204] on button "Review" at bounding box center [1139, 219] width 68 height 31
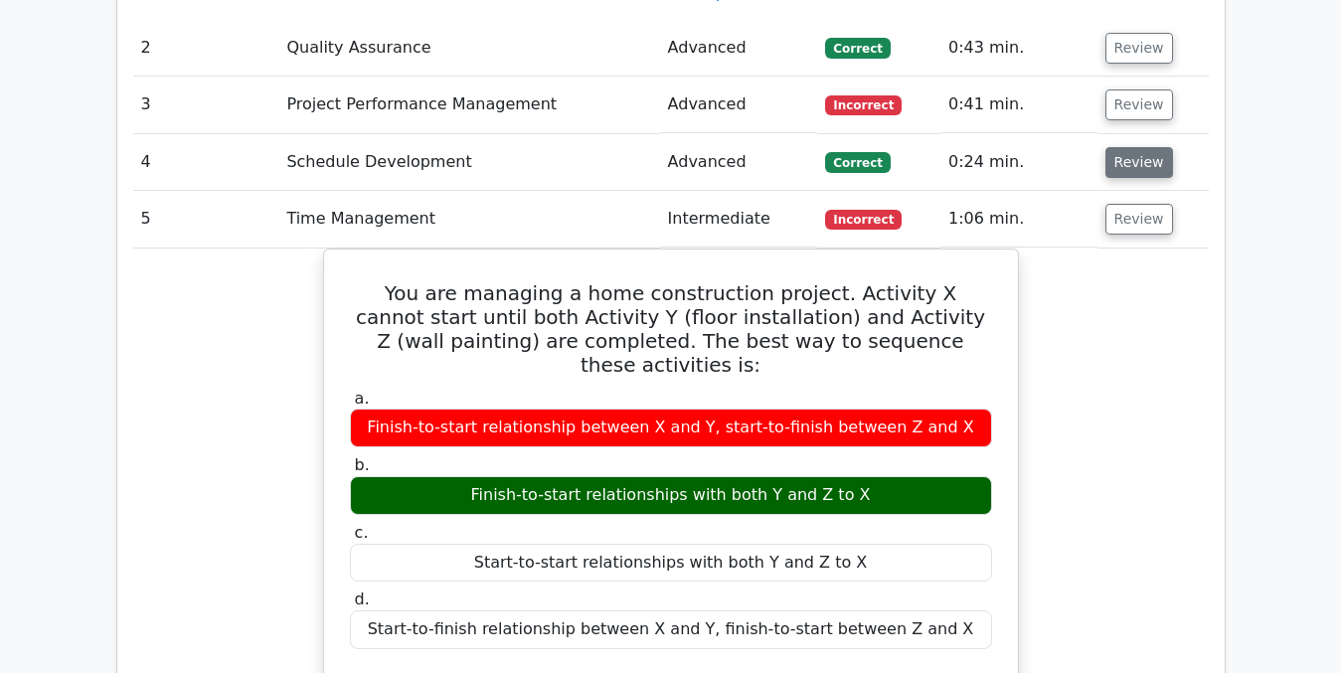
click at [1116, 147] on button "Review" at bounding box center [1139, 162] width 68 height 31
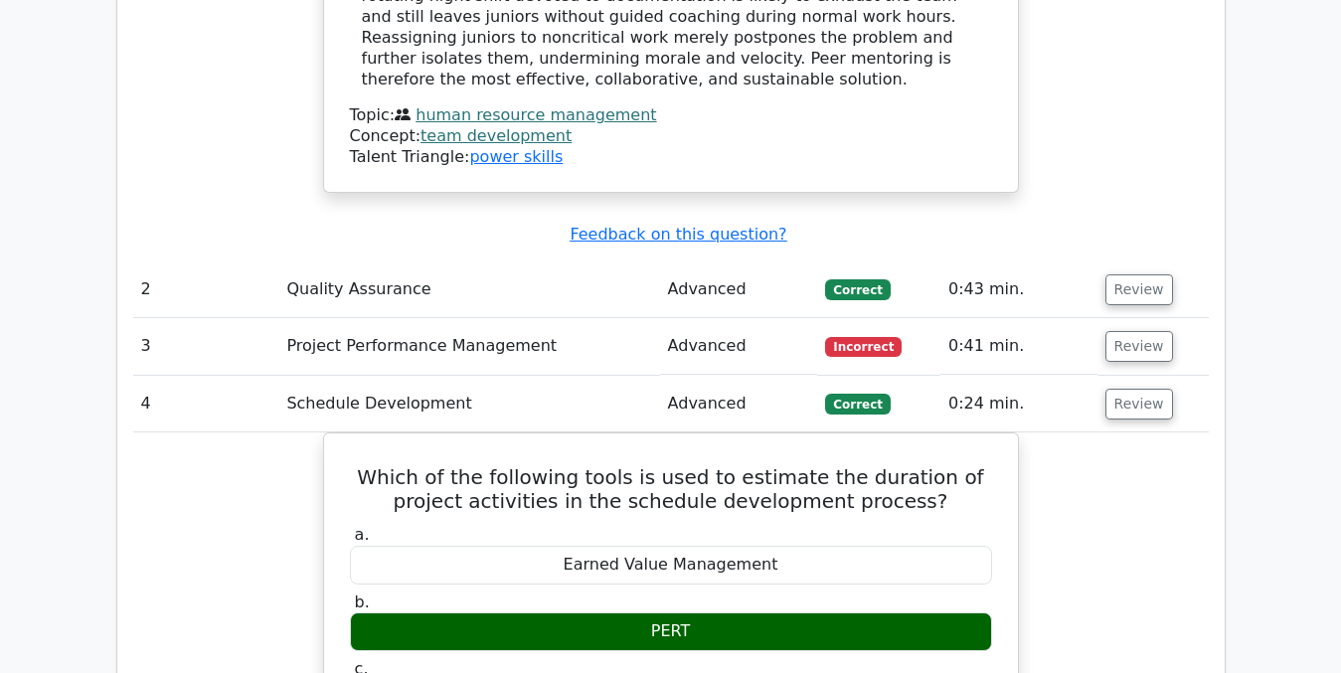
scroll to position [2622, 0]
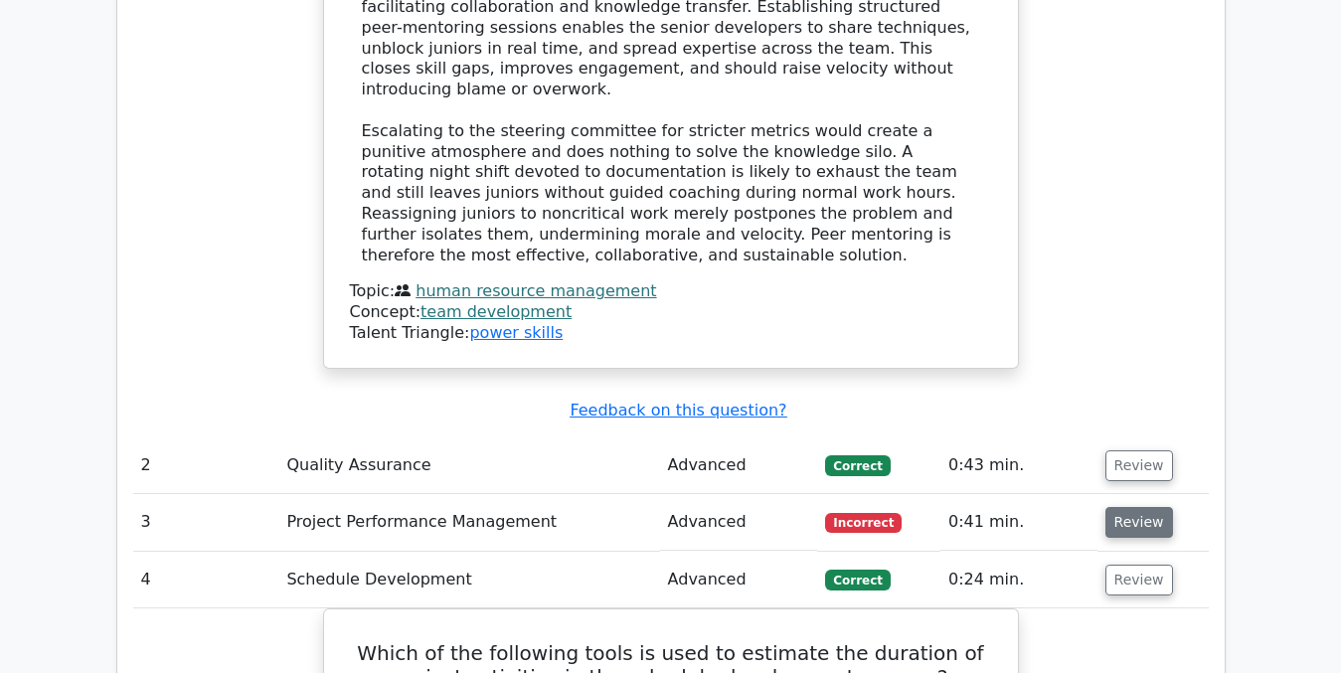
click at [1133, 507] on button "Review" at bounding box center [1139, 522] width 68 height 31
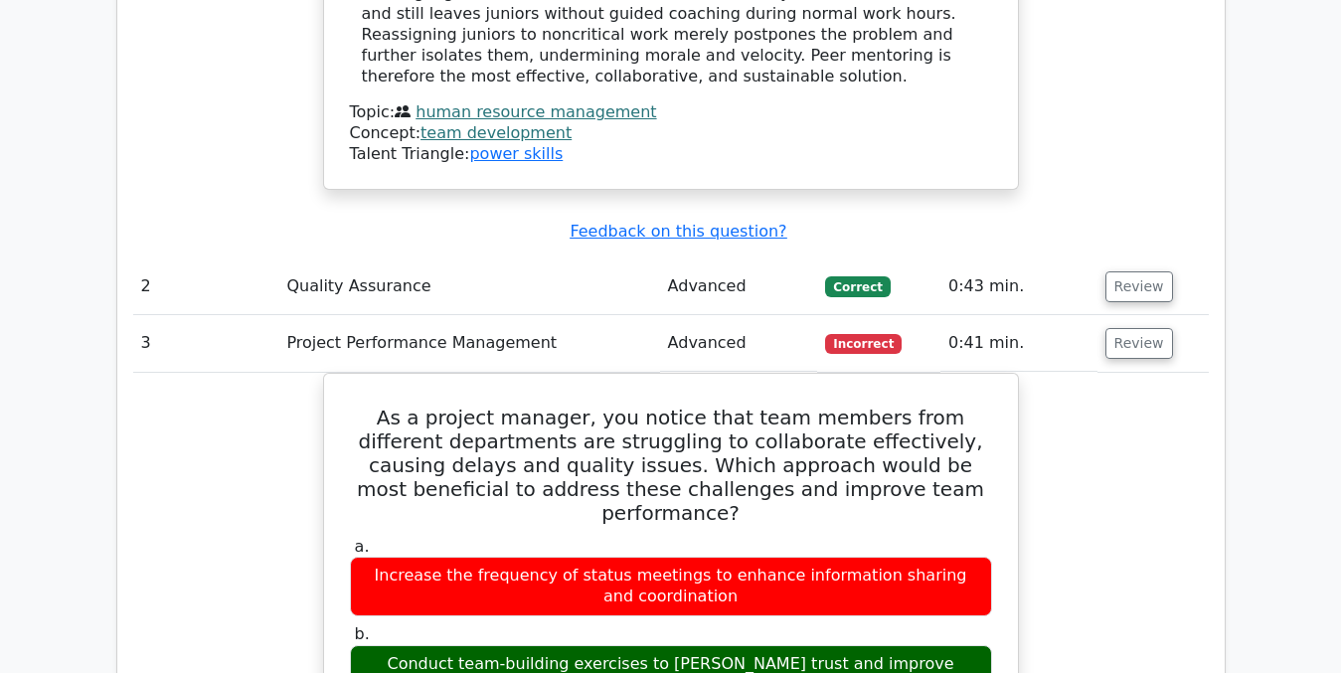
scroll to position [2791, 0]
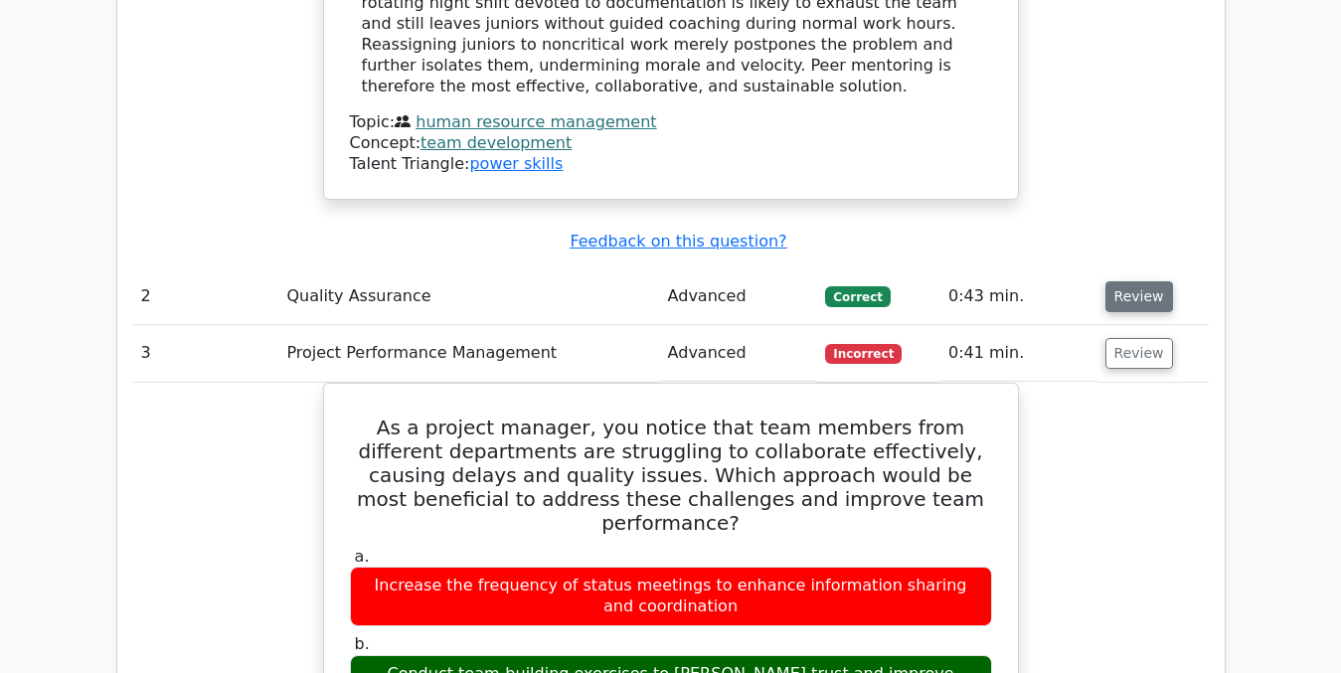
click at [1141, 281] on button "Review" at bounding box center [1139, 296] width 68 height 31
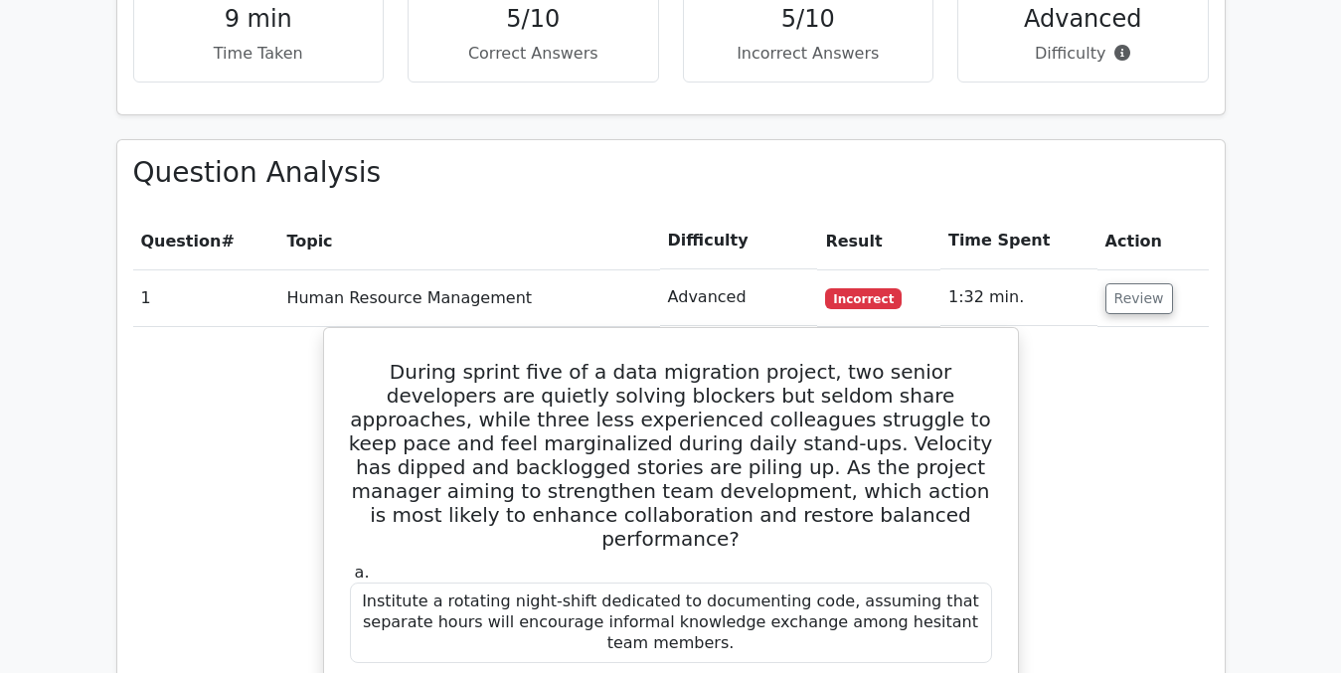
scroll to position [1576, 0]
